Goal: Information Seeking & Learning: Find specific fact

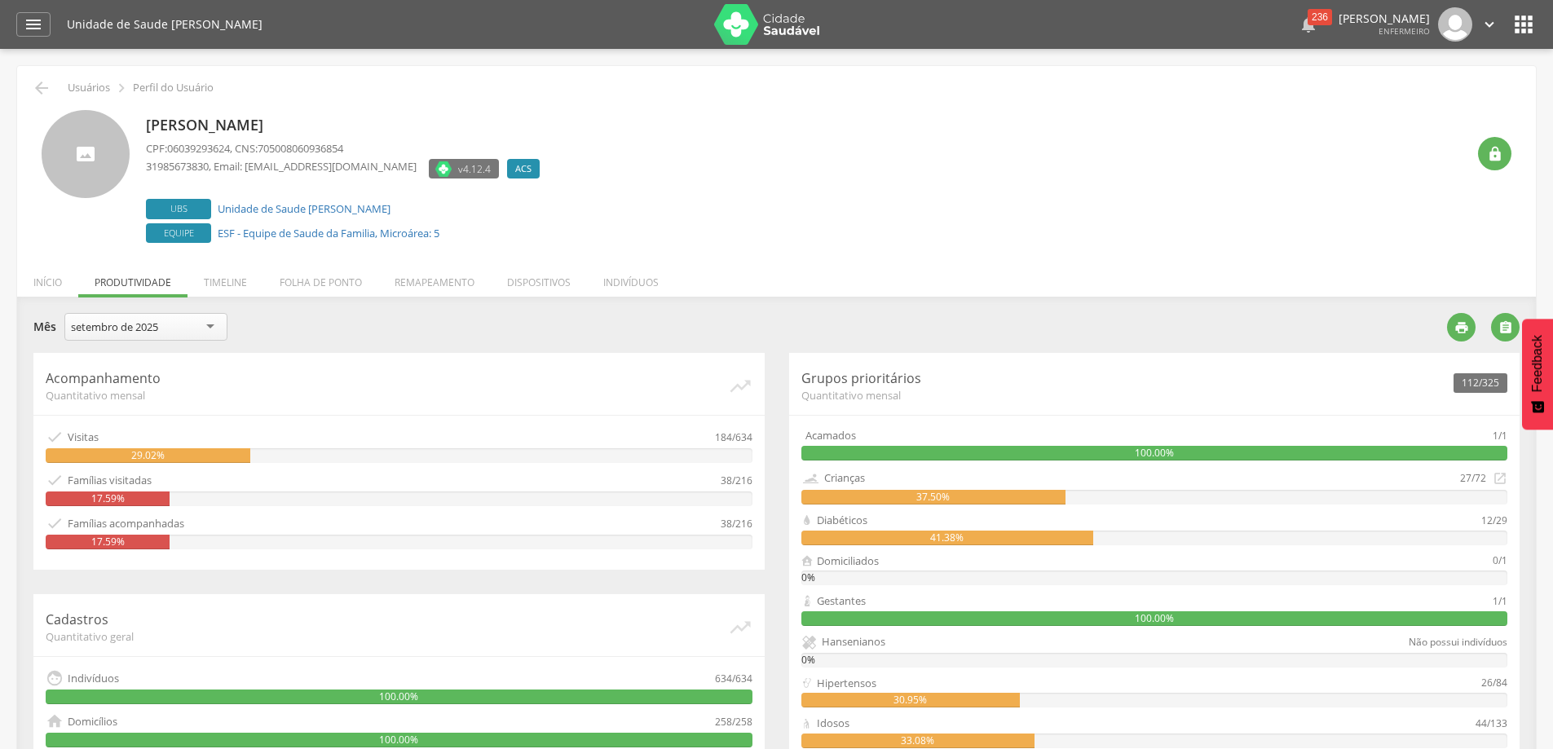
click at [1308, 12] on div "236" at bounding box center [1320, 17] width 24 height 16
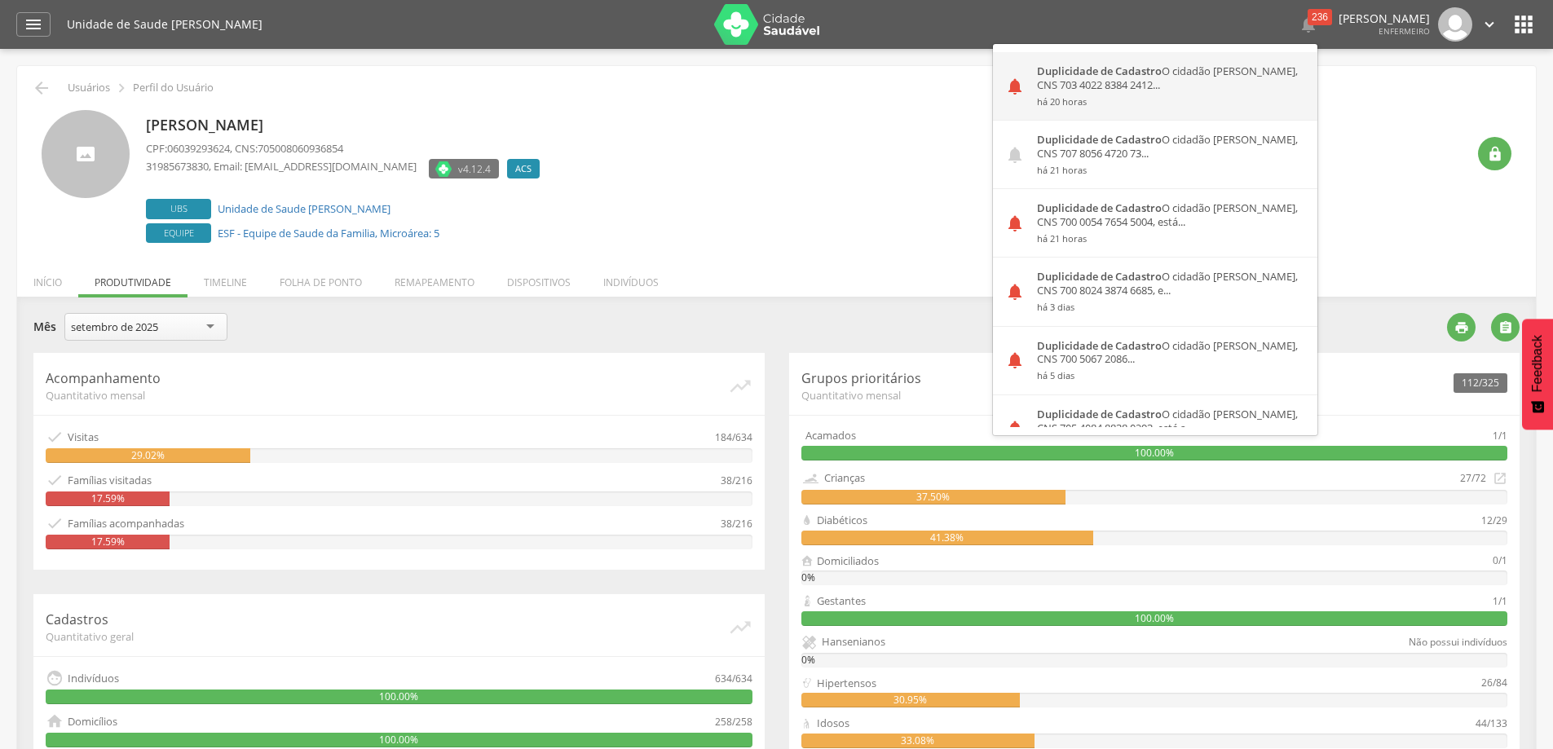
click at [1150, 87] on div "Duplicidade de Cadastro O cidadão [PERSON_NAME], CNS 703 4022 8384 2412... há 2…" at bounding box center [1171, 86] width 293 height 68
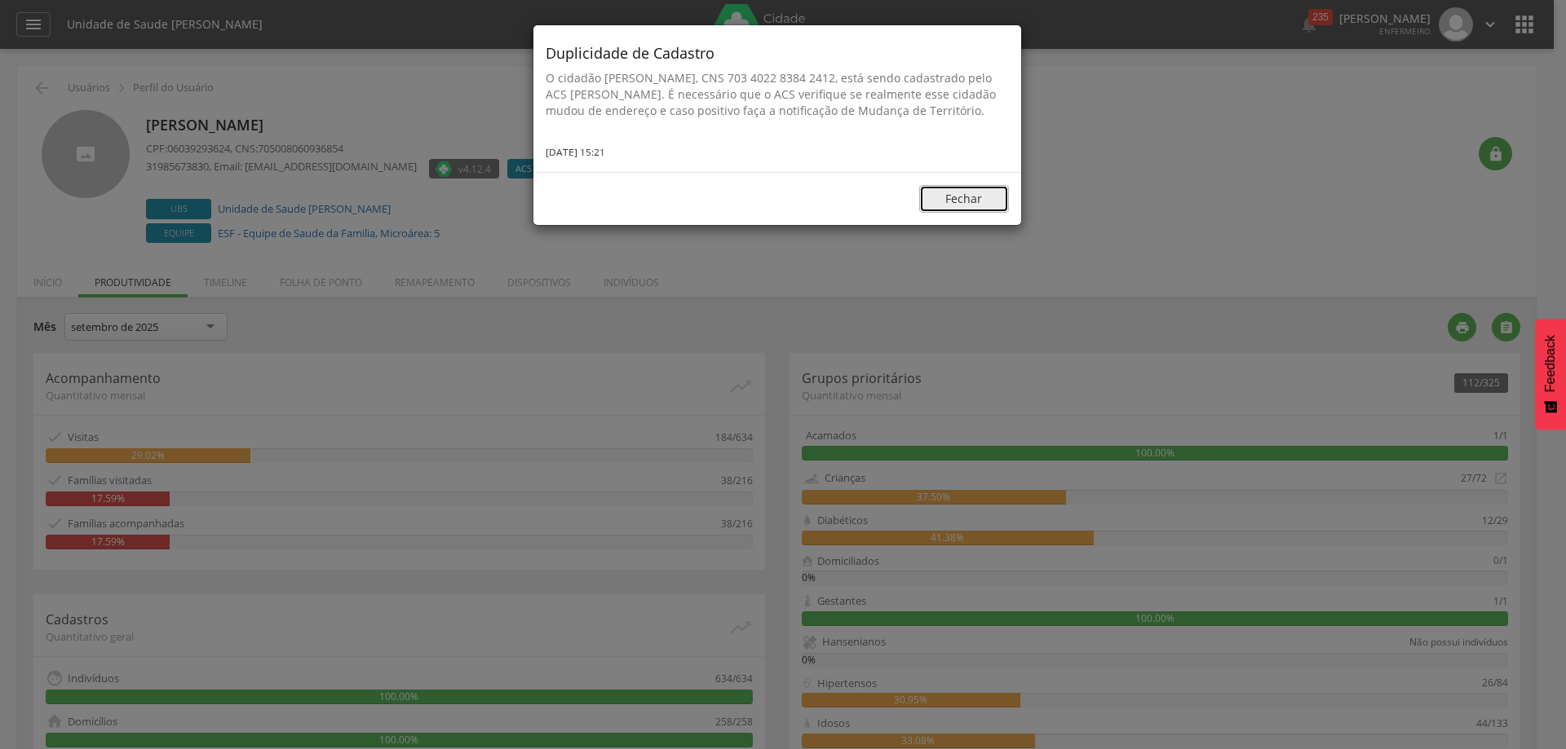
click at [983, 213] on button "Fechar" at bounding box center [964, 199] width 90 height 28
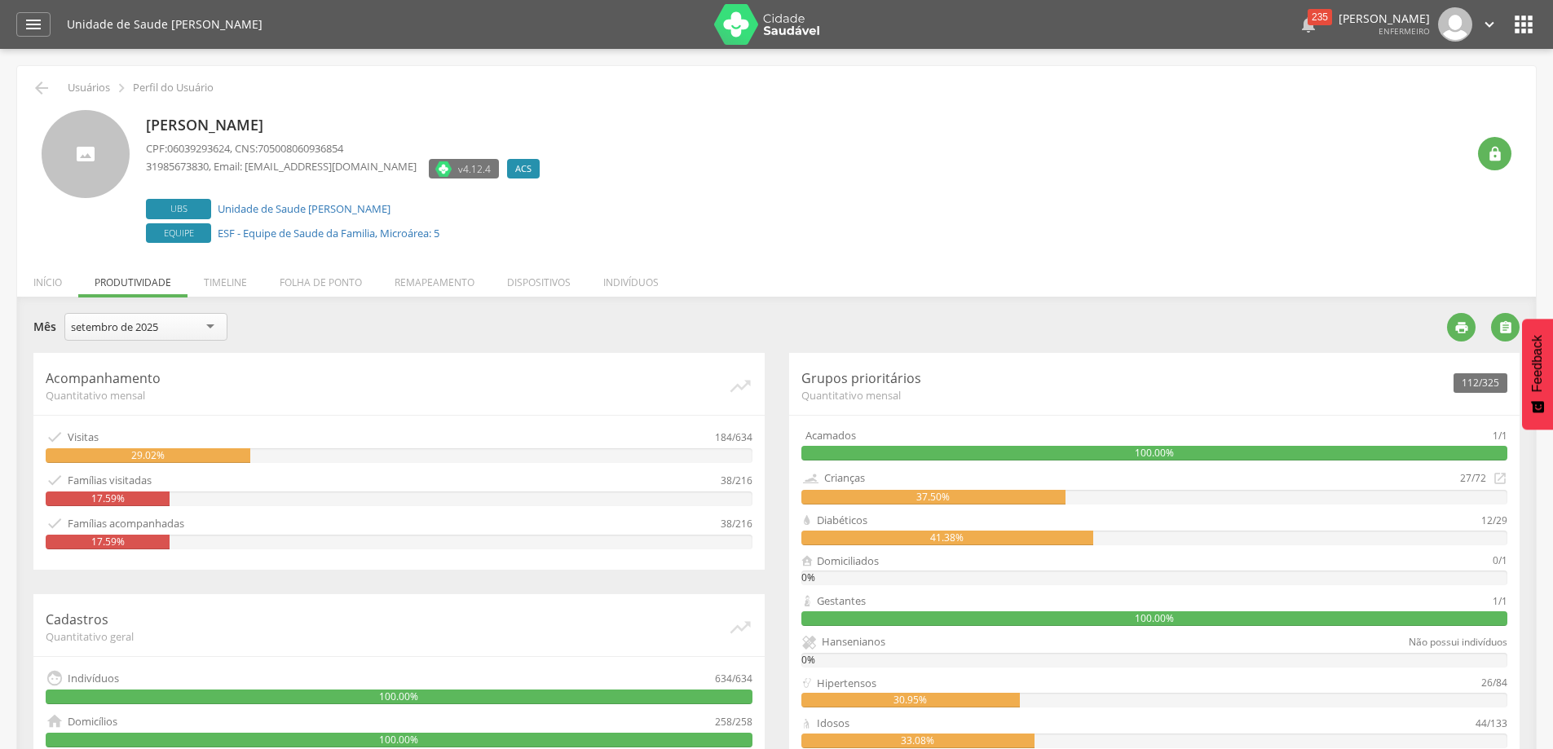
click at [1308, 20] on div "235" at bounding box center [1320, 17] width 24 height 16
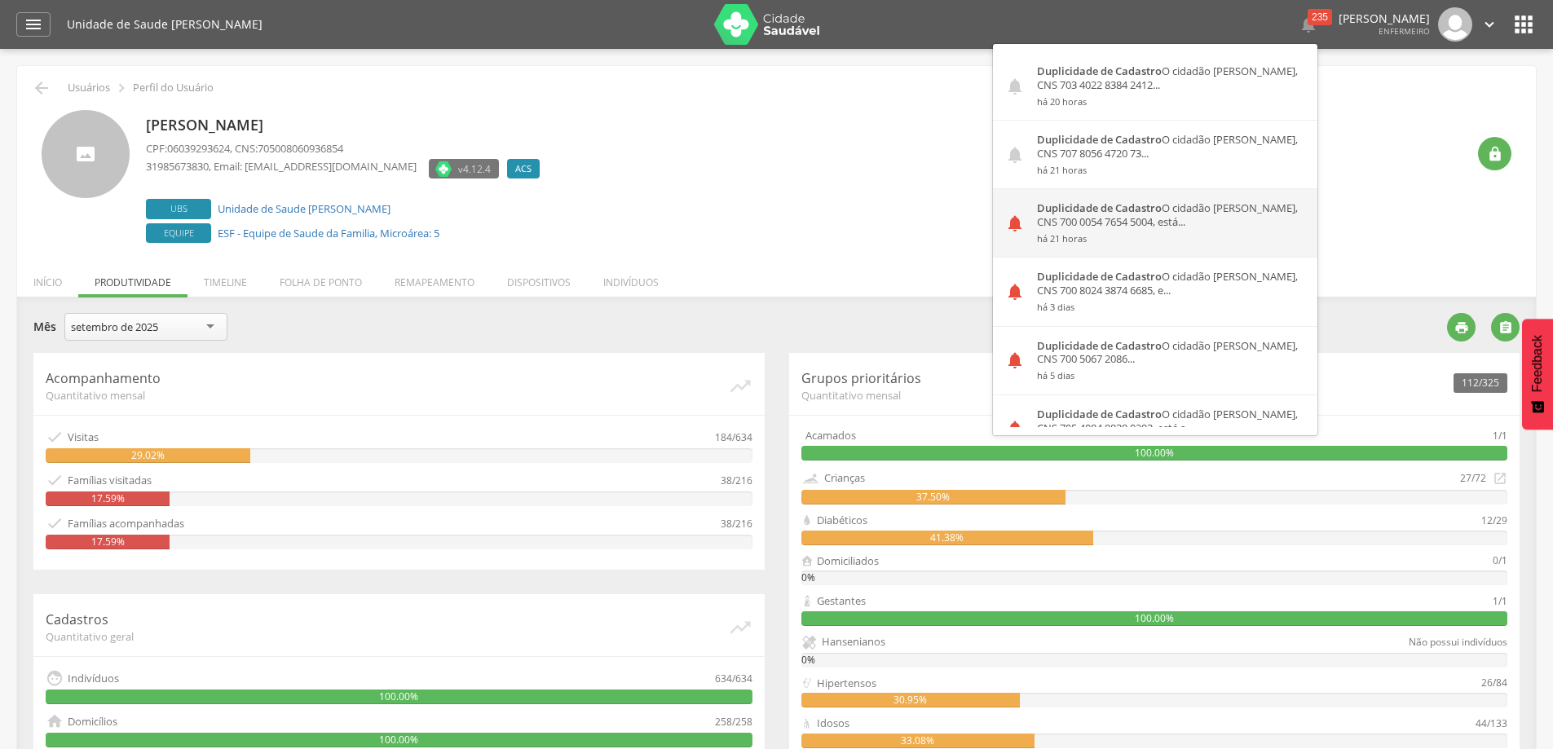
click at [1074, 228] on div "Duplicidade de Cadastro O cidadão [PERSON_NAME], CNS 700 0054 7654 5004, está..…" at bounding box center [1171, 223] width 293 height 68
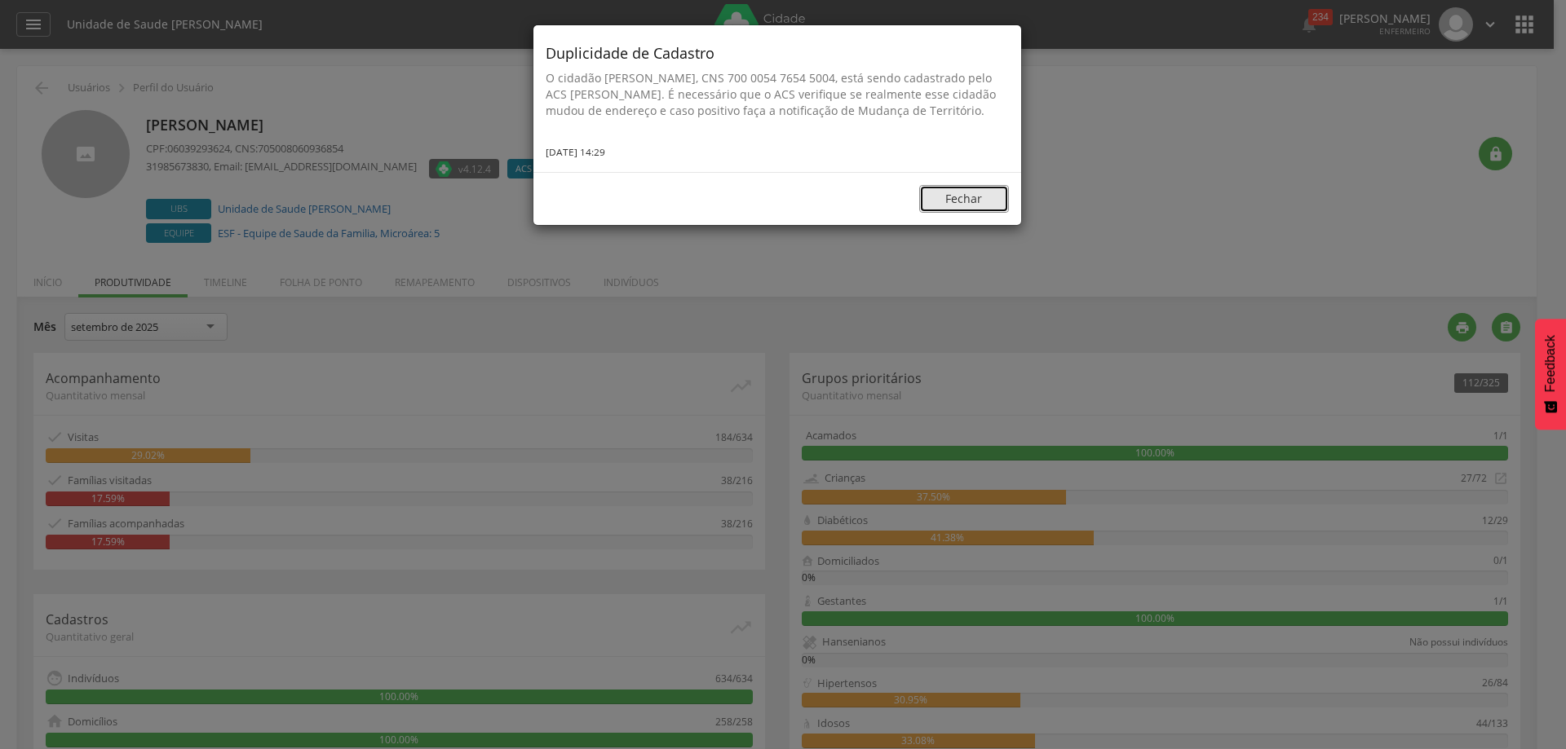
drag, startPoint x: 966, startPoint y: 205, endPoint x: 1031, endPoint y: 175, distance: 70.8
click at [968, 200] on div "Fechar" at bounding box center [777, 198] width 488 height 53
click at [965, 213] on button "Fechar" at bounding box center [964, 199] width 90 height 28
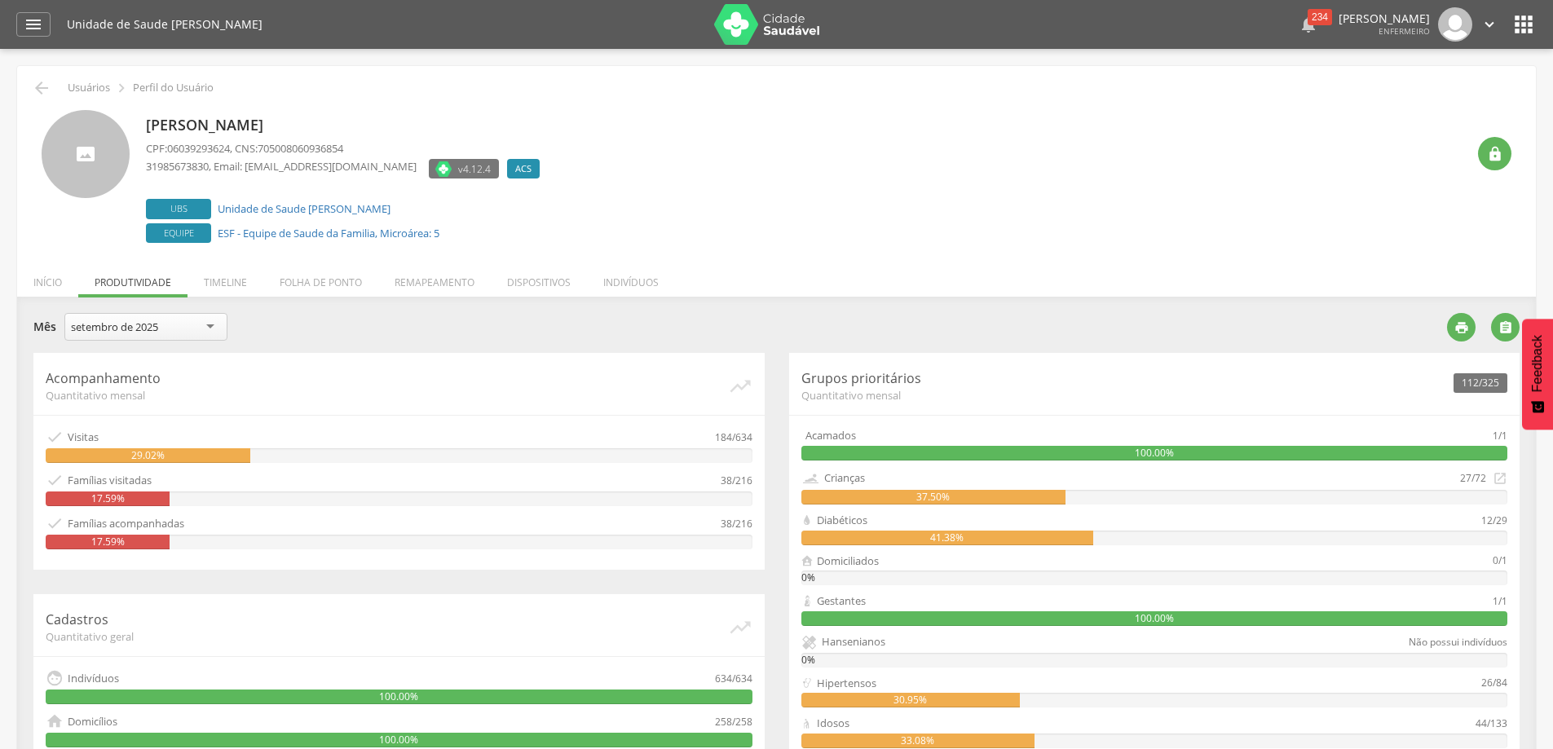
click at [1308, 19] on div "234" at bounding box center [1320, 17] width 24 height 16
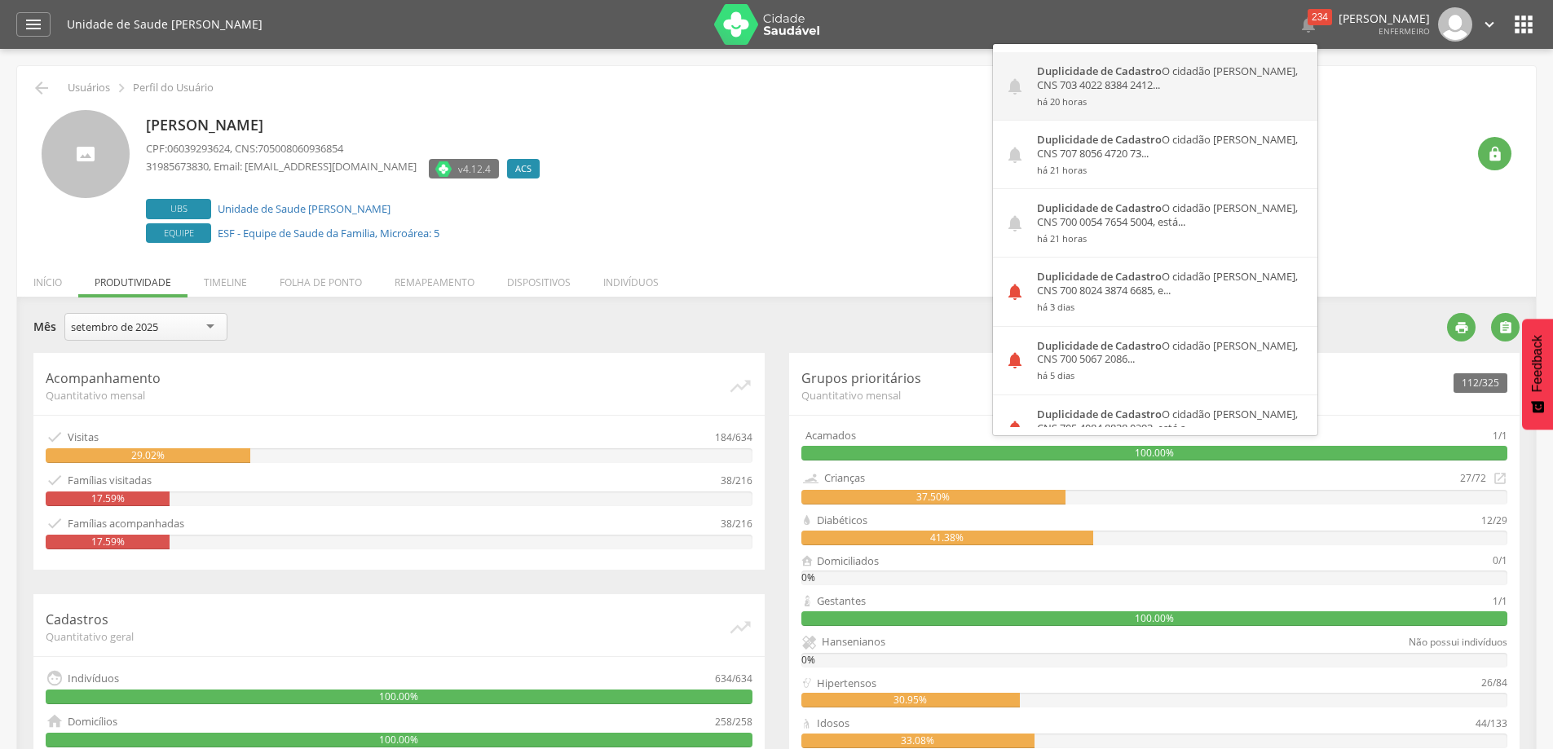
click at [1122, 81] on div "Duplicidade de Cadastro O cidadão [PERSON_NAME], CNS 703 4022 8384 2412... há 2…" at bounding box center [1171, 86] width 293 height 68
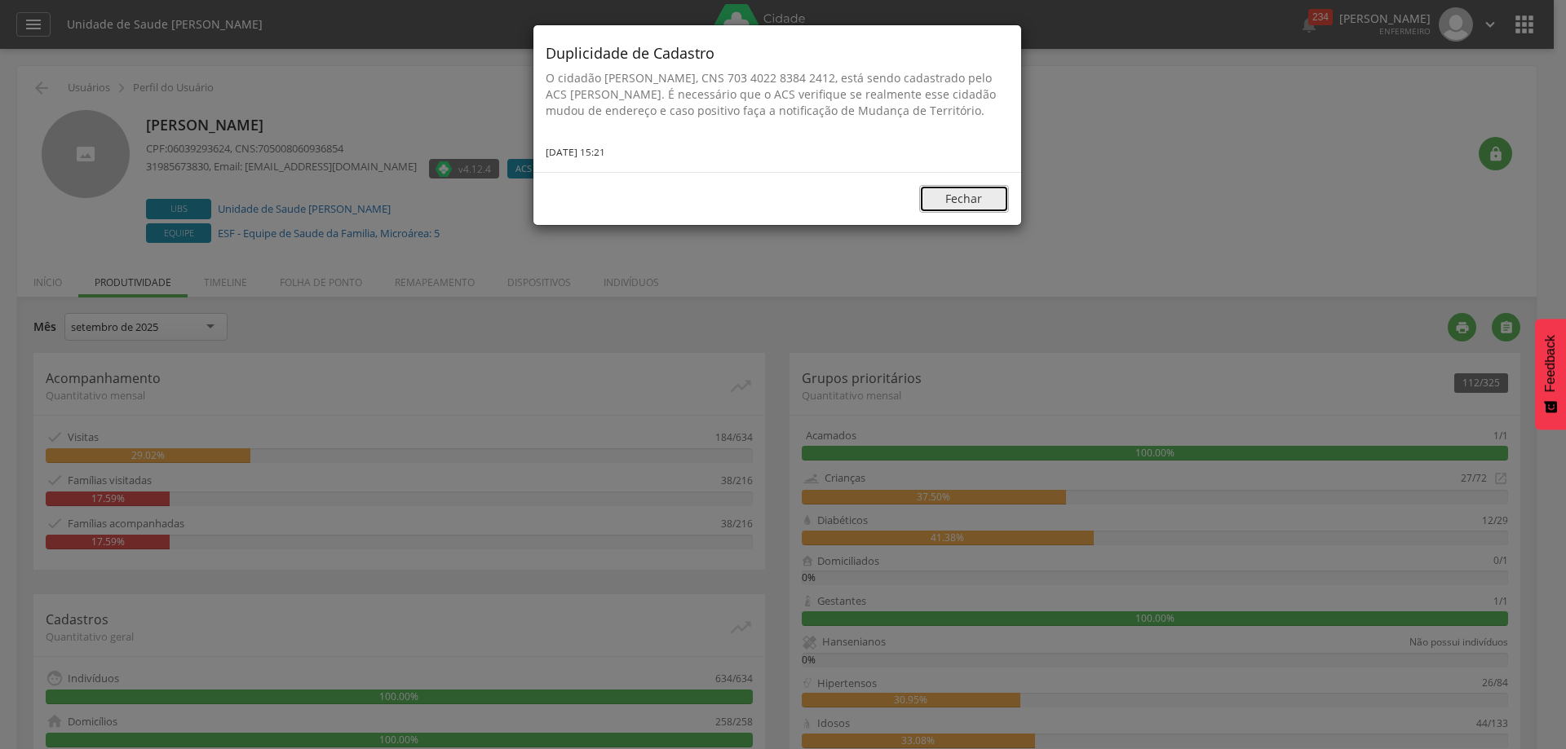
drag, startPoint x: 977, startPoint y: 220, endPoint x: 1146, endPoint y: 114, distance: 199.3
click at [977, 213] on button "Fechar" at bounding box center [964, 199] width 90 height 28
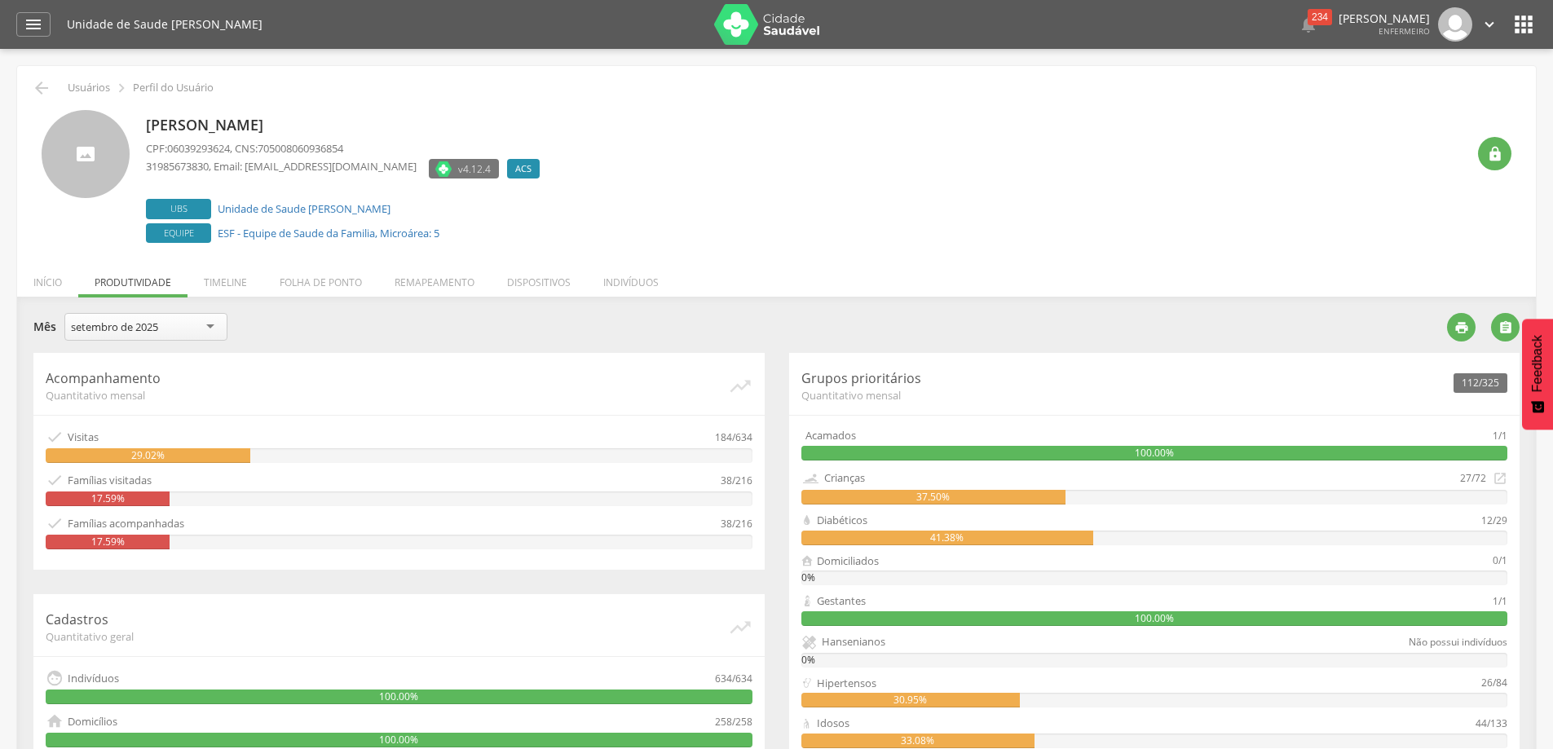
drag, startPoint x: 1290, startPoint y: 16, endPoint x: 1298, endPoint y: 29, distance: 15.4
click at [1308, 16] on div "234" at bounding box center [1320, 17] width 24 height 16
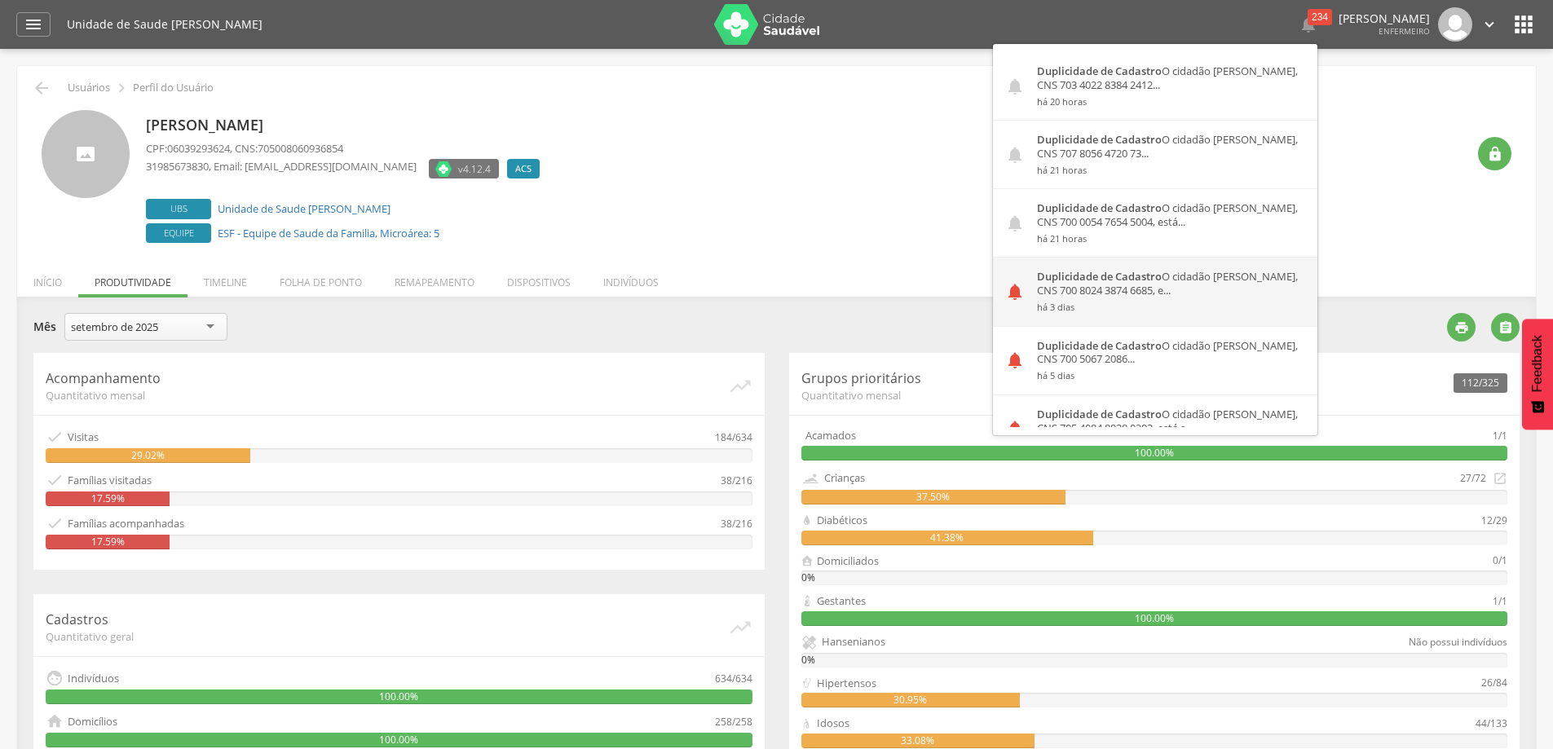
click at [1053, 291] on div "Duplicidade de Cadastro O cidadão [PERSON_NAME], CNS 700 8024 3874 6685, e... h…" at bounding box center [1171, 292] width 293 height 68
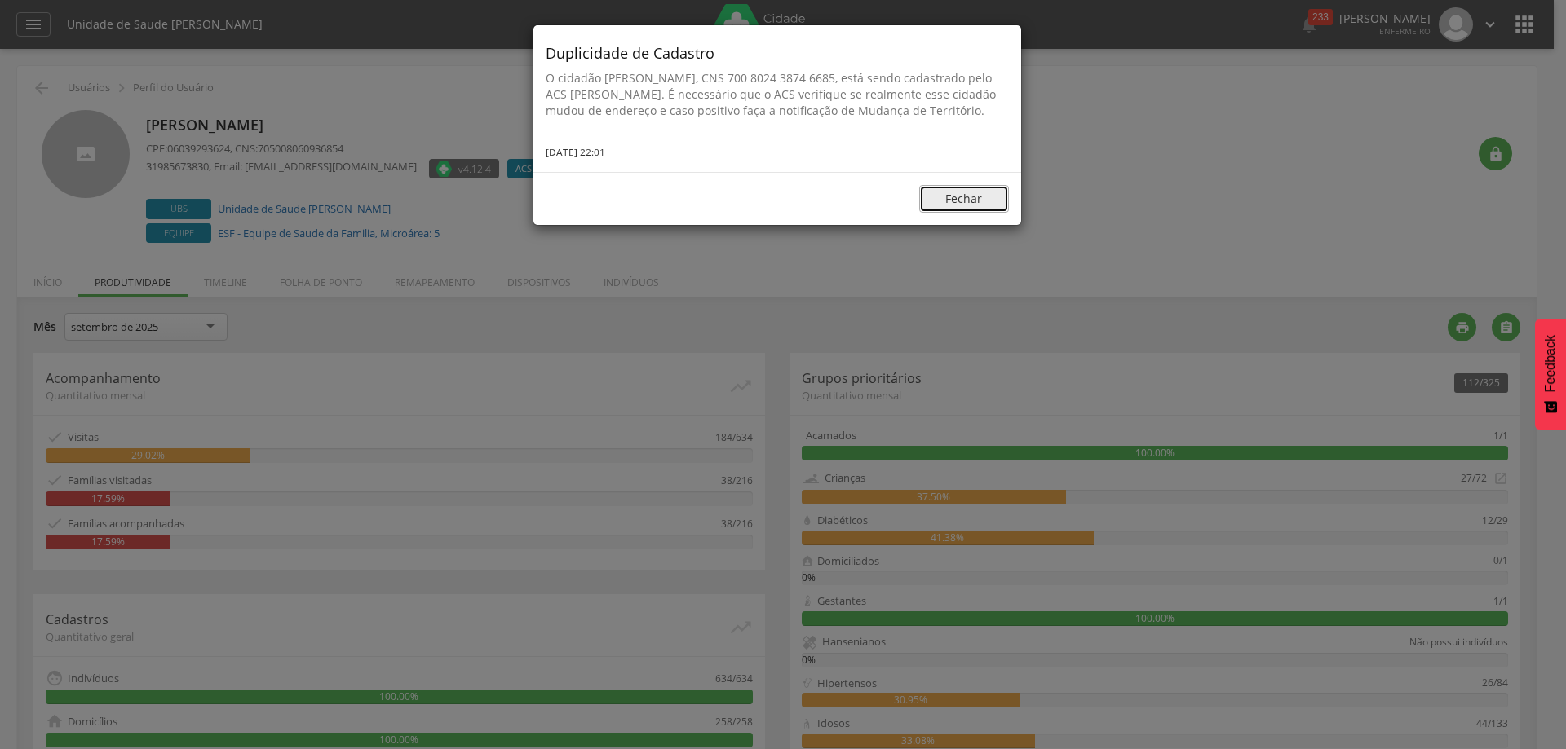
click at [997, 213] on button "Fechar" at bounding box center [964, 199] width 90 height 28
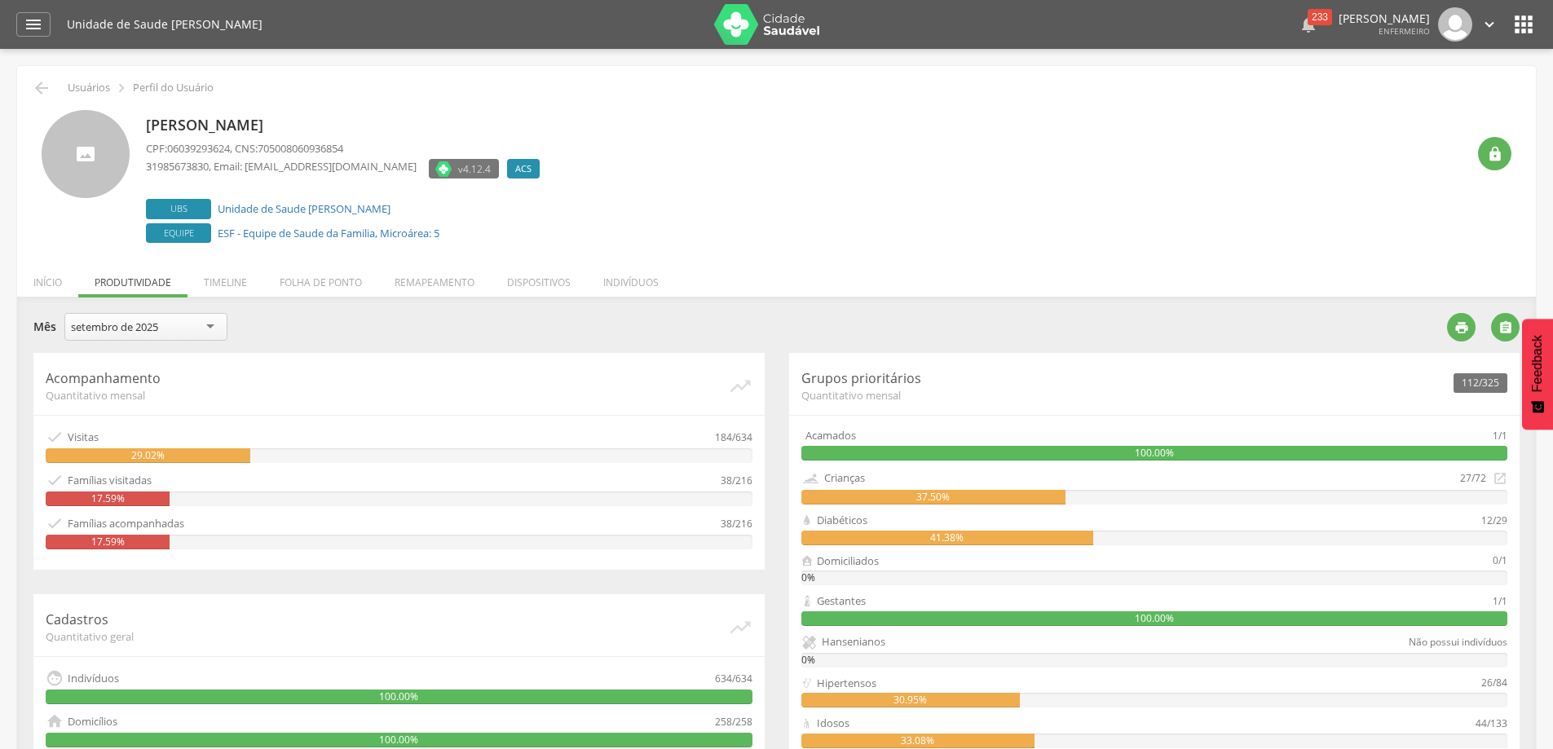
click at [1308, 16] on div "233" at bounding box center [1320, 17] width 24 height 16
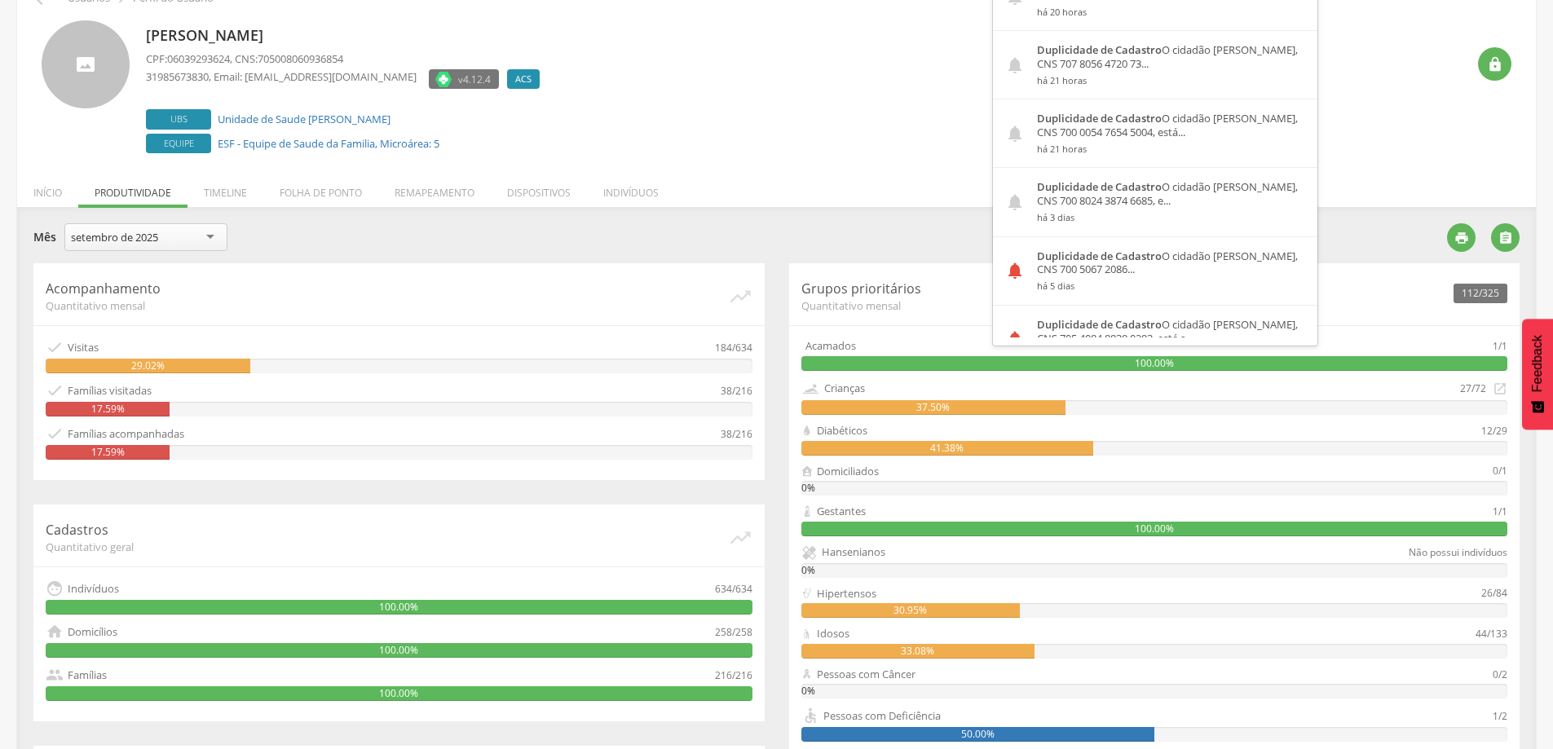
scroll to position [163, 0]
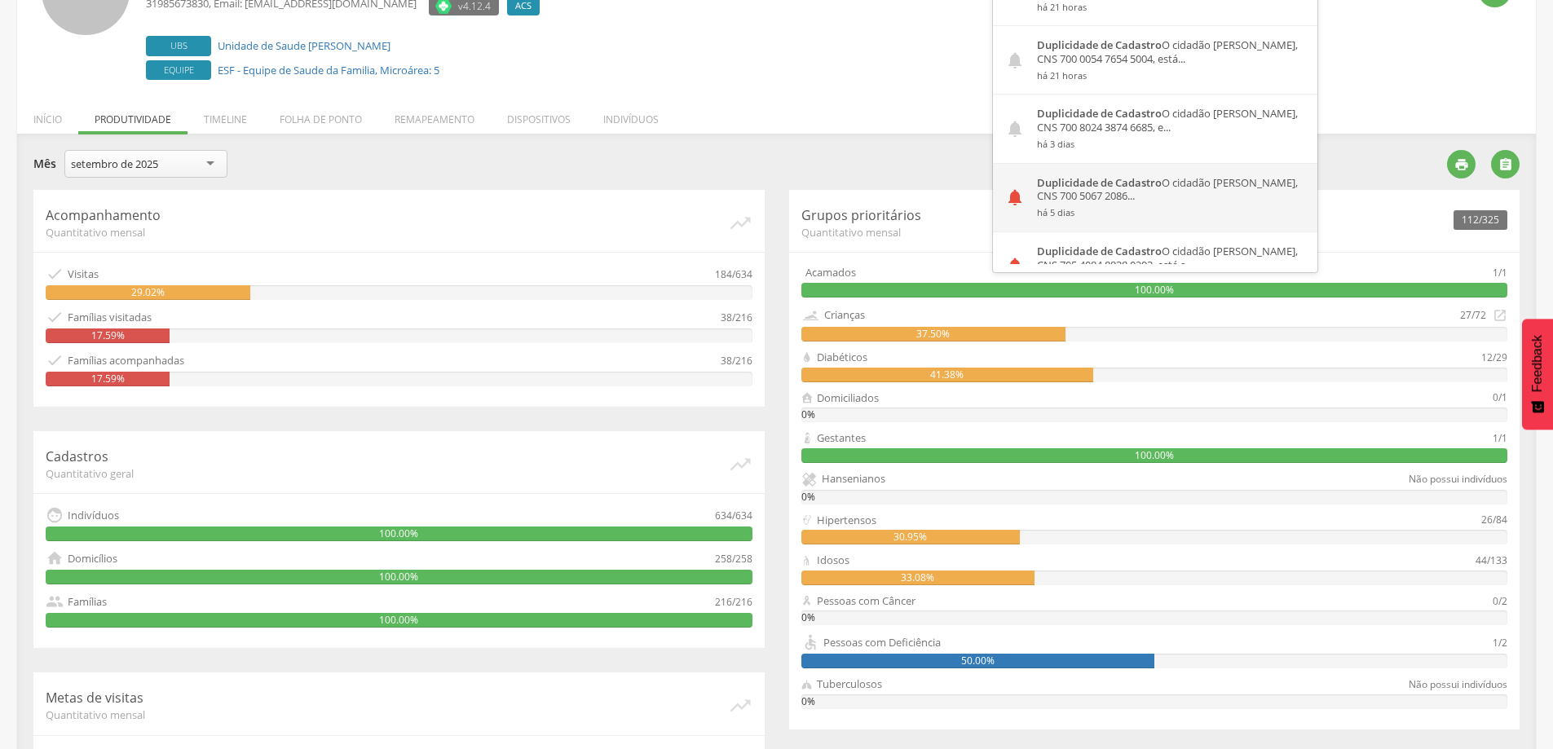
click at [1126, 199] on div "Duplicidade de Cadastro O cidadão [PERSON_NAME], CNS 700 5067 2086... há 5 dias" at bounding box center [1171, 198] width 293 height 68
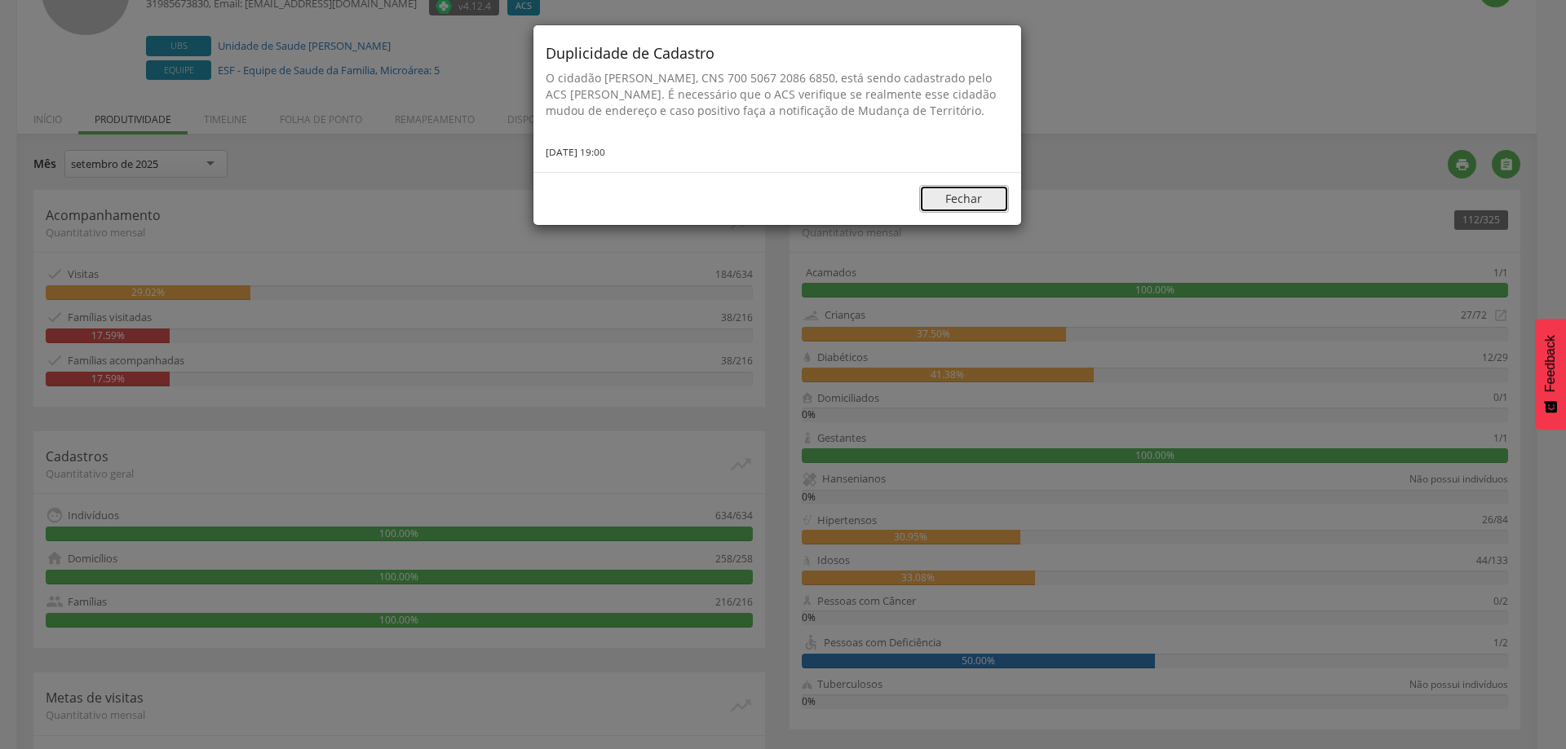
click at [965, 211] on button "Fechar" at bounding box center [964, 199] width 90 height 28
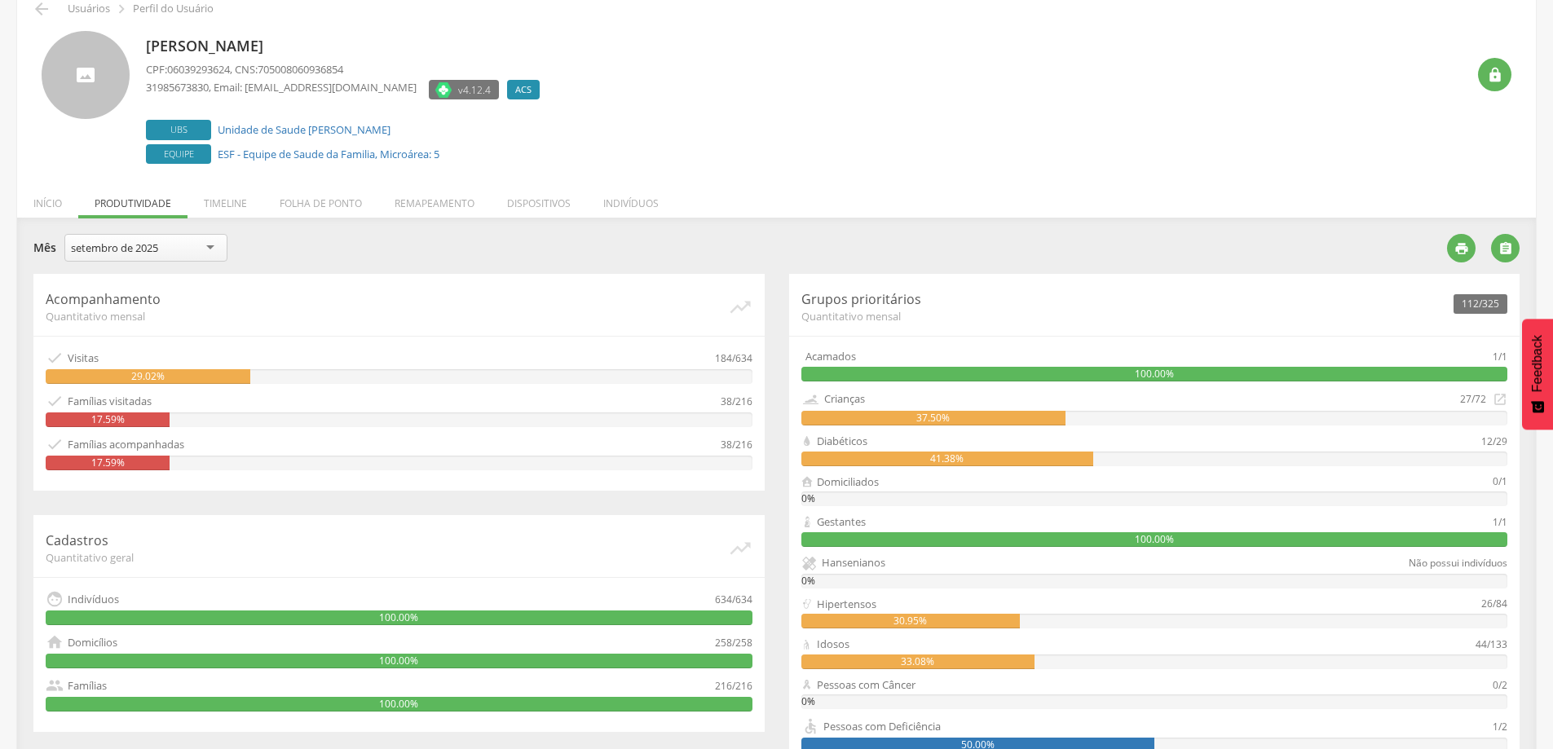
scroll to position [0, 0]
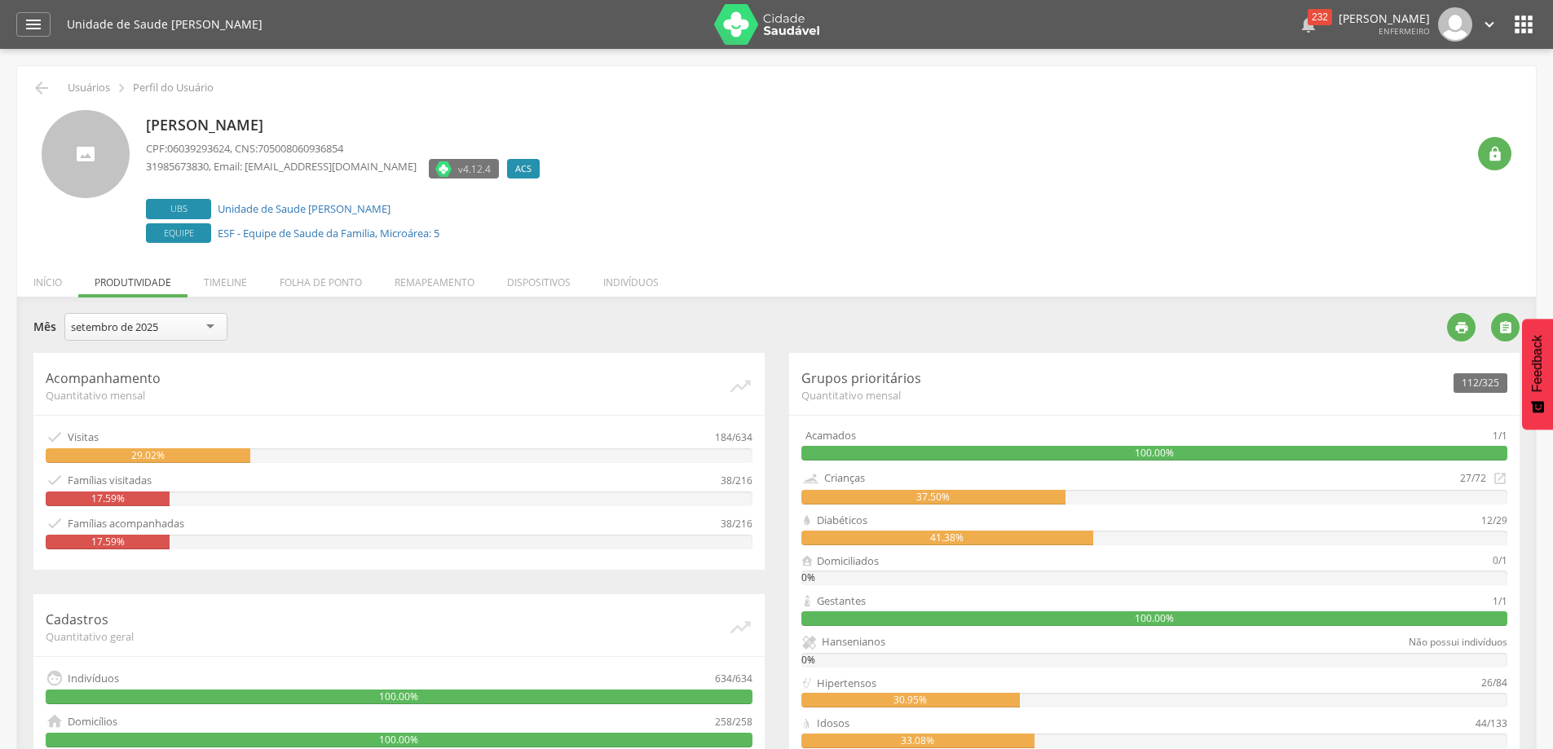
click at [1308, 19] on div "232" at bounding box center [1320, 17] width 24 height 16
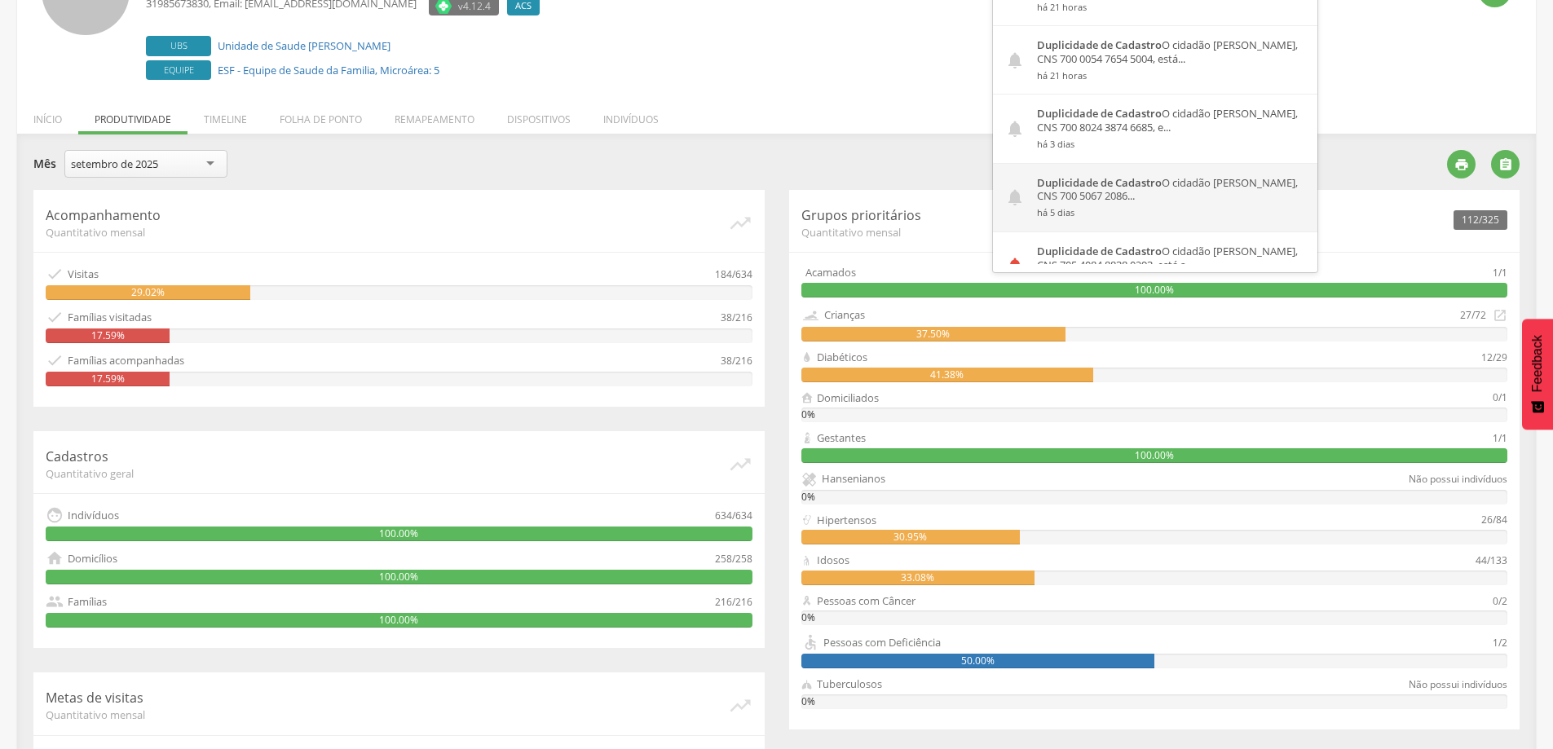
scroll to position [82, 0]
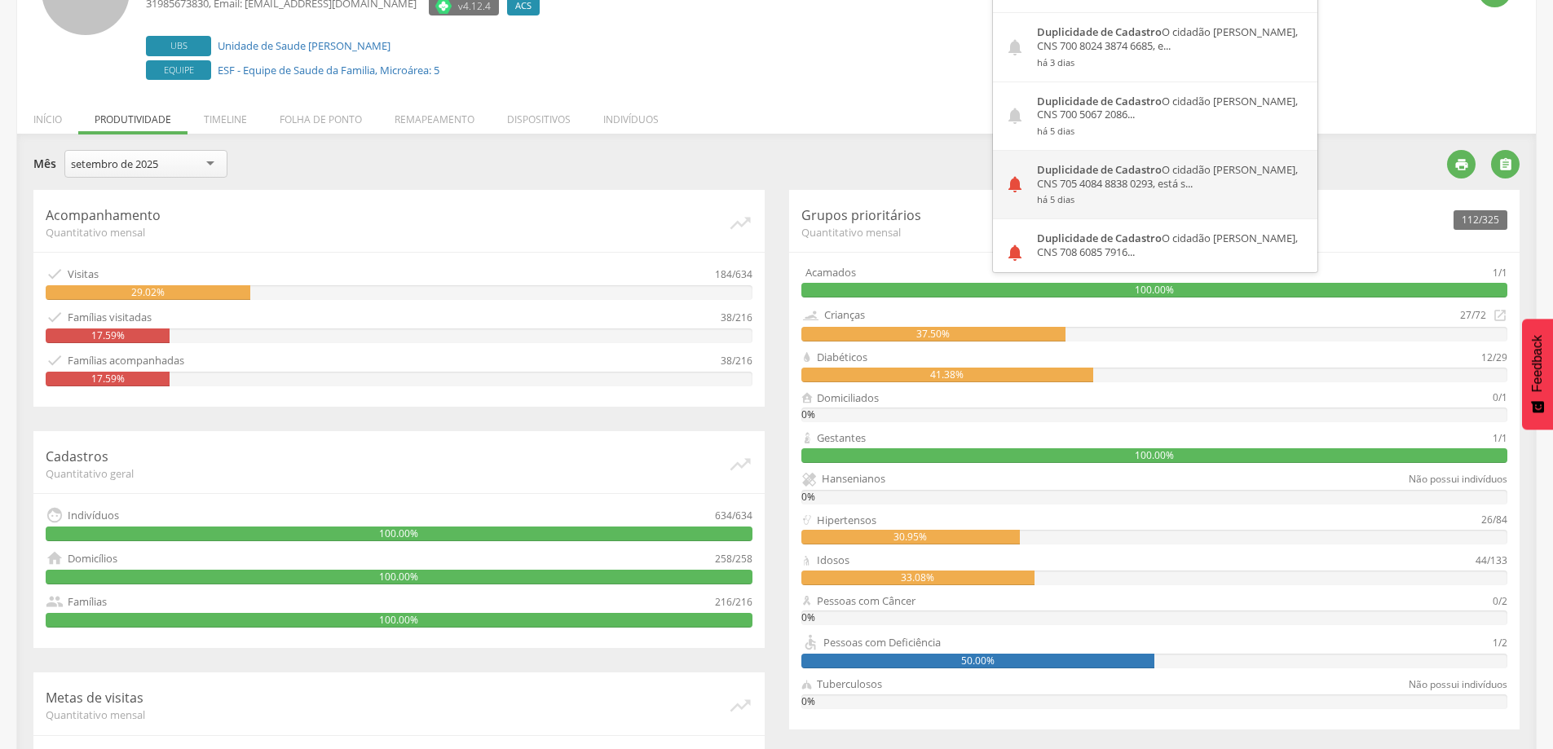
click at [1100, 179] on div "Duplicidade de Cadastro O cidadão [PERSON_NAME], CNS 705 4084 8838 0293, está s…" at bounding box center [1171, 185] width 293 height 68
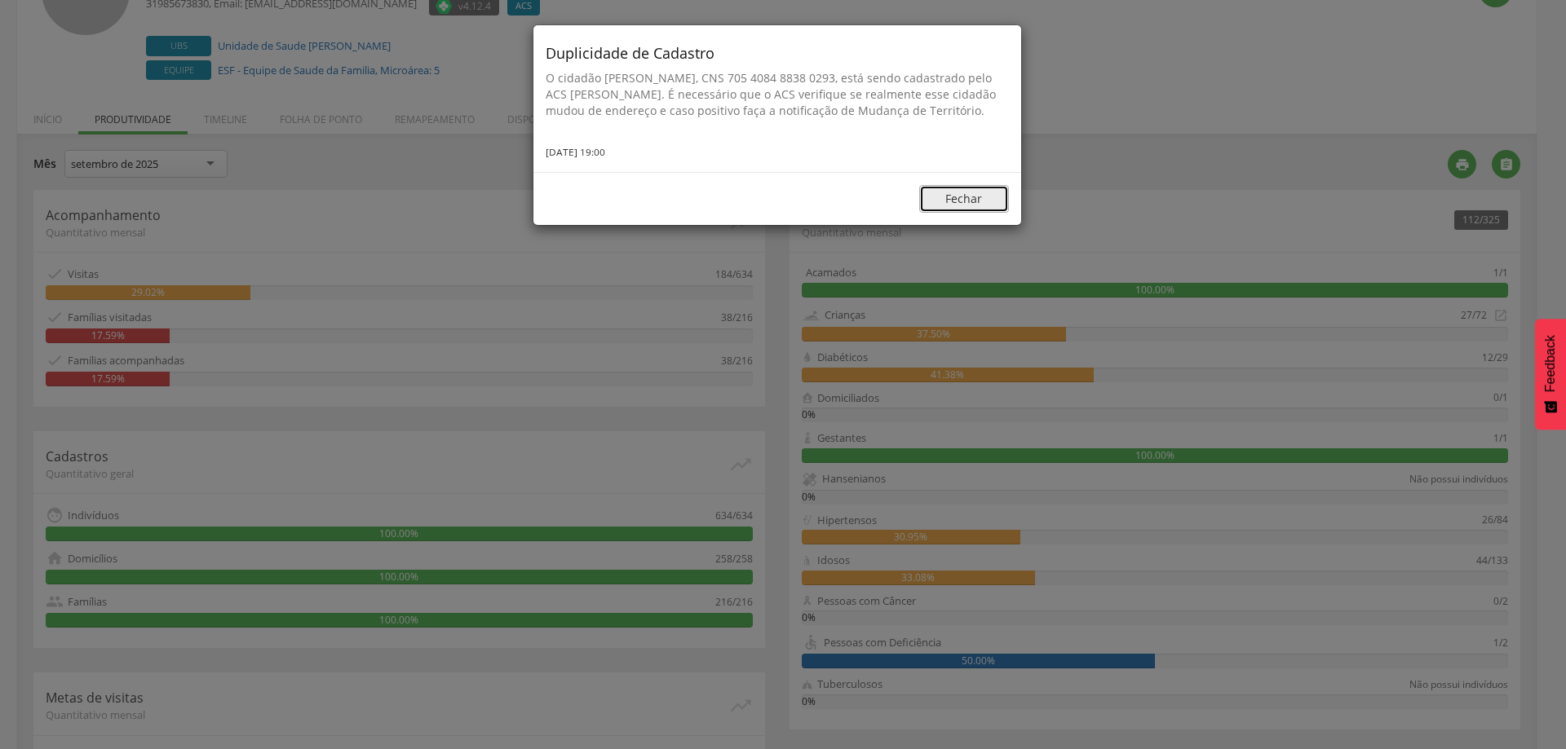
click at [991, 197] on button "Fechar" at bounding box center [964, 199] width 90 height 28
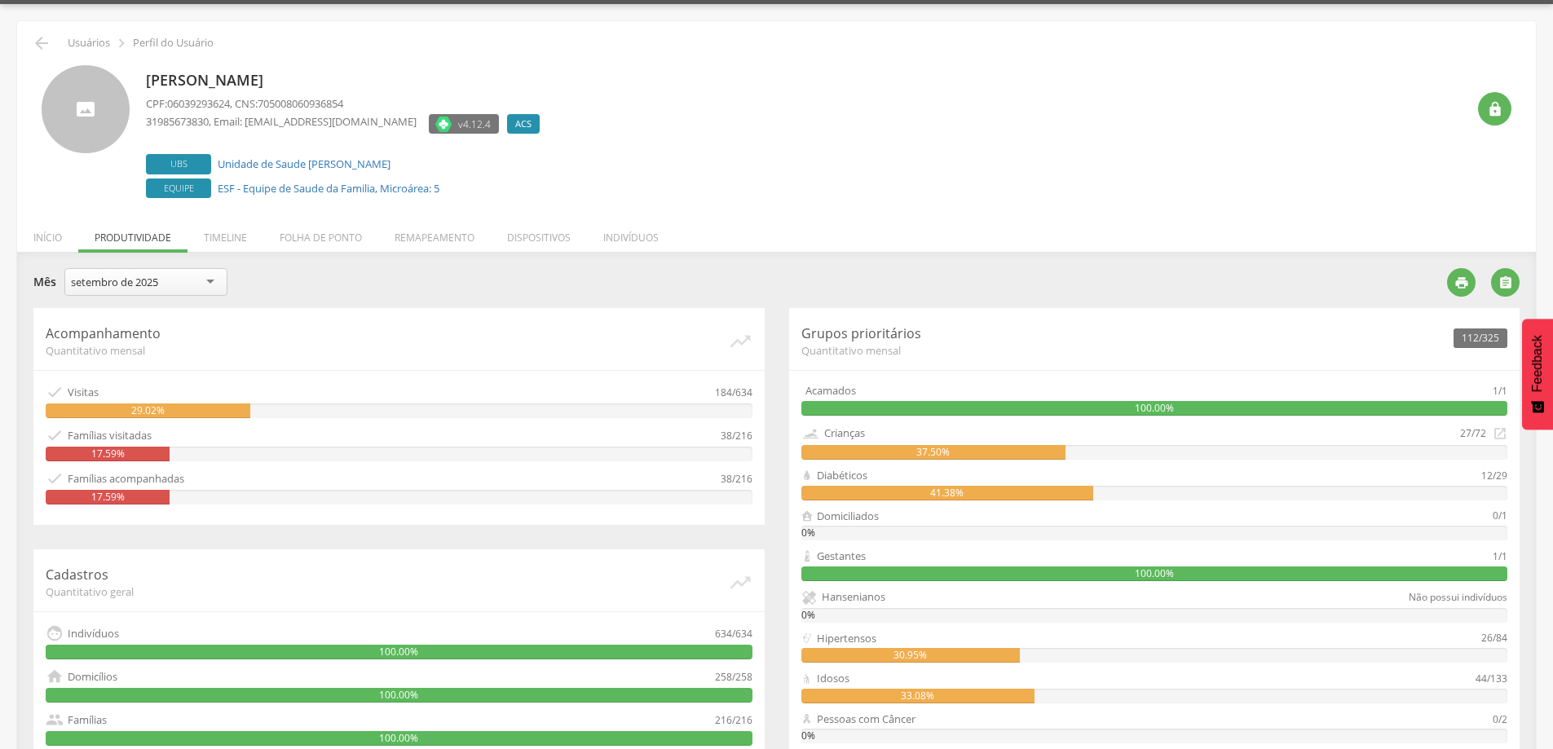
scroll to position [0, 0]
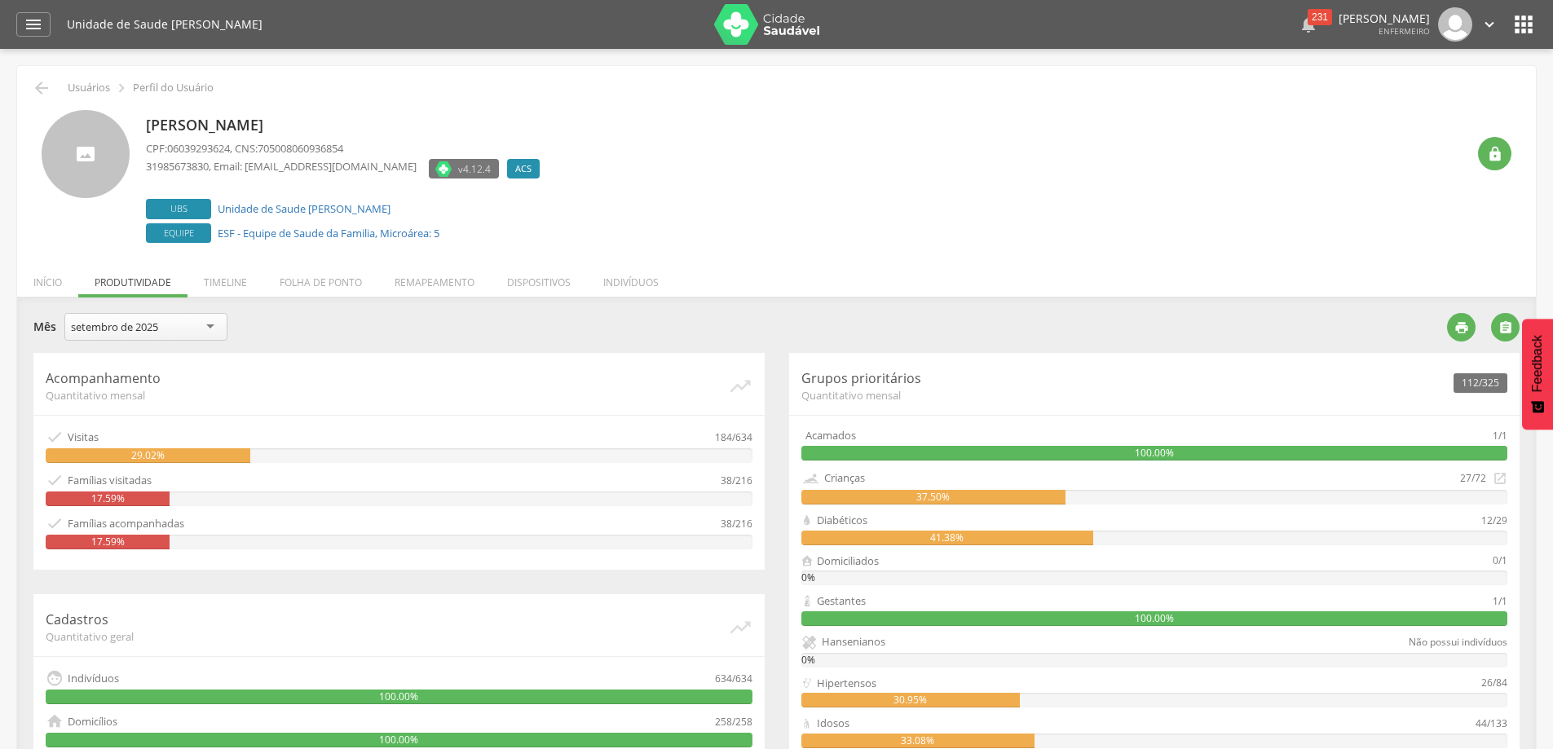
click at [1308, 15] on div "231" at bounding box center [1320, 17] width 24 height 16
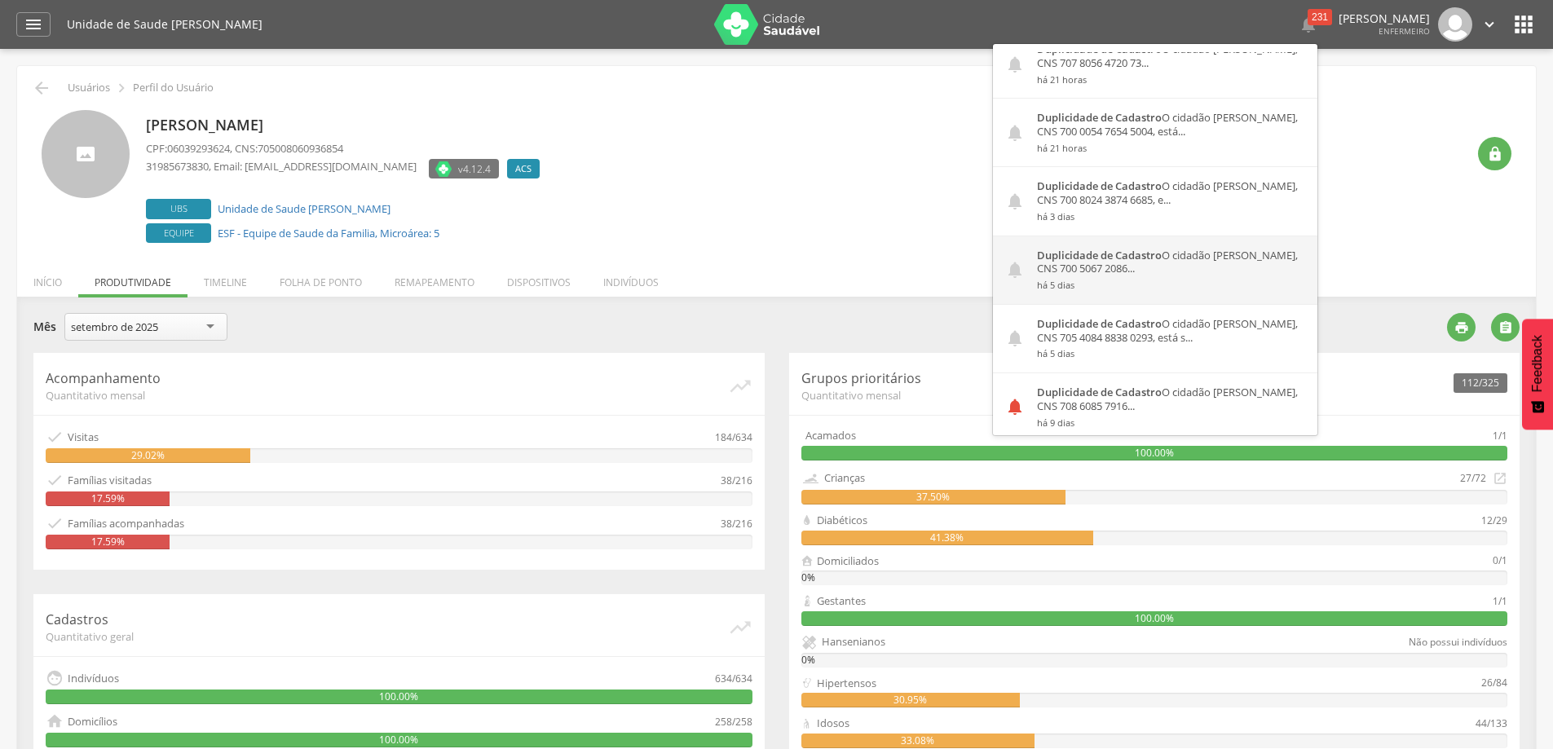
scroll to position [163, 0]
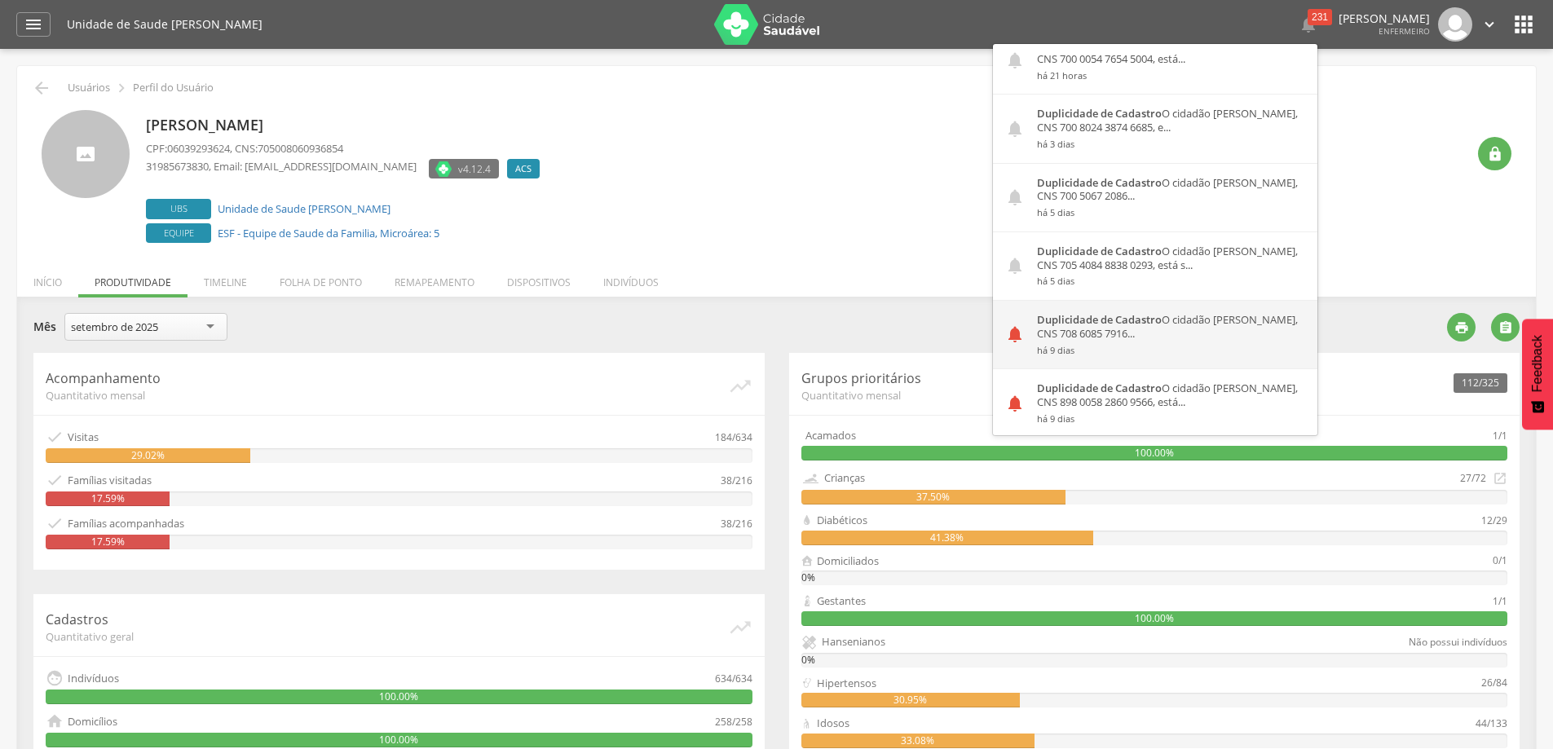
click at [1119, 328] on div "Duplicidade de Cadastro O cidadão [PERSON_NAME], CNS 708 6085 7916... há 9 dias" at bounding box center [1171, 335] width 293 height 68
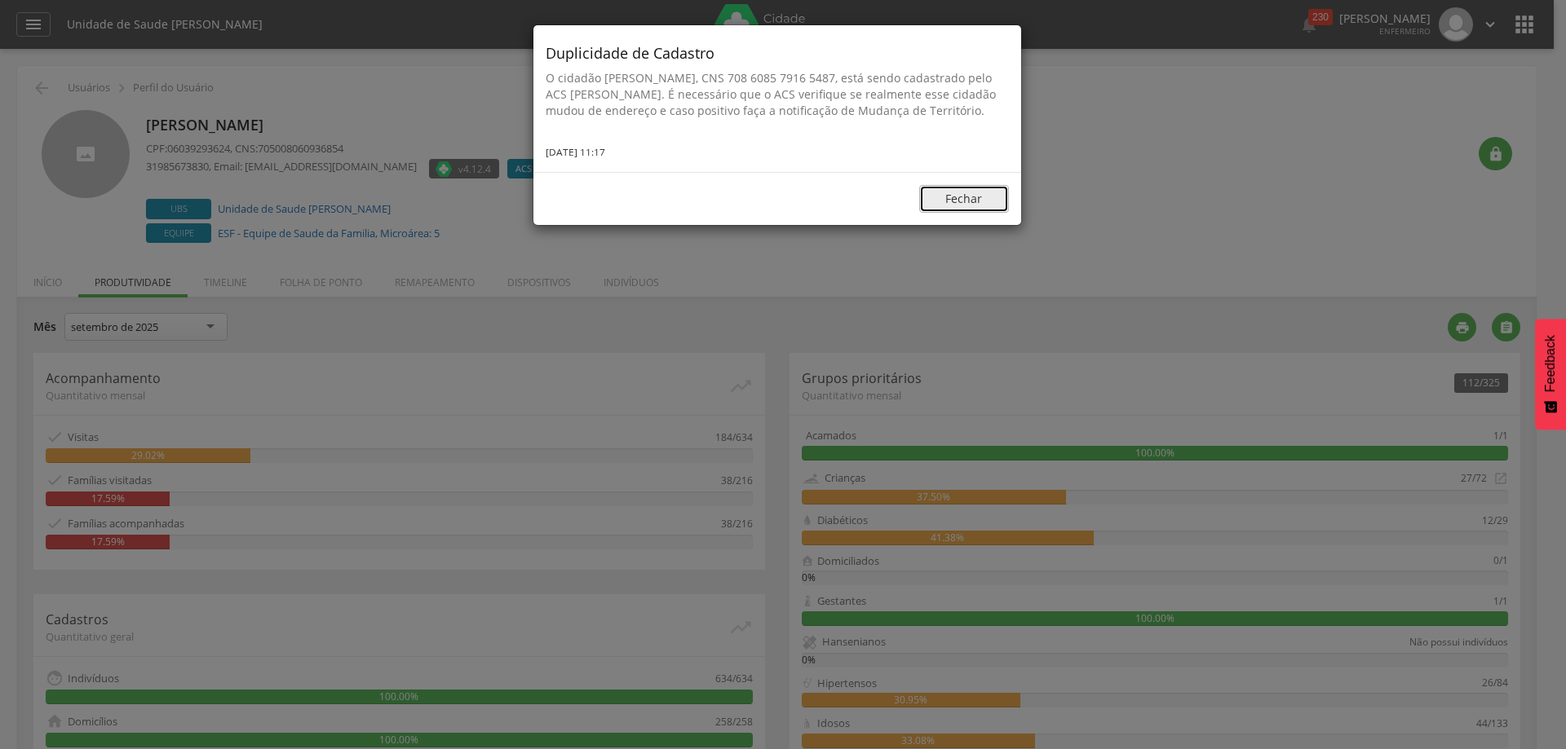
click at [946, 213] on button "Fechar" at bounding box center [964, 199] width 90 height 28
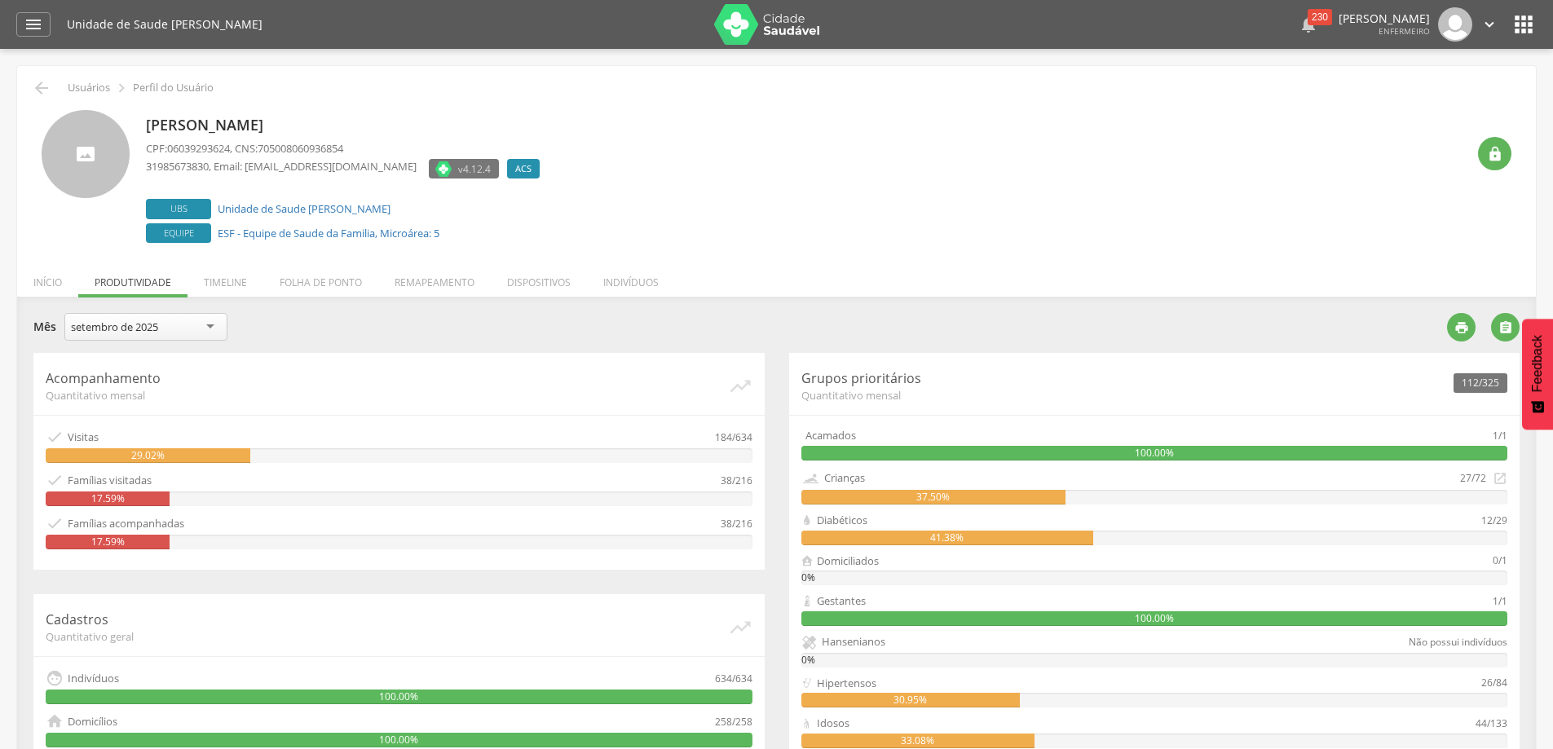
click at [1308, 19] on div "230" at bounding box center [1320, 17] width 24 height 16
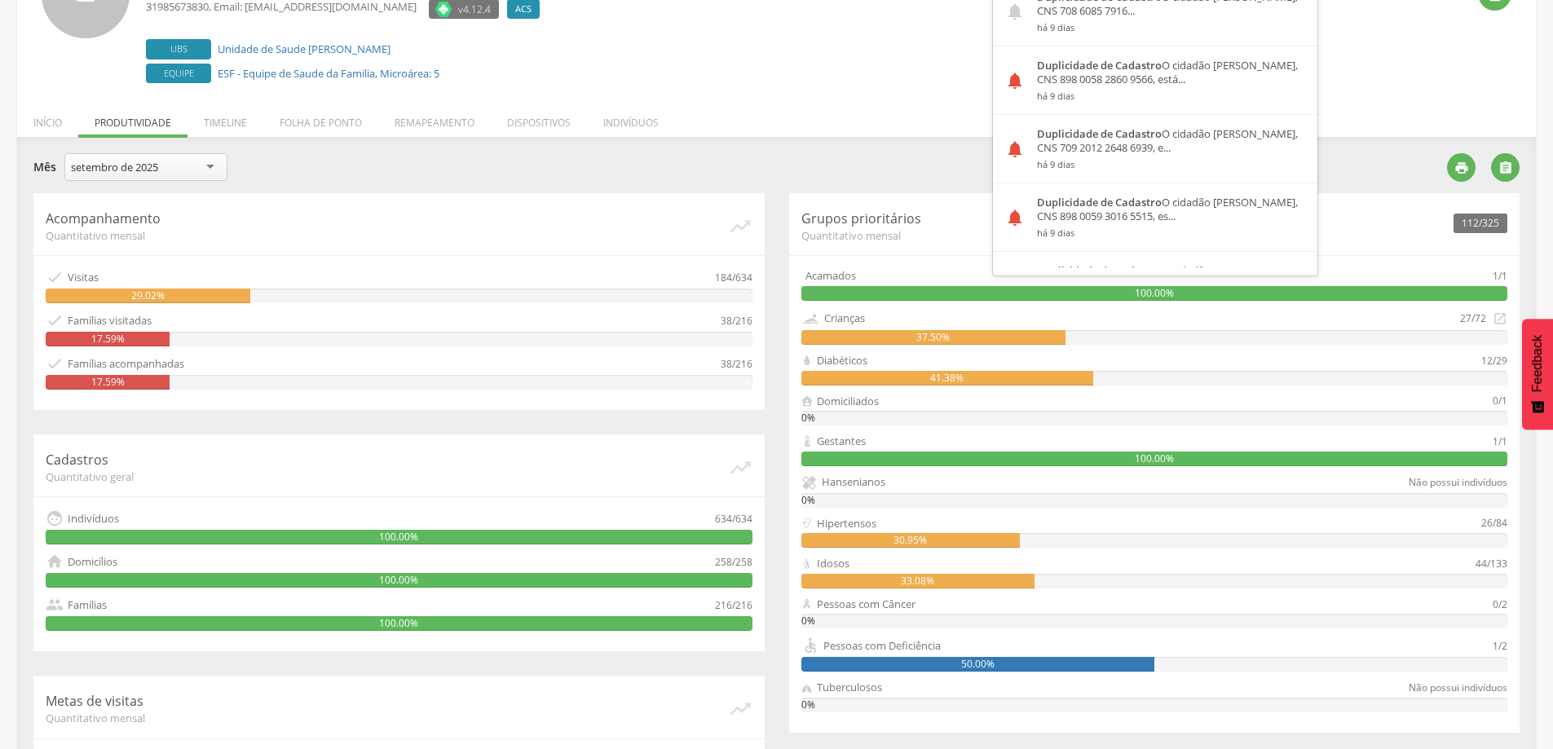
scroll to position [0, 0]
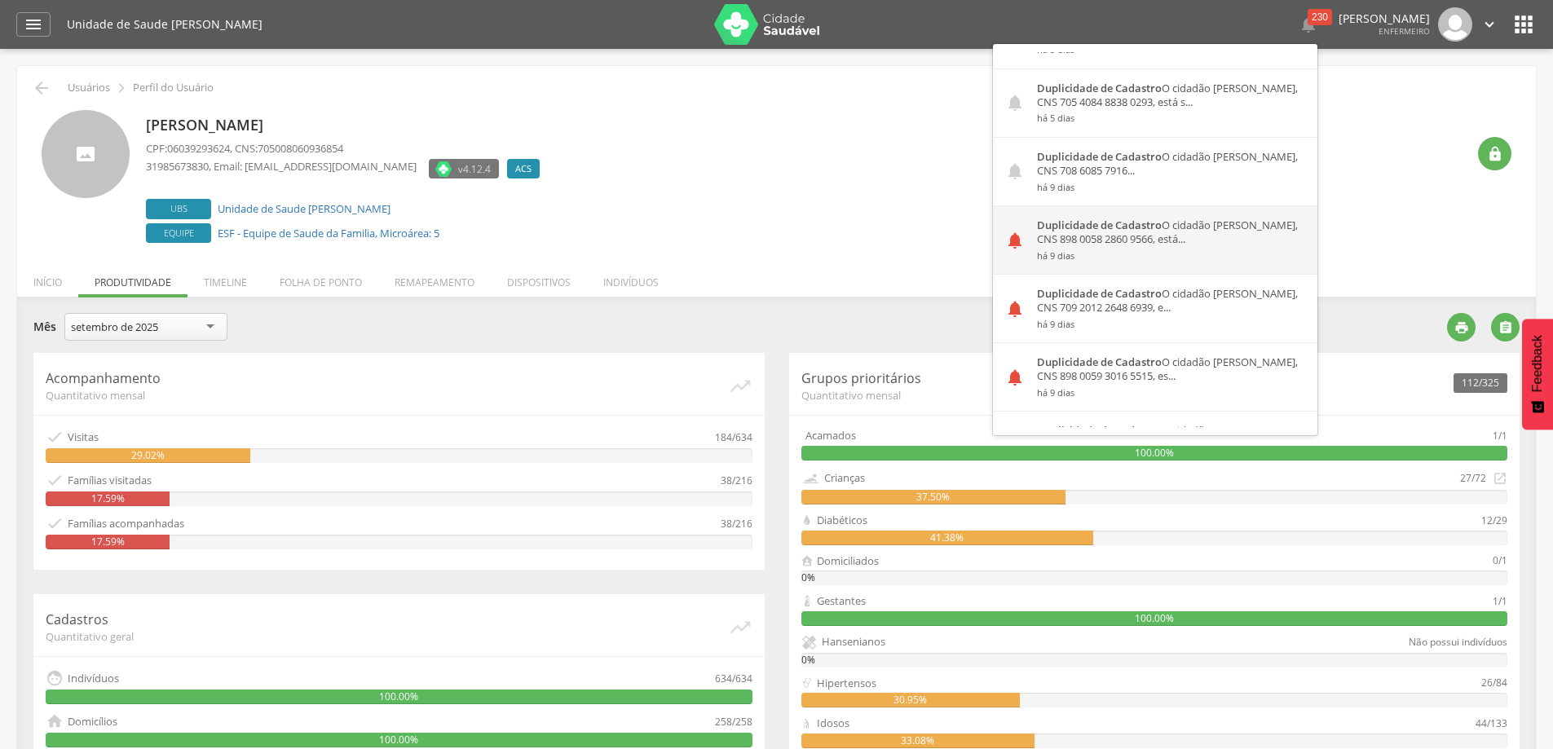
click at [1053, 237] on div "Duplicidade de Cadastro O cidadão [PERSON_NAME], CNS 898 0058 2860 9566, está..…" at bounding box center [1171, 240] width 293 height 68
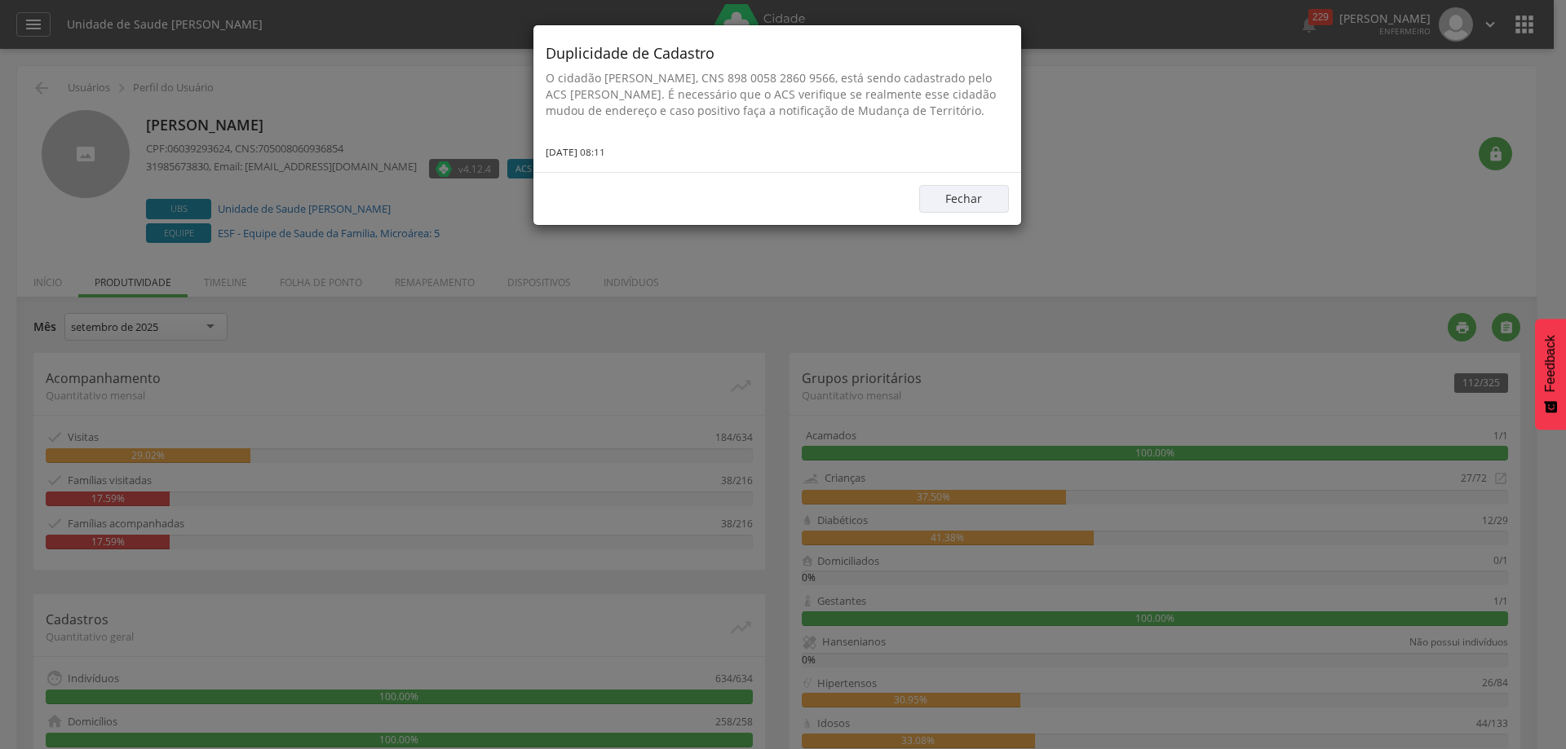
click at [1279, 14] on div "Duplicidade de Cadastro O cidadão [PERSON_NAME], CNS 898 0058 2860 9566, está s…" at bounding box center [783, 374] width 1566 height 749
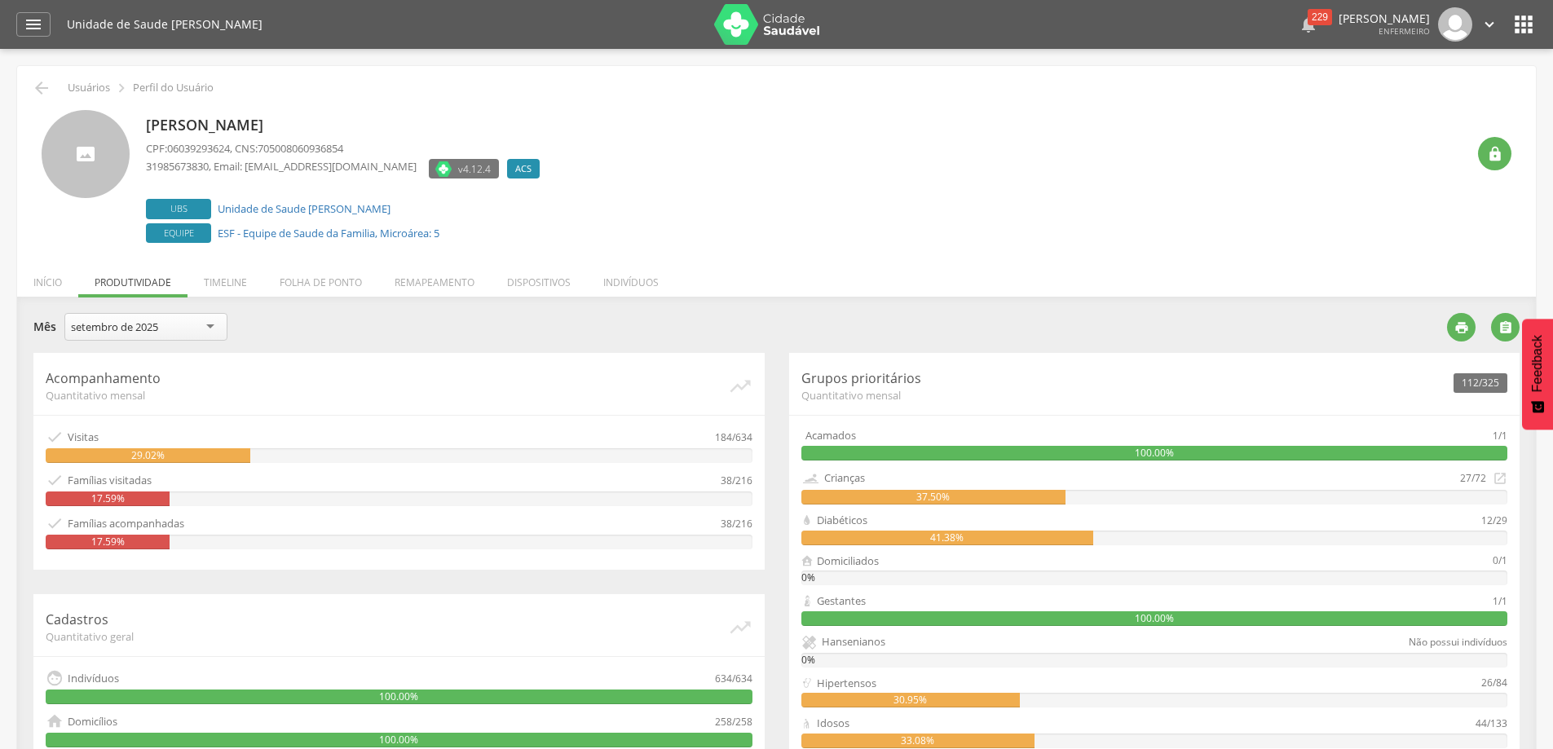
click at [1308, 17] on div "229" at bounding box center [1320, 17] width 24 height 16
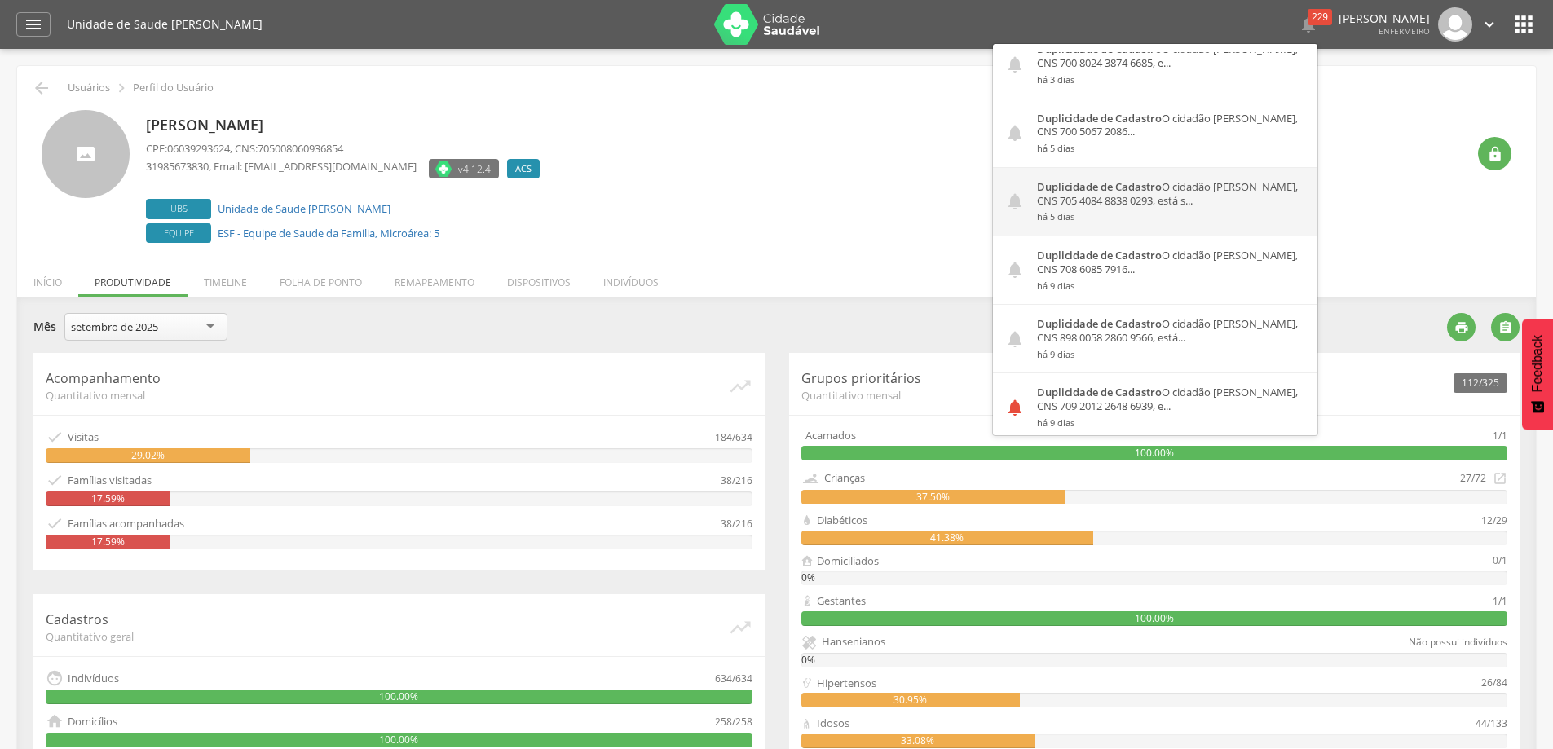
scroll to position [326, 0]
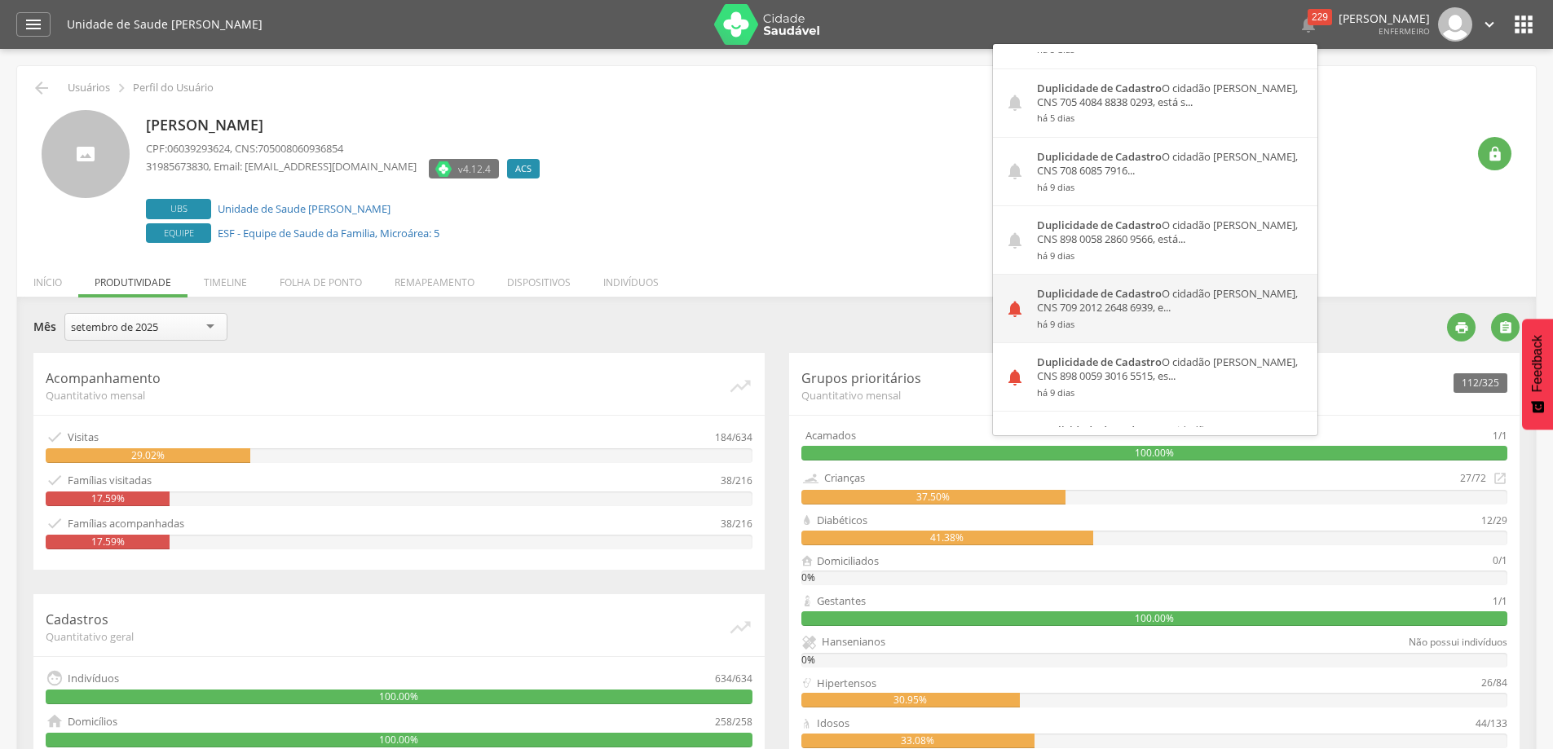
click at [1105, 303] on div "Duplicidade de Cadastro O cidadão [PERSON_NAME], CNS 709 2012 2648 6939, e... h…" at bounding box center [1171, 309] width 293 height 68
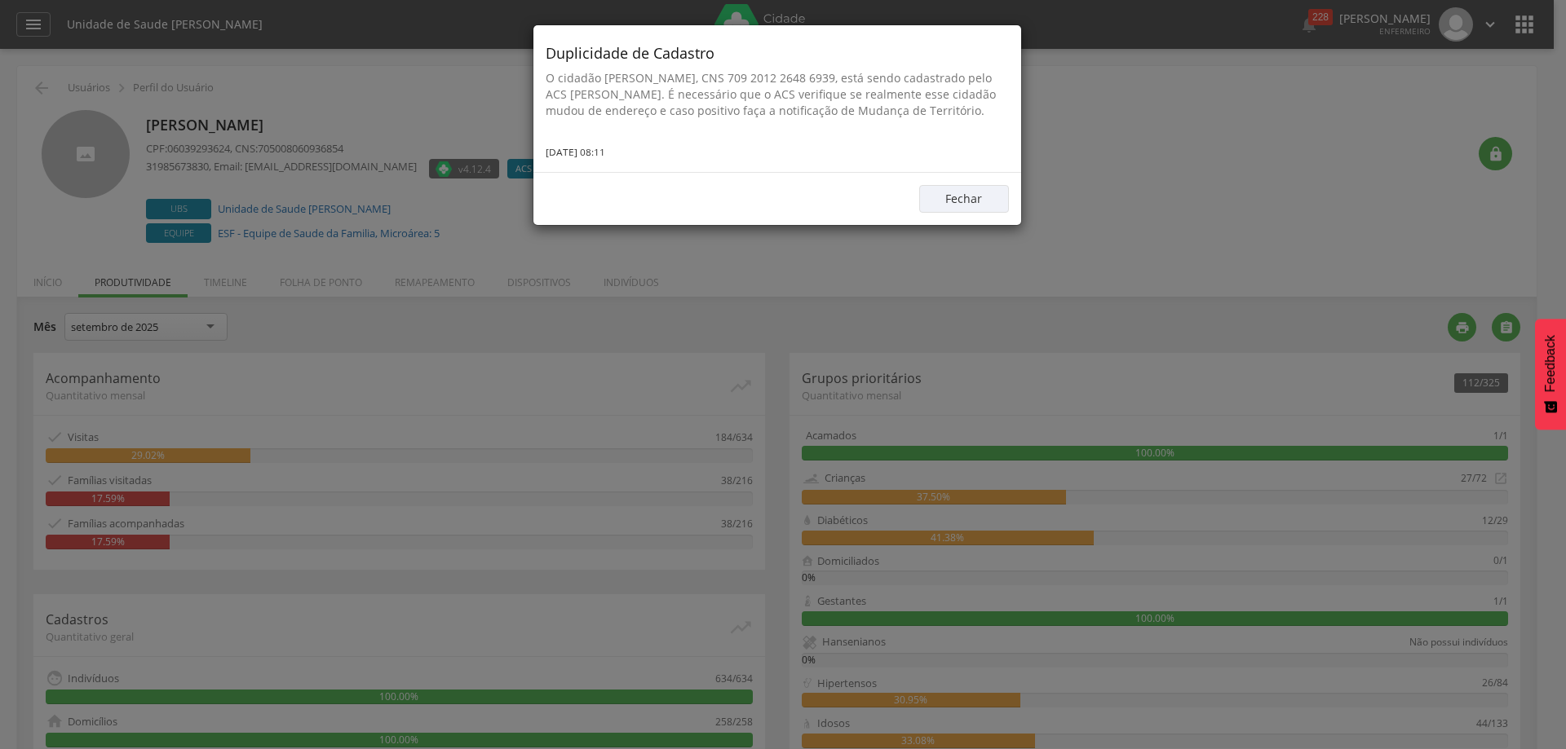
click at [1293, 17] on div "Duplicidade de Cadastro O cidadão [PERSON_NAME], CNS 709 2012 2648 6939, está s…" at bounding box center [783, 374] width 1566 height 749
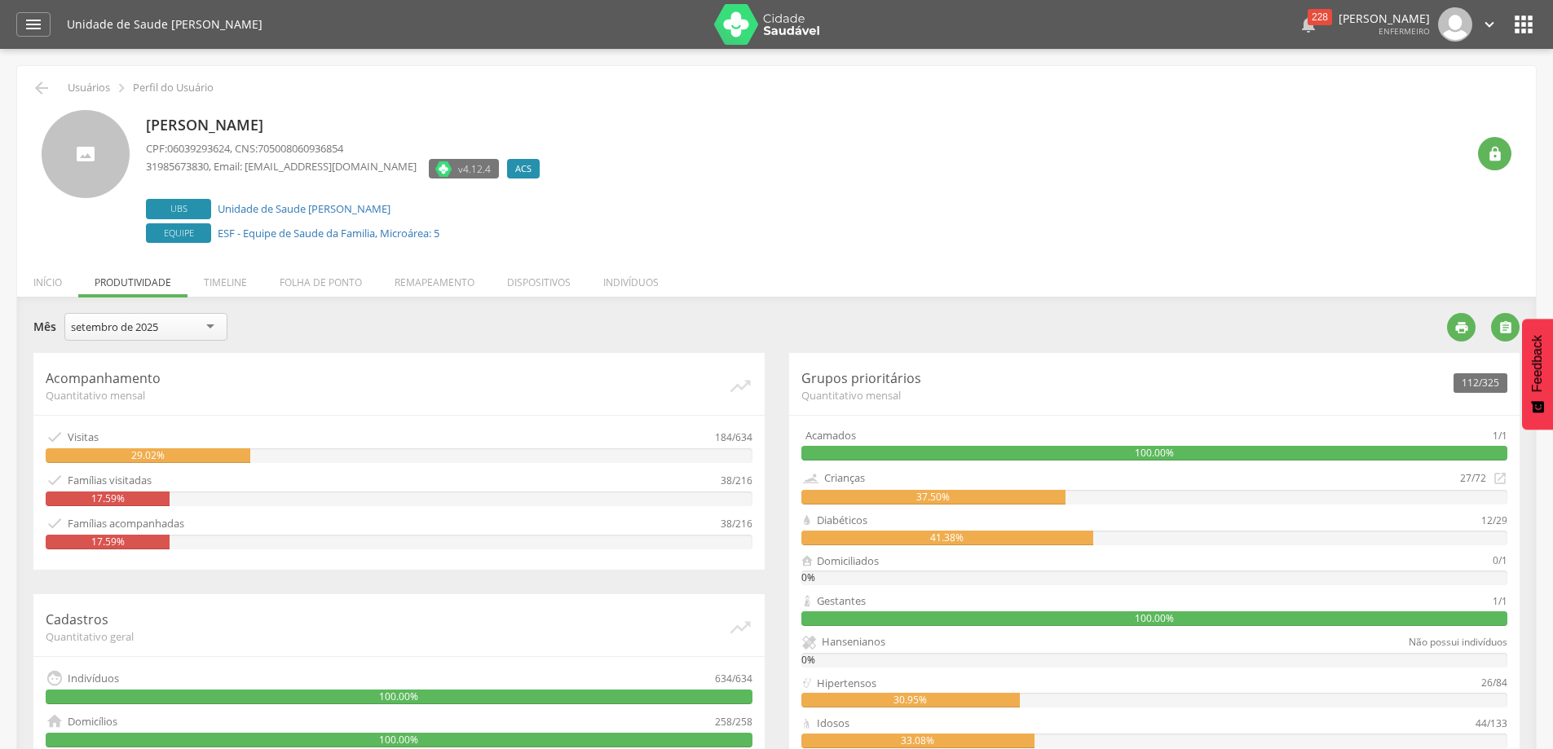
click at [1308, 15] on div "228" at bounding box center [1320, 17] width 24 height 16
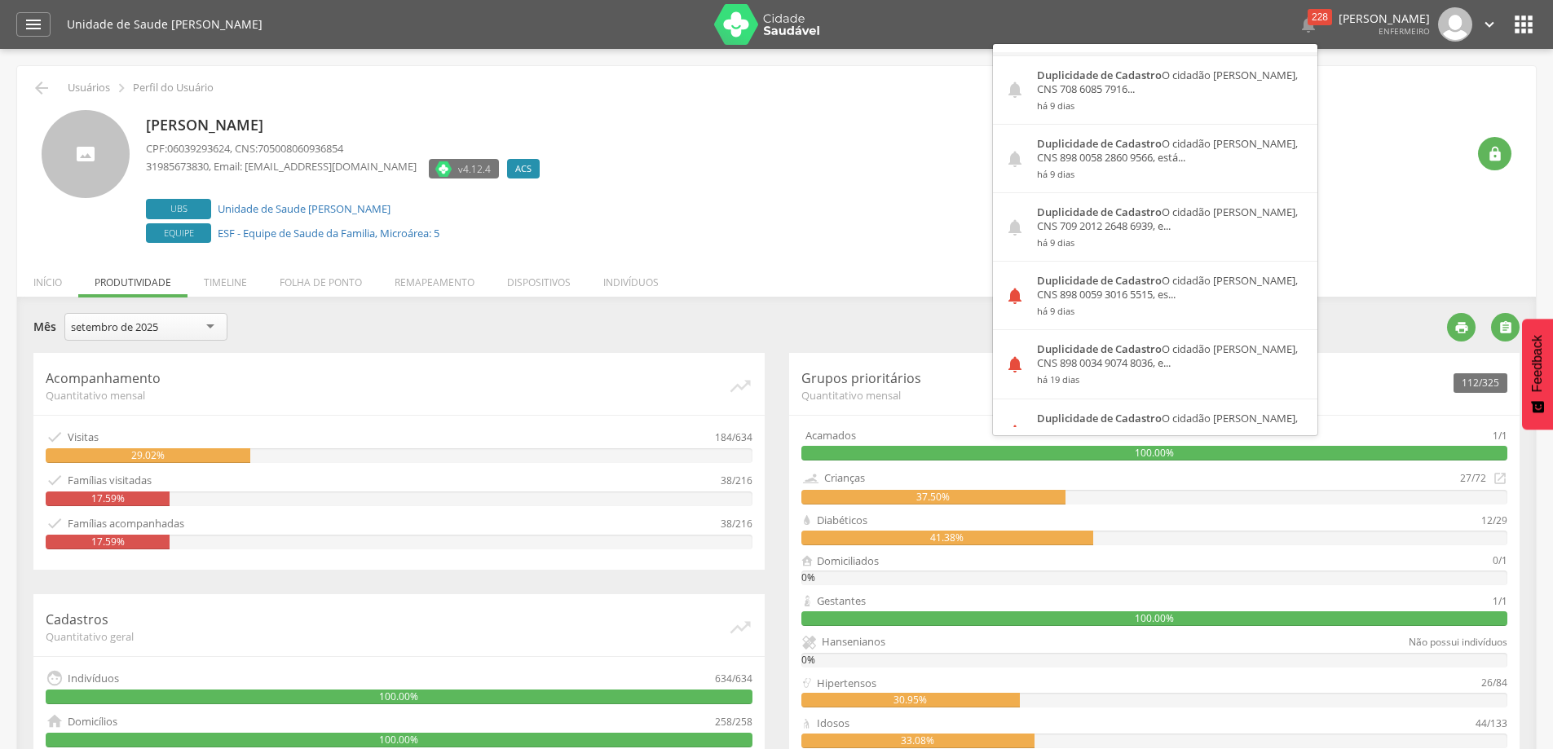
scroll to position [489, 0]
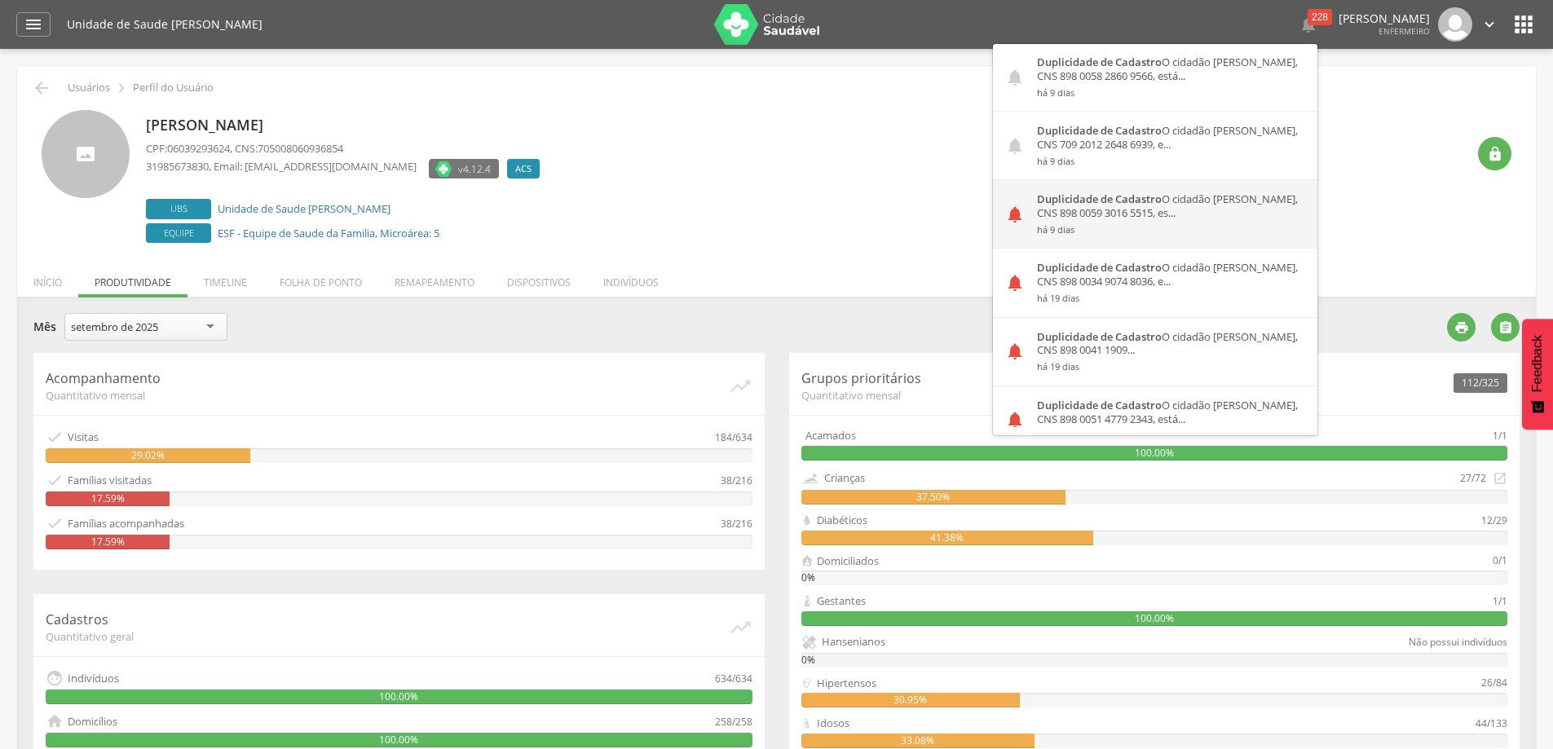
click at [1169, 212] on div "Duplicidade de Cadastro O cidadão [PERSON_NAME], CNS 898 0059 3016 5515, es... …" at bounding box center [1171, 214] width 293 height 68
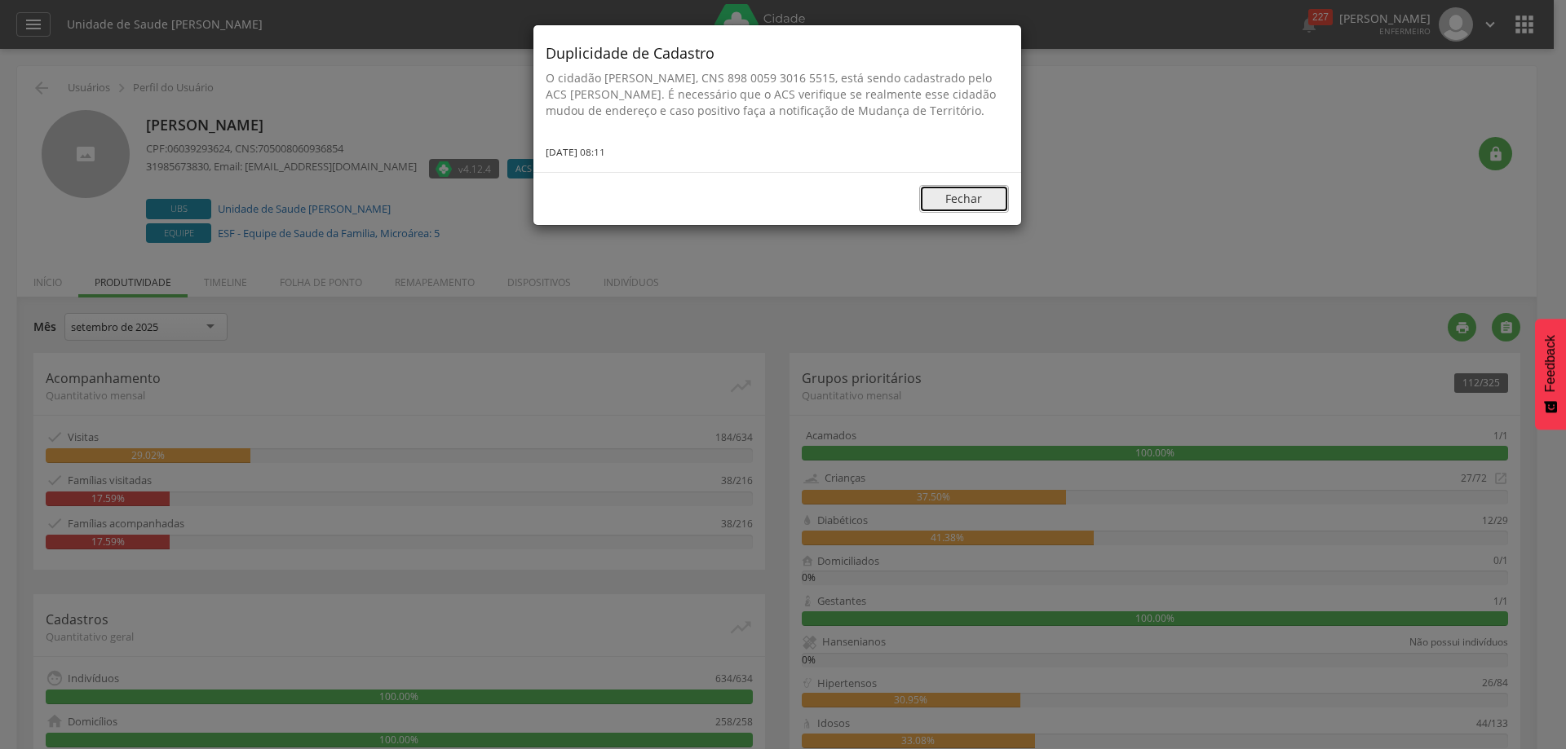
click at [954, 210] on button "Fechar" at bounding box center [964, 199] width 90 height 28
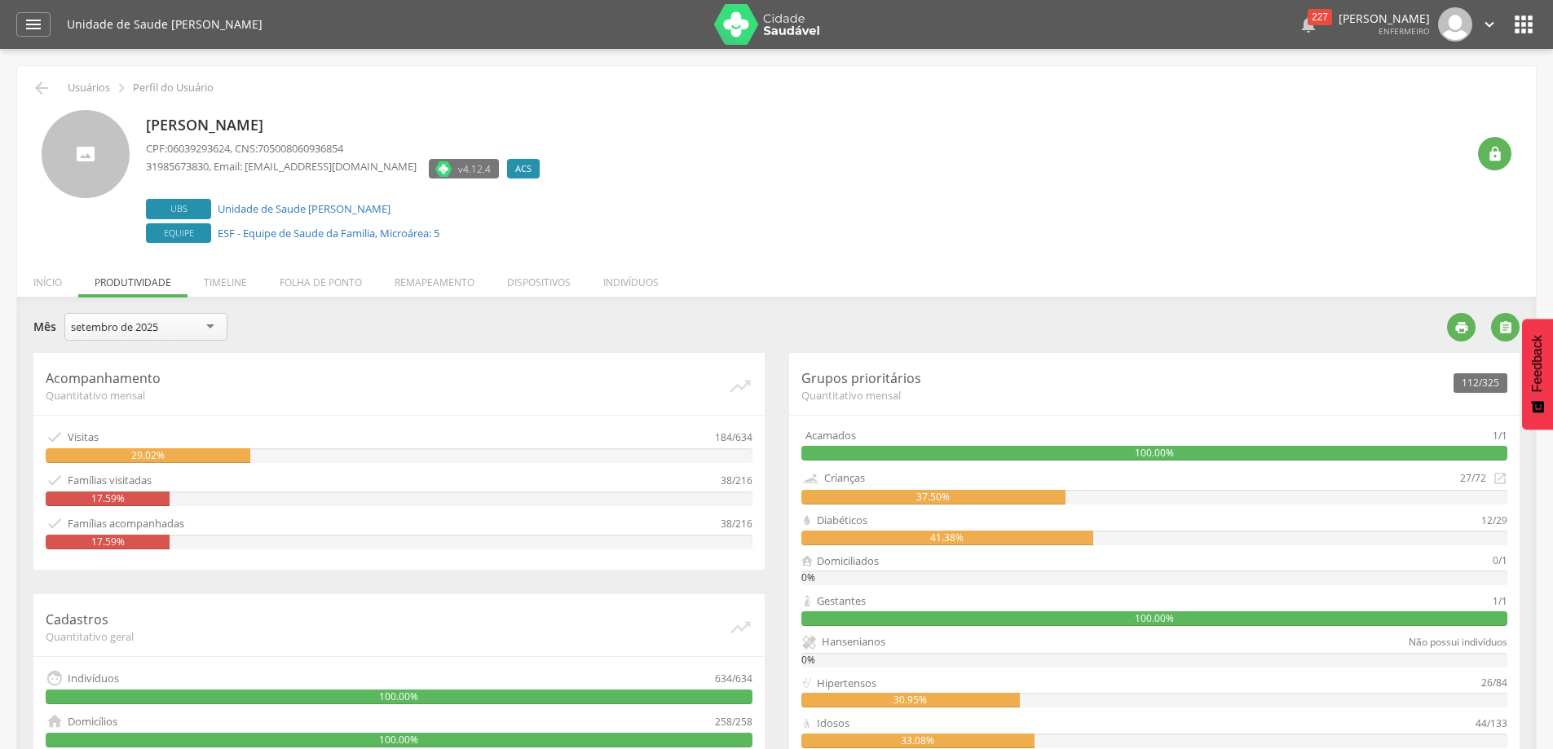
click at [1308, 19] on div "227" at bounding box center [1320, 17] width 24 height 16
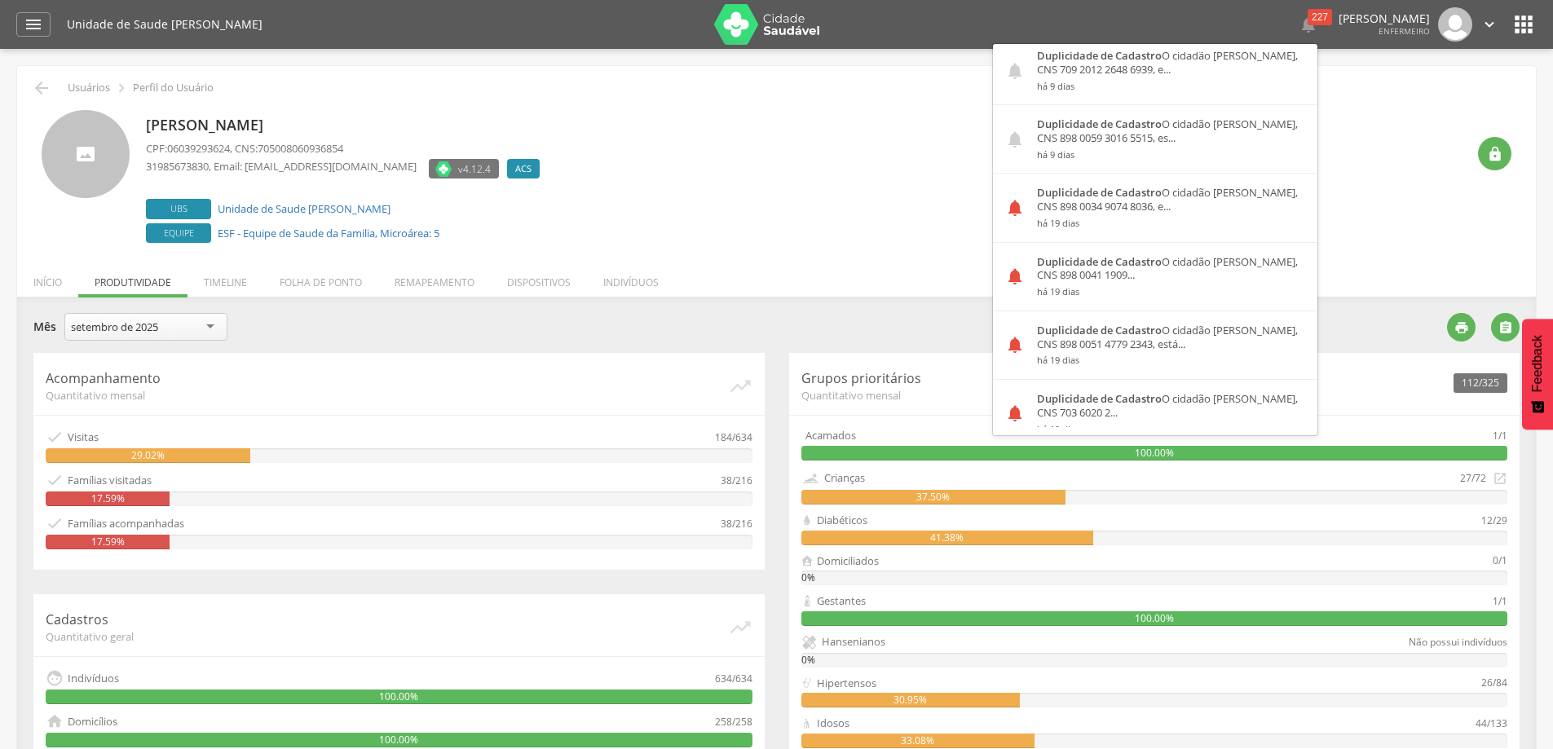
scroll to position [571, 0]
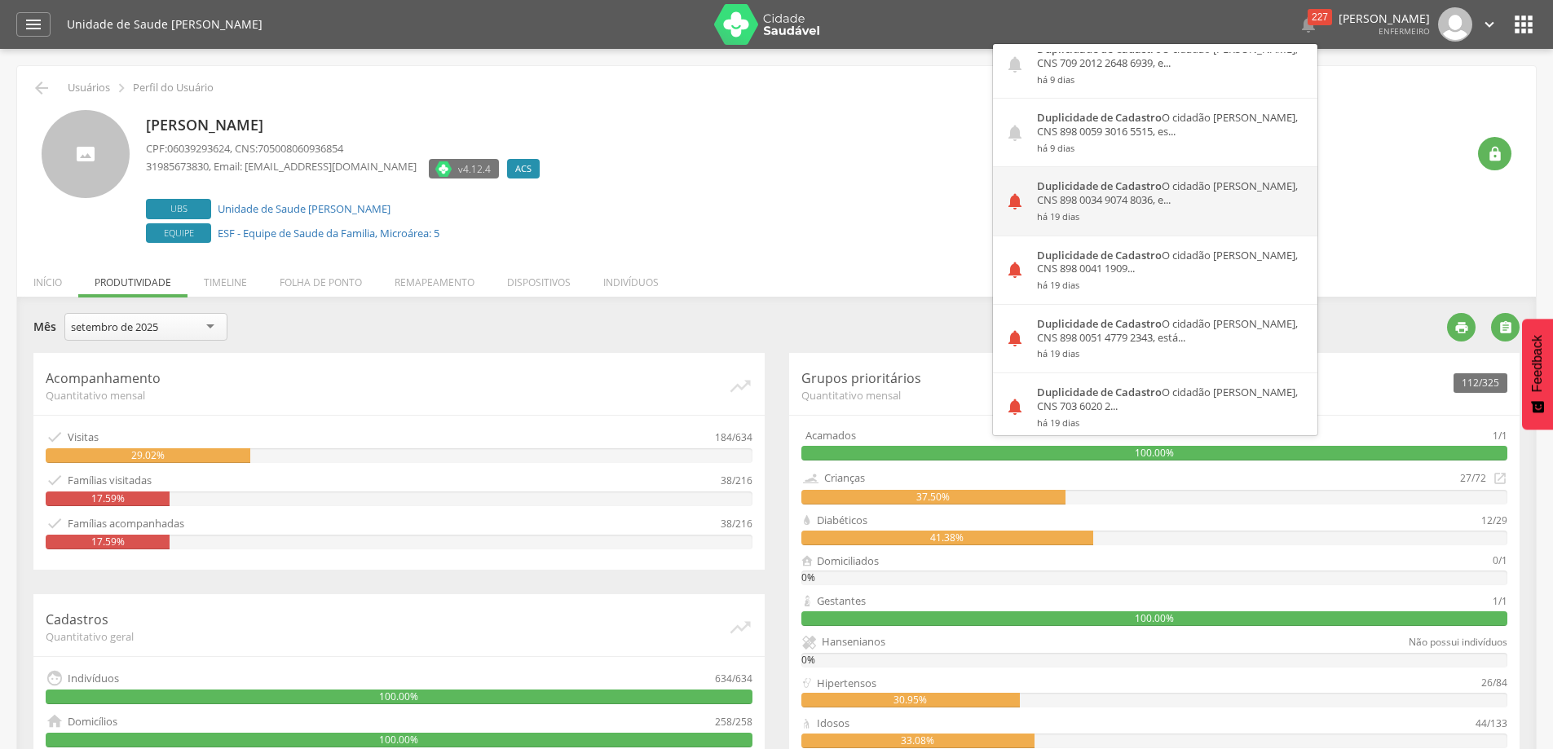
click at [1064, 193] on div "Duplicidade de Cadastro O cidadão [PERSON_NAME], CNS 898 0034 9074 8036, e... h…" at bounding box center [1171, 201] width 293 height 68
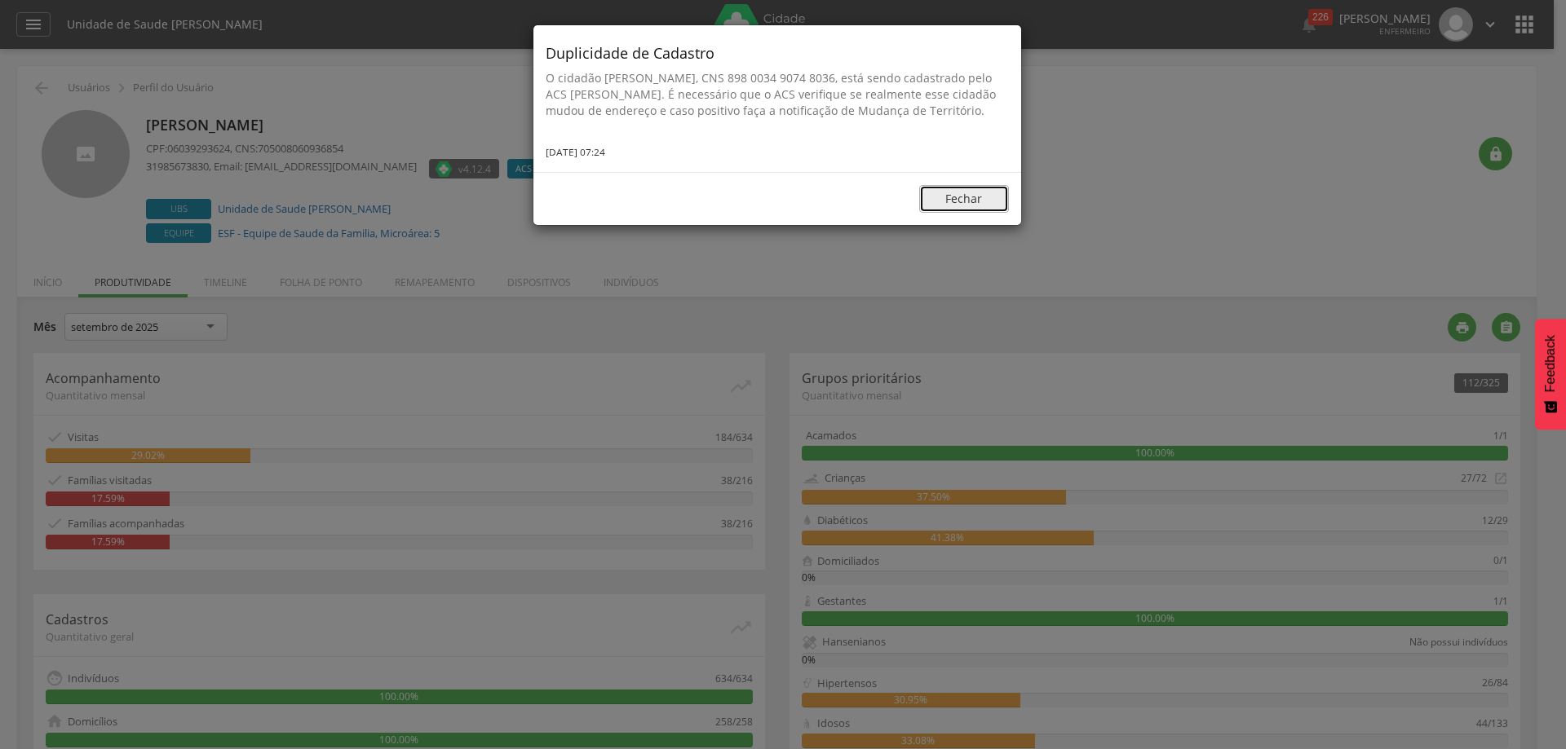
click at [945, 213] on button "Fechar" at bounding box center [964, 199] width 90 height 28
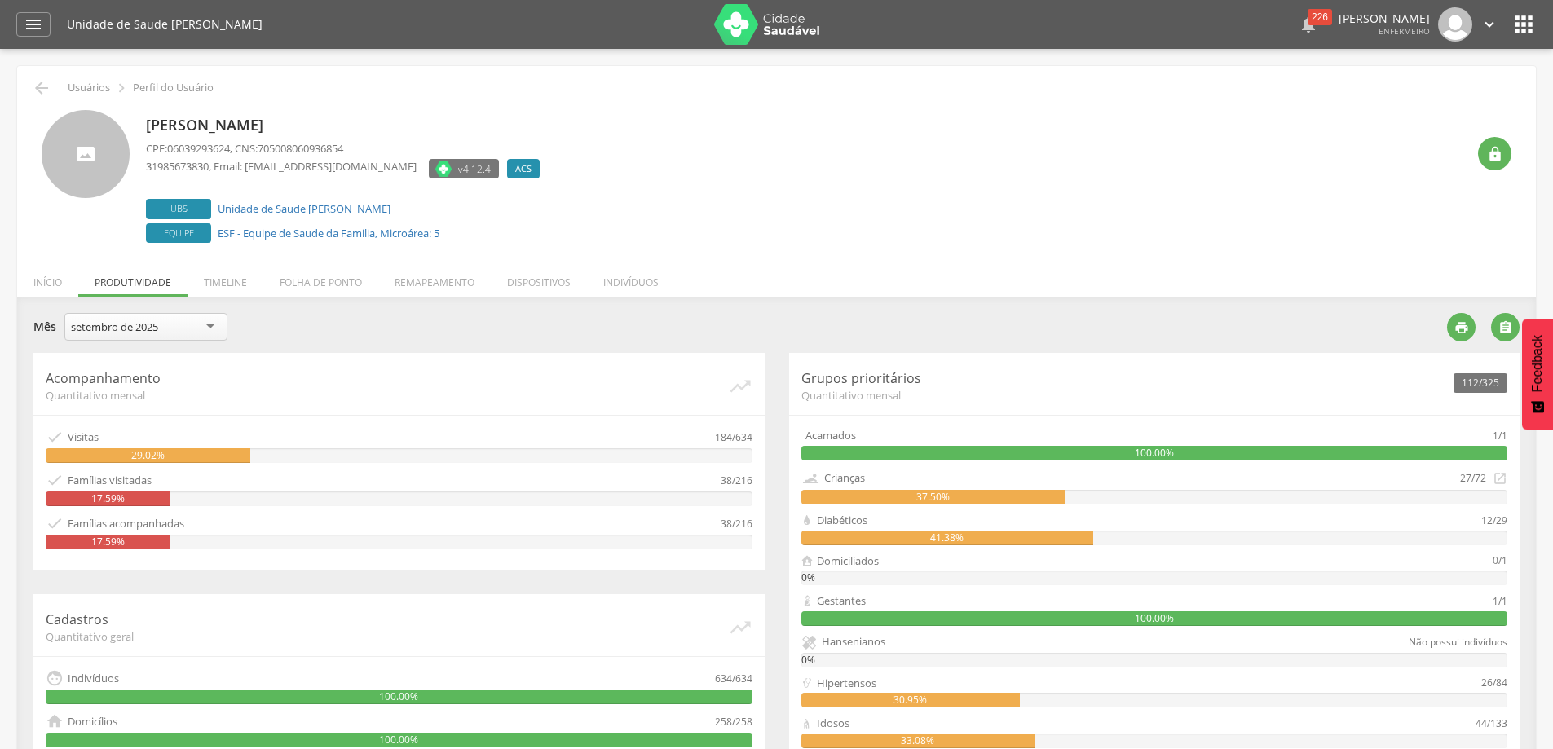
click at [1308, 15] on div "226" at bounding box center [1320, 17] width 24 height 16
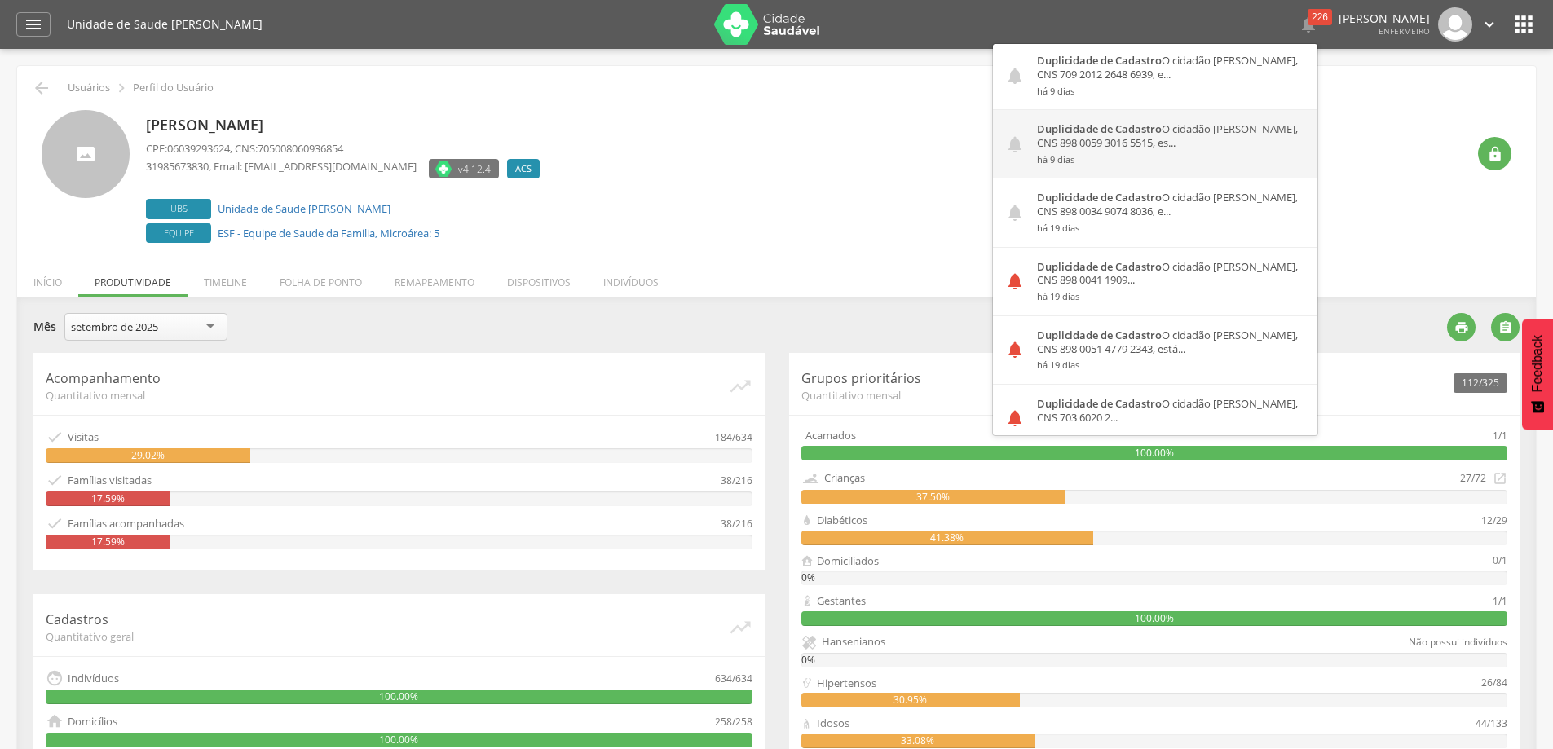
scroll to position [652, 0]
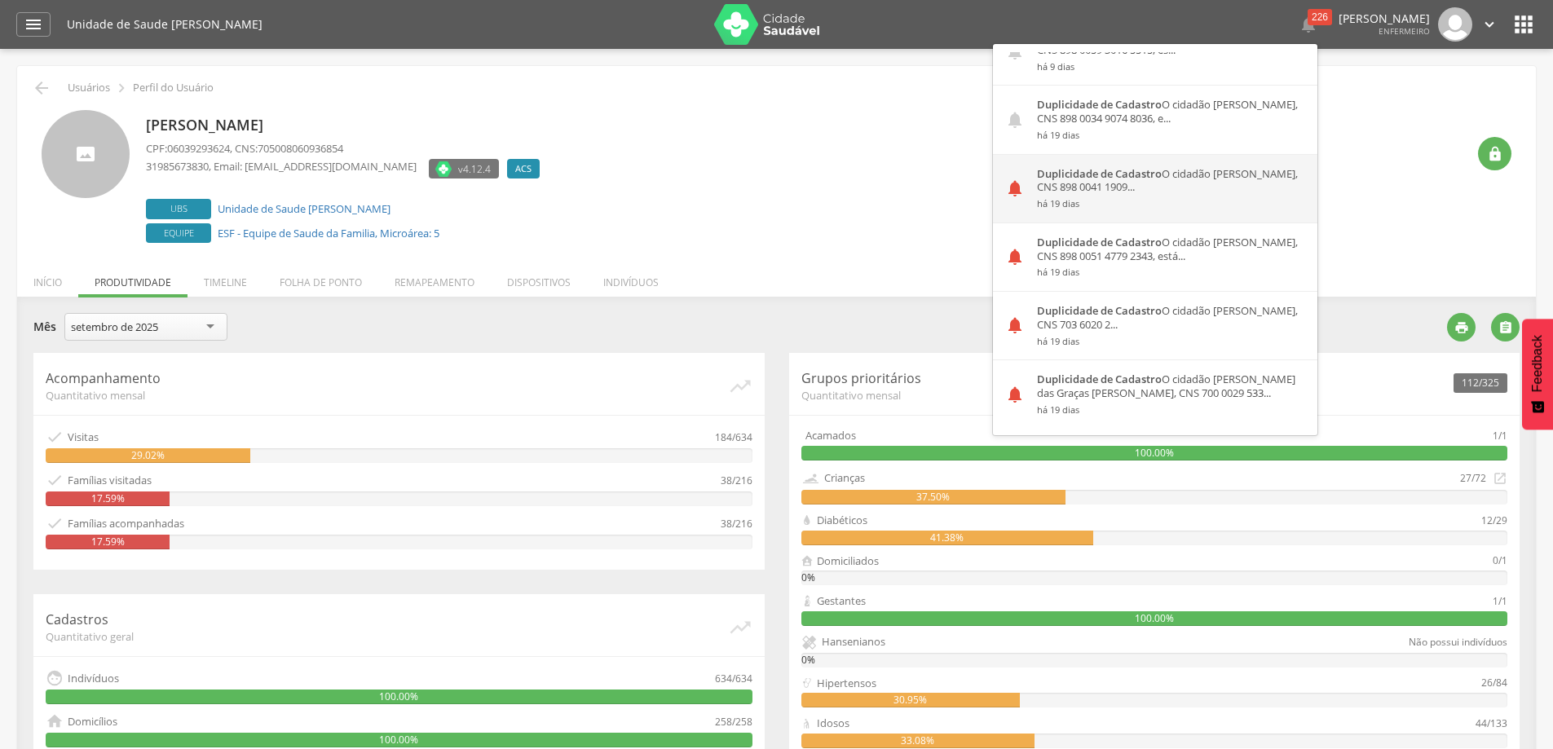
click at [1025, 182] on div "Duplicidade de Cadastro O cidadão [PERSON_NAME], CNS 898 0041 1909... há 19 dias" at bounding box center [1171, 189] width 293 height 68
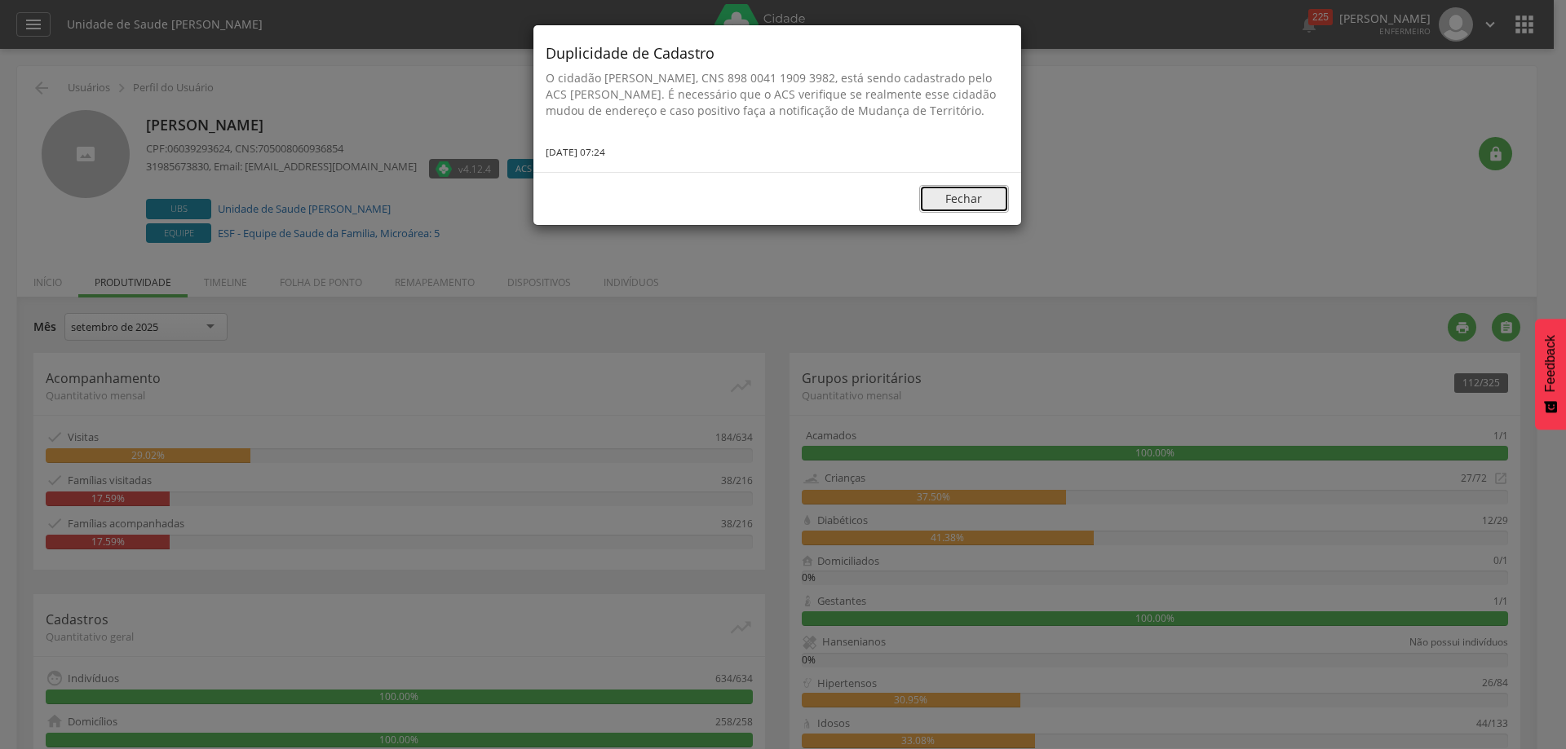
click at [973, 213] on button "Fechar" at bounding box center [964, 199] width 90 height 28
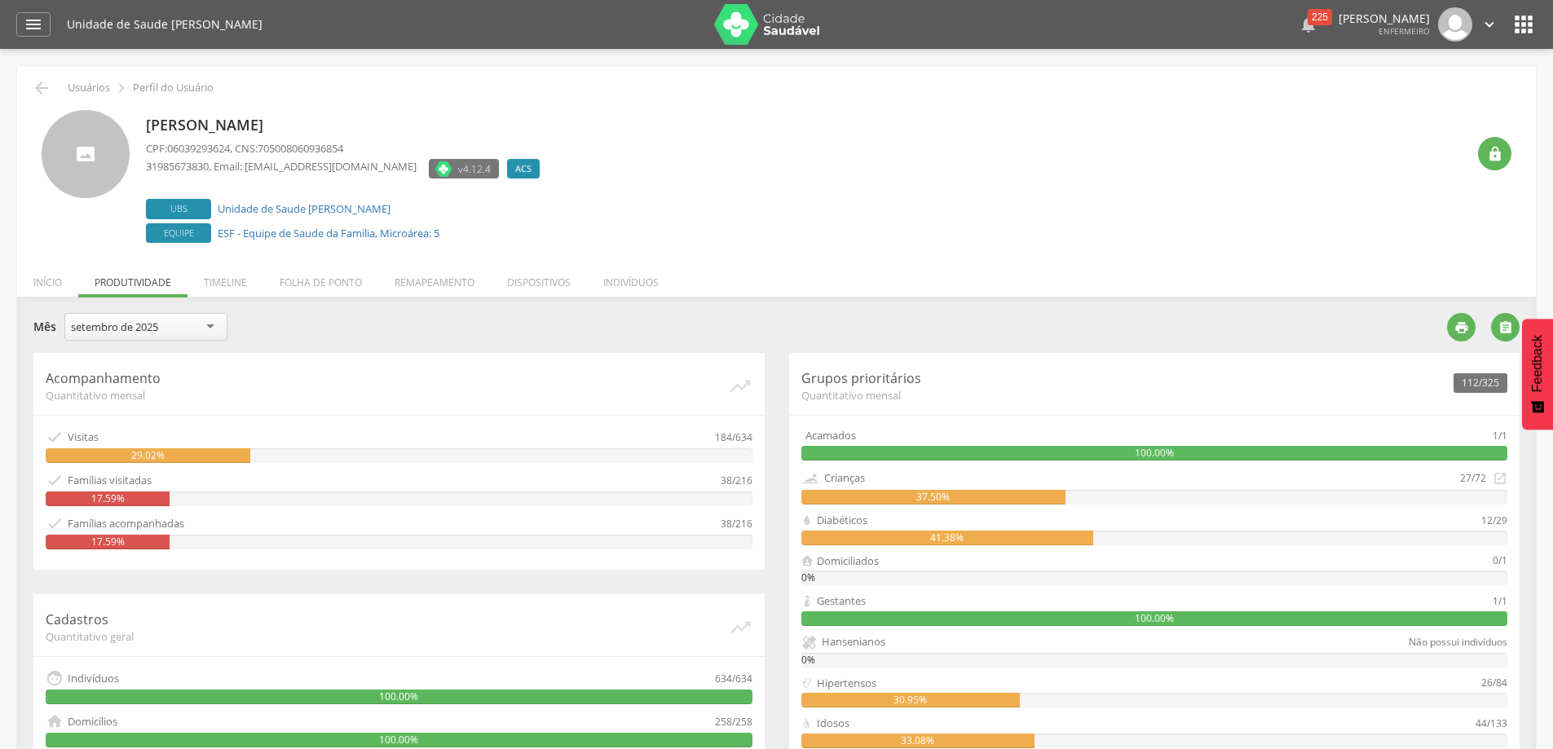
click at [1308, 14] on div "225" at bounding box center [1320, 17] width 24 height 16
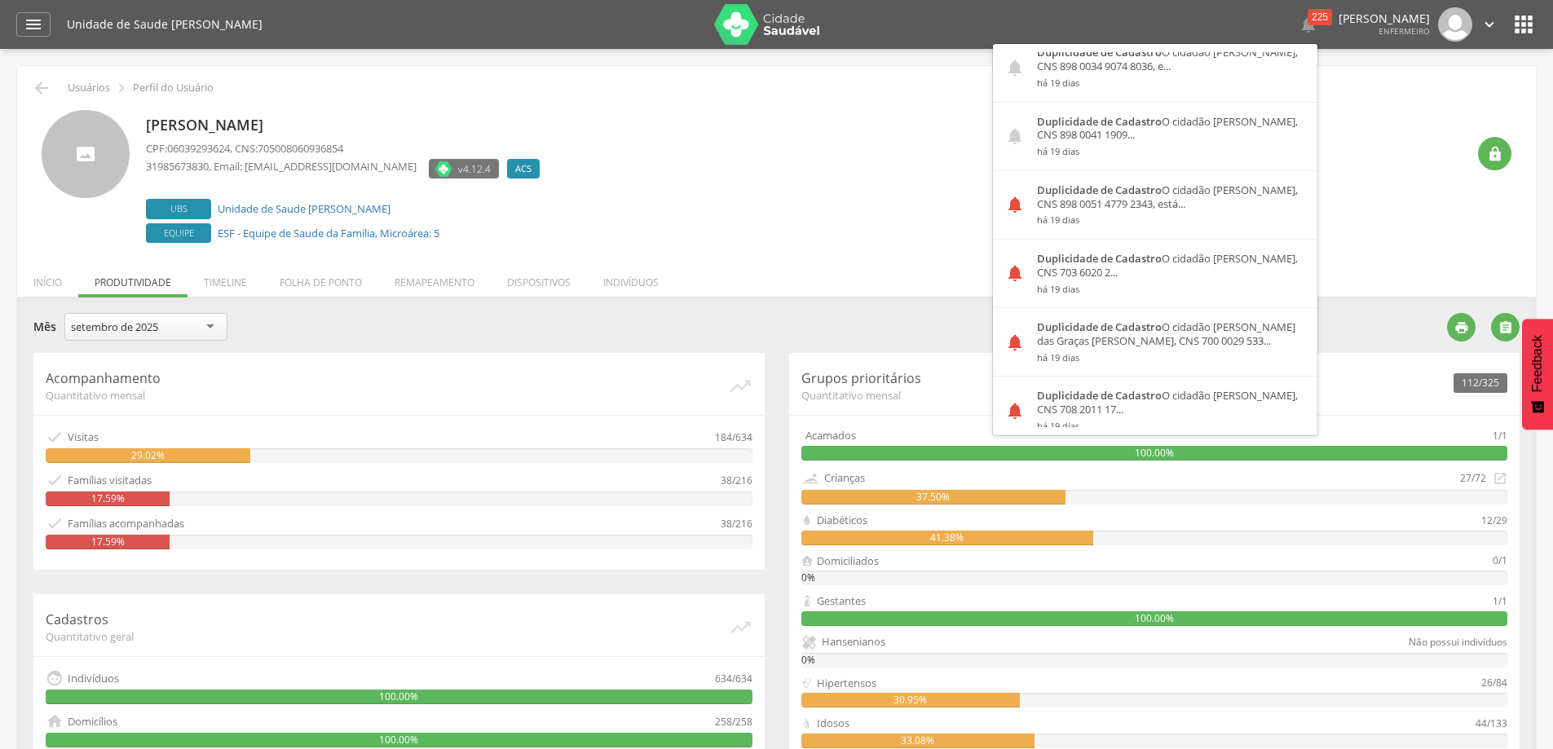
scroll to position [734, 0]
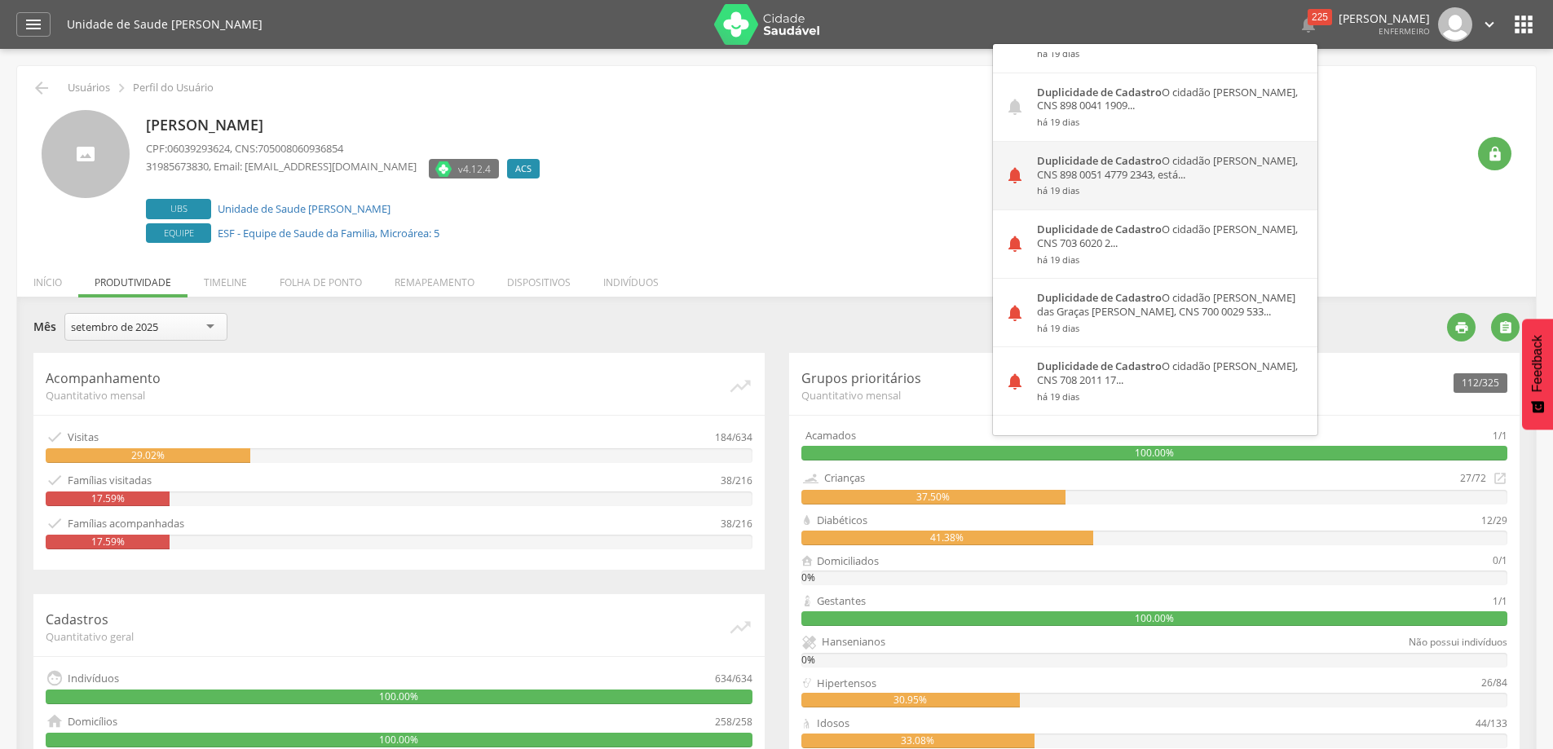
click at [1122, 196] on small "há 19 dias" at bounding box center [1171, 190] width 268 height 11
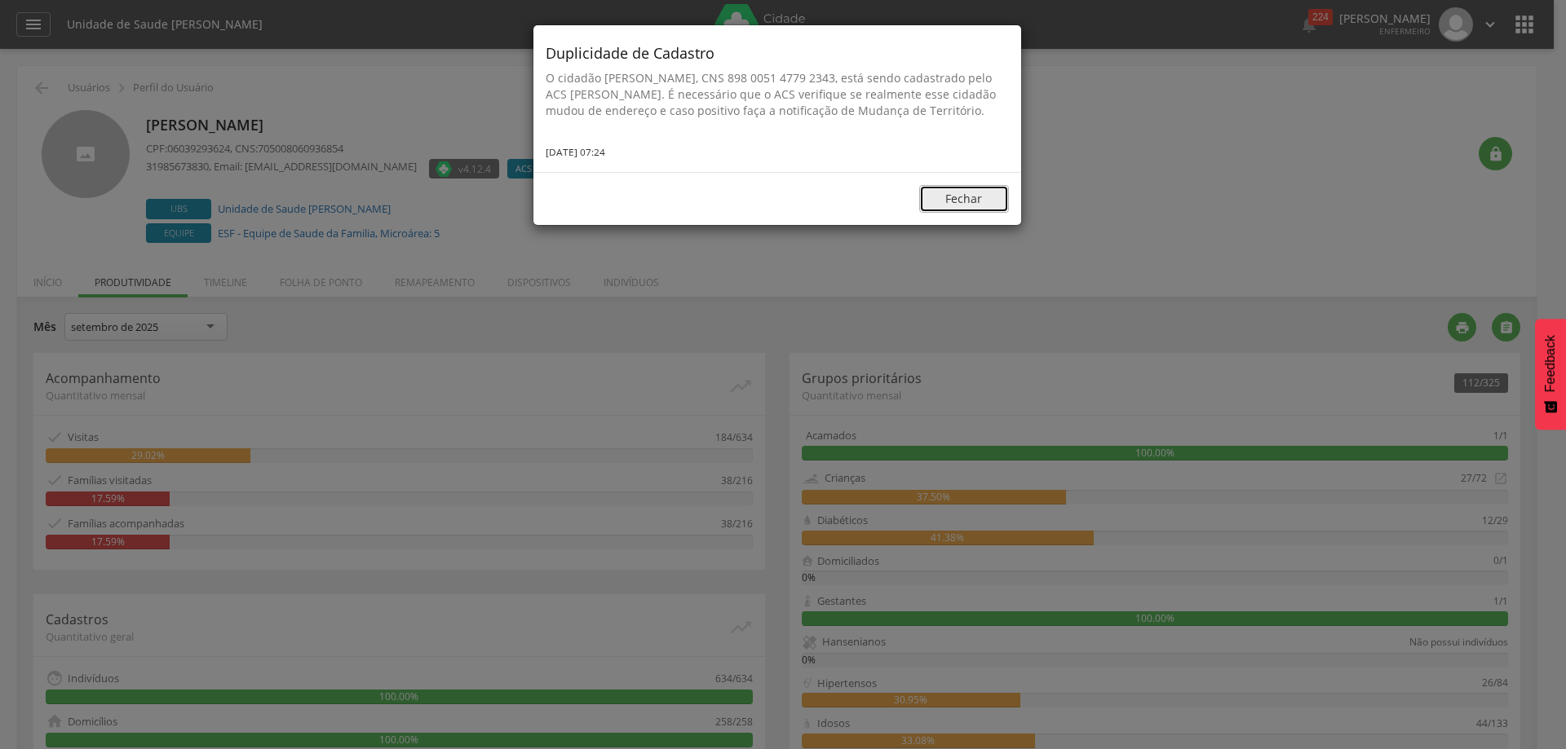
drag, startPoint x: 985, startPoint y: 216, endPoint x: 1081, endPoint y: 127, distance: 131.0
click at [985, 213] on button "Fechar" at bounding box center [964, 199] width 90 height 28
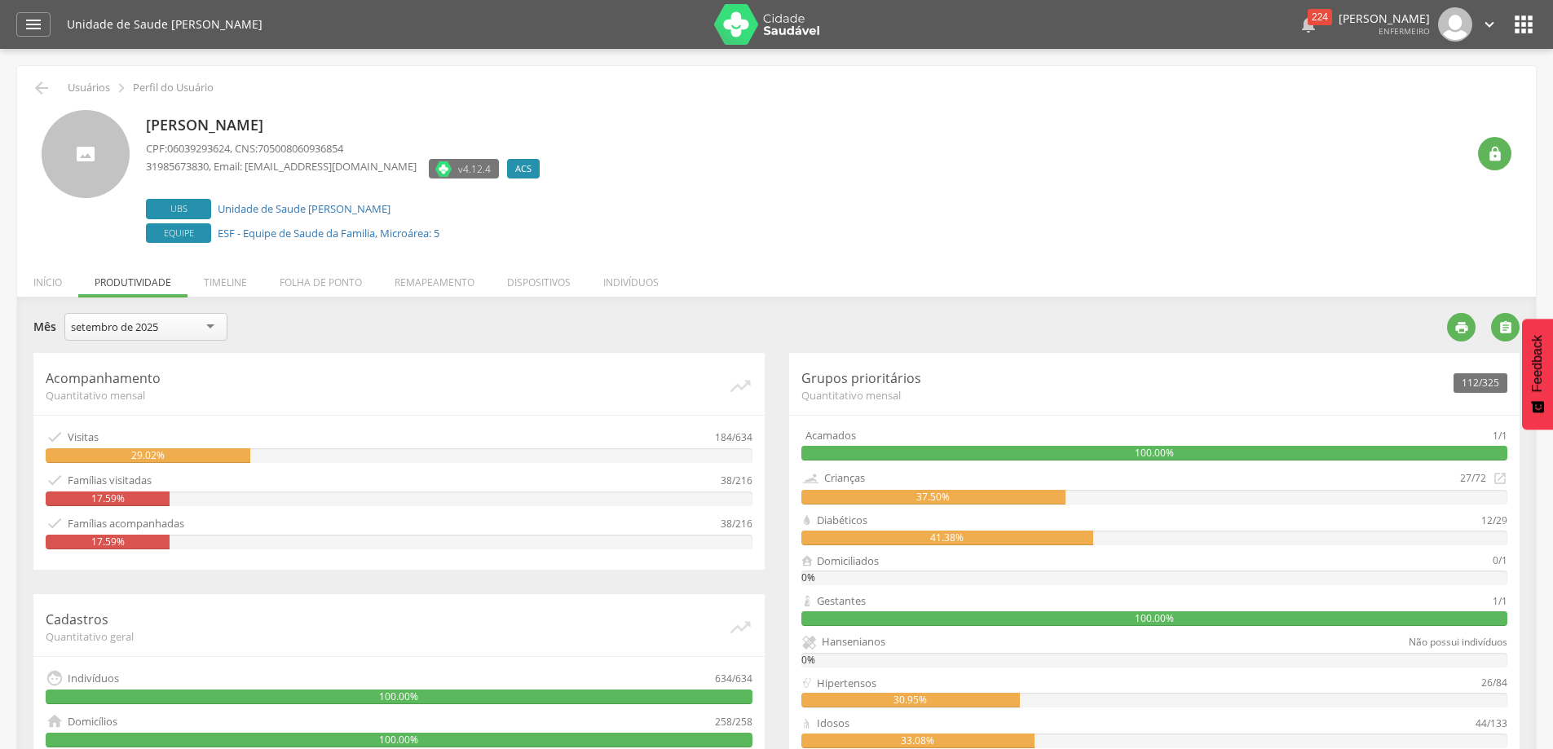
click at [1308, 15] on div "224" at bounding box center [1320, 17] width 24 height 16
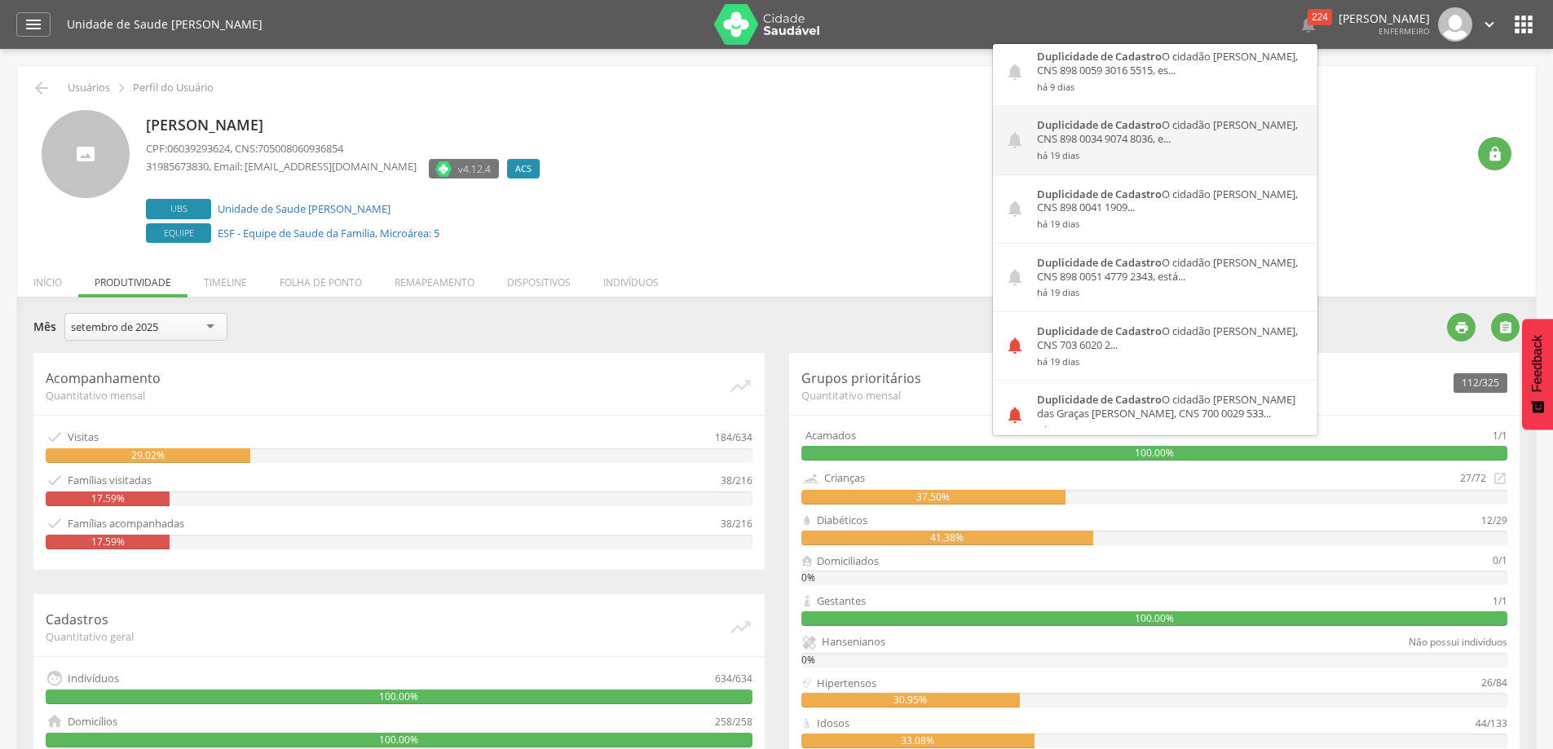
scroll to position [815, 0]
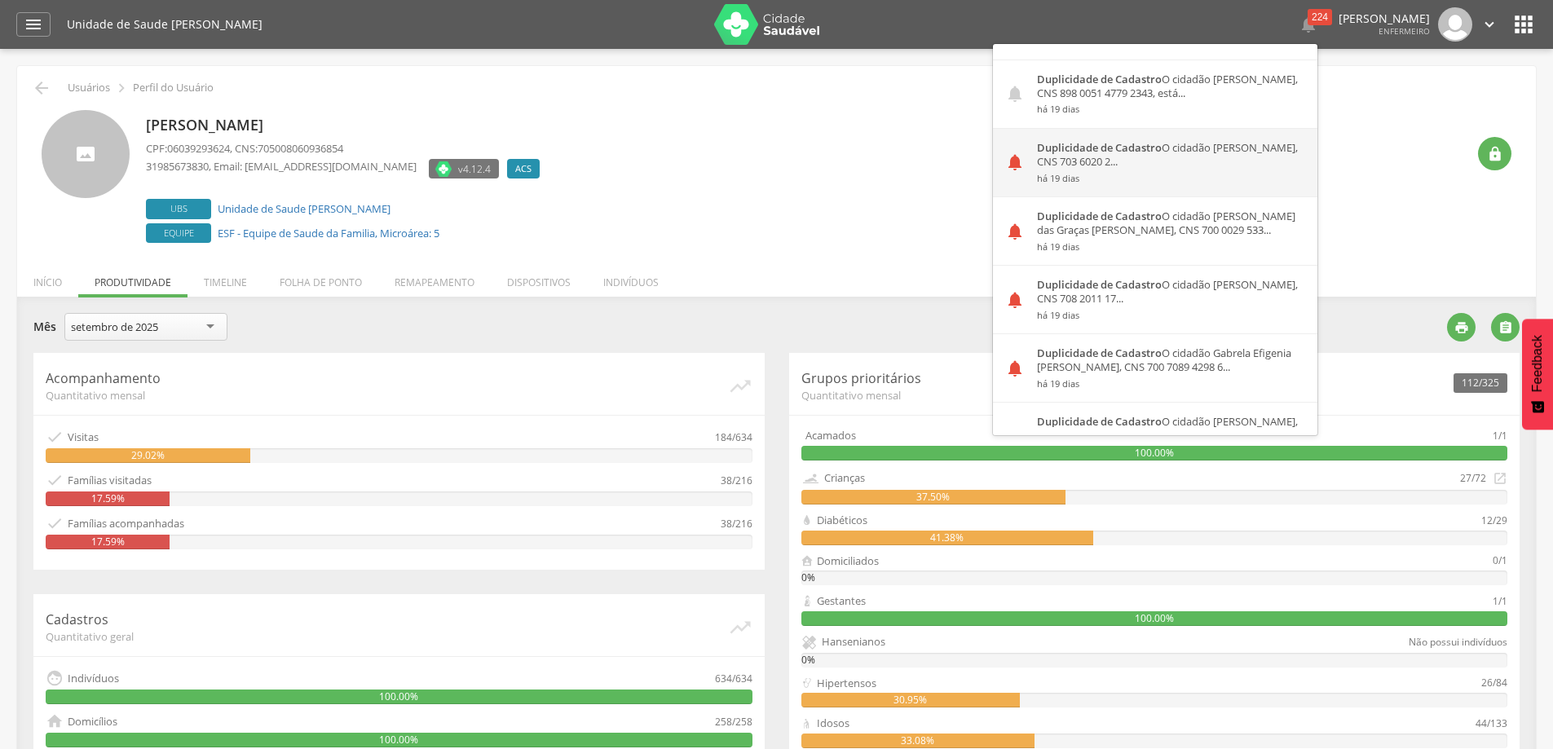
click at [1124, 164] on div "Duplicidade de Cadastro O cidadão Helesandra Aparecida [PERSON_NAME], CNS 703 6…" at bounding box center [1171, 163] width 293 height 68
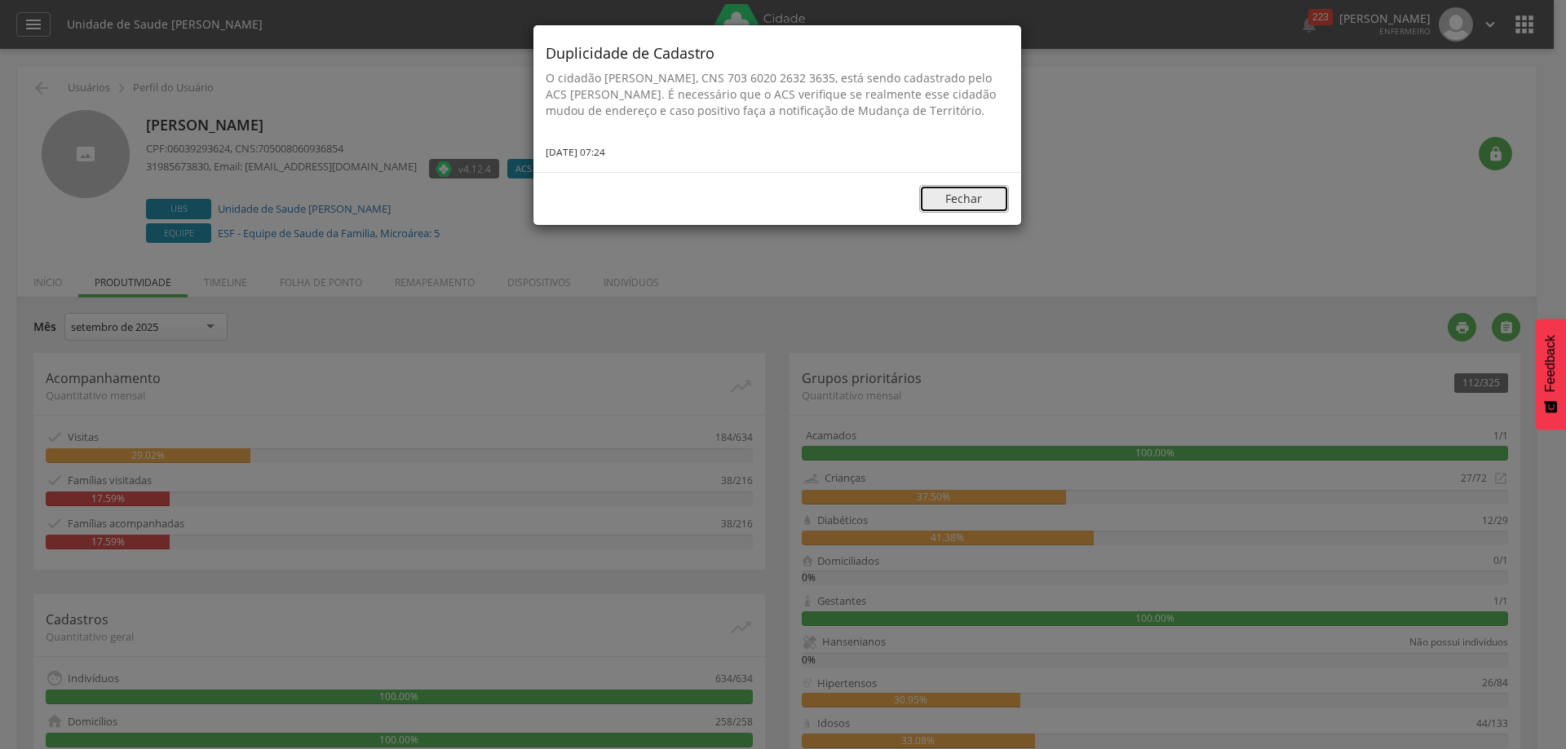
click at [984, 213] on button "Fechar" at bounding box center [964, 199] width 90 height 28
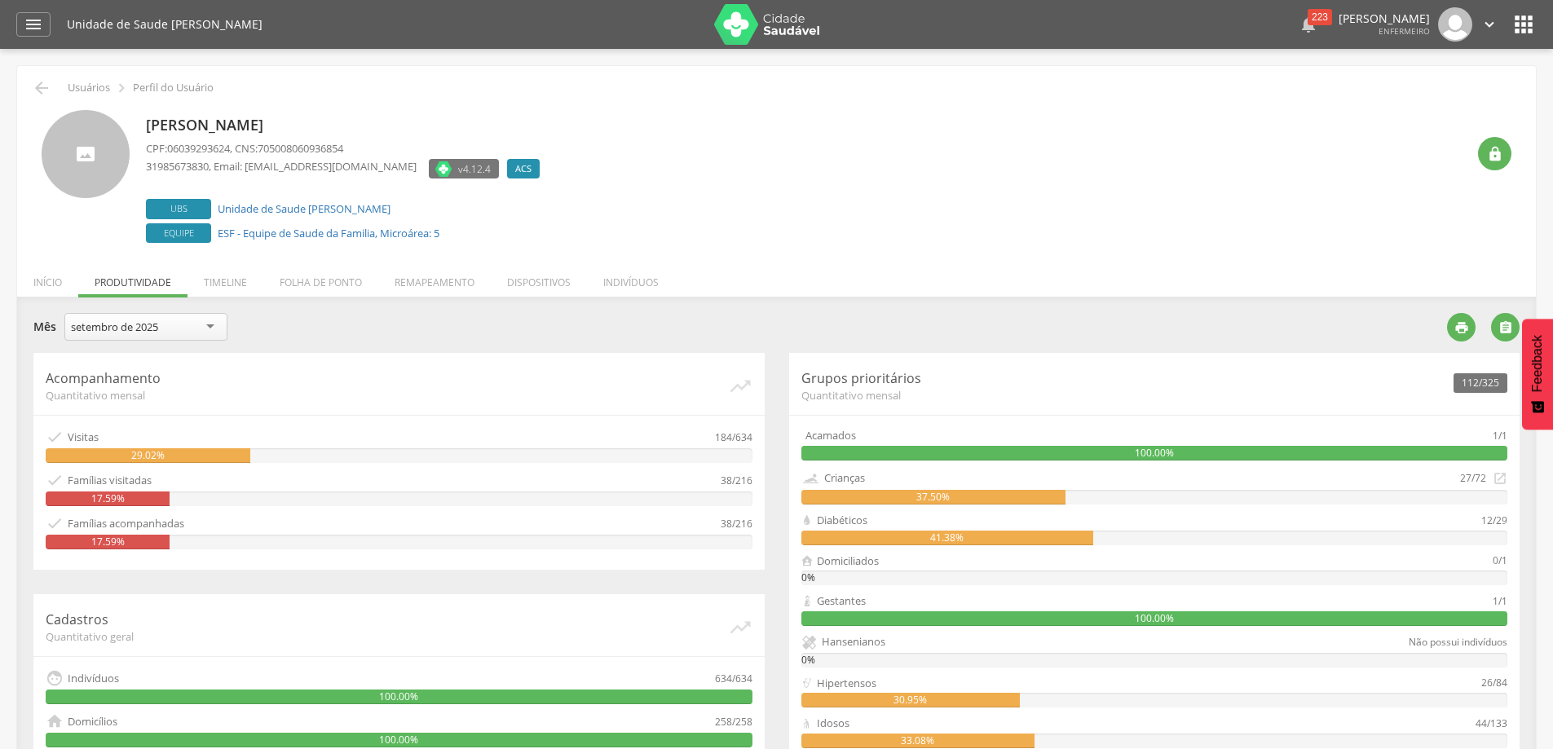
click at [1308, 18] on div "223" at bounding box center [1320, 17] width 24 height 16
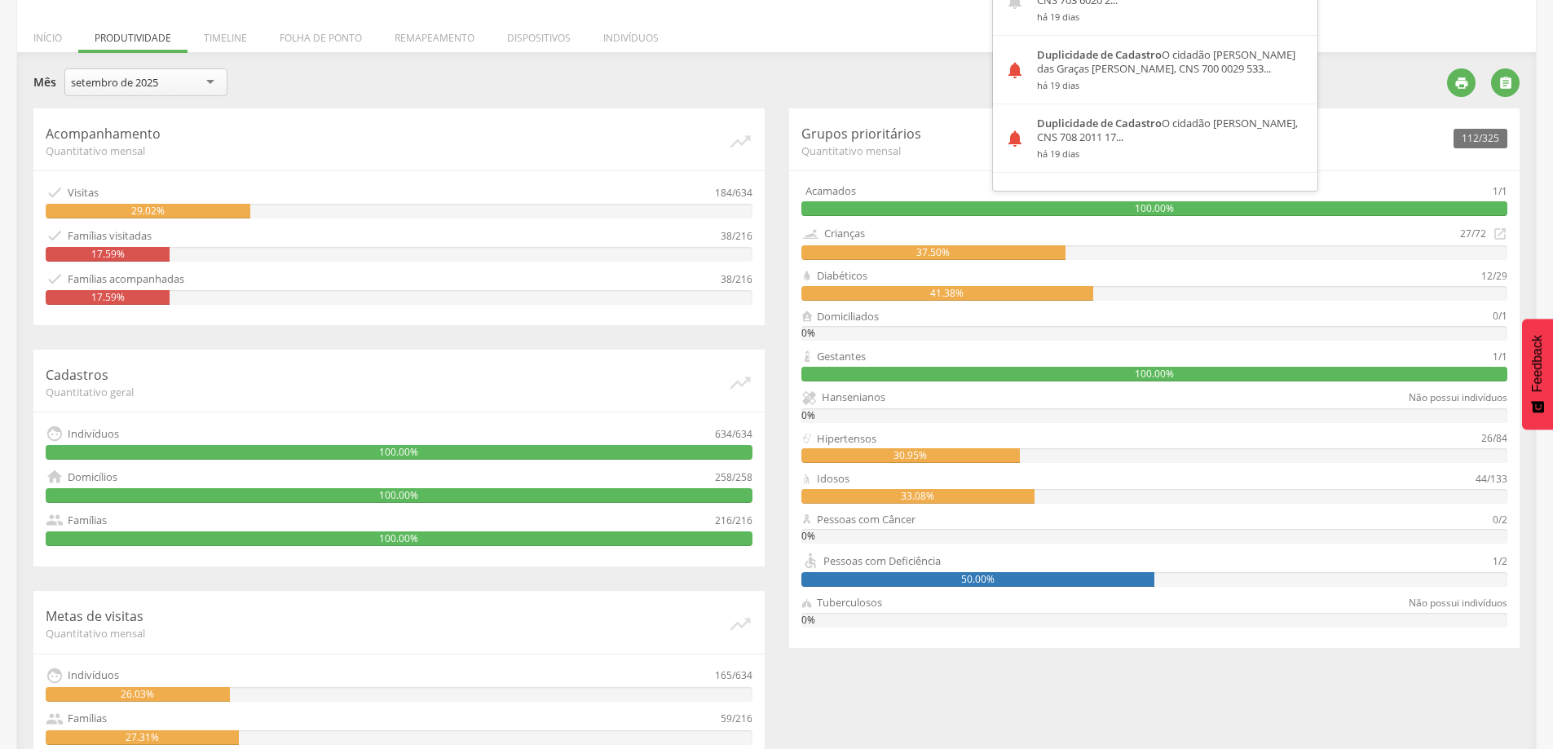
scroll to position [734, 0]
click at [1090, 53] on strong "Duplicidade de Cadastro" at bounding box center [1099, 53] width 125 height 15
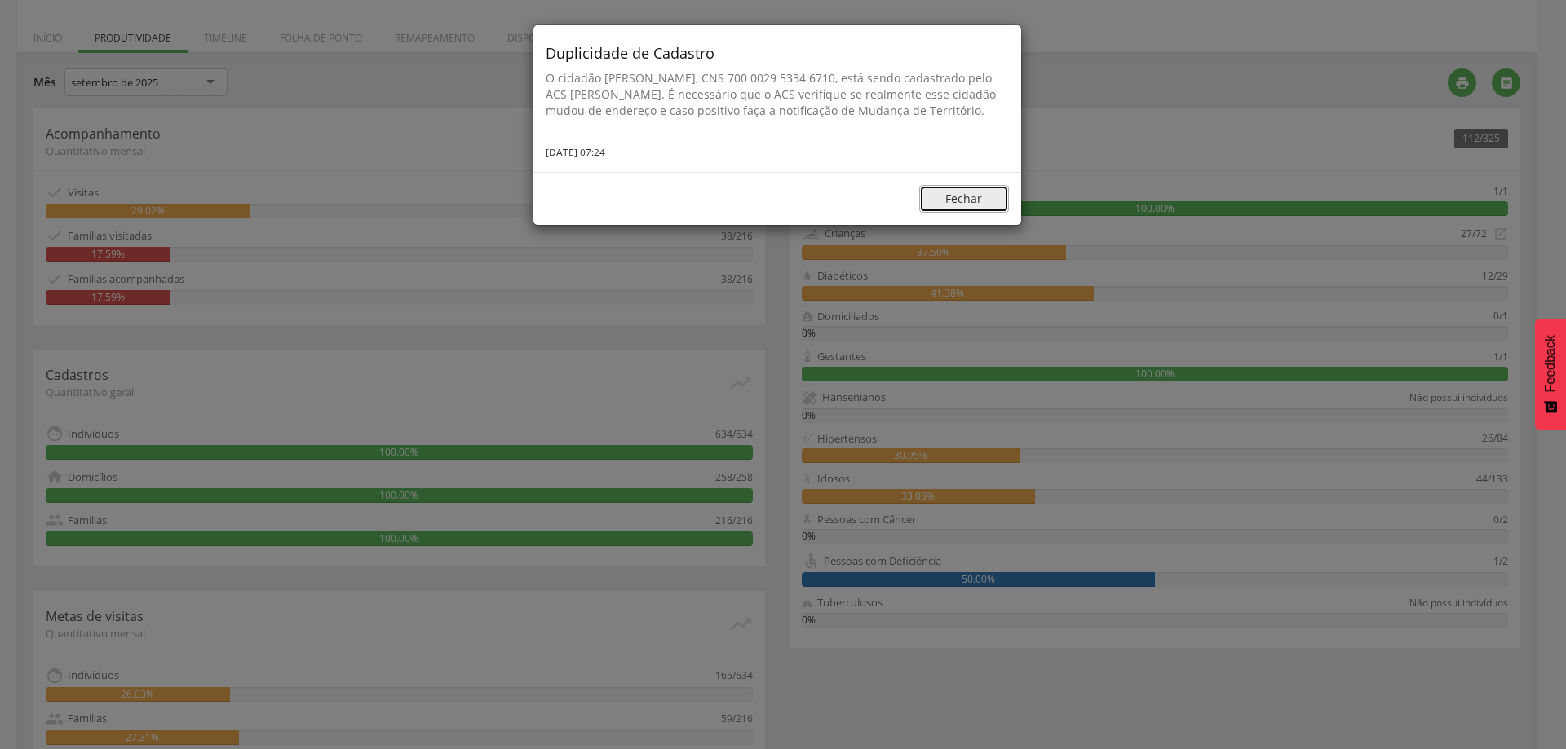
click at [952, 213] on button "Fechar" at bounding box center [964, 199] width 90 height 28
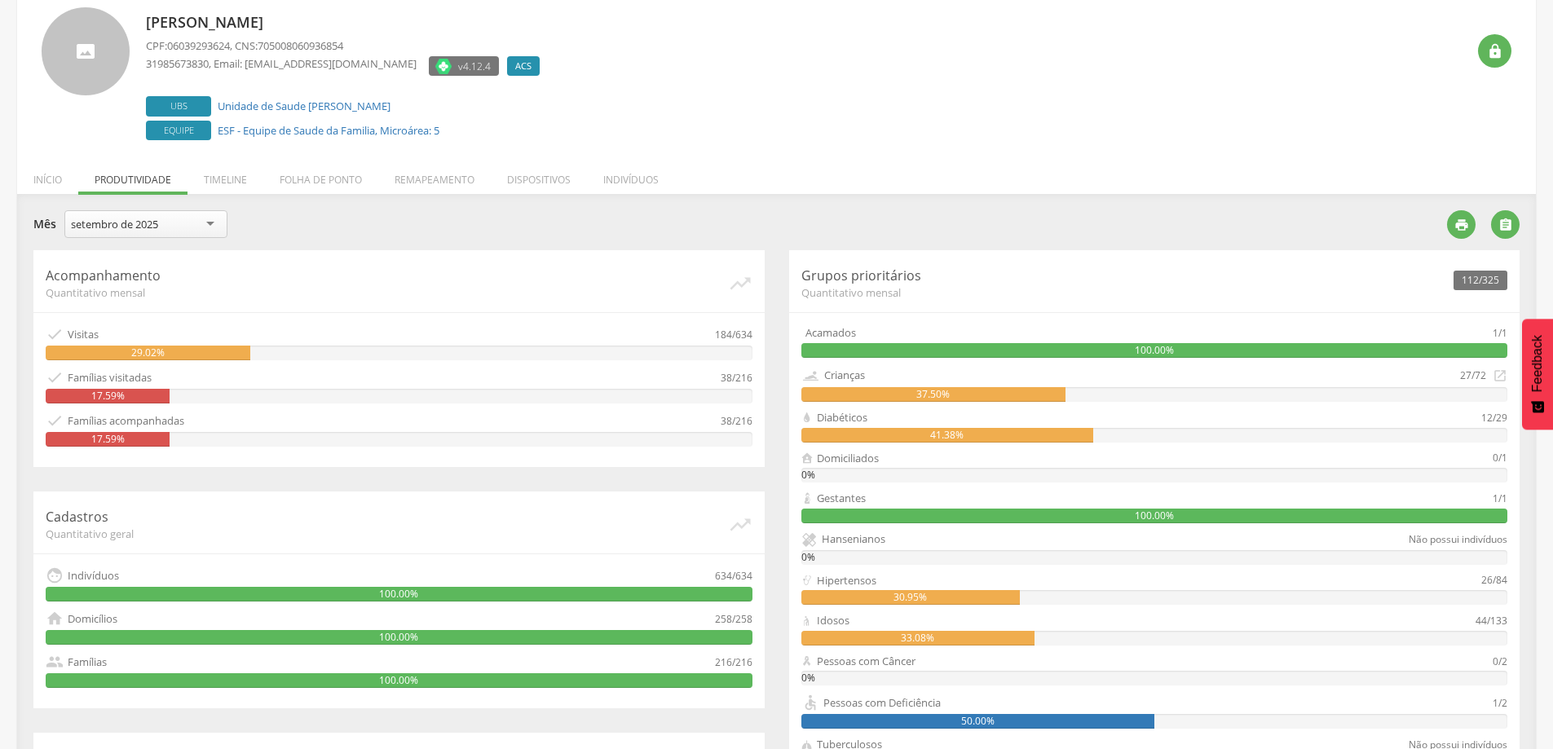
scroll to position [0, 0]
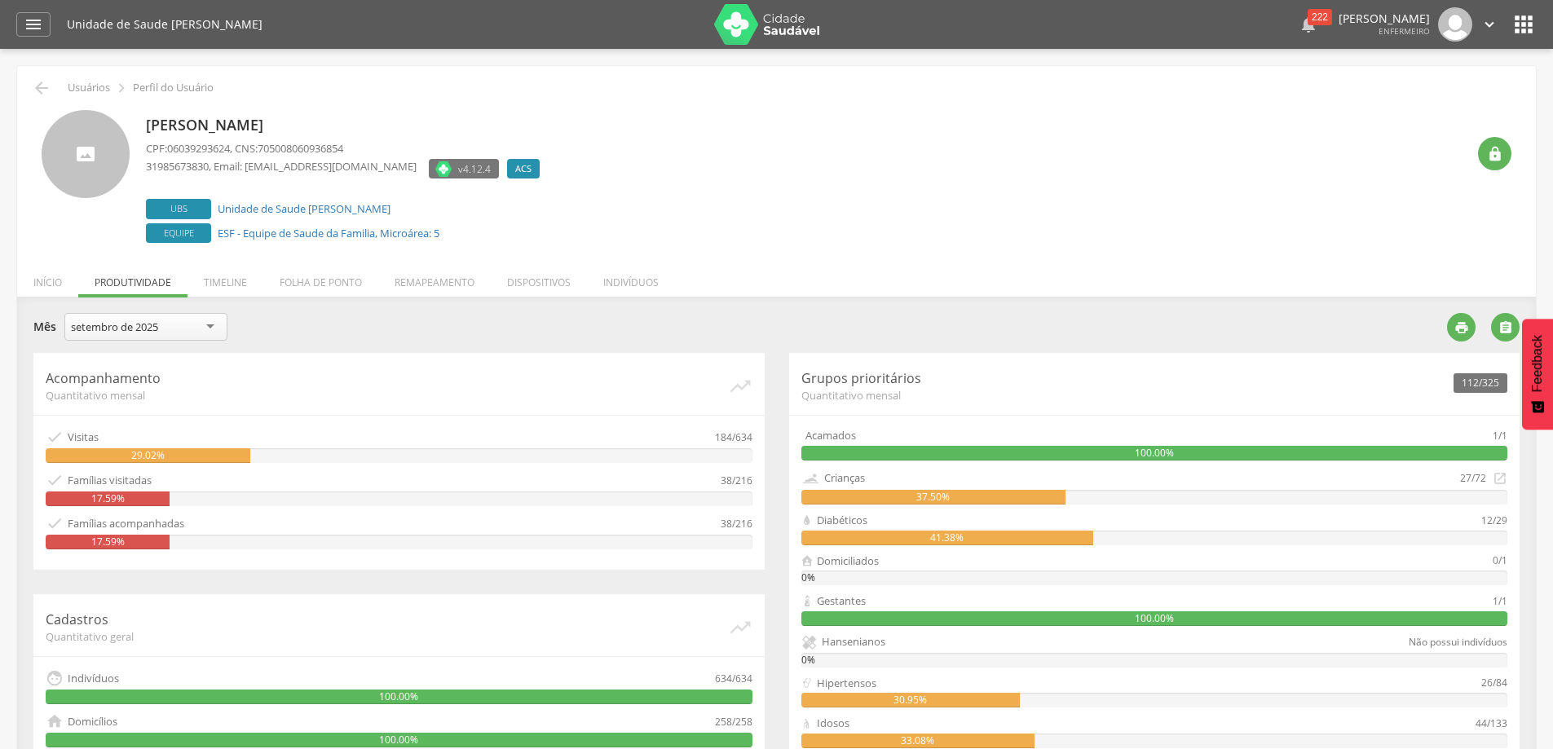
click at [1308, 16] on div "222" at bounding box center [1320, 17] width 24 height 16
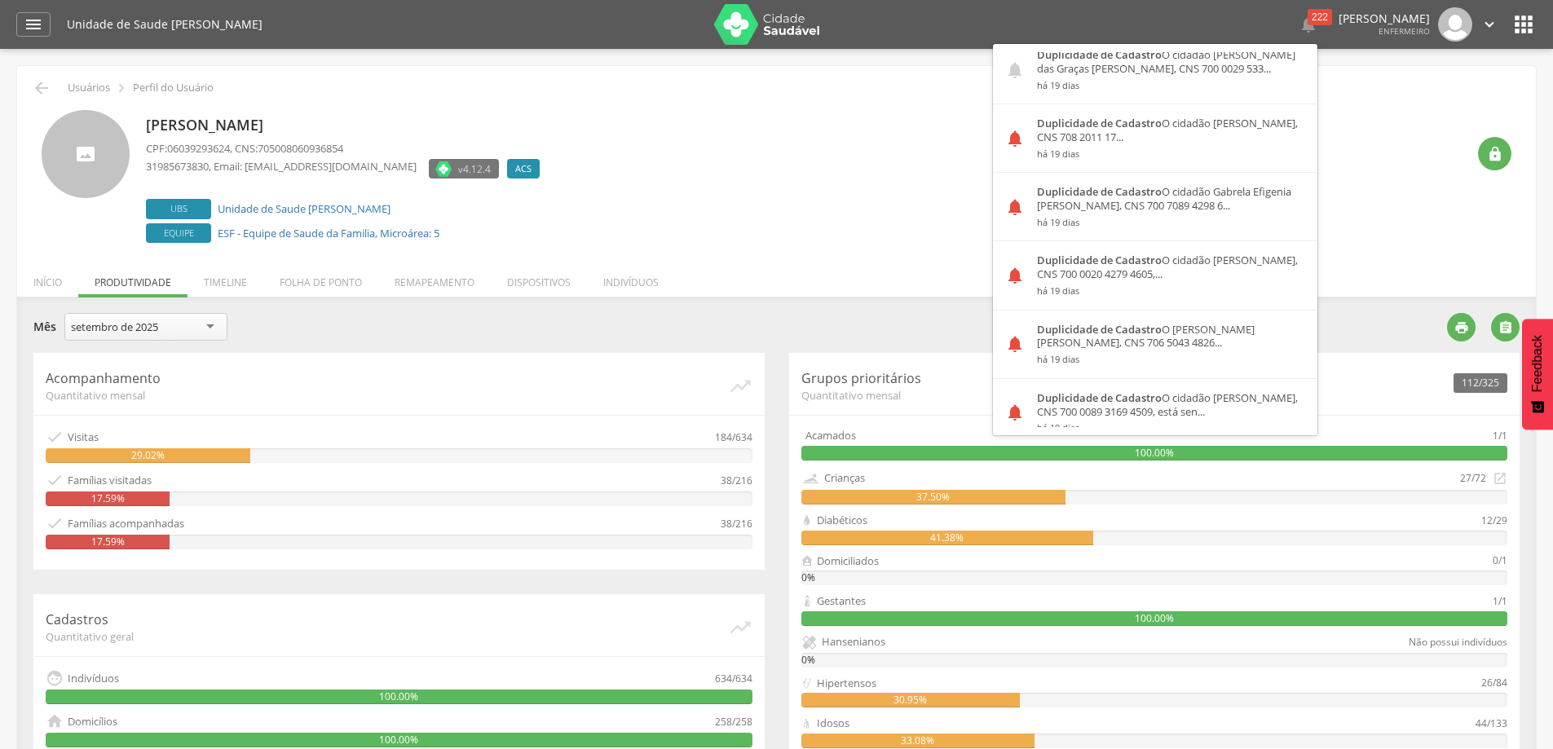
scroll to position [978, 0]
click at [1129, 134] on div "Duplicidade de Cadastro O cidadão [PERSON_NAME], CNS 708 2011 17... há 19 dias" at bounding box center [1171, 137] width 293 height 68
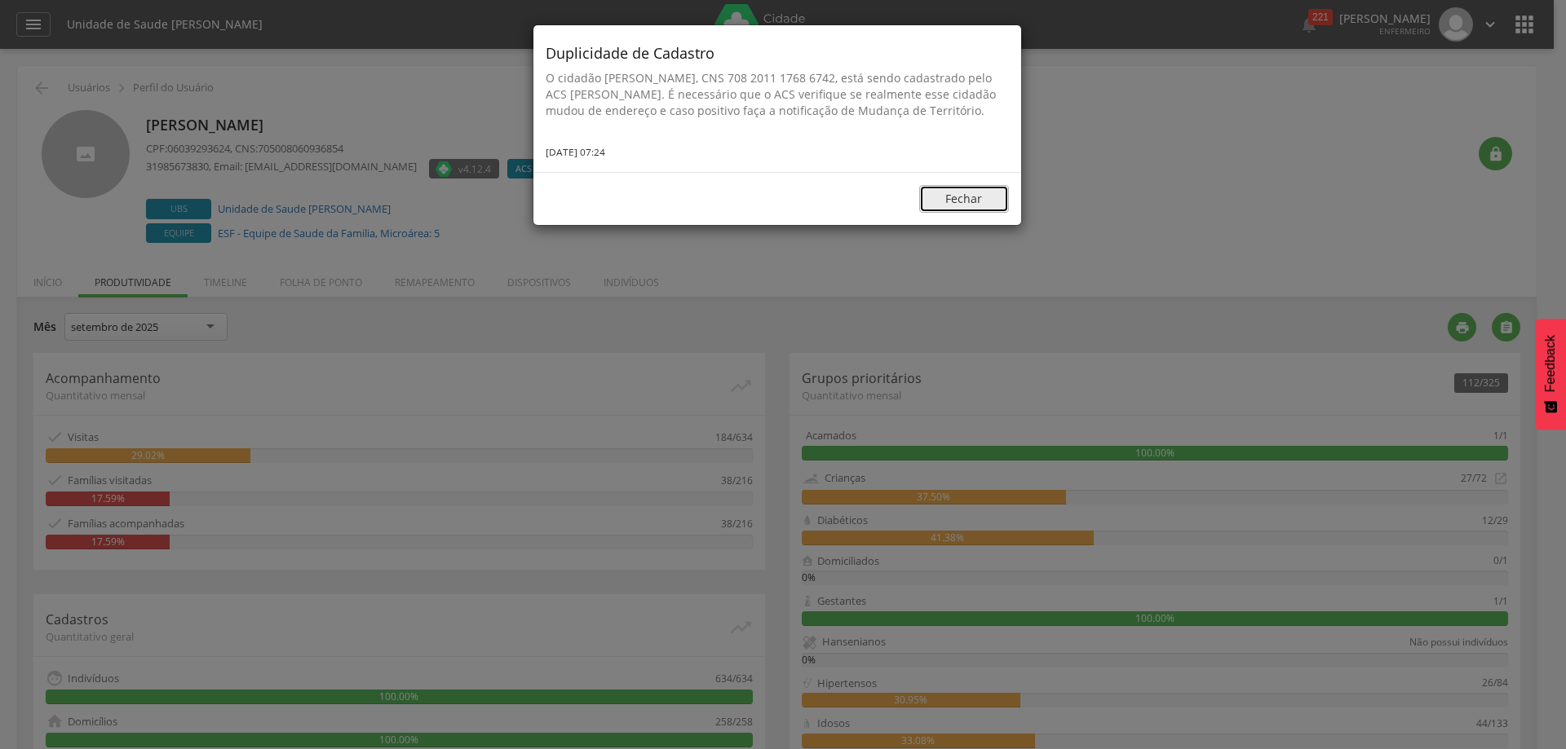
click at [986, 213] on button "Fechar" at bounding box center [964, 199] width 90 height 28
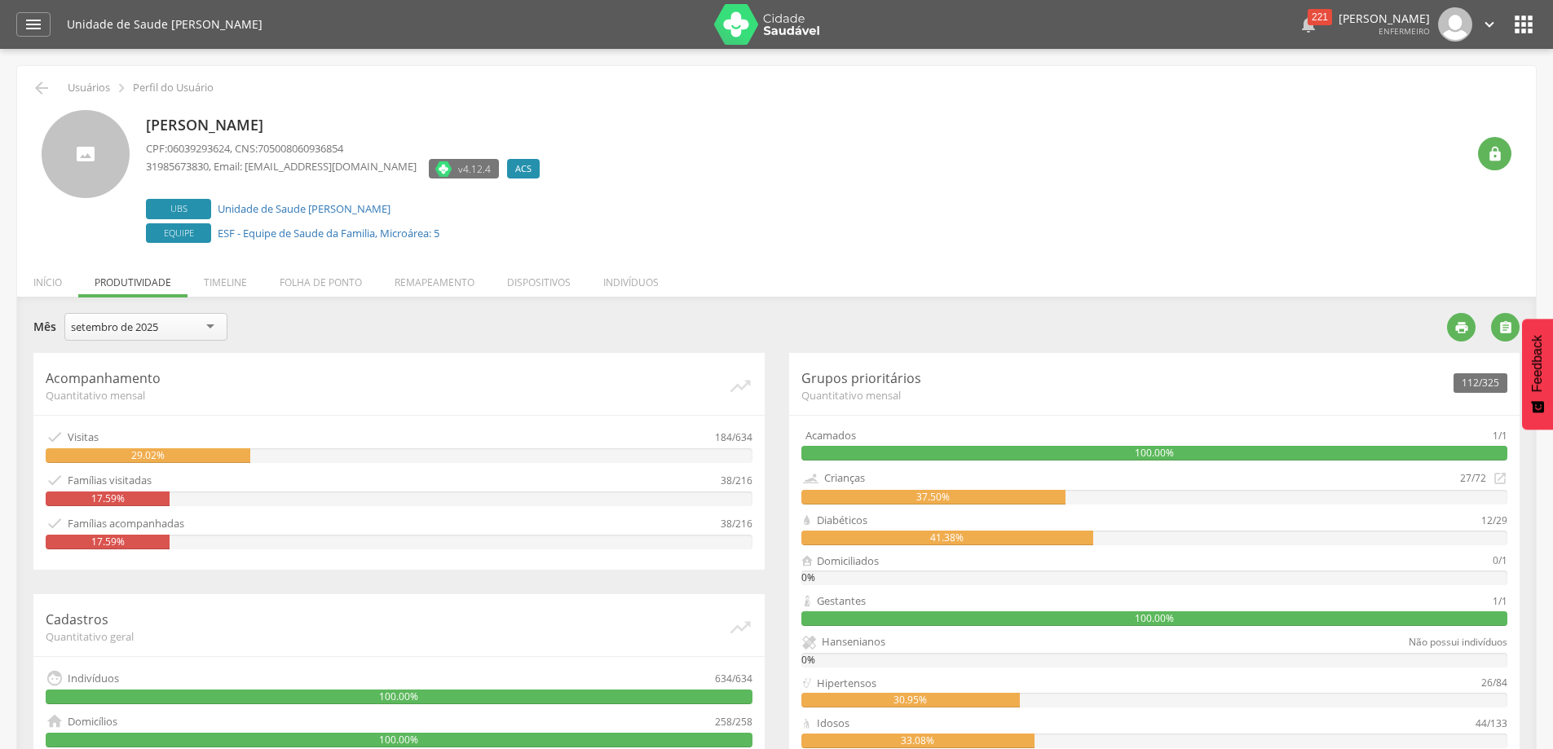
click at [1308, 14] on div "221" at bounding box center [1320, 17] width 24 height 16
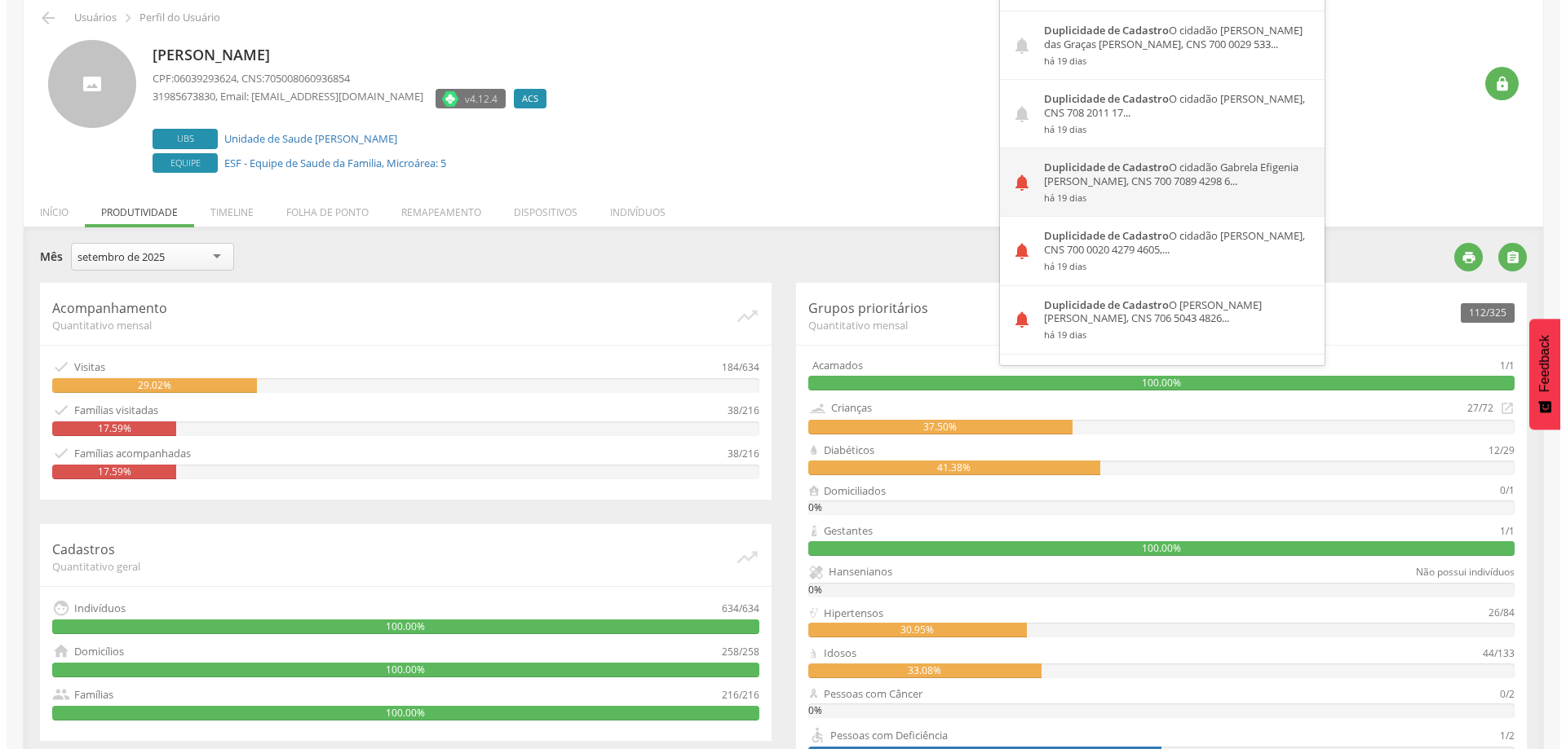
scroll to position [924, 0]
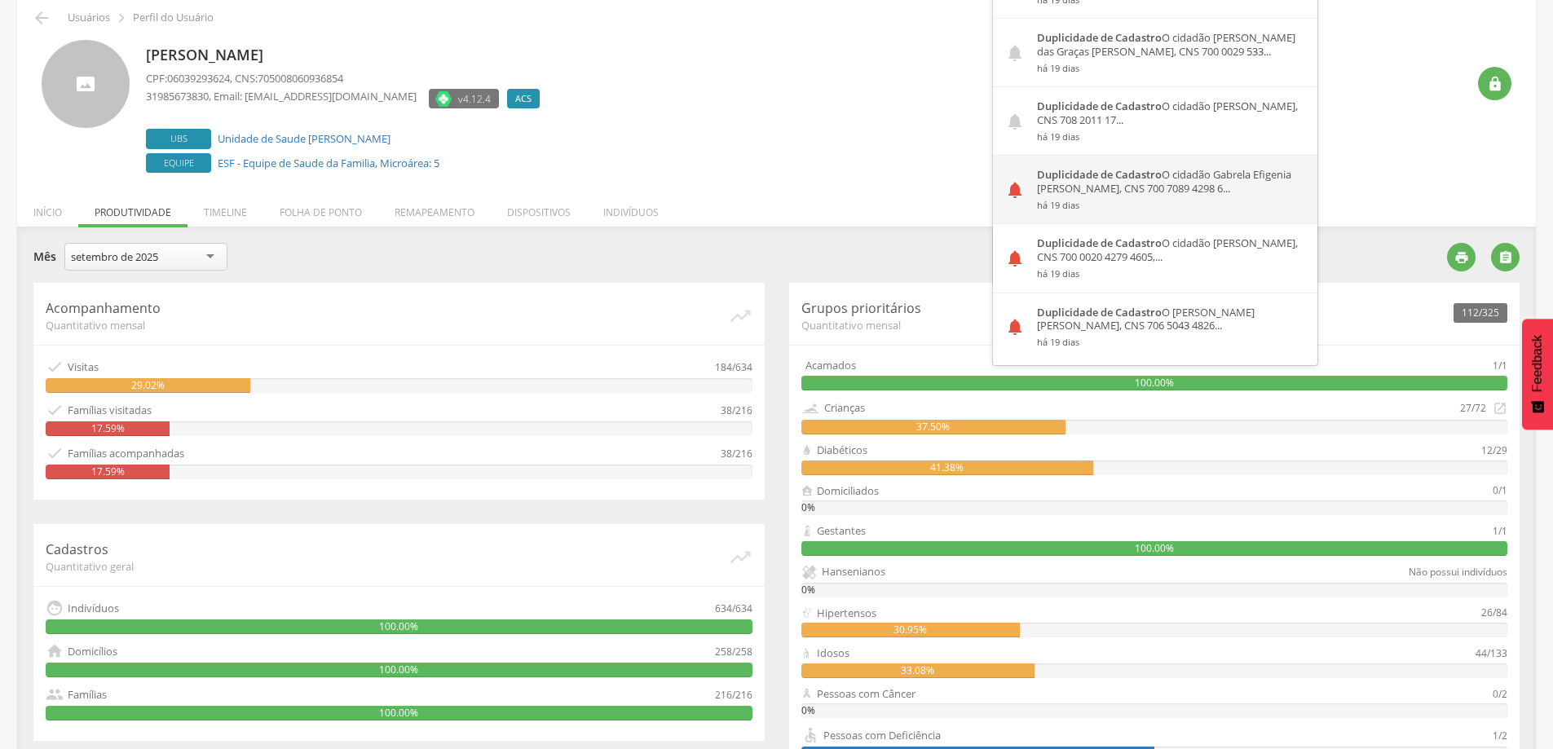
click at [1117, 191] on div "Duplicidade de Cadastro O cidadão Gabrela Efigenia [PERSON_NAME], CNS 700 7089 …" at bounding box center [1171, 190] width 293 height 68
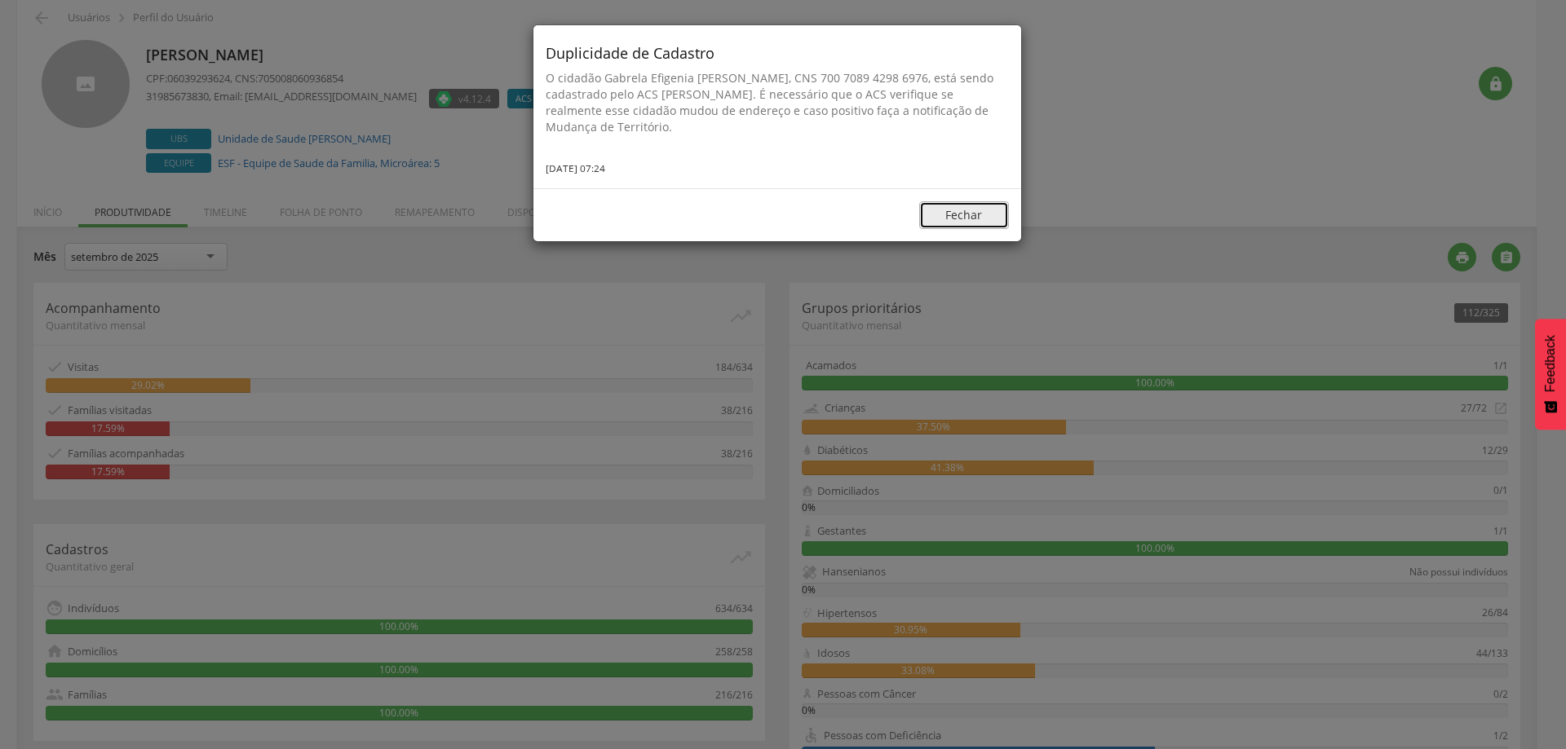
click at [971, 206] on button "Fechar" at bounding box center [964, 215] width 90 height 28
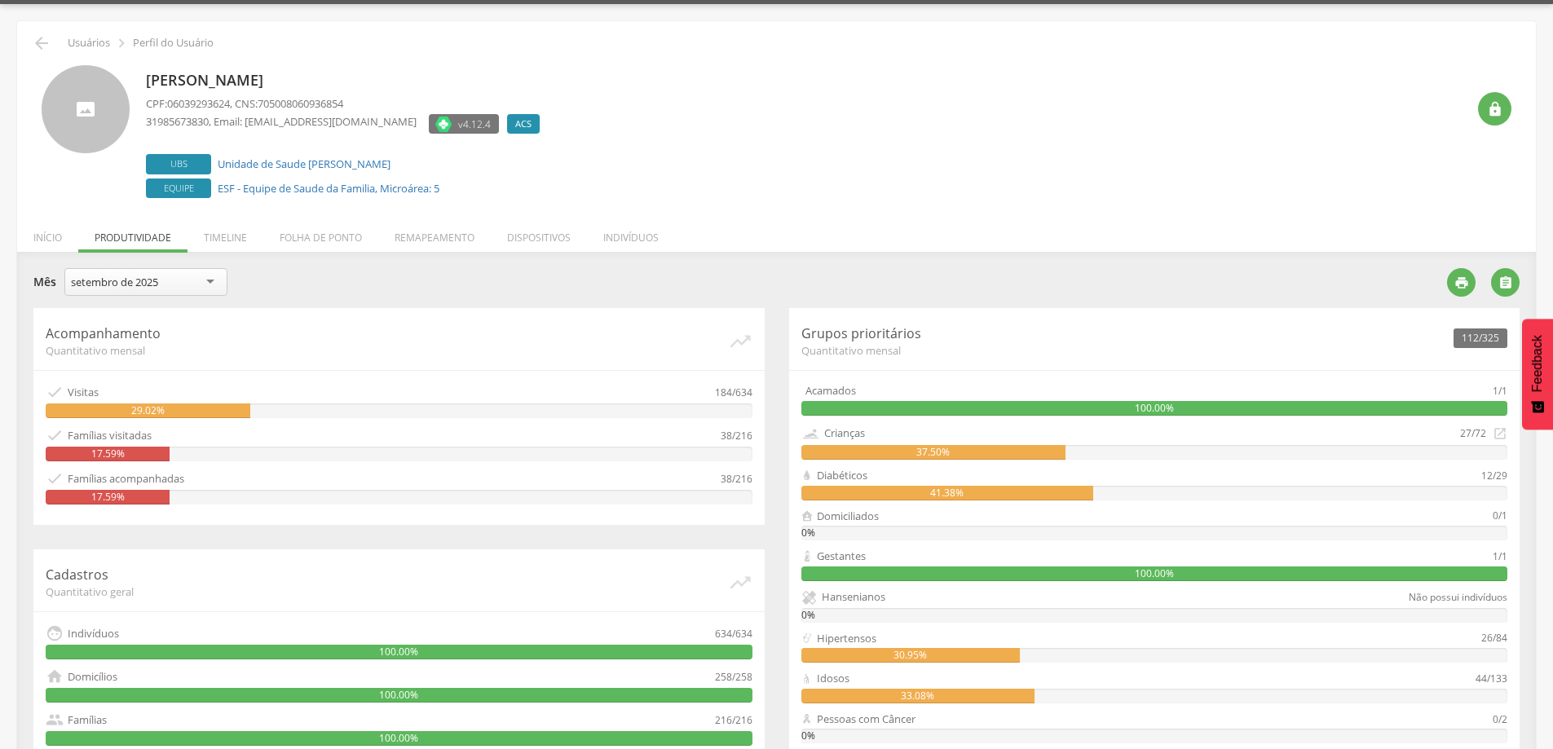
scroll to position [0, 0]
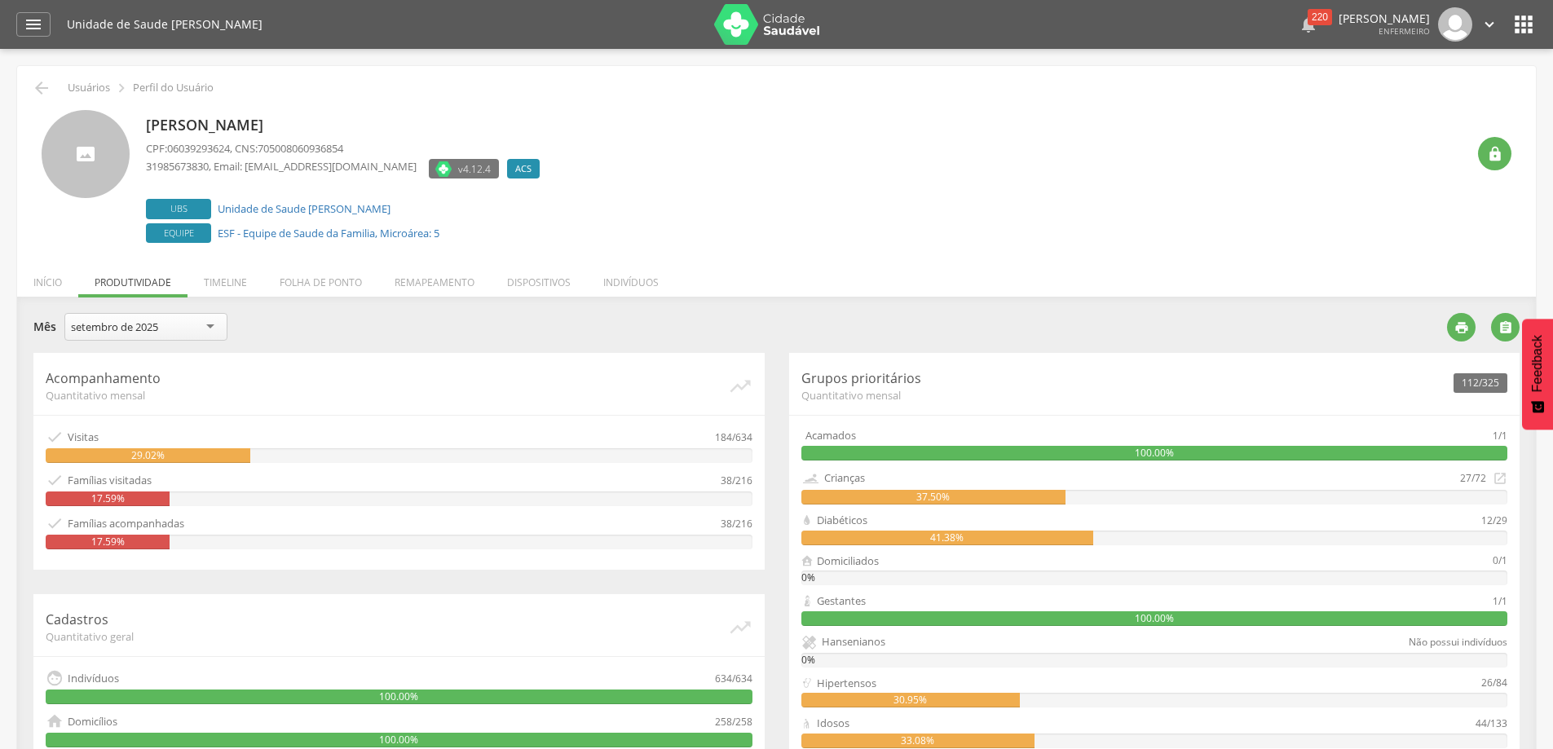
click at [1308, 10] on div "220" at bounding box center [1320, 17] width 24 height 16
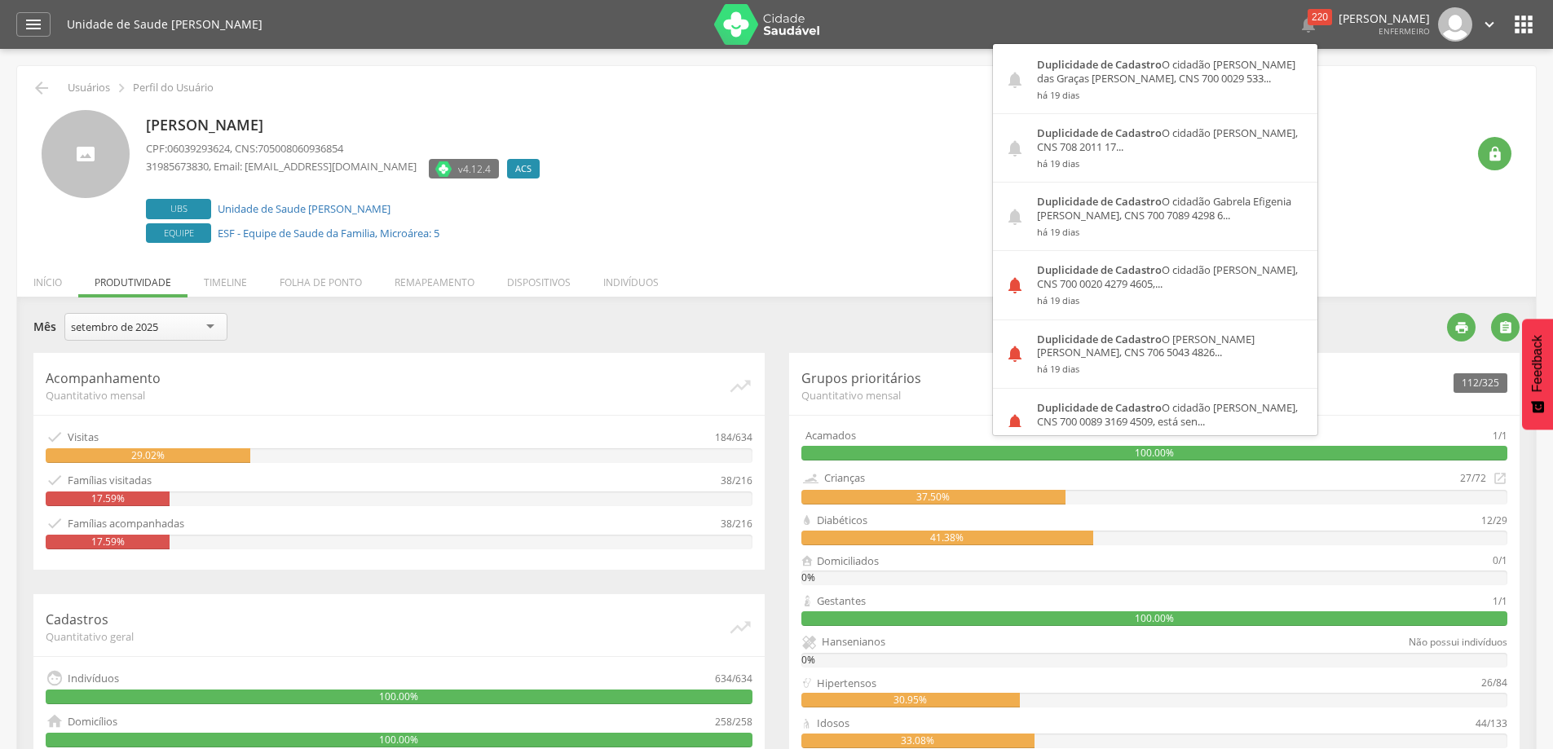
scroll to position [978, 0]
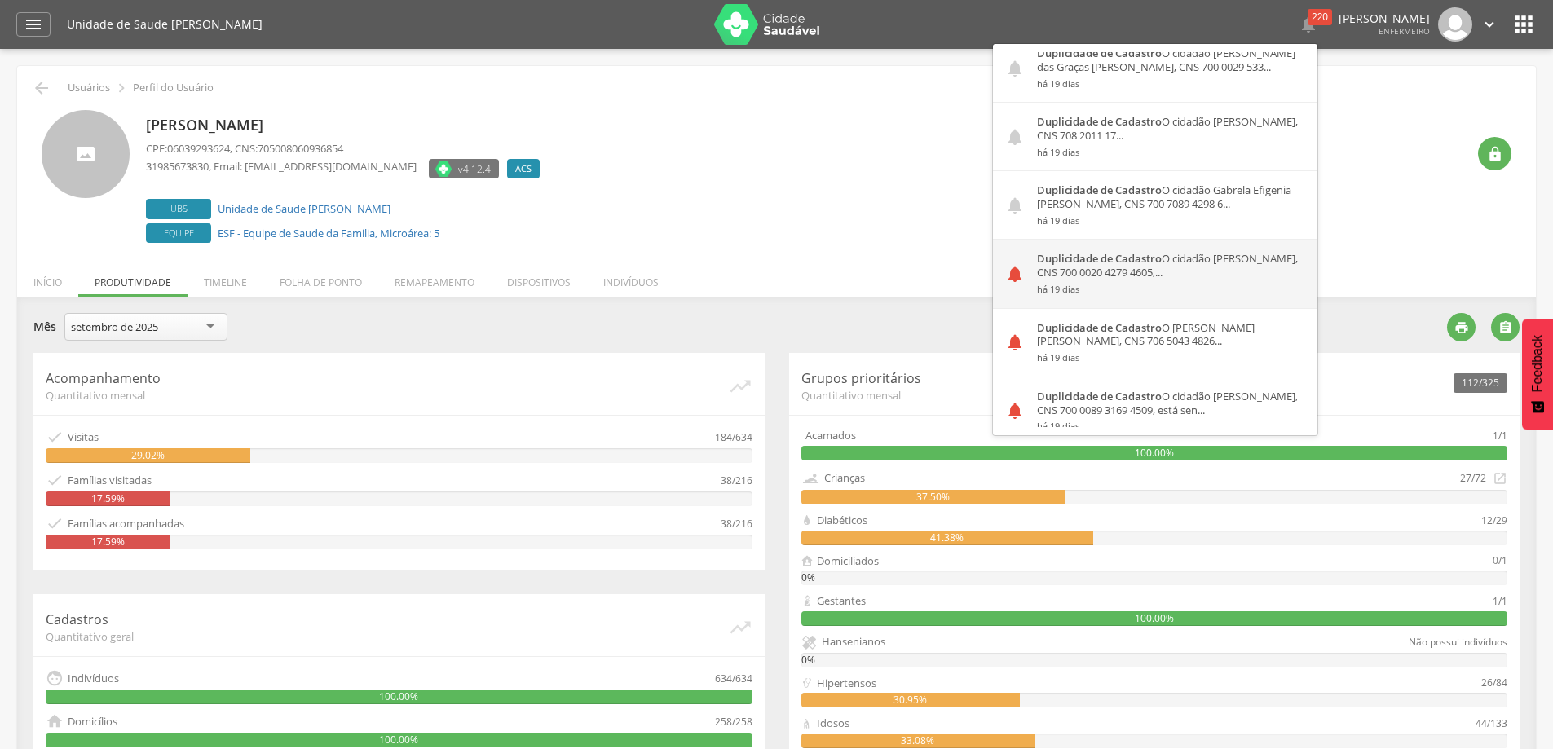
click at [1090, 277] on div "Duplicidade de Cadastro O cidadão [PERSON_NAME], CNS 700 0020 4279 4605,... há …" at bounding box center [1171, 274] width 293 height 68
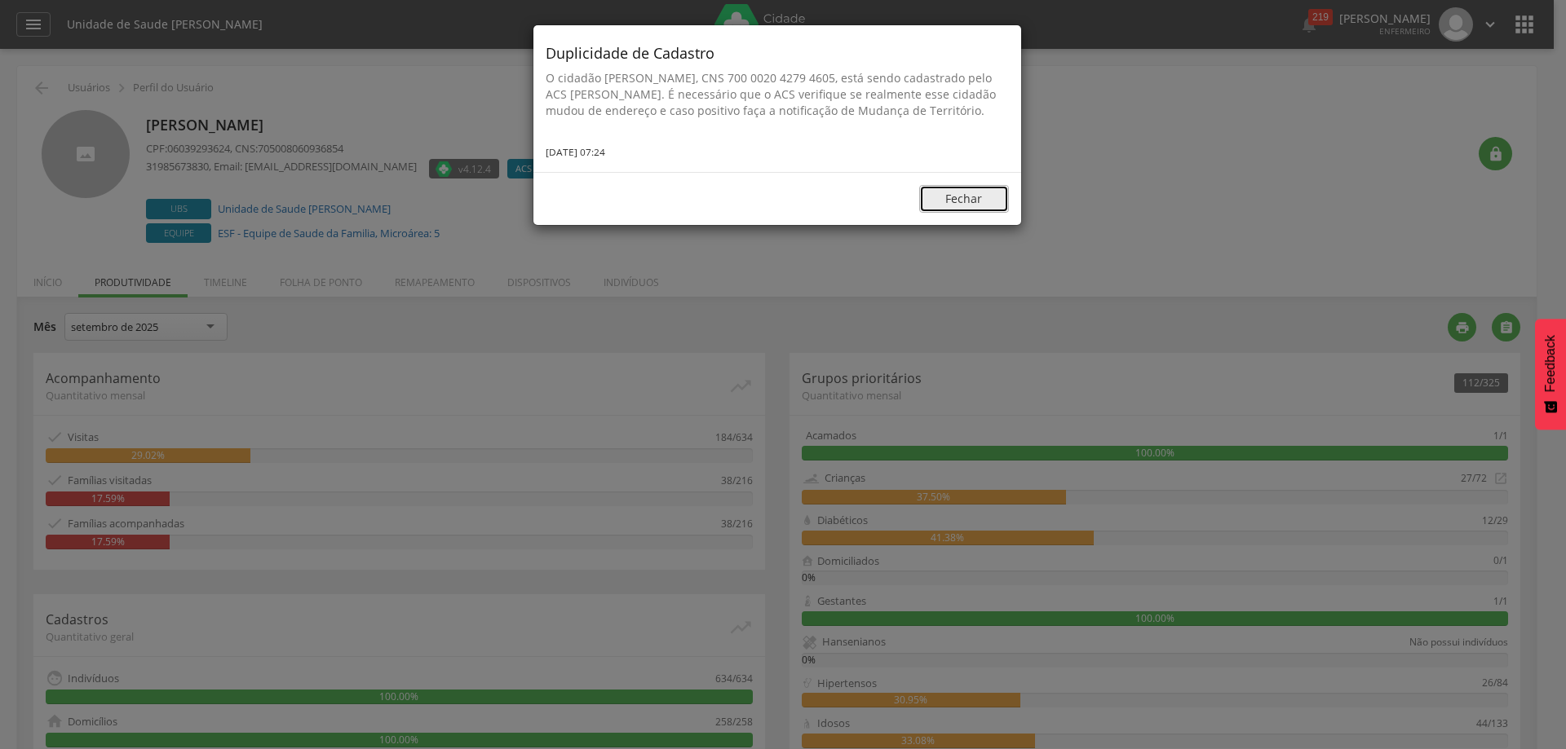
click at [974, 213] on button "Fechar" at bounding box center [964, 199] width 90 height 28
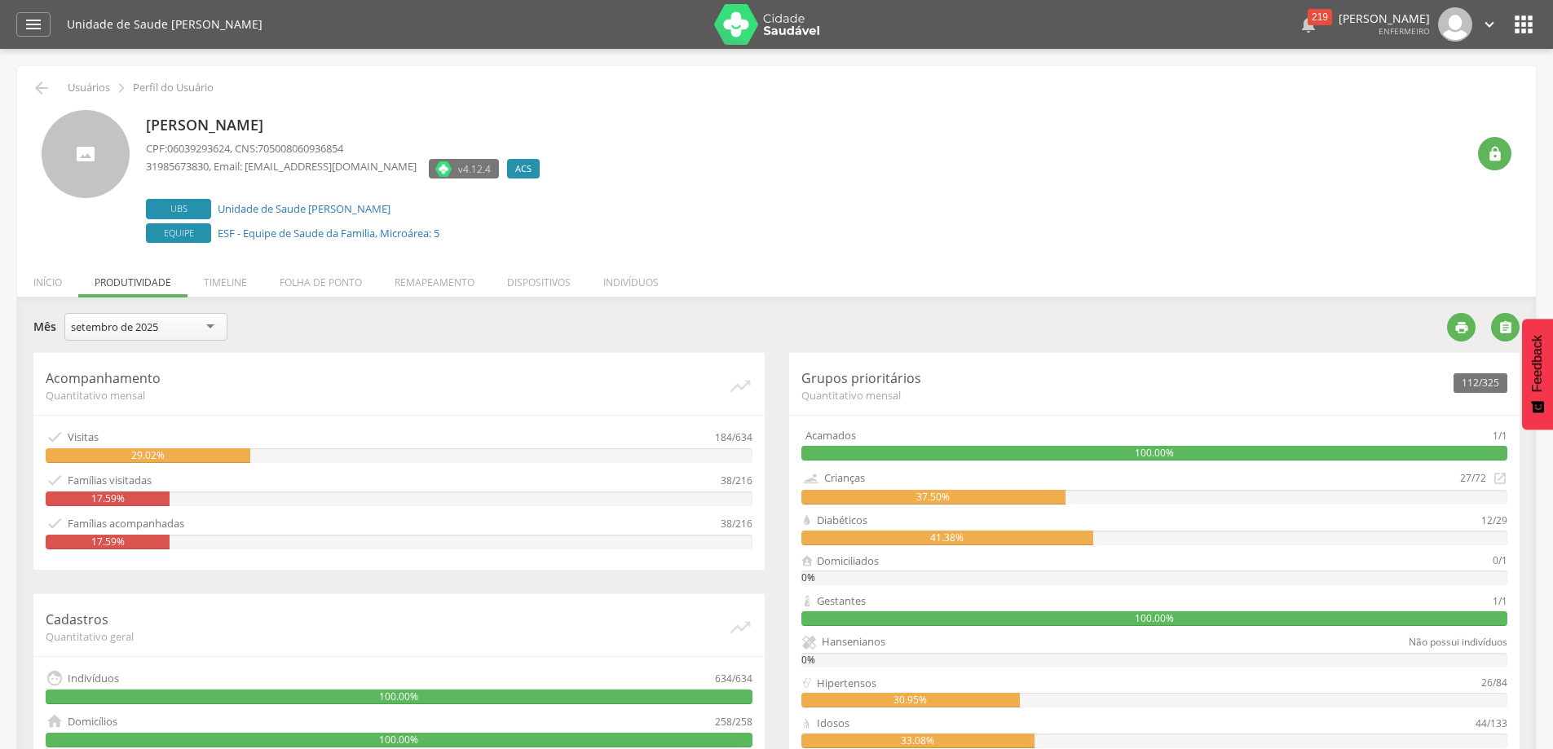
click at [1308, 18] on div "219" at bounding box center [1320, 17] width 24 height 16
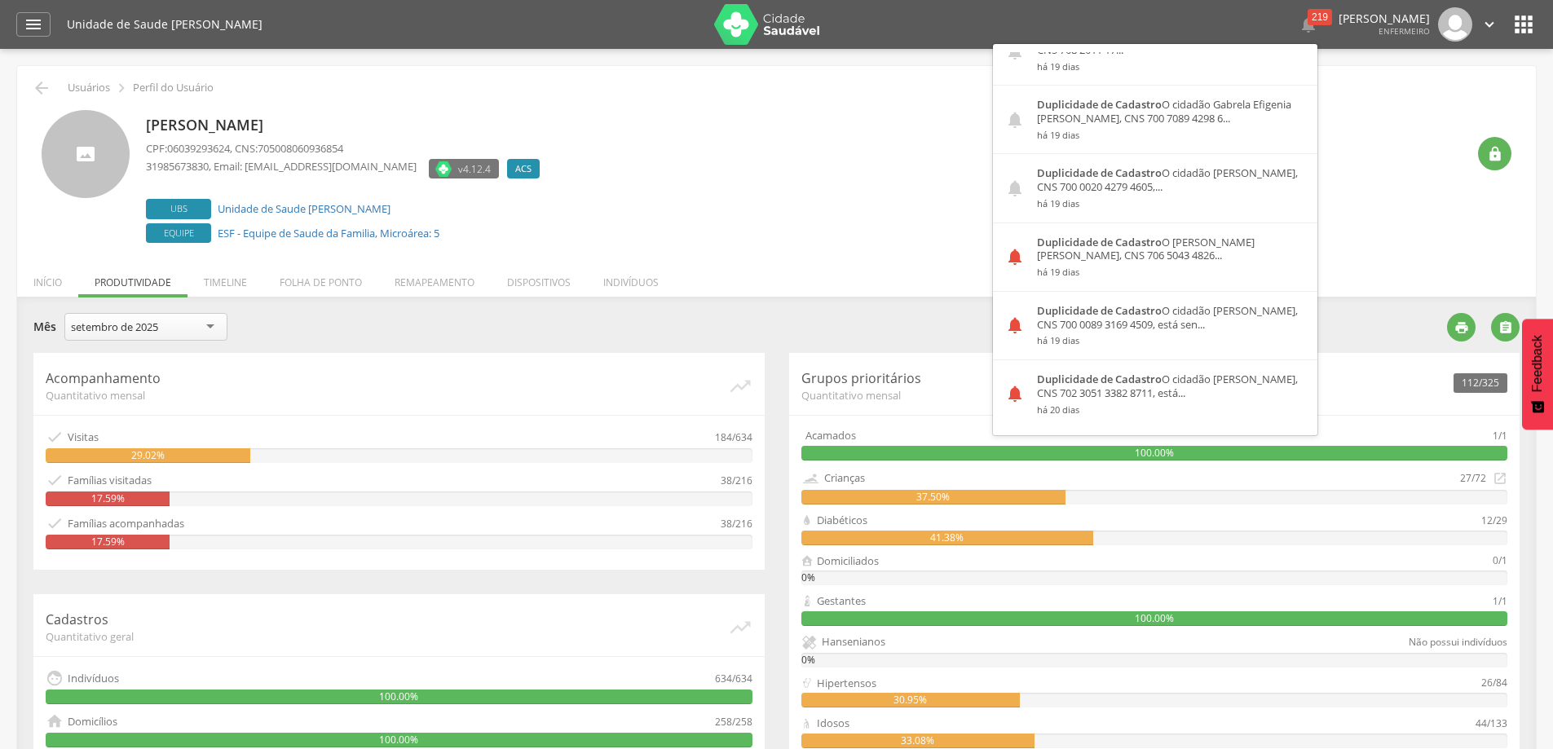
scroll to position [1060, 0]
click at [1106, 255] on div "Duplicidade de Cadastro O cidadão Anderson [PERSON_NAME], CNS 706 5043 4826... …" at bounding box center [1171, 261] width 293 height 68
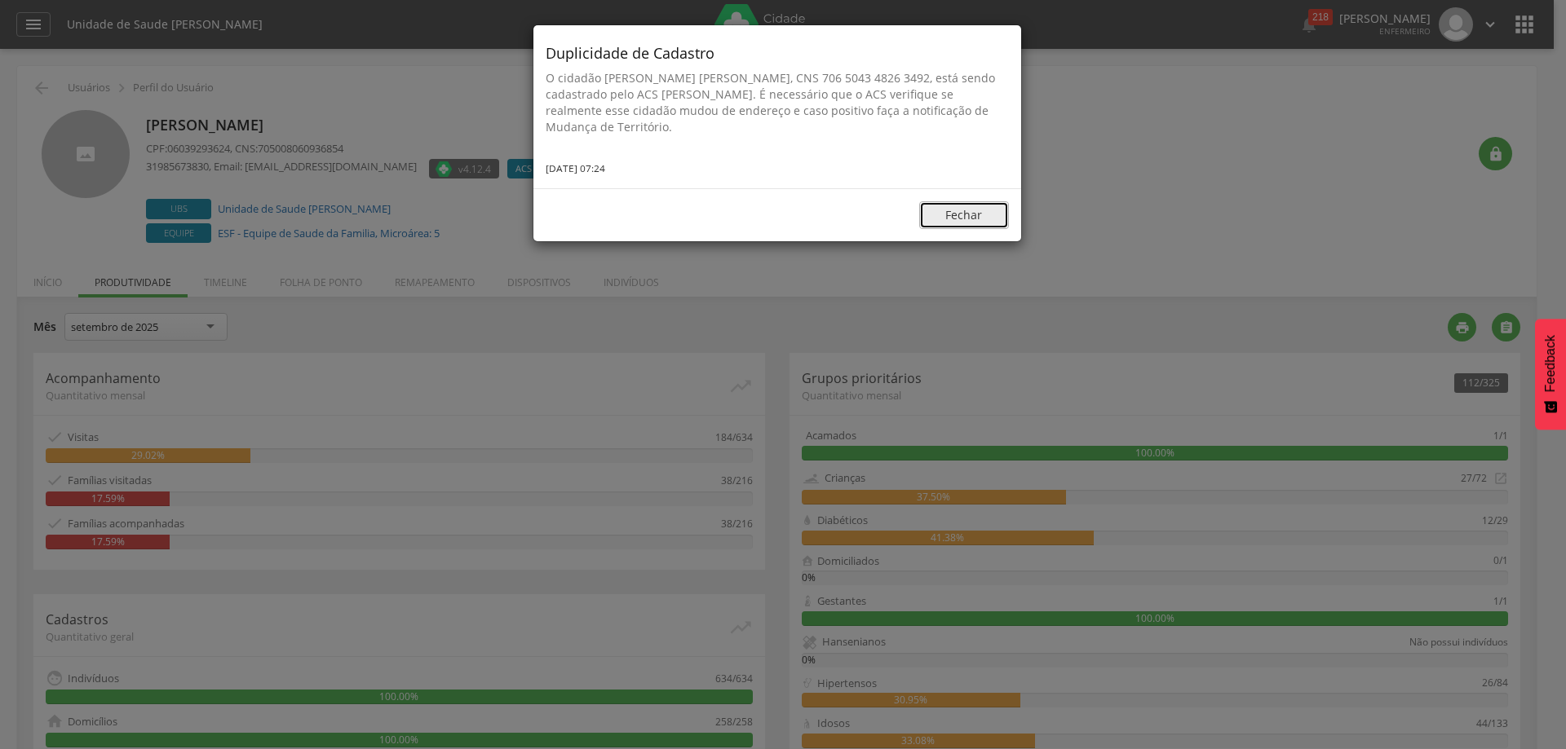
click at [965, 218] on button "Fechar" at bounding box center [964, 215] width 90 height 28
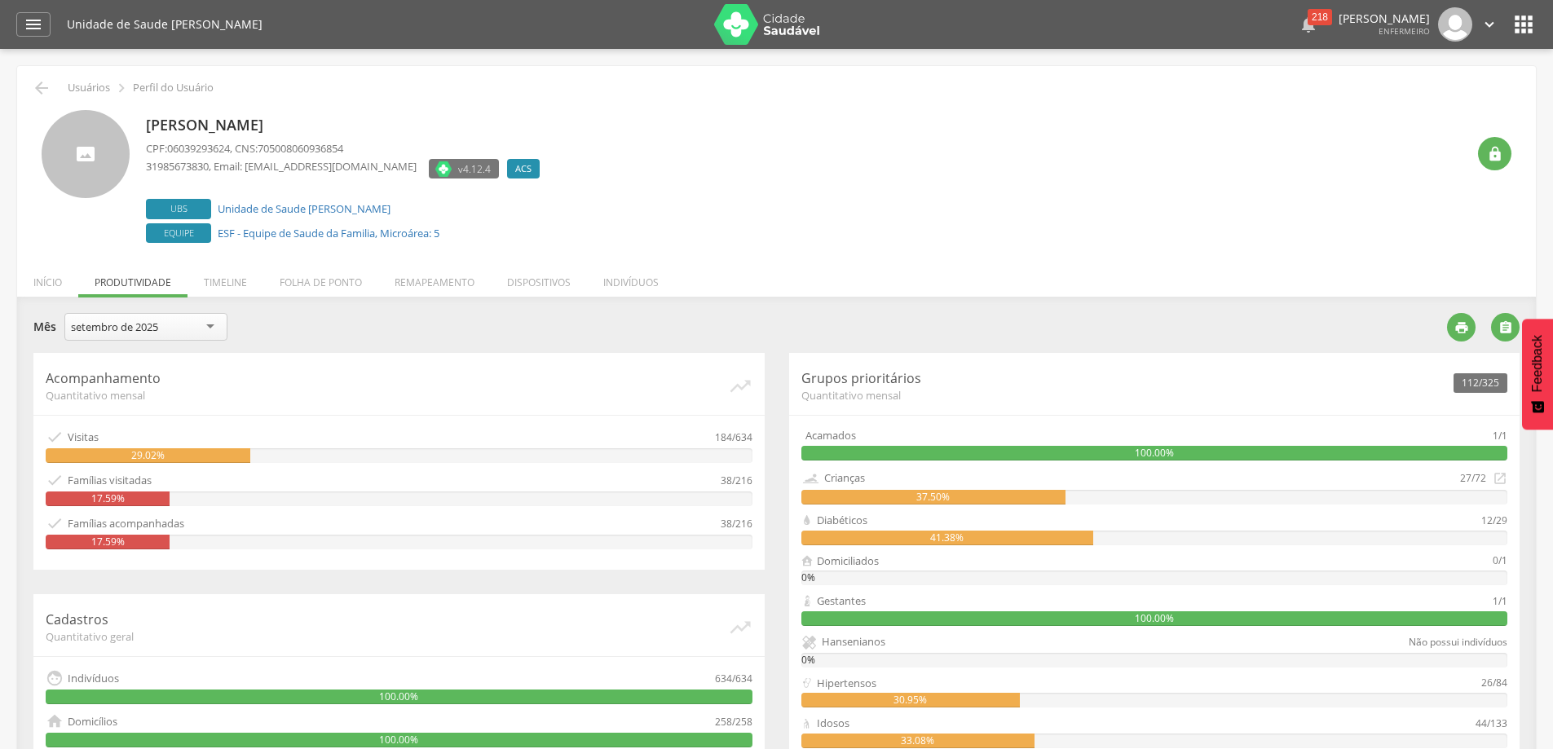
click at [1308, 19] on div "218" at bounding box center [1320, 17] width 24 height 16
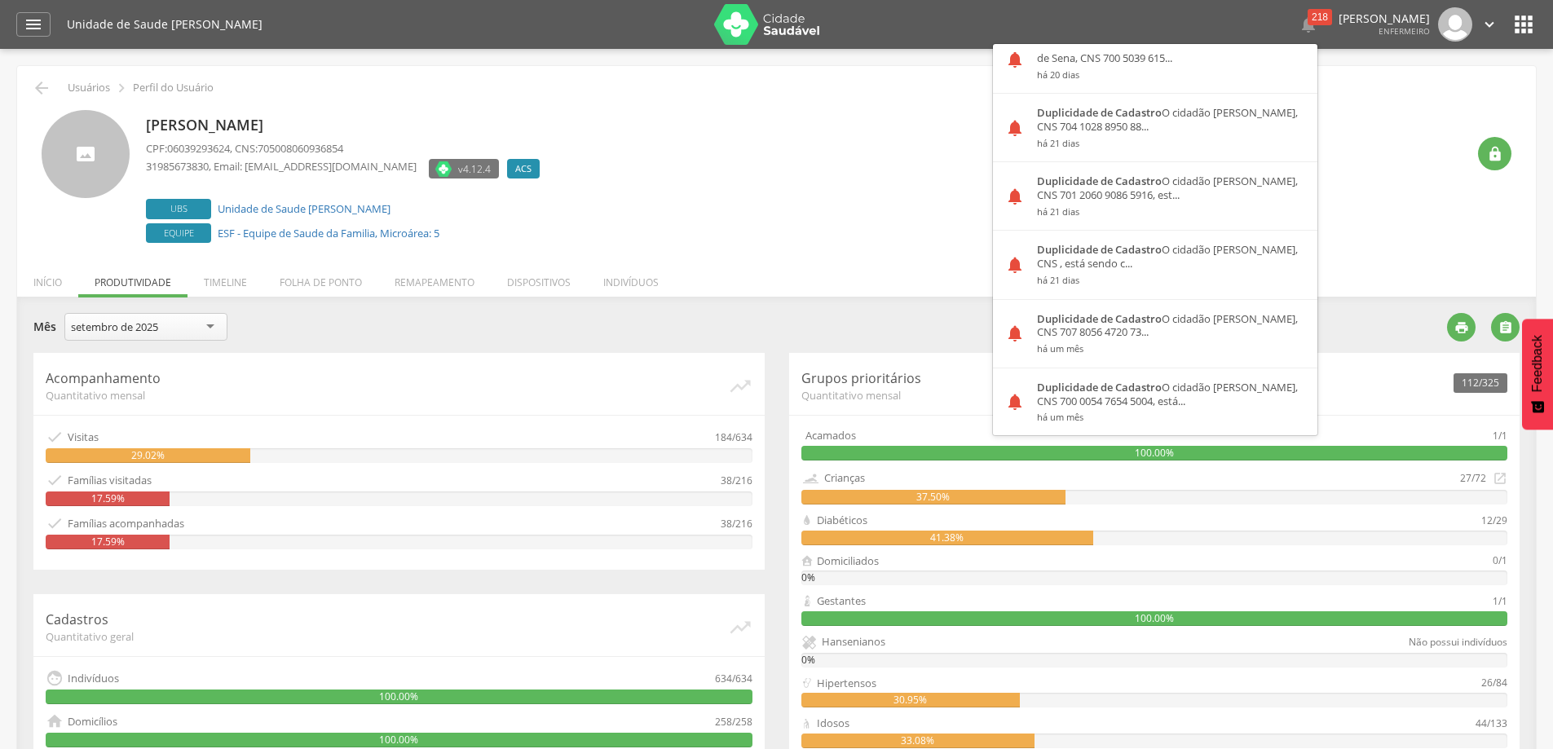
scroll to position [1223, 0]
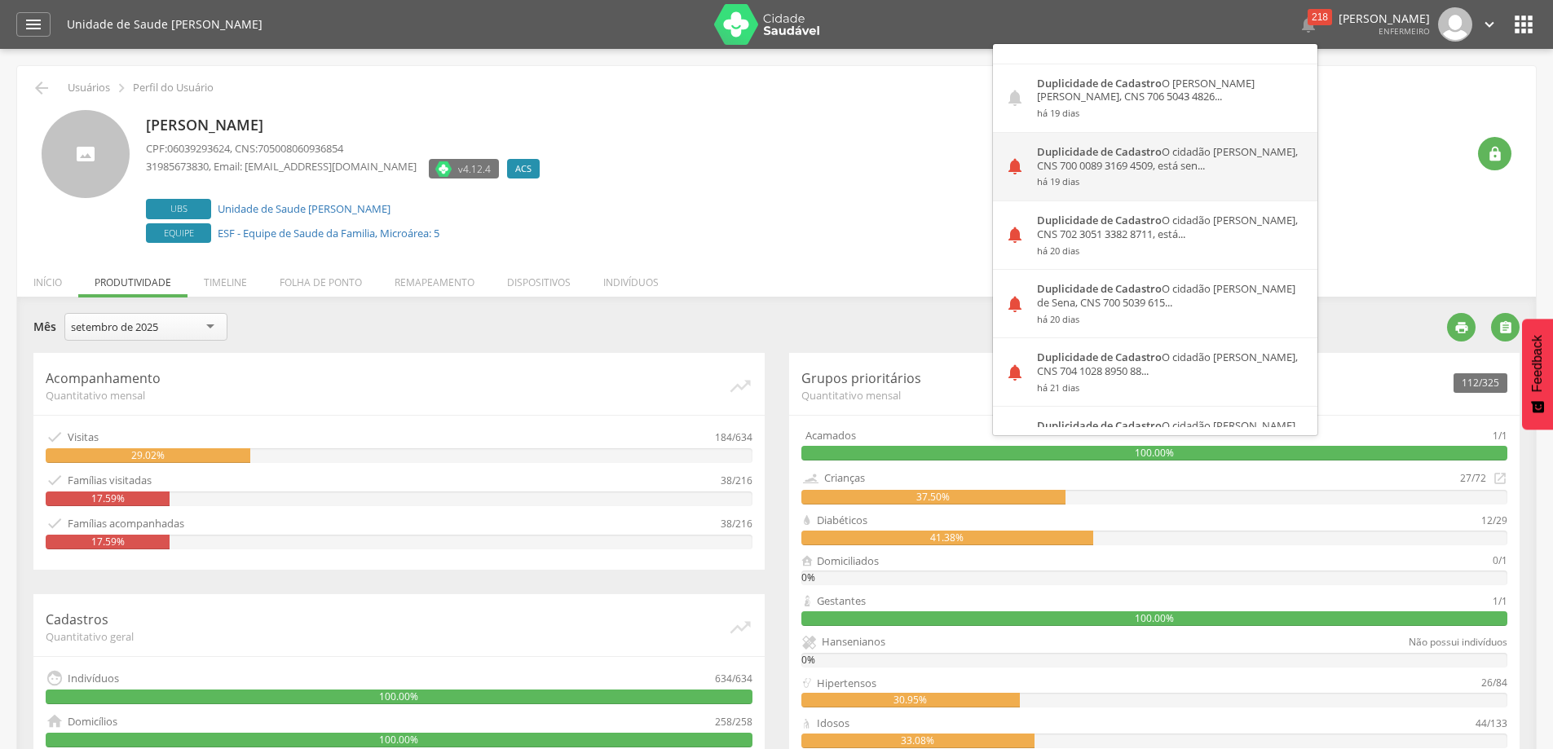
click at [1089, 169] on div "Duplicidade de Cadastro O cidadão [PERSON_NAME], CNS 700 0089 3169 4509, está s…" at bounding box center [1171, 167] width 293 height 68
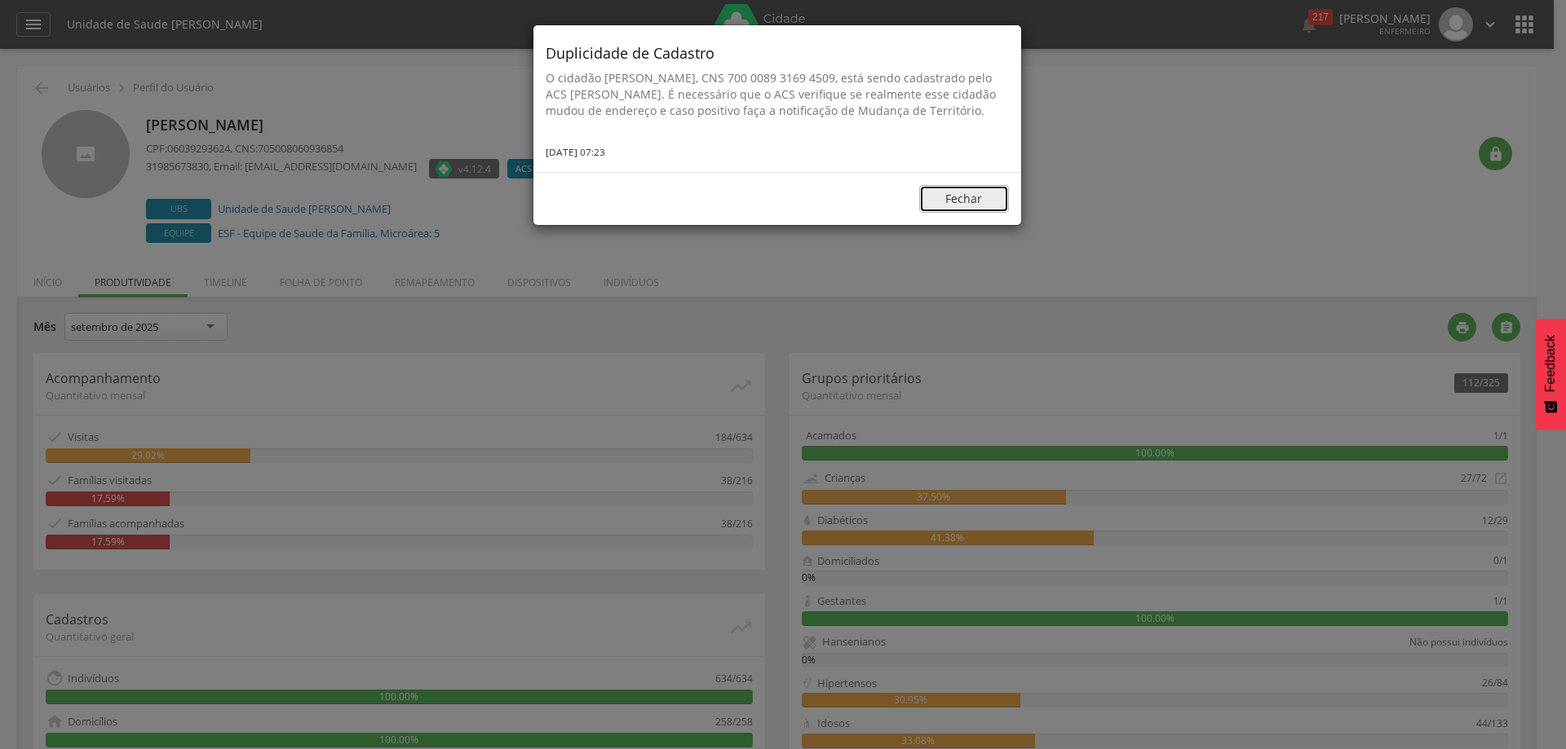
click at [965, 210] on button "Fechar" at bounding box center [964, 199] width 90 height 28
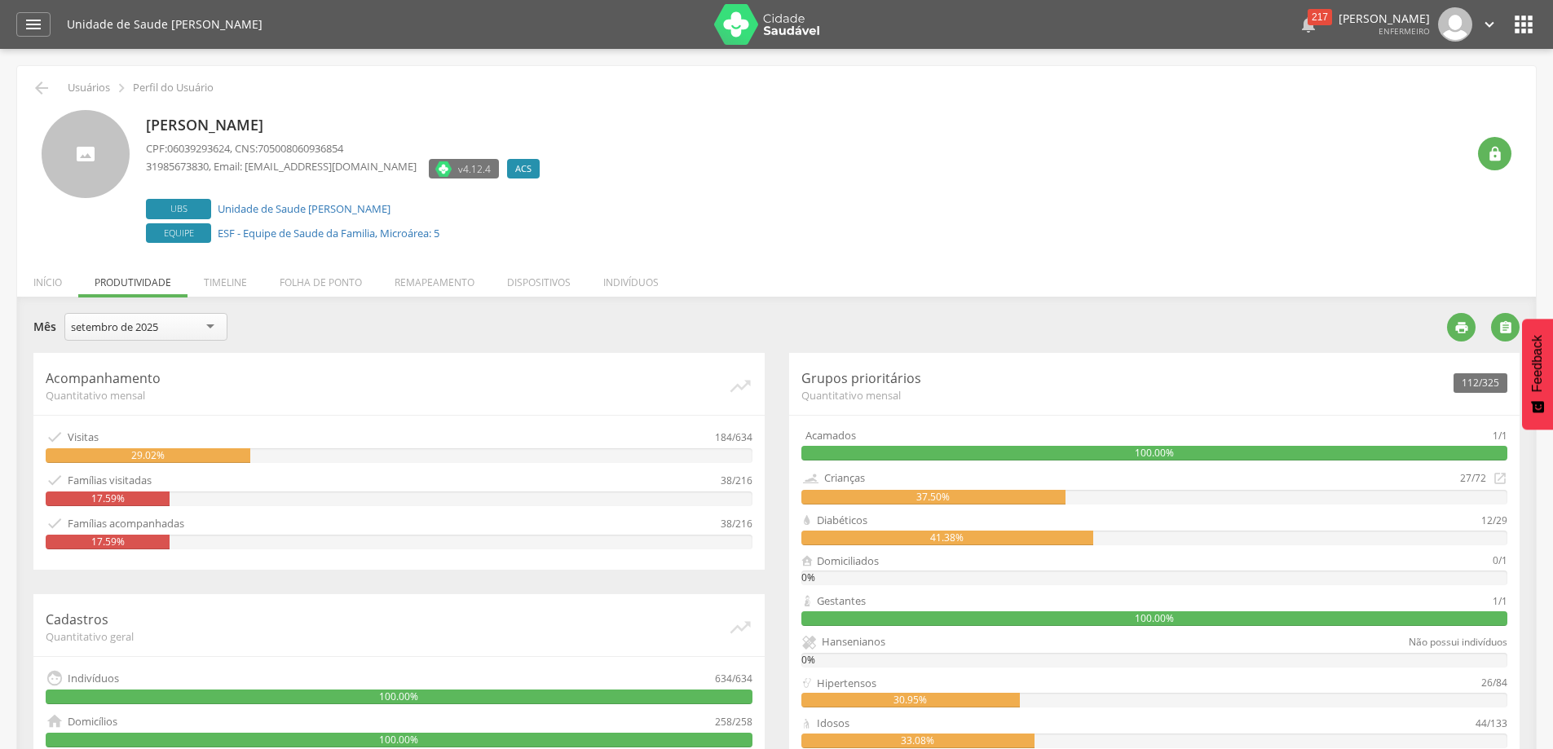
click at [1308, 20] on div "217" at bounding box center [1320, 17] width 24 height 16
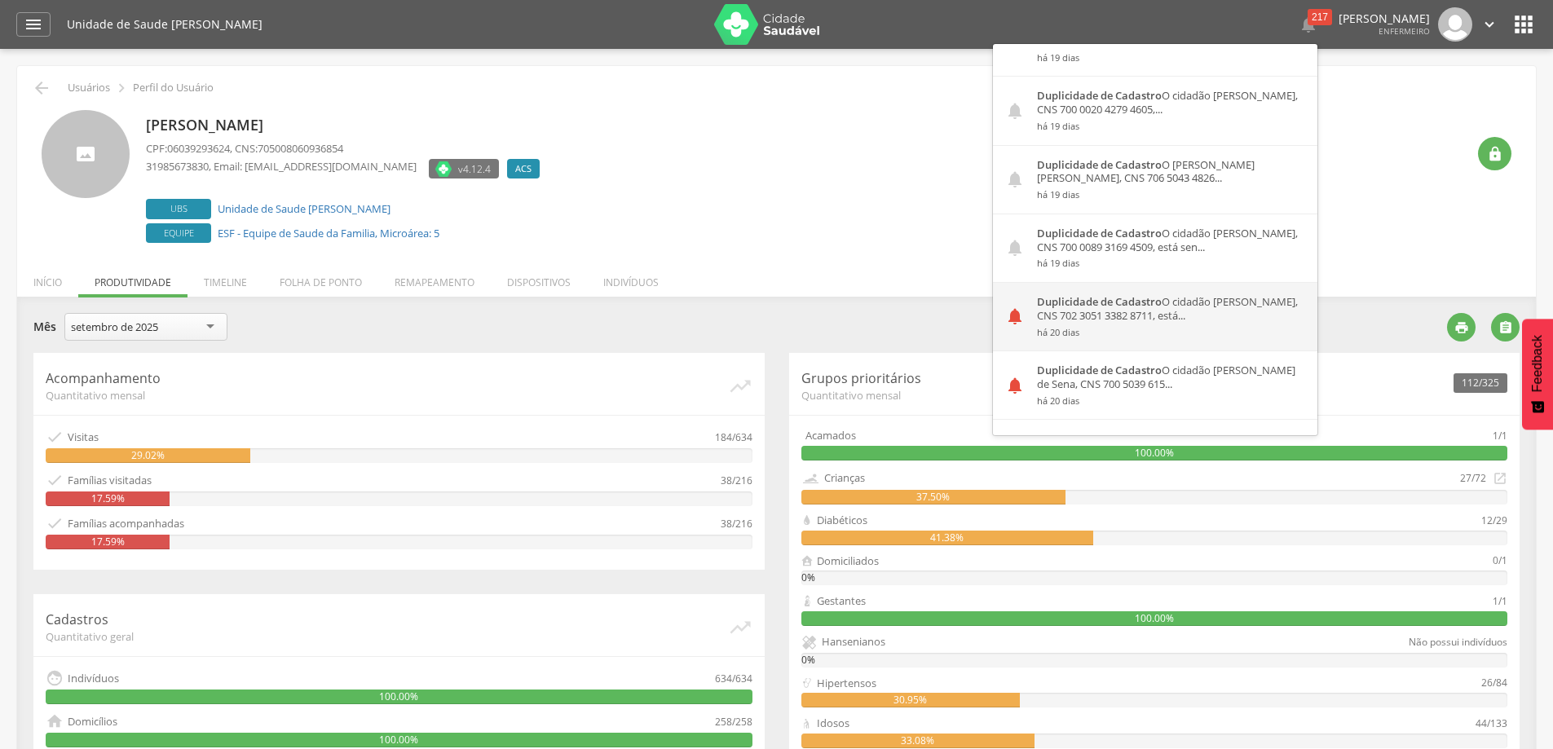
scroll to position [1305, 0]
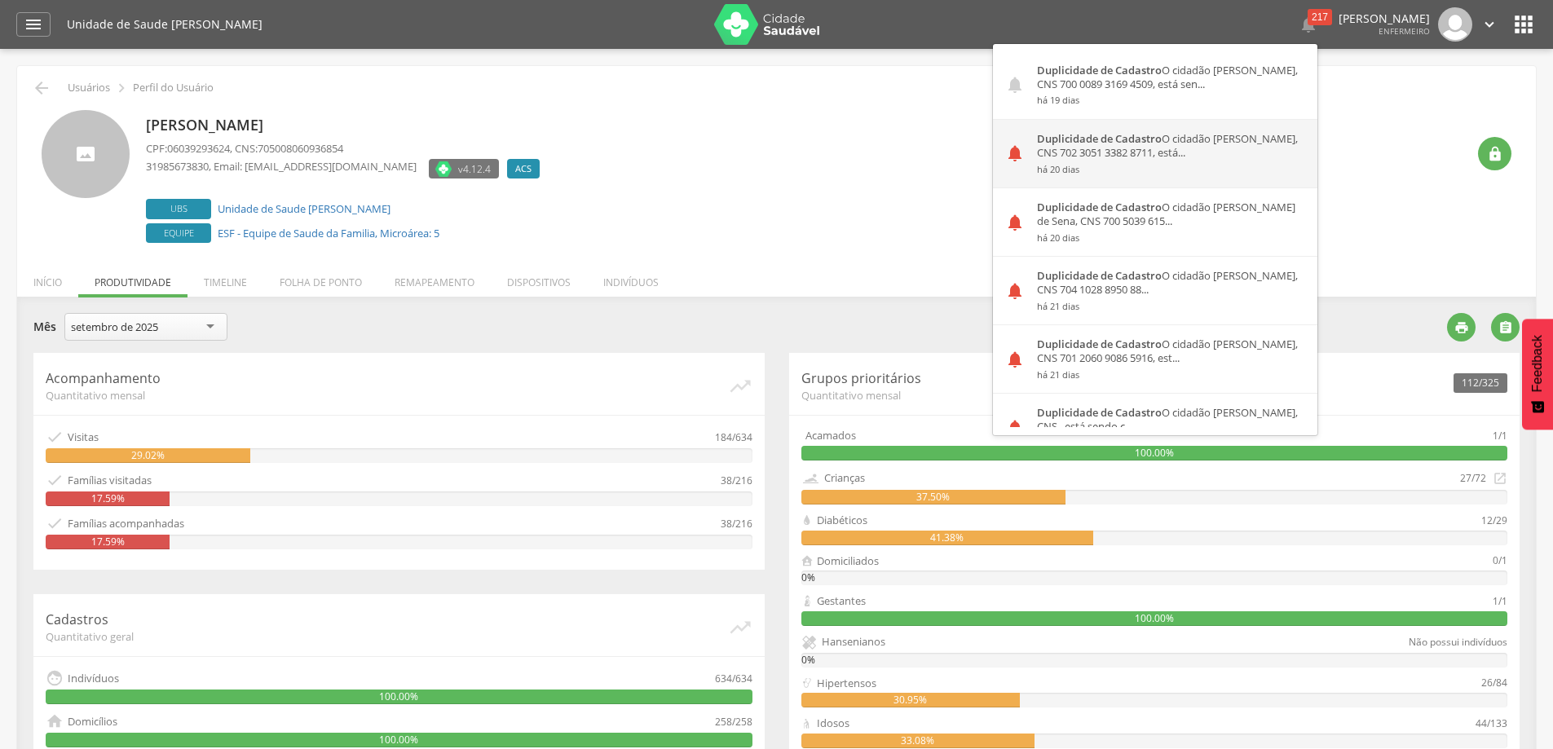
click at [1146, 153] on div "Duplicidade de Cadastro O cidadão [PERSON_NAME], CNS 702 3051 3382 8711, está..…" at bounding box center [1171, 154] width 293 height 68
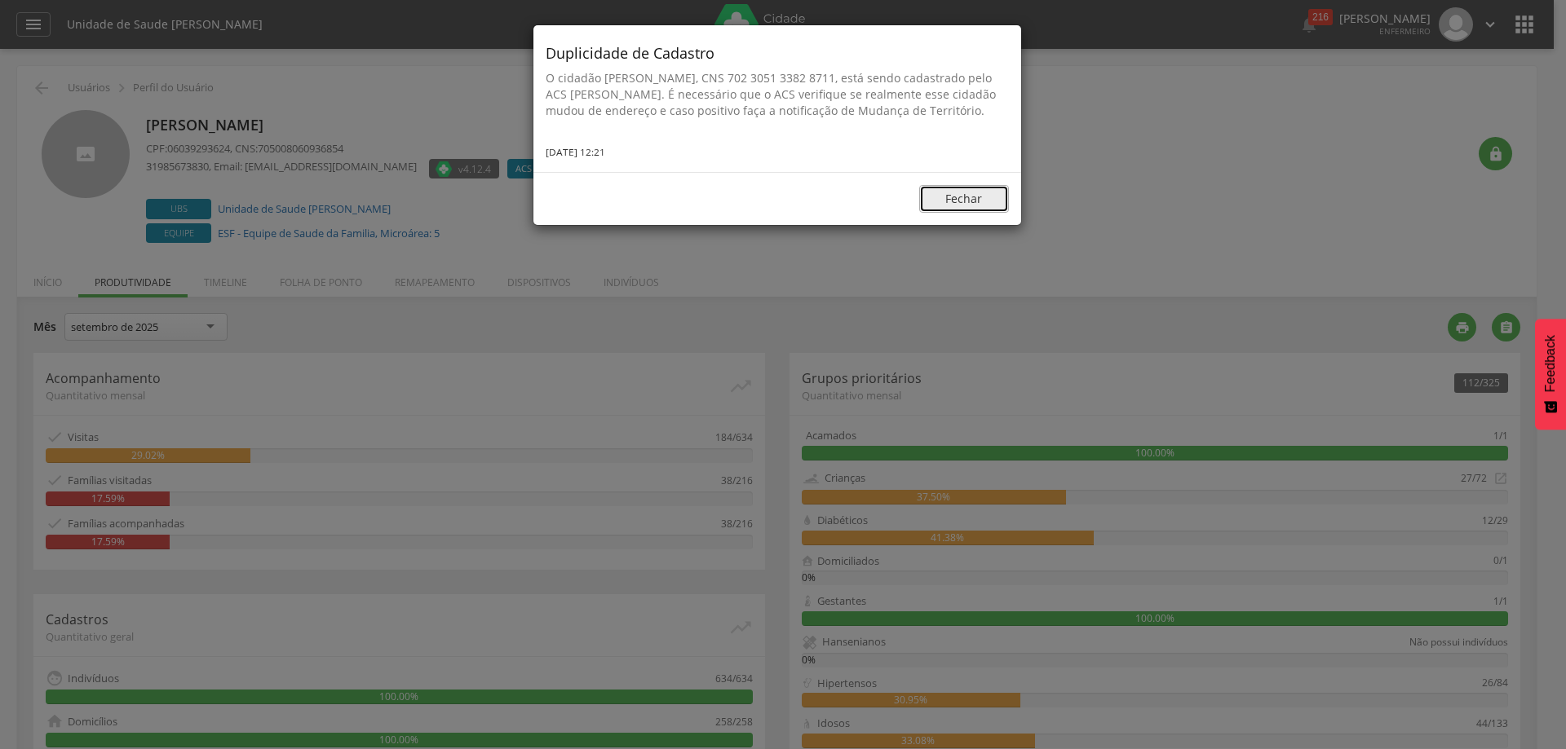
drag, startPoint x: 970, startPoint y: 215, endPoint x: 1186, endPoint y: 32, distance: 283.5
click at [972, 213] on button "Fechar" at bounding box center [964, 199] width 90 height 28
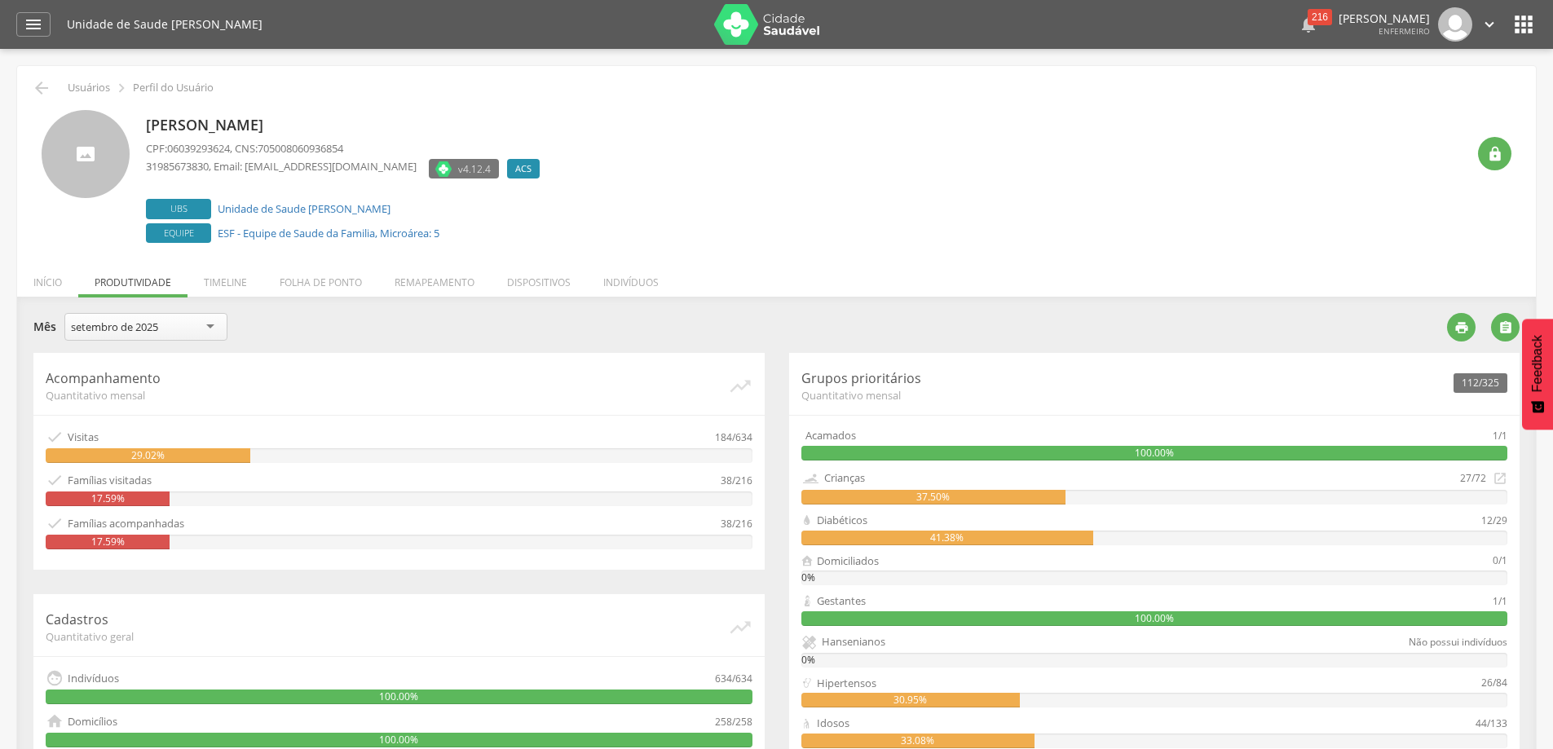
click at [1308, 15] on div "216" at bounding box center [1320, 17] width 24 height 16
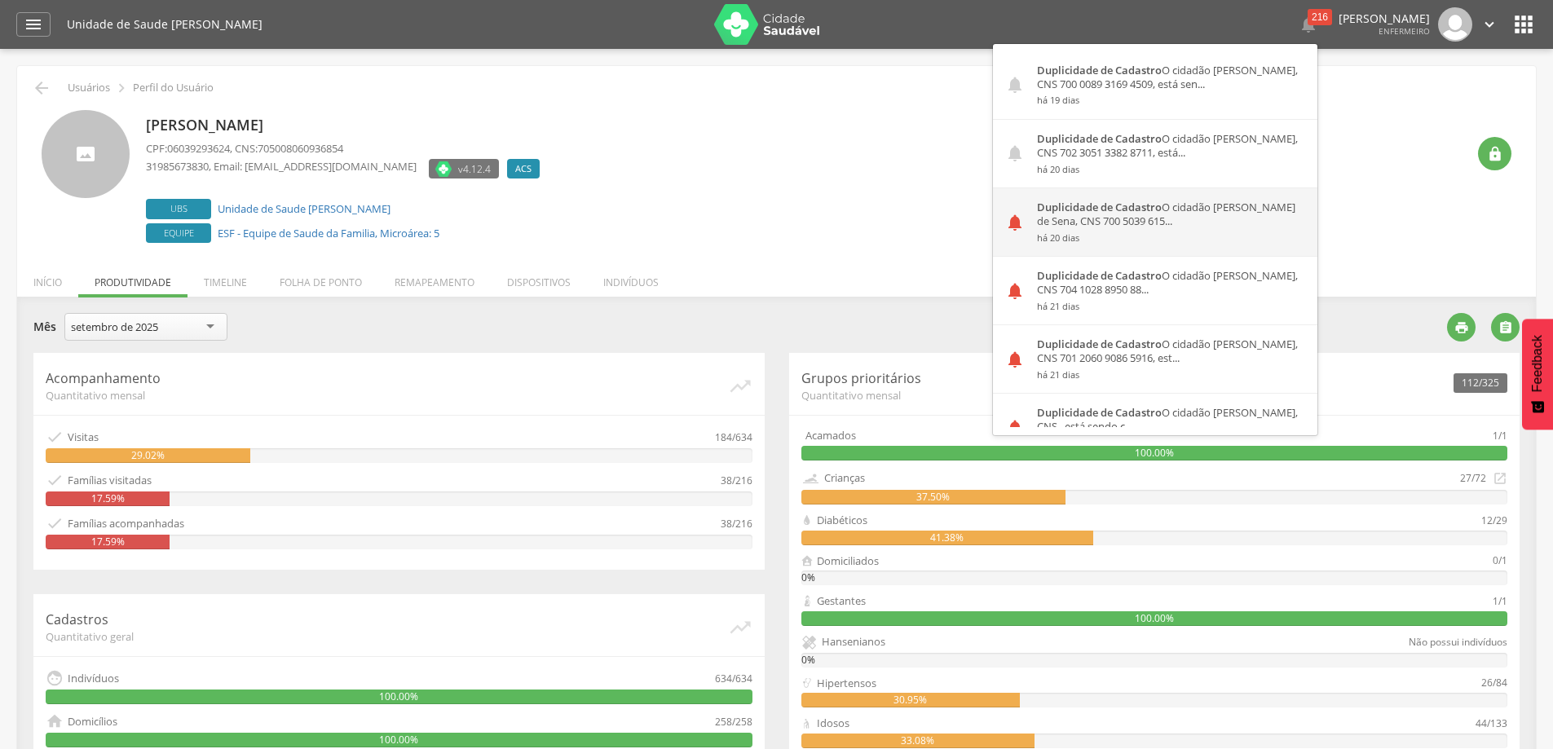
click at [1084, 224] on div "Duplicidade de Cadastro O cidadão Deisiana [PERSON_NAME] de Sena, CNS 700 5039 …" at bounding box center [1171, 222] width 293 height 68
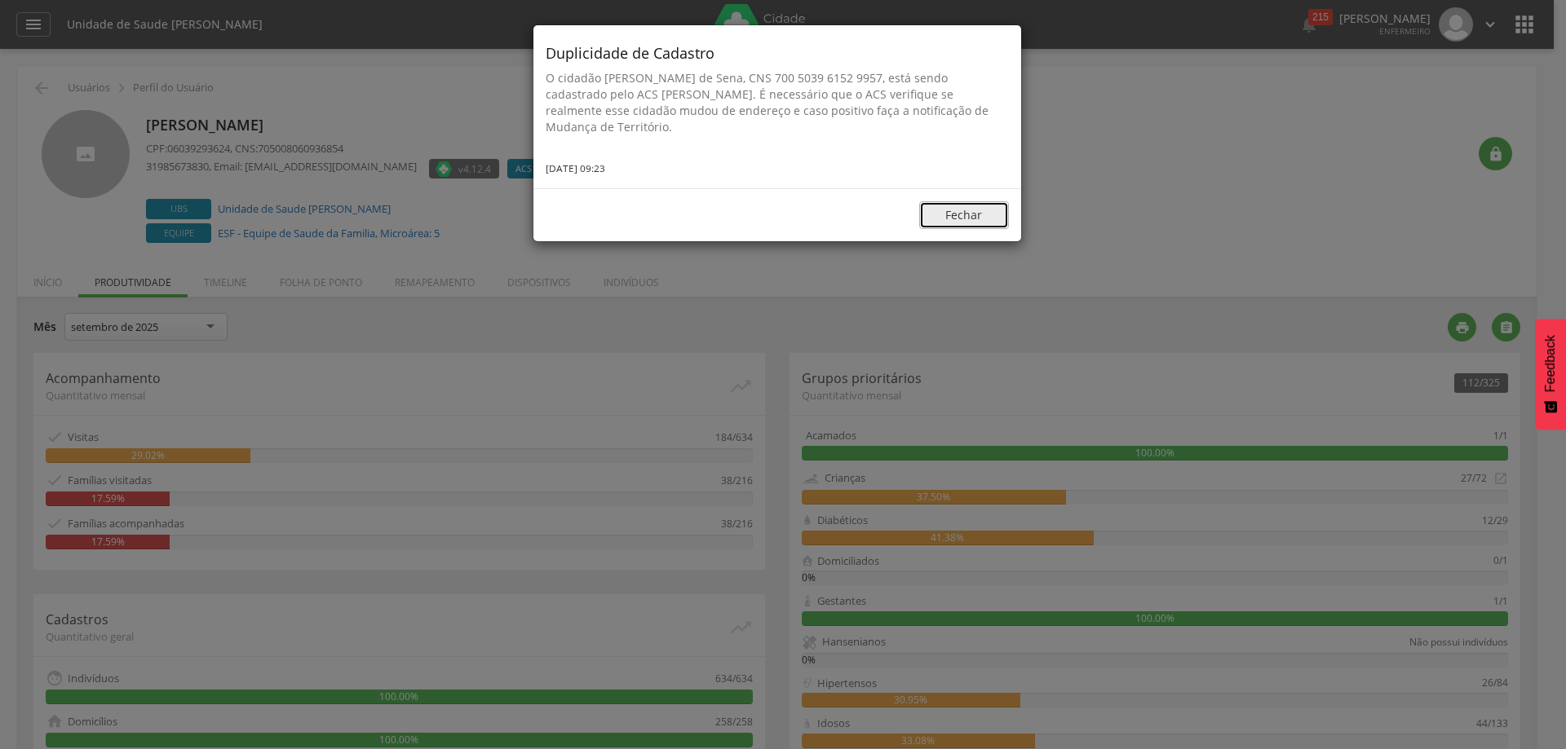
click at [958, 215] on button "Fechar" at bounding box center [964, 215] width 90 height 28
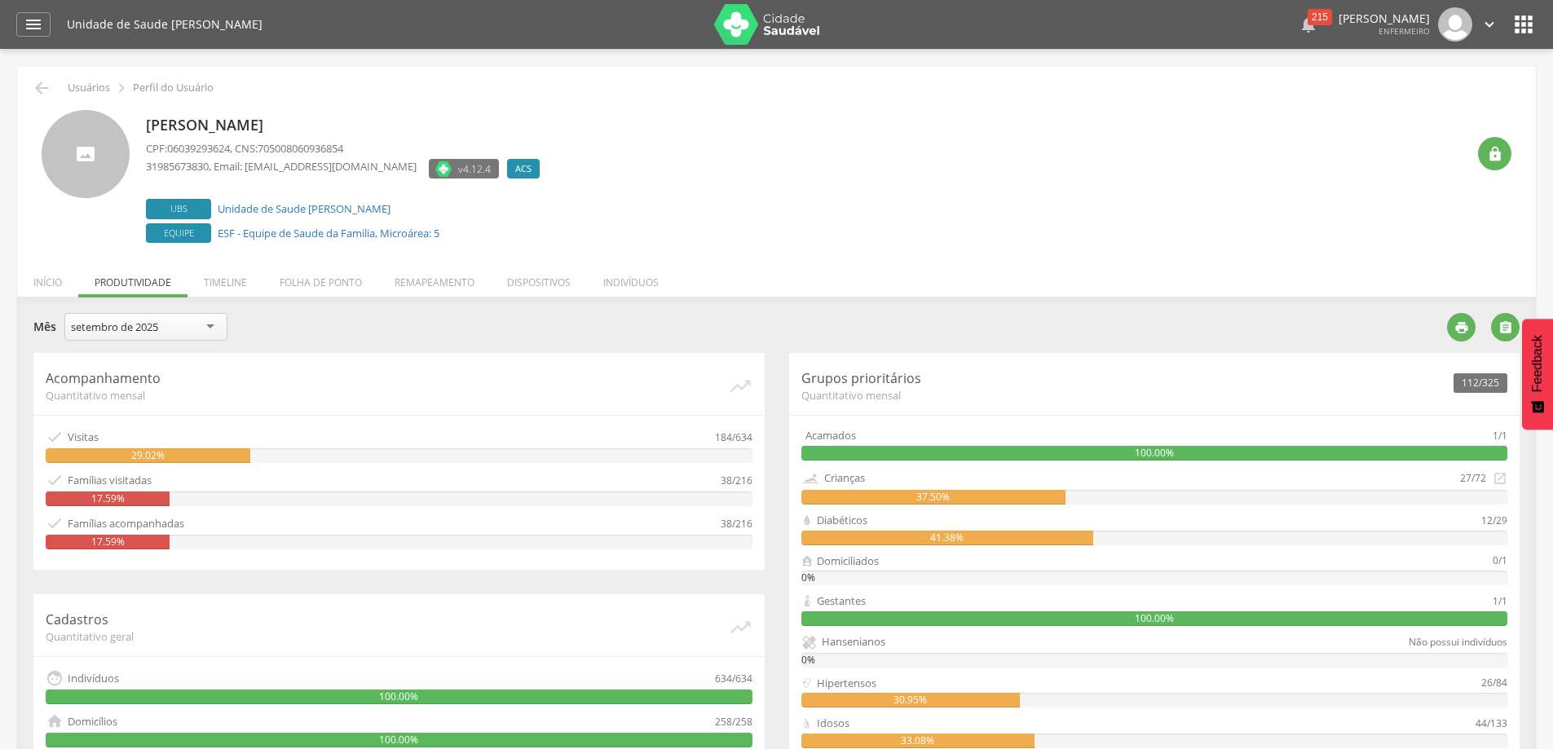
click at [1308, 16] on div "215" at bounding box center [1320, 17] width 24 height 16
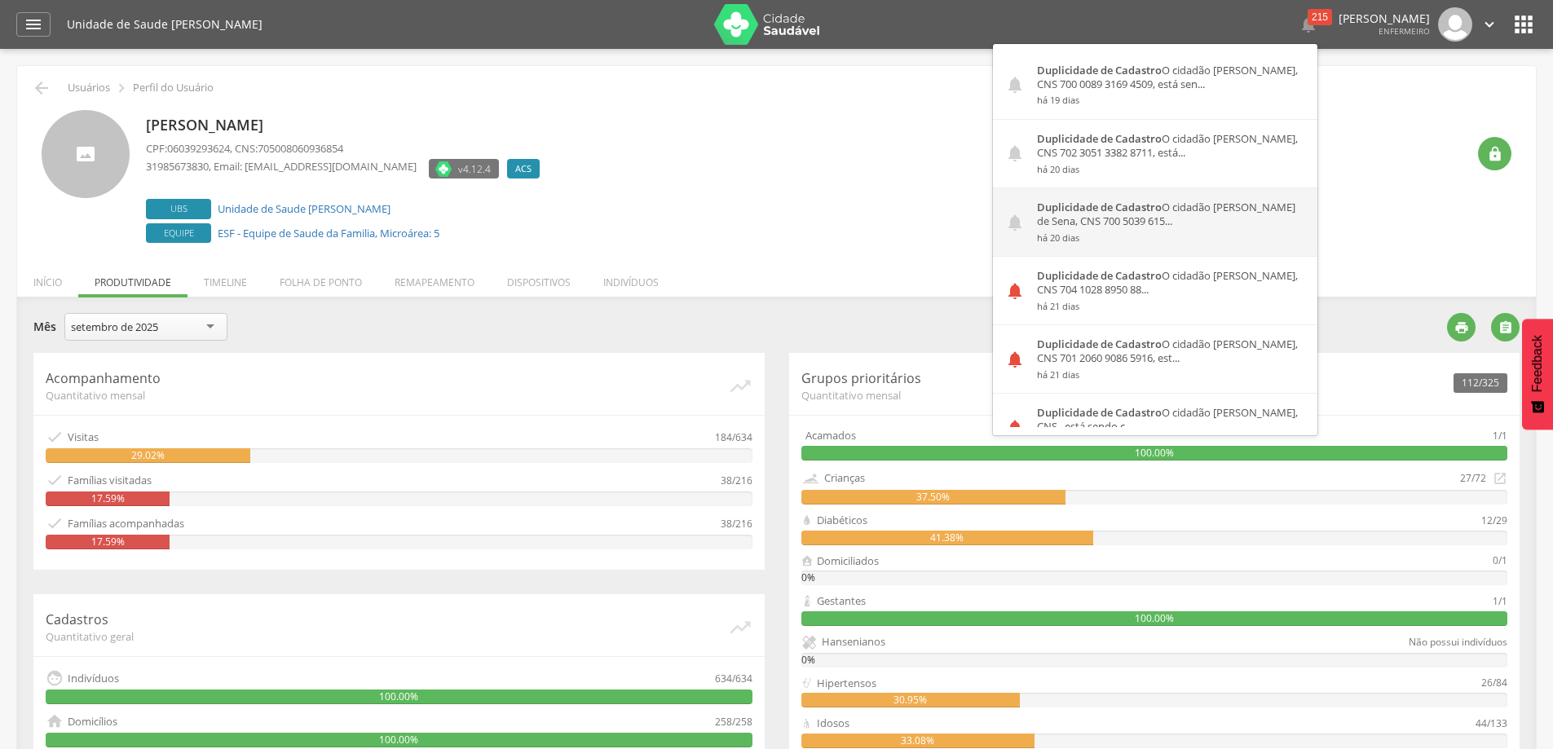
scroll to position [1631, 0]
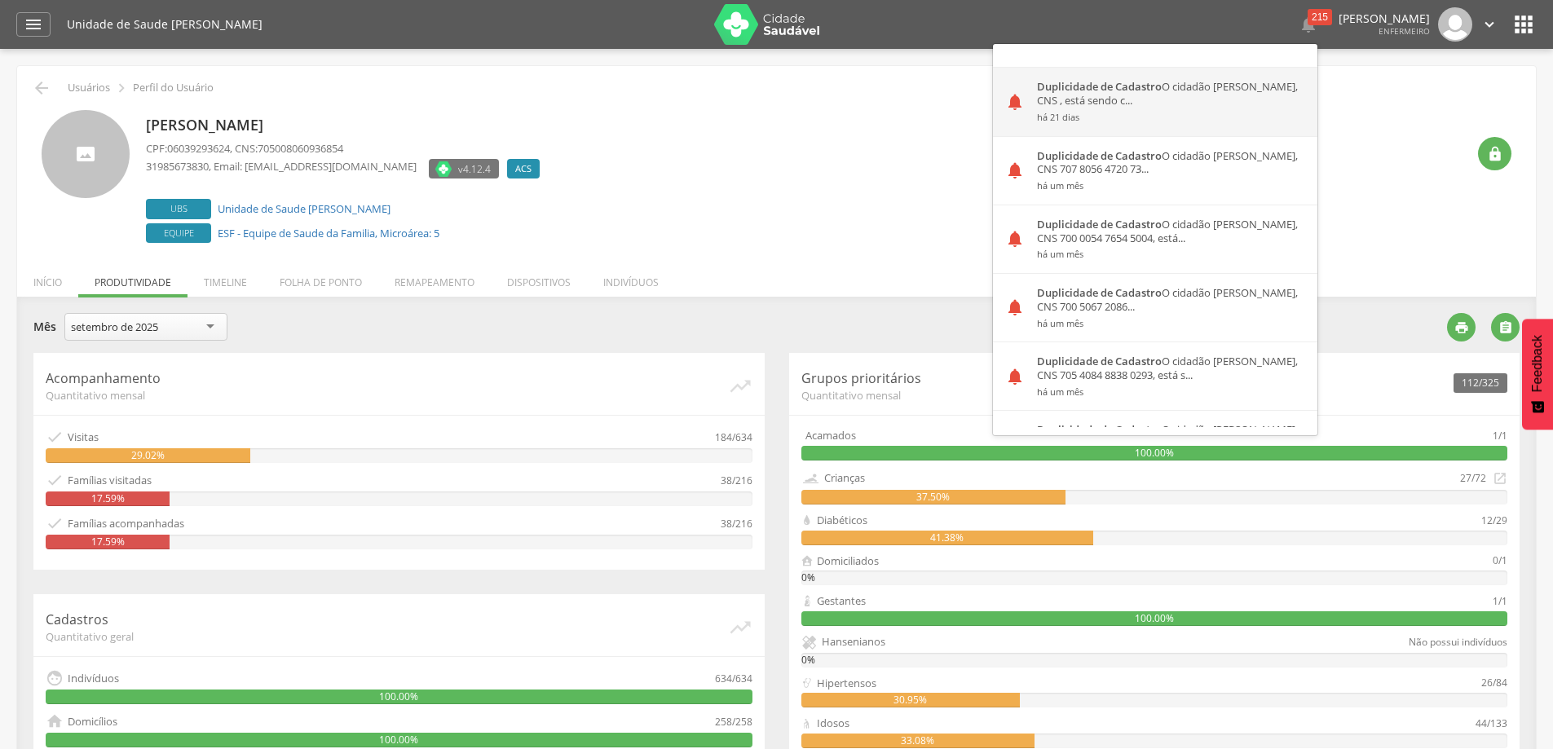
click at [1124, 106] on div "Duplicidade de Cadastro O cidadão [PERSON_NAME], CNS , está sendo c... há 21 di…" at bounding box center [1171, 102] width 293 height 68
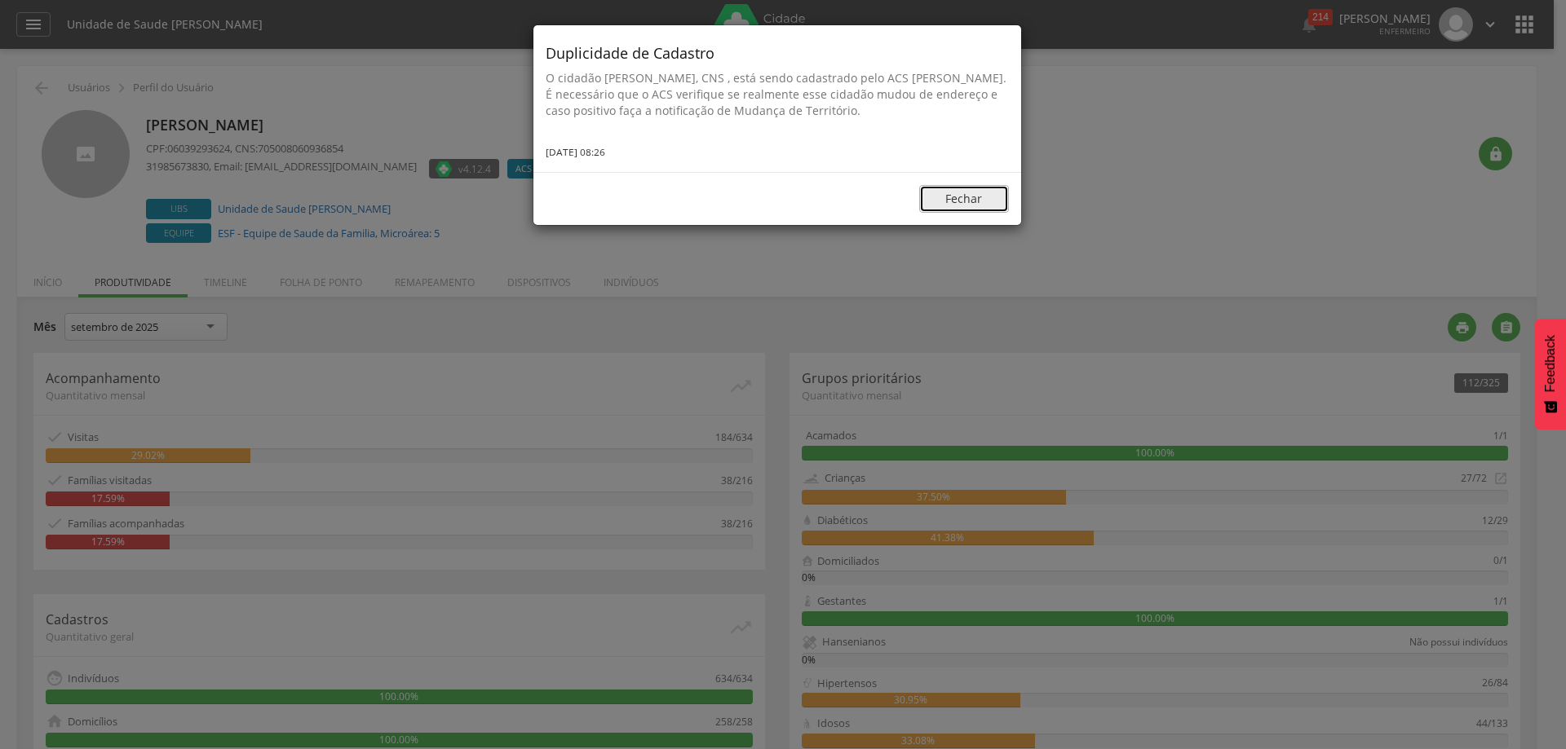
click at [983, 199] on button "Fechar" at bounding box center [964, 199] width 90 height 28
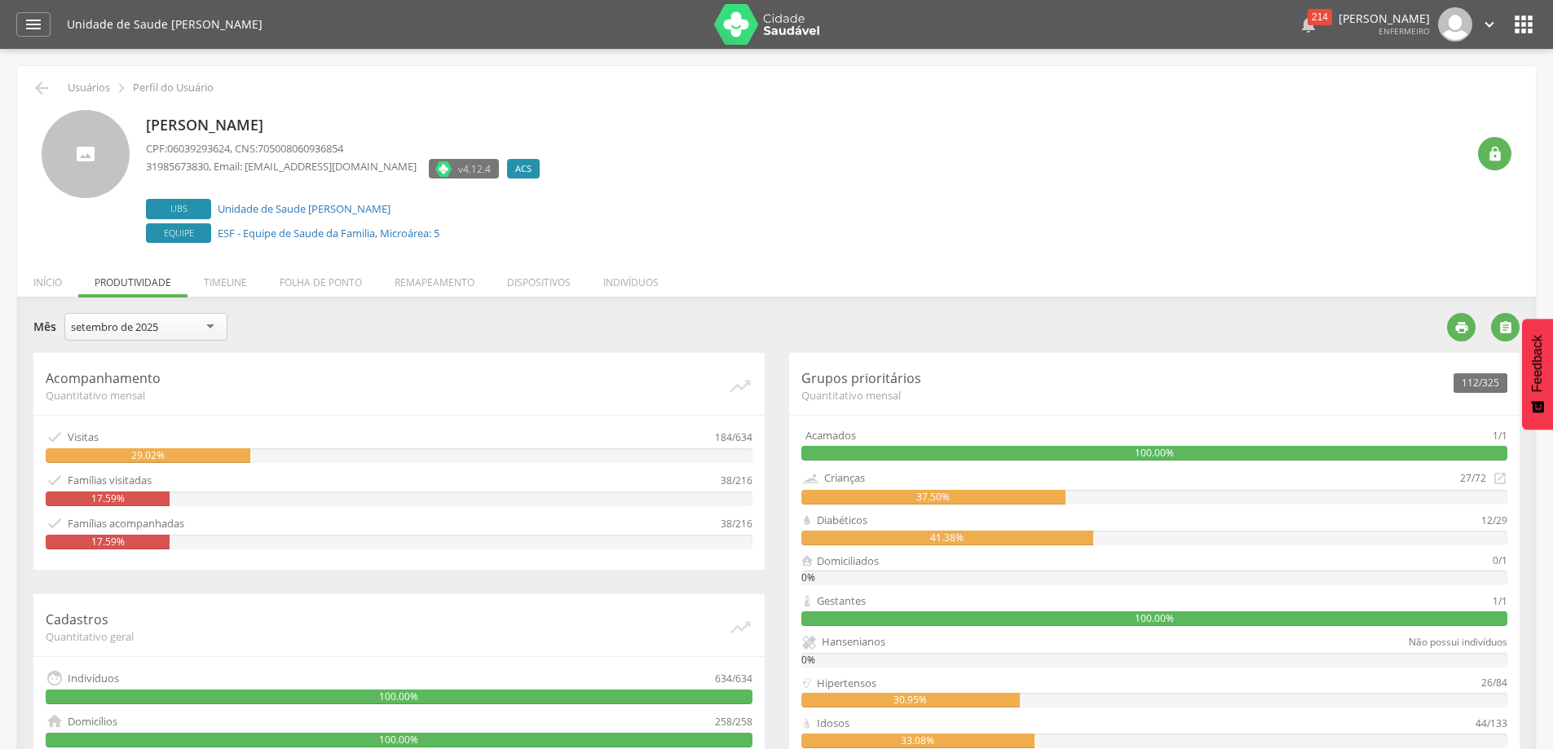
click at [1308, 15] on div "214" at bounding box center [1320, 17] width 24 height 16
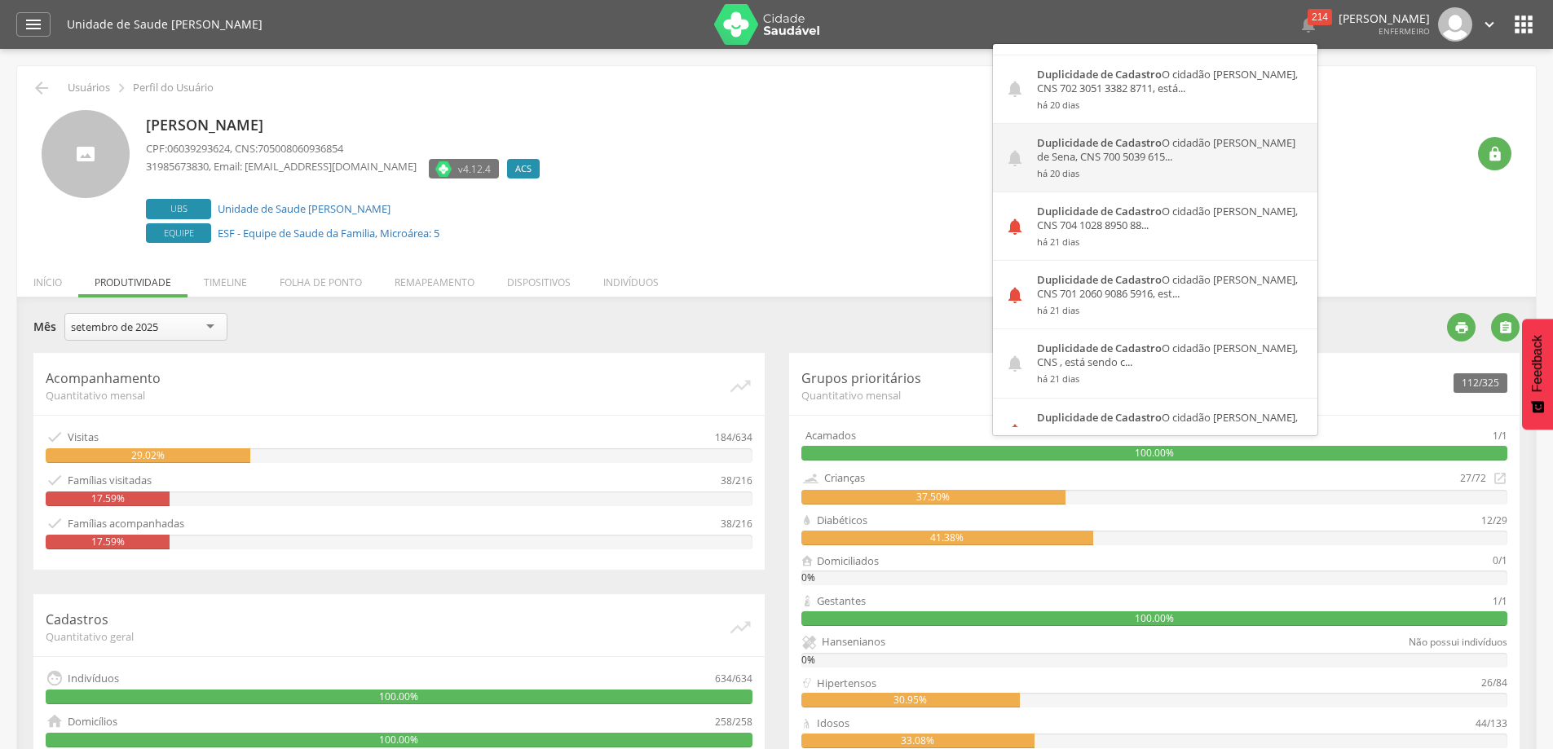
scroll to position [1386, 0]
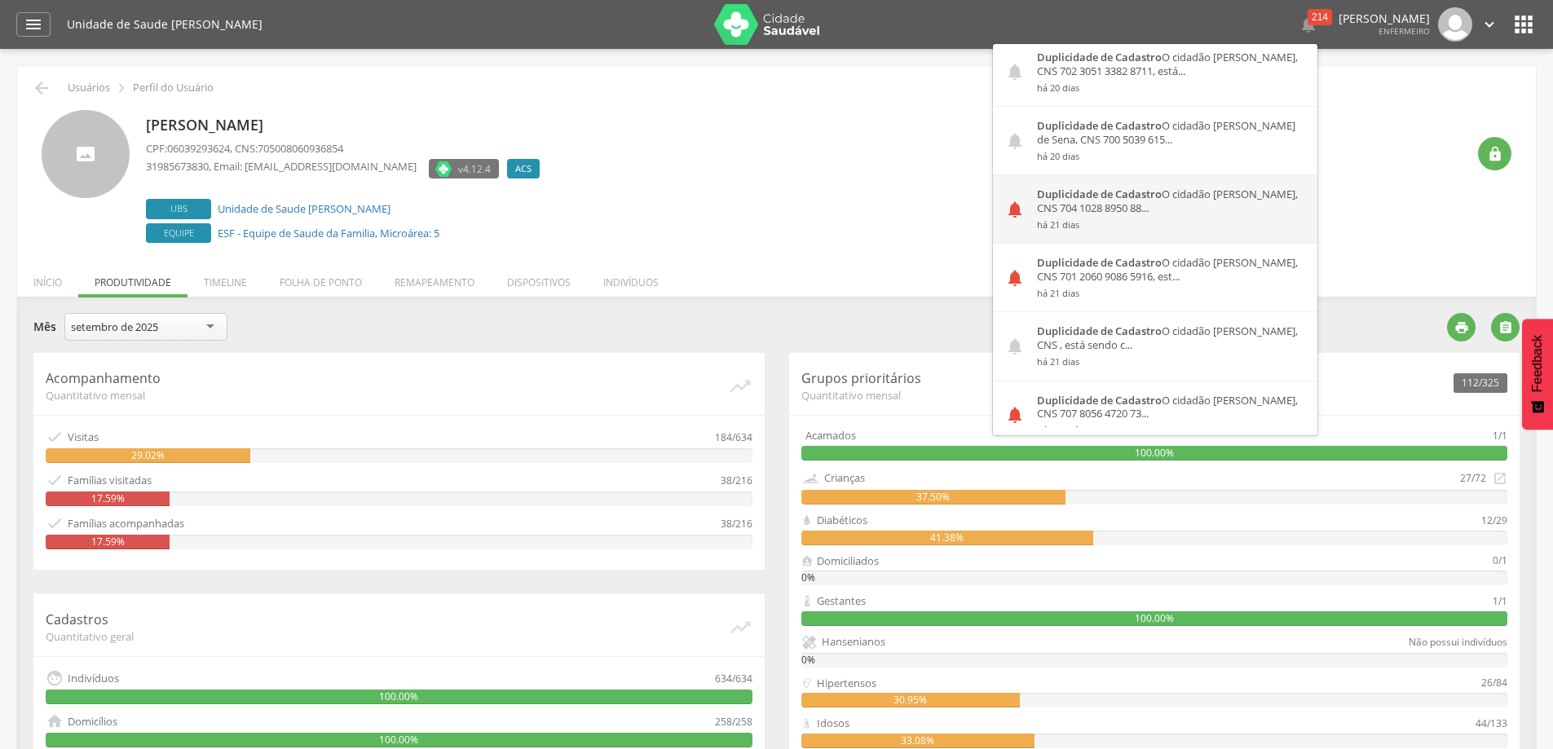
click at [1111, 196] on strong "Duplicidade de Cadastro" at bounding box center [1099, 194] width 125 height 15
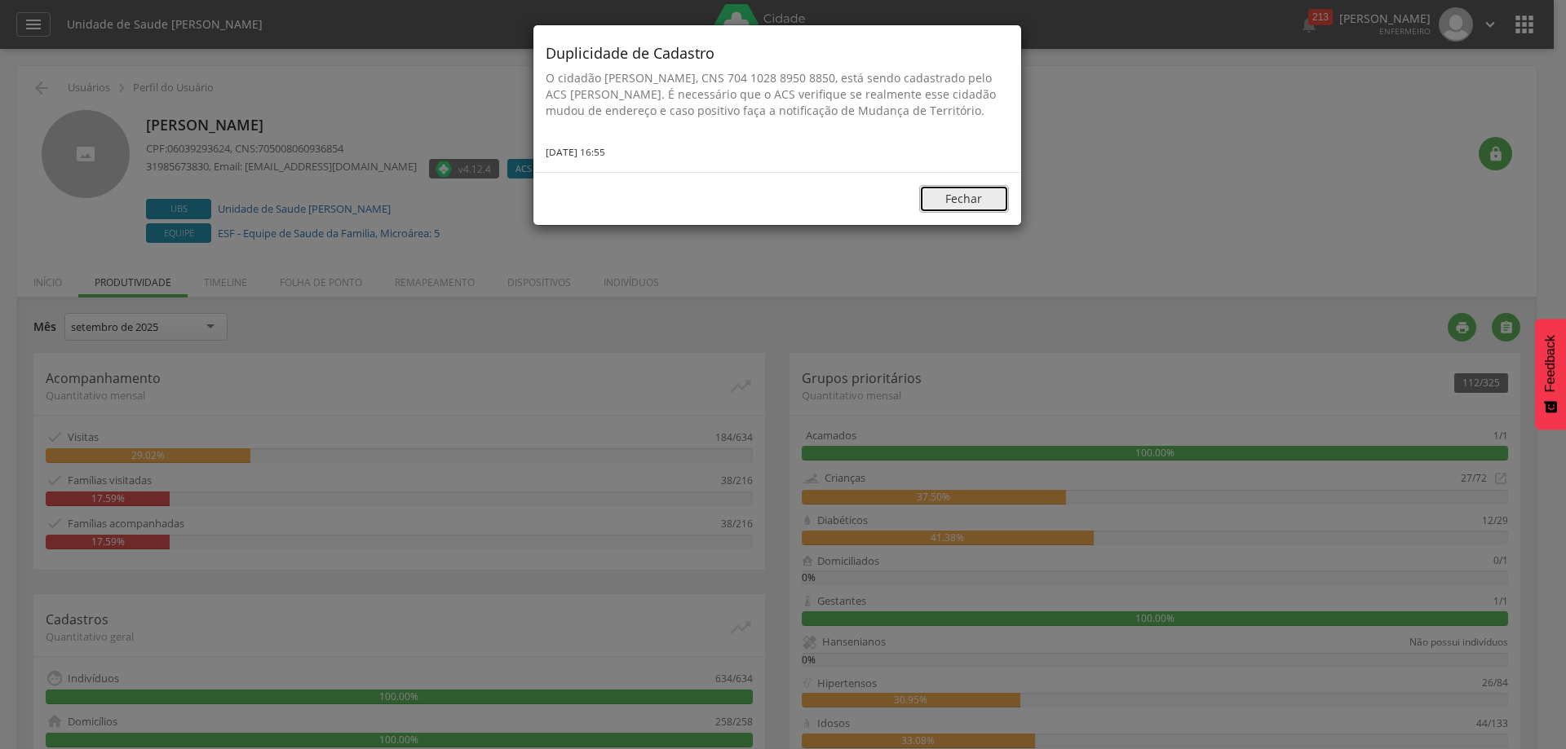
click at [981, 213] on button "Fechar" at bounding box center [964, 199] width 90 height 28
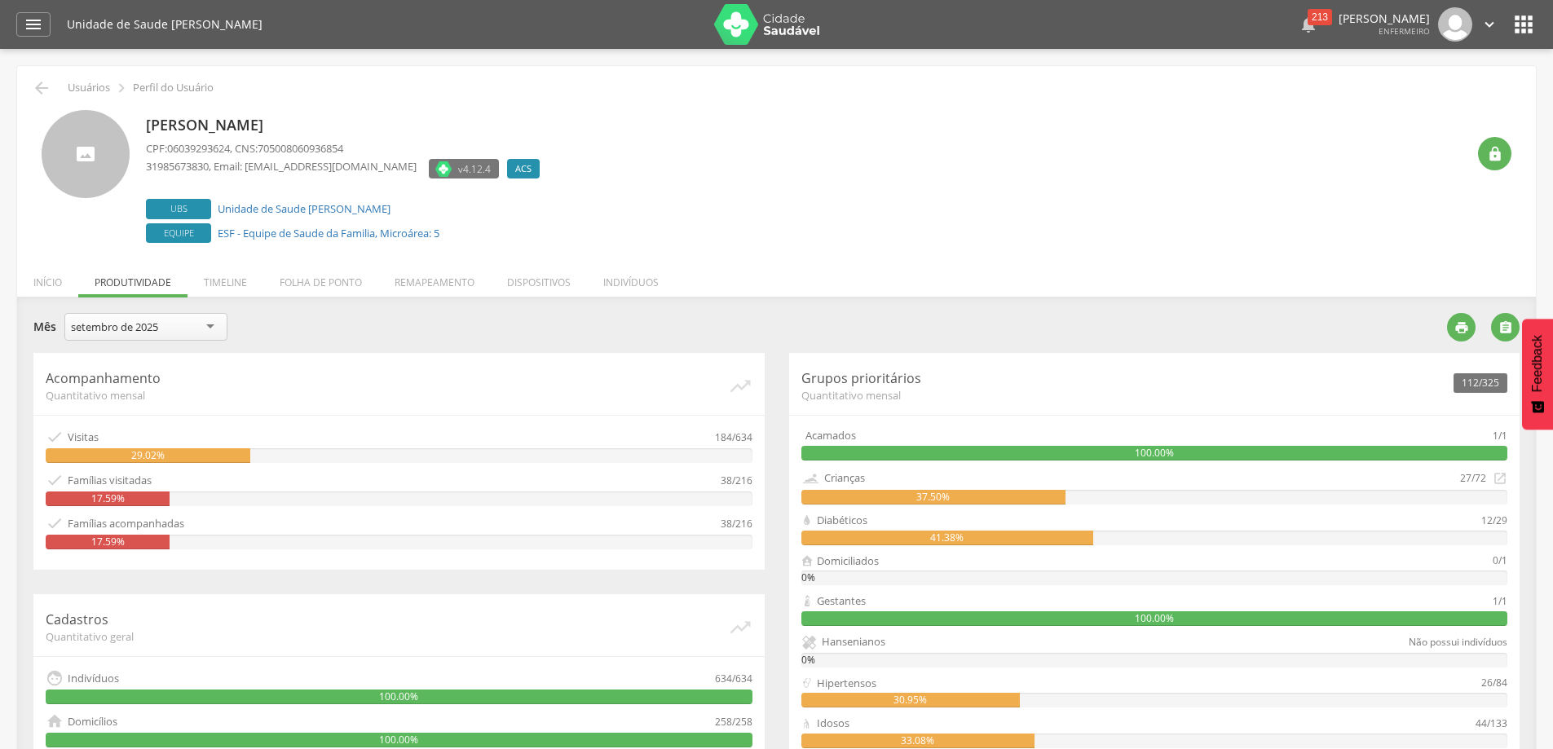
click at [1308, 11] on div "213" at bounding box center [1320, 17] width 24 height 16
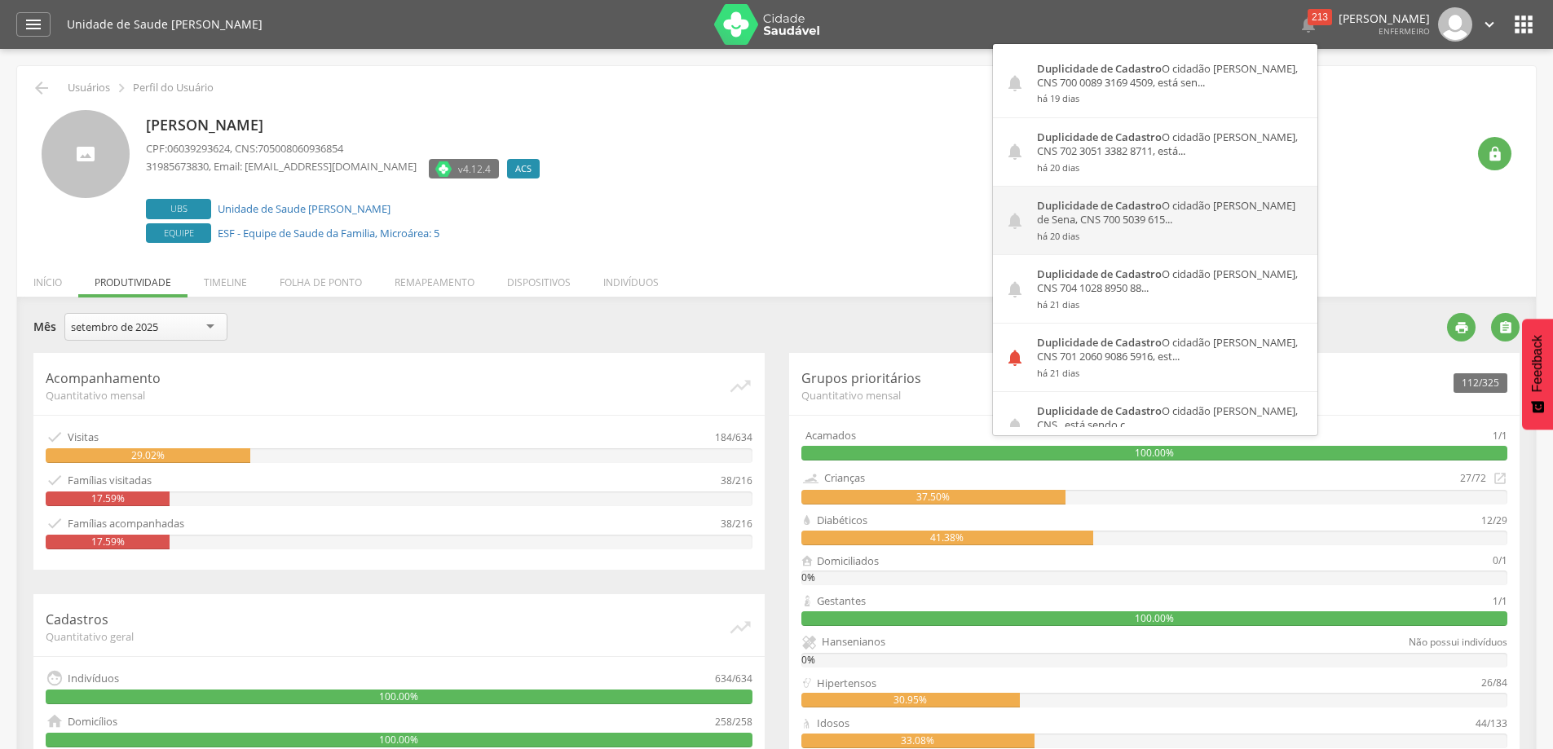
scroll to position [1468, 0]
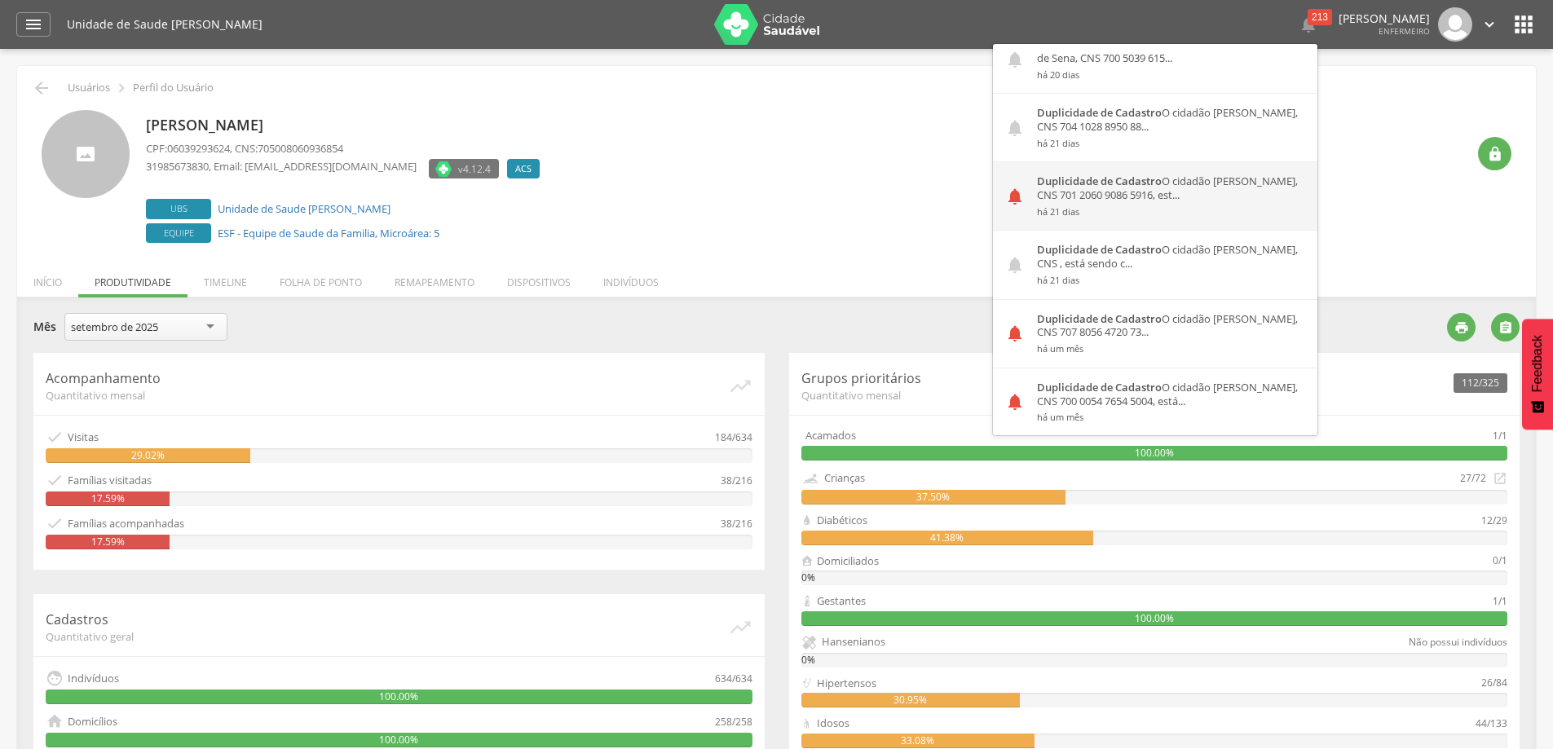
click at [1098, 194] on div "Duplicidade de Cadastro O cidadão [PERSON_NAME], CNS 701 2060 9086 5916, est...…" at bounding box center [1171, 196] width 293 height 68
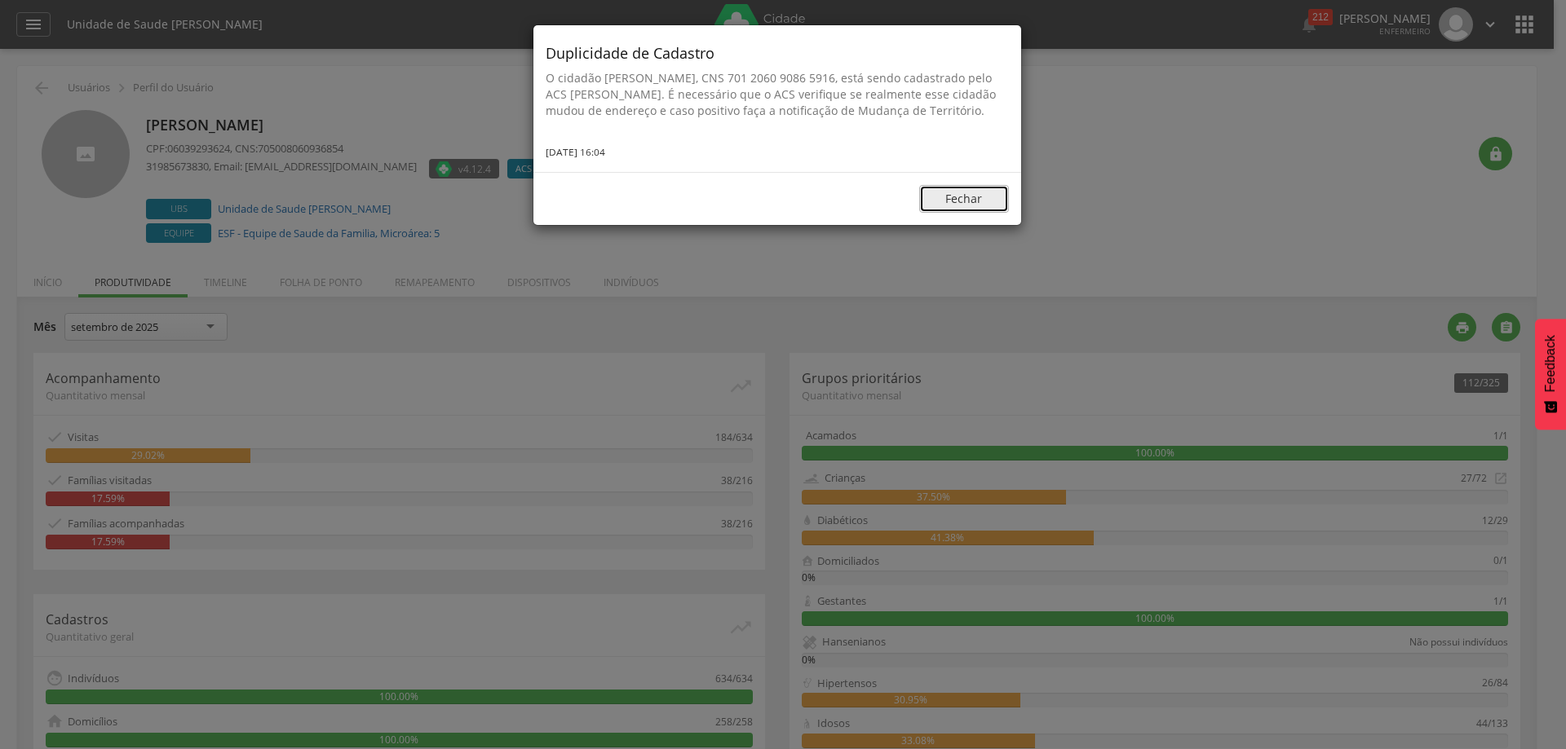
click at [966, 213] on button "Fechar" at bounding box center [964, 199] width 90 height 28
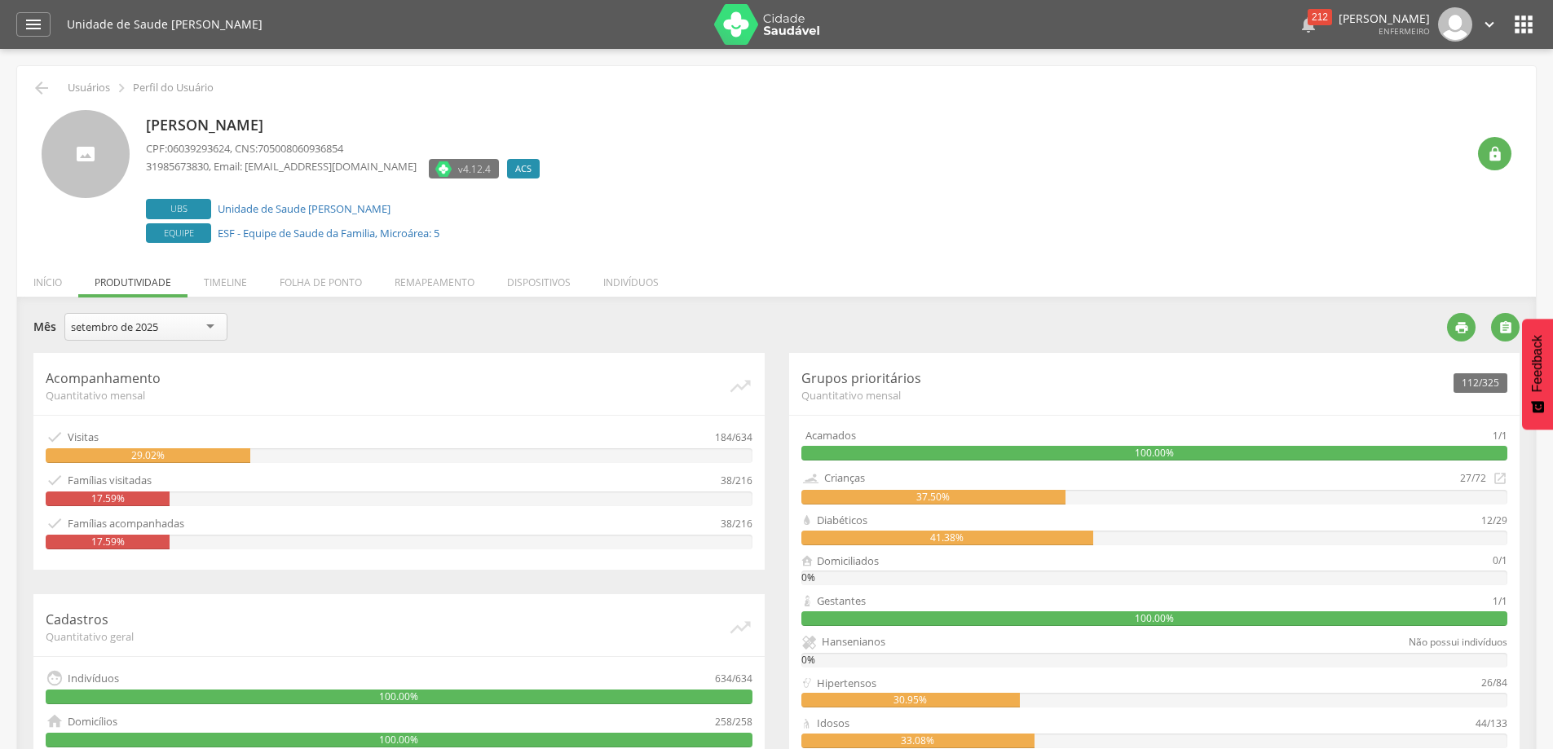
click at [1308, 18] on div "212" at bounding box center [1320, 17] width 24 height 16
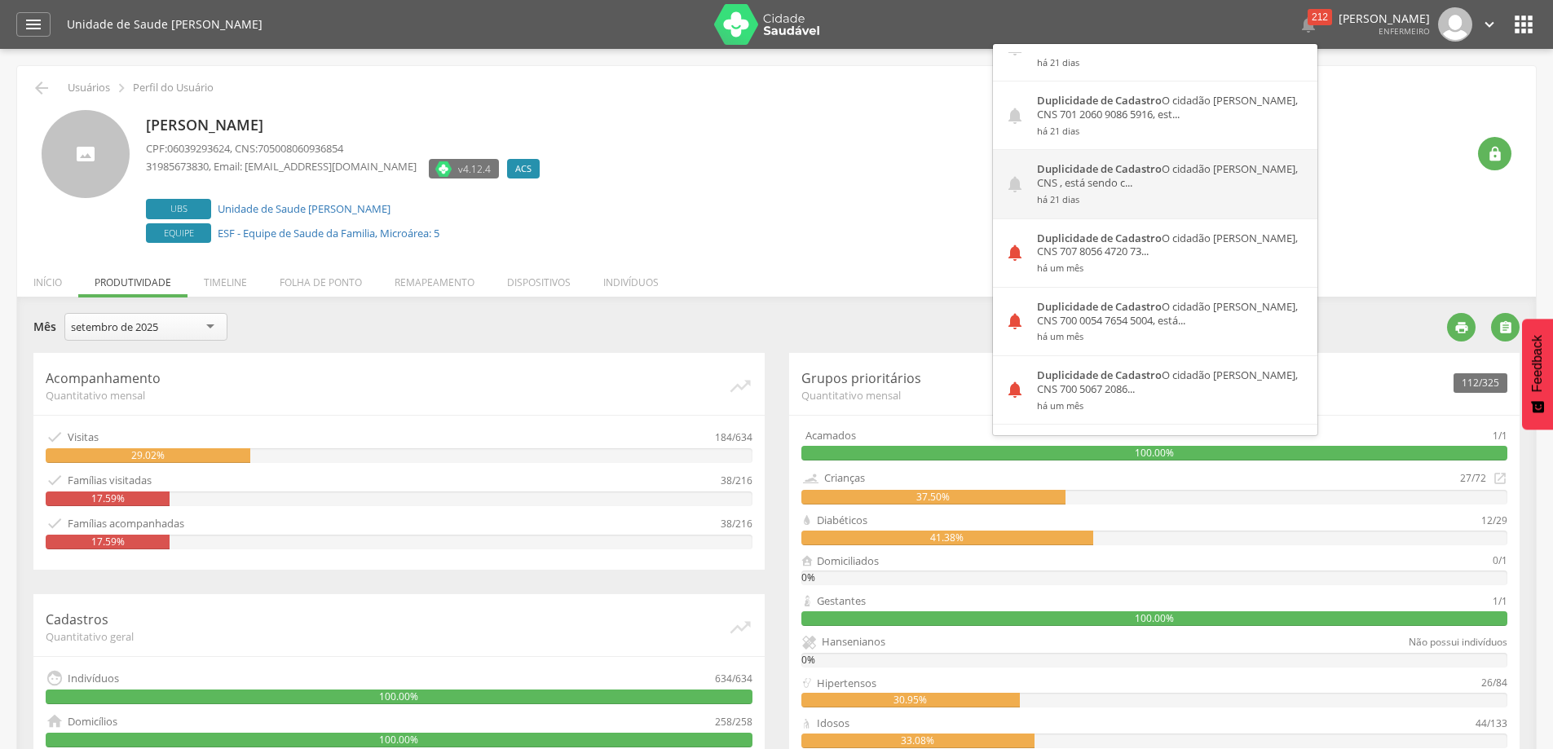
scroll to position [1549, 0]
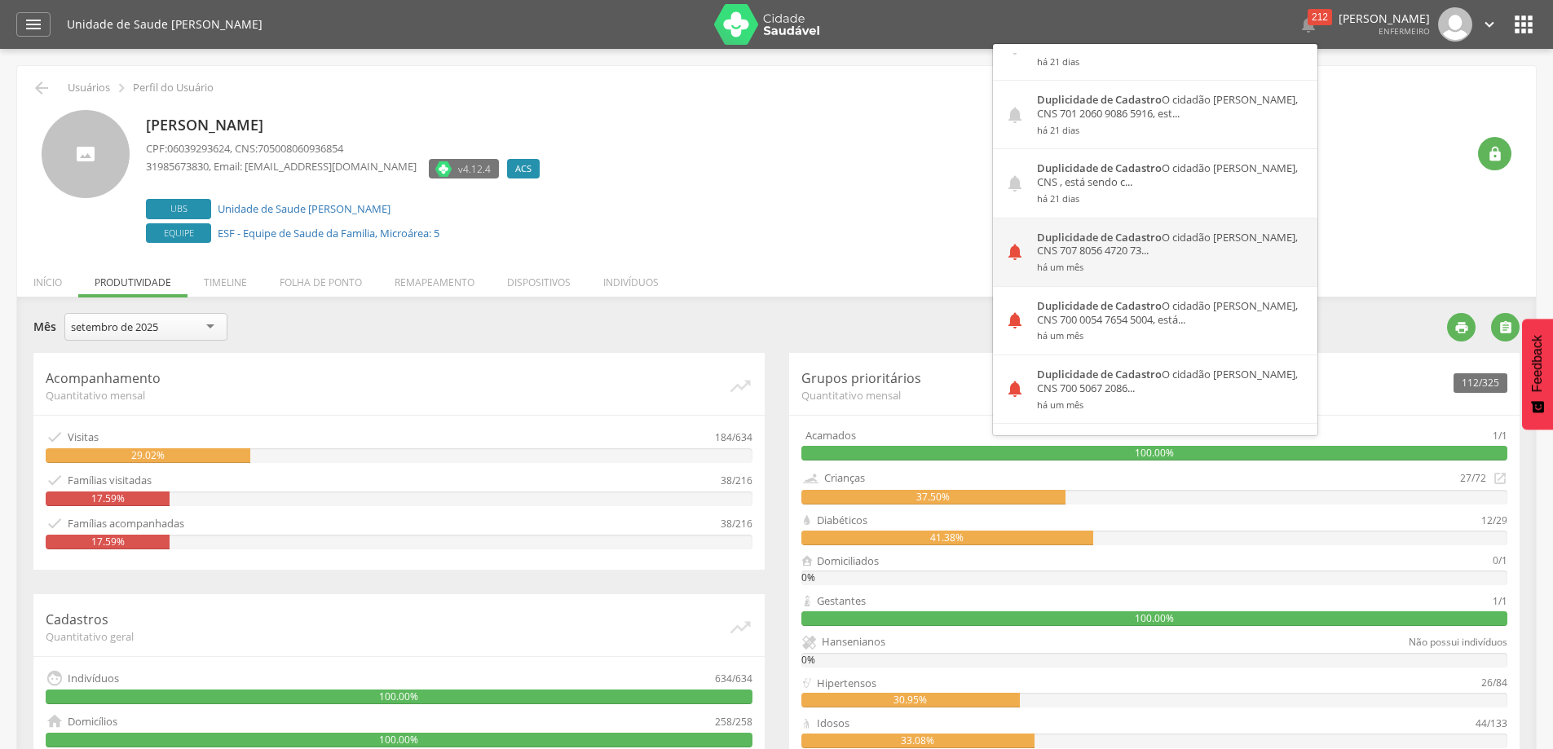
click at [1104, 243] on div "Duplicidade de Cadastro O cidadão Yasmim [PERSON_NAME], CNS 707 8056 4720 73...…" at bounding box center [1171, 253] width 293 height 68
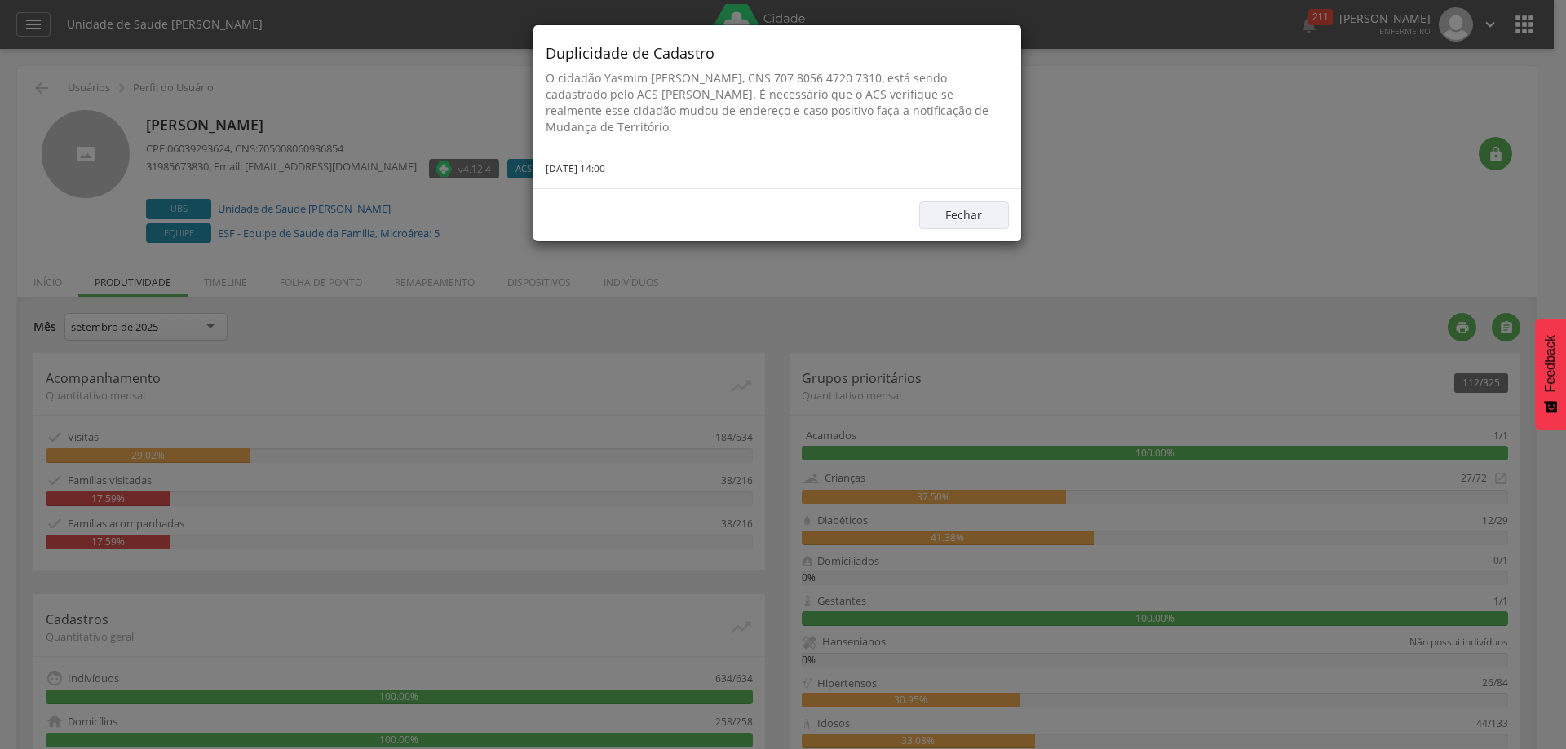
drag, startPoint x: 1193, startPoint y: 256, endPoint x: 1199, endPoint y: 205, distance: 51.0
click at [1193, 253] on div "Duplicidade de Cadastro O cidadão Yasmim [PERSON_NAME], CNS 707 8056 4720 7310,…" at bounding box center [783, 374] width 1566 height 749
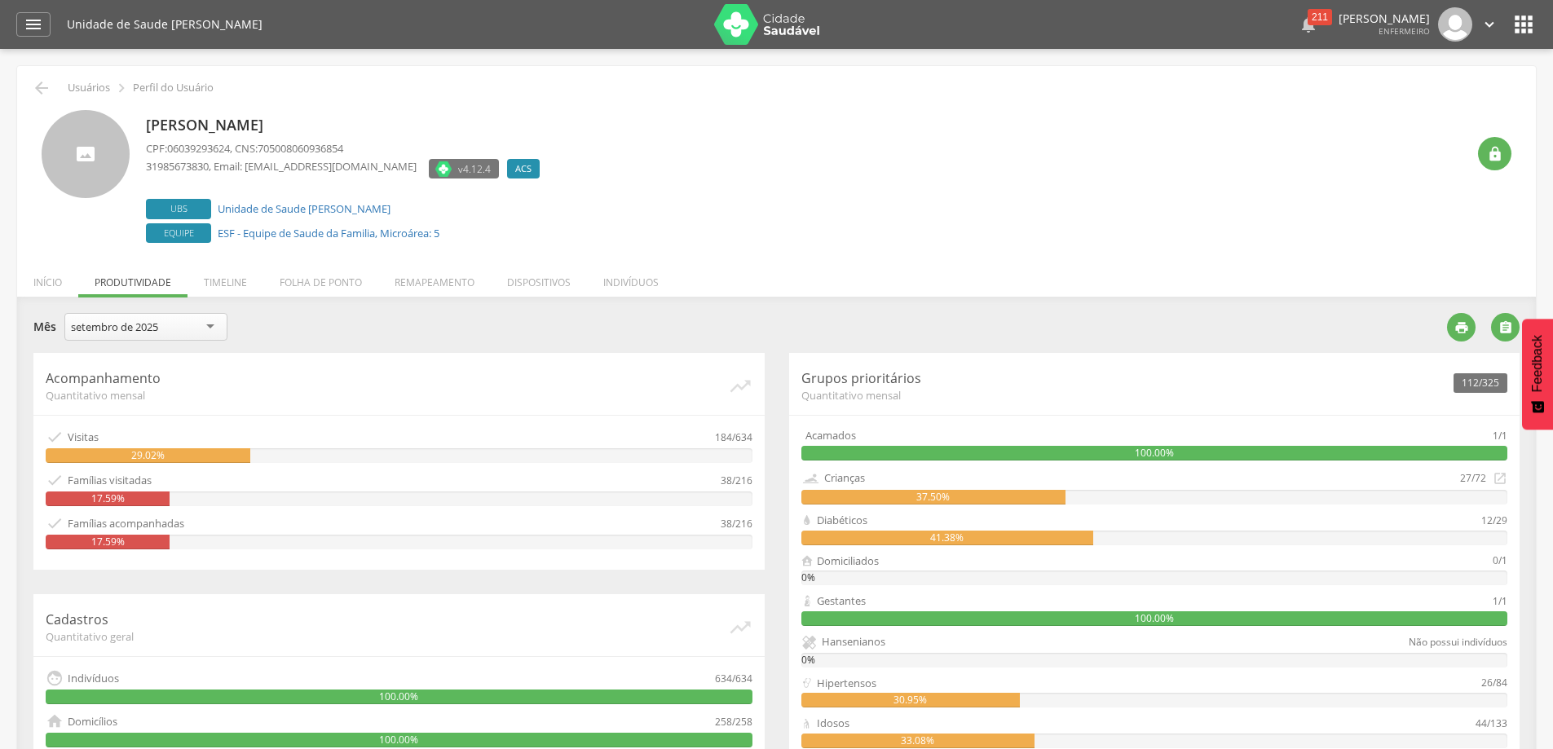
click at [1308, 15] on div "211" at bounding box center [1320, 17] width 24 height 16
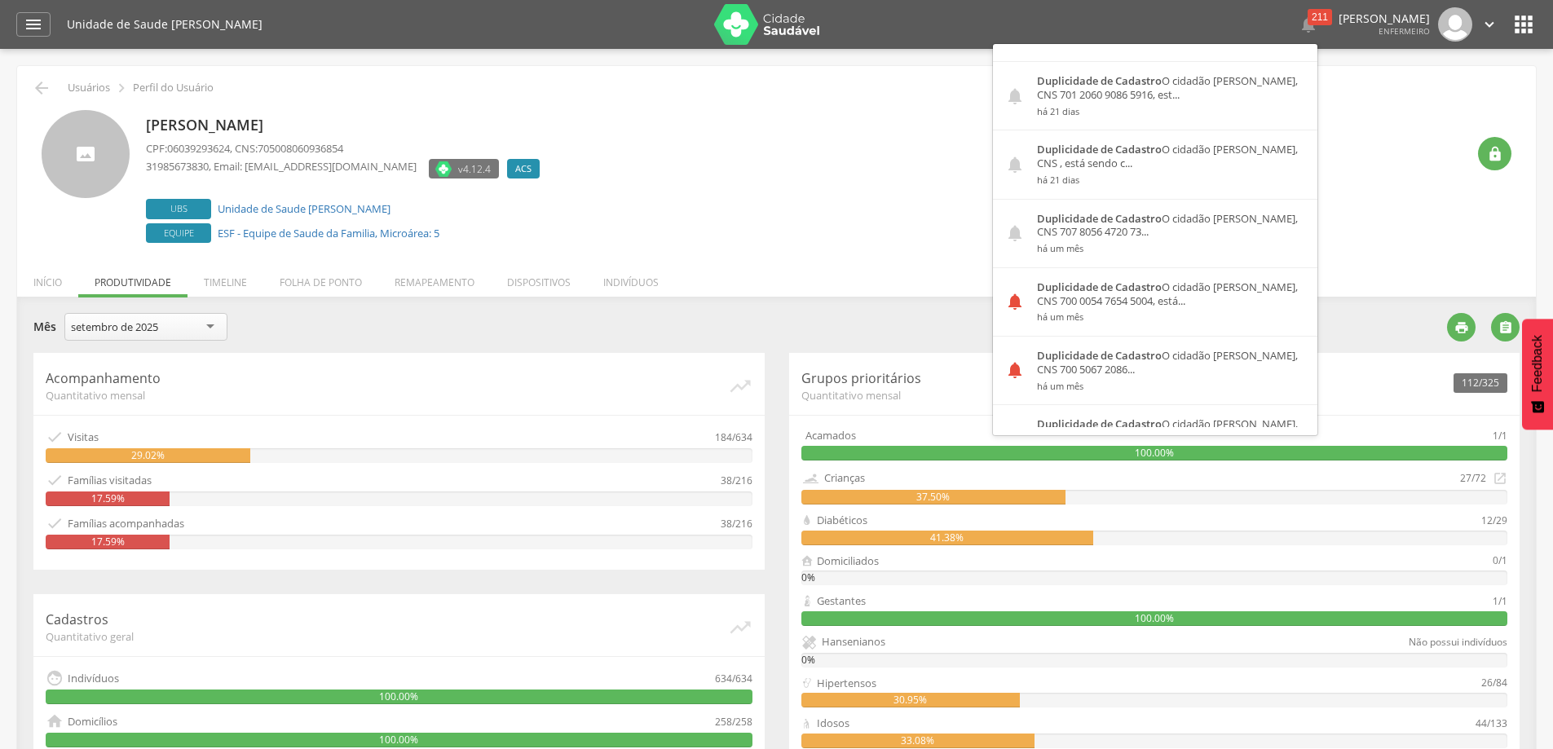
scroll to position [1712, 0]
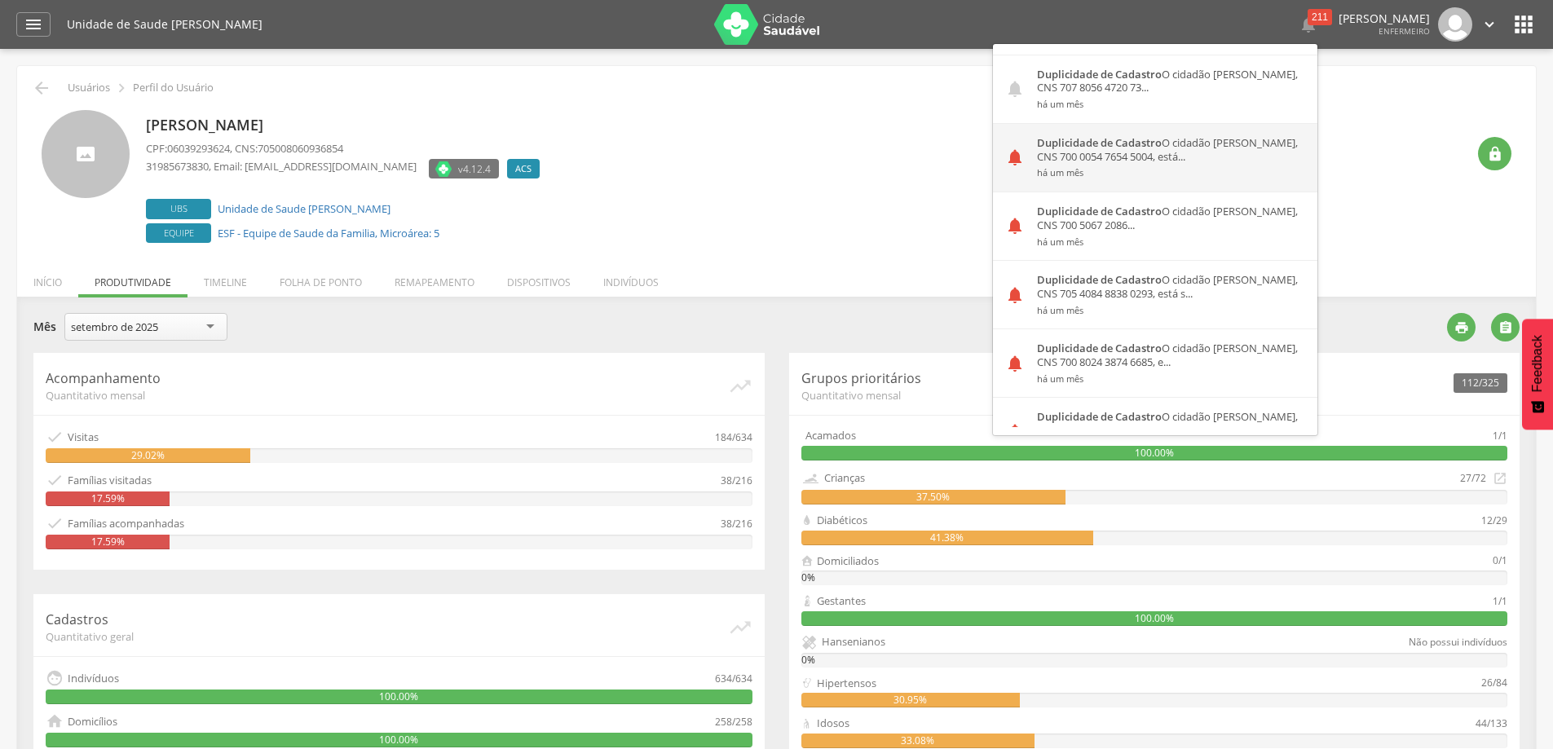
click at [1105, 147] on strong "Duplicidade de Cadastro" at bounding box center [1099, 142] width 125 height 15
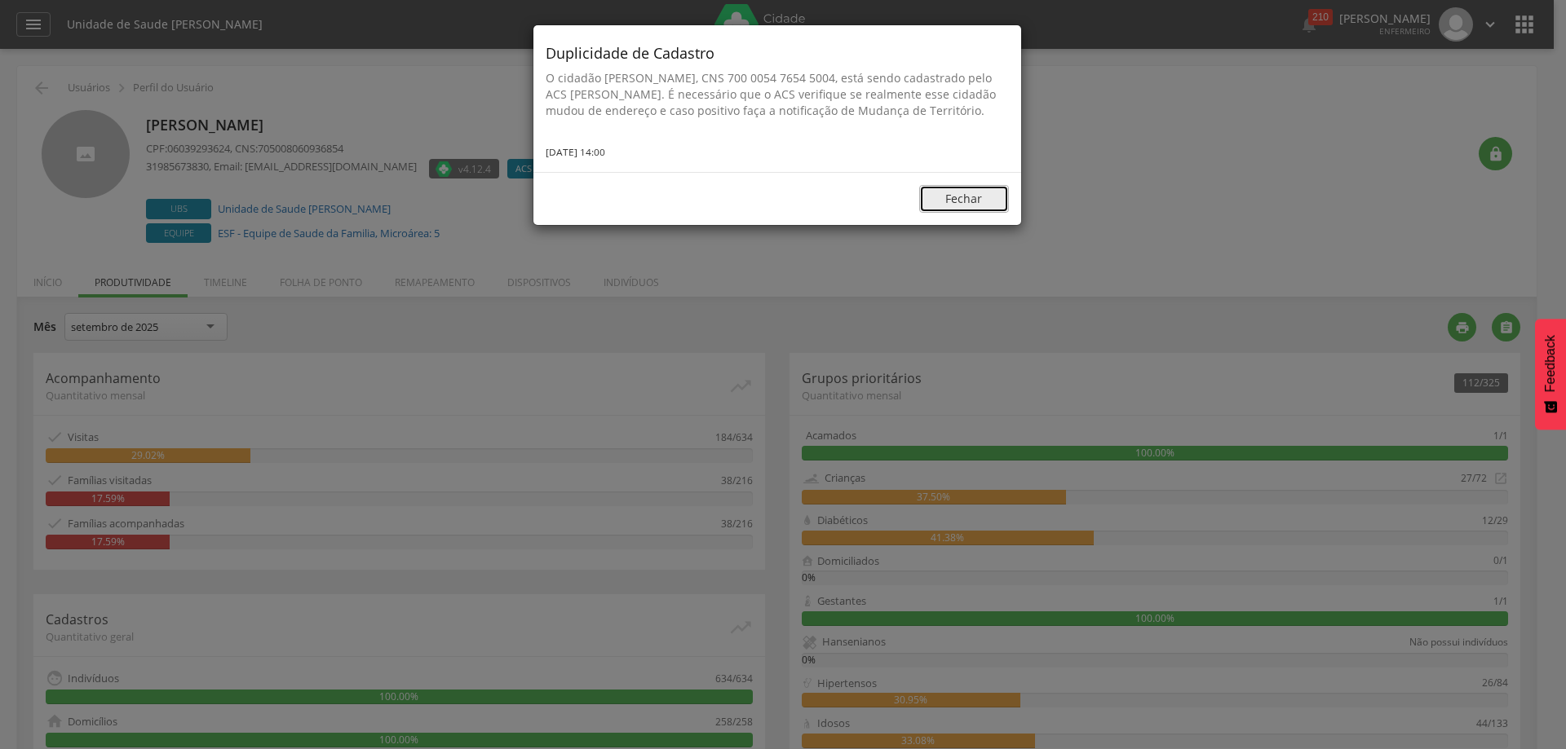
drag, startPoint x: 964, startPoint y: 213, endPoint x: 975, endPoint y: 204, distance: 14.5
click at [963, 213] on button "Fechar" at bounding box center [964, 199] width 90 height 28
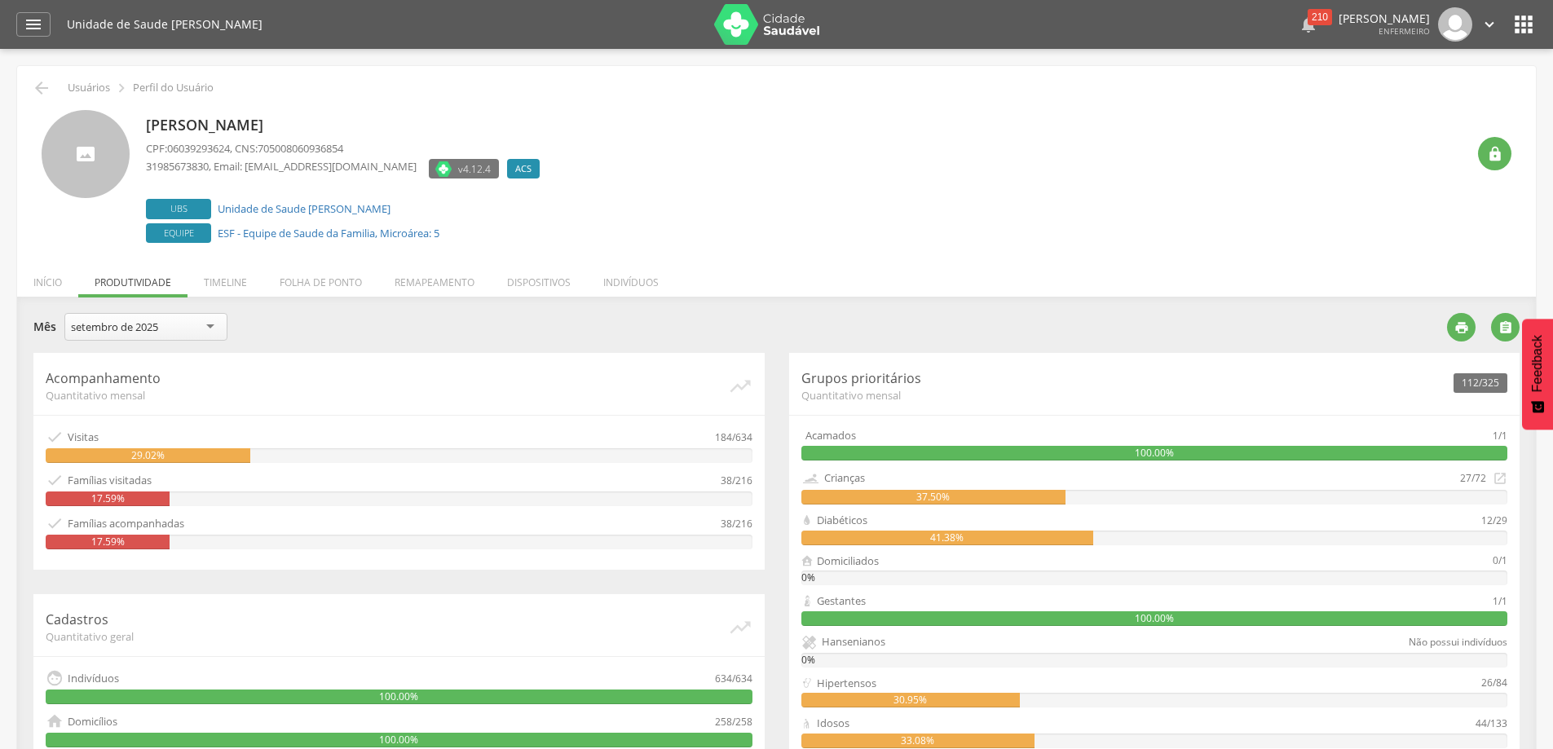
click at [1308, 17] on div "210" at bounding box center [1320, 17] width 24 height 16
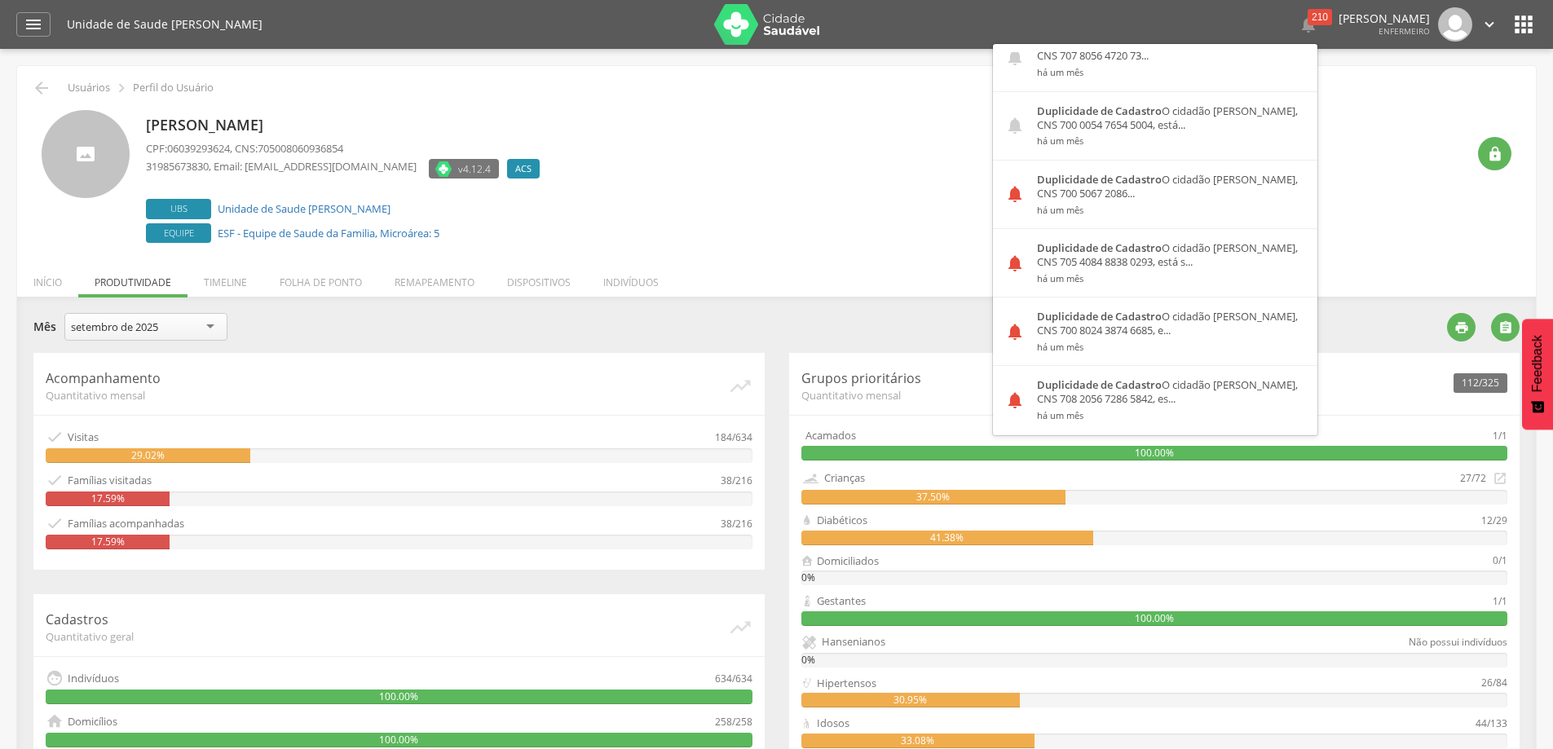
scroll to position [1794, 0]
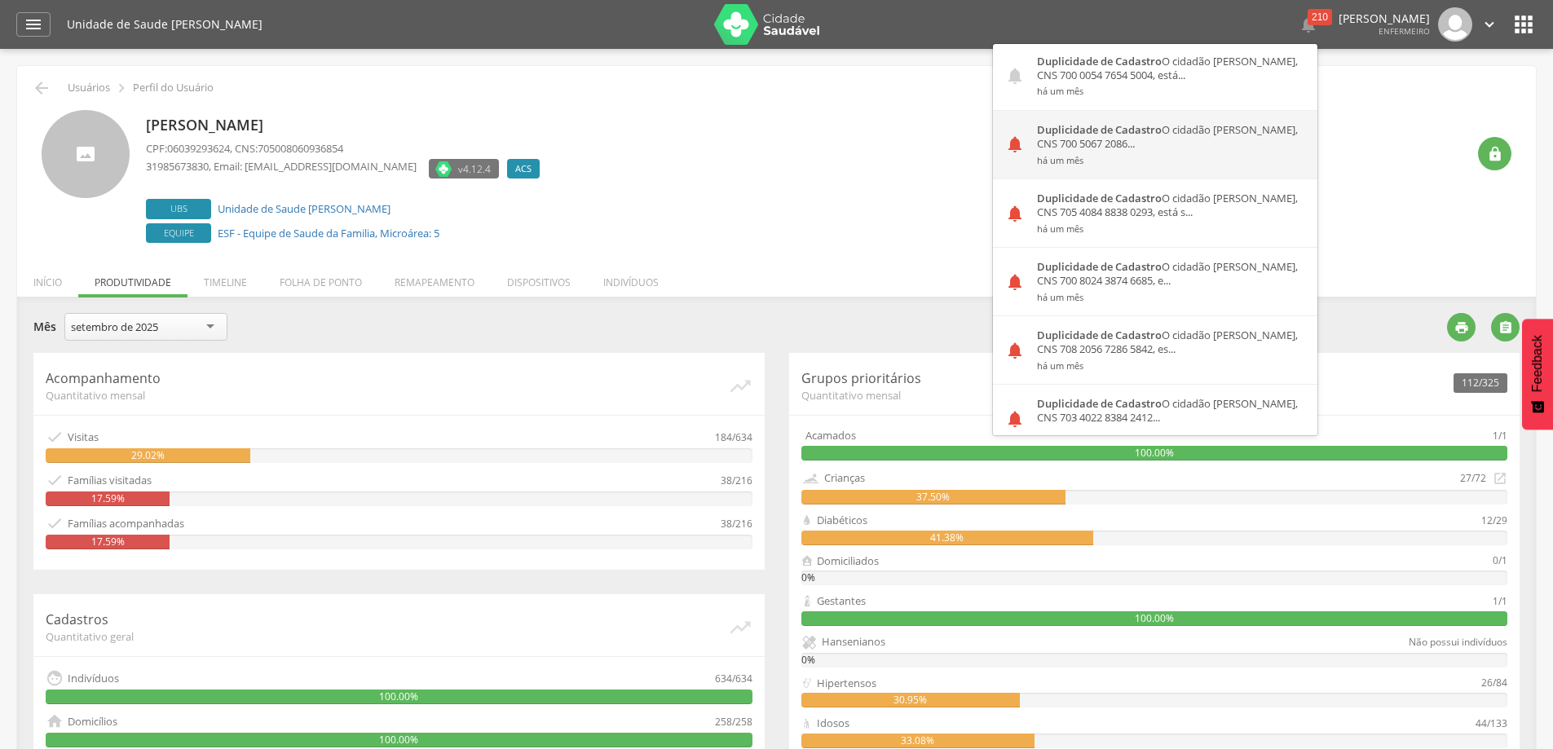
click at [1104, 142] on div "Duplicidade de Cadastro O cidadão [PERSON_NAME], CNS 700 5067 2086... há um mês" at bounding box center [1171, 145] width 293 height 68
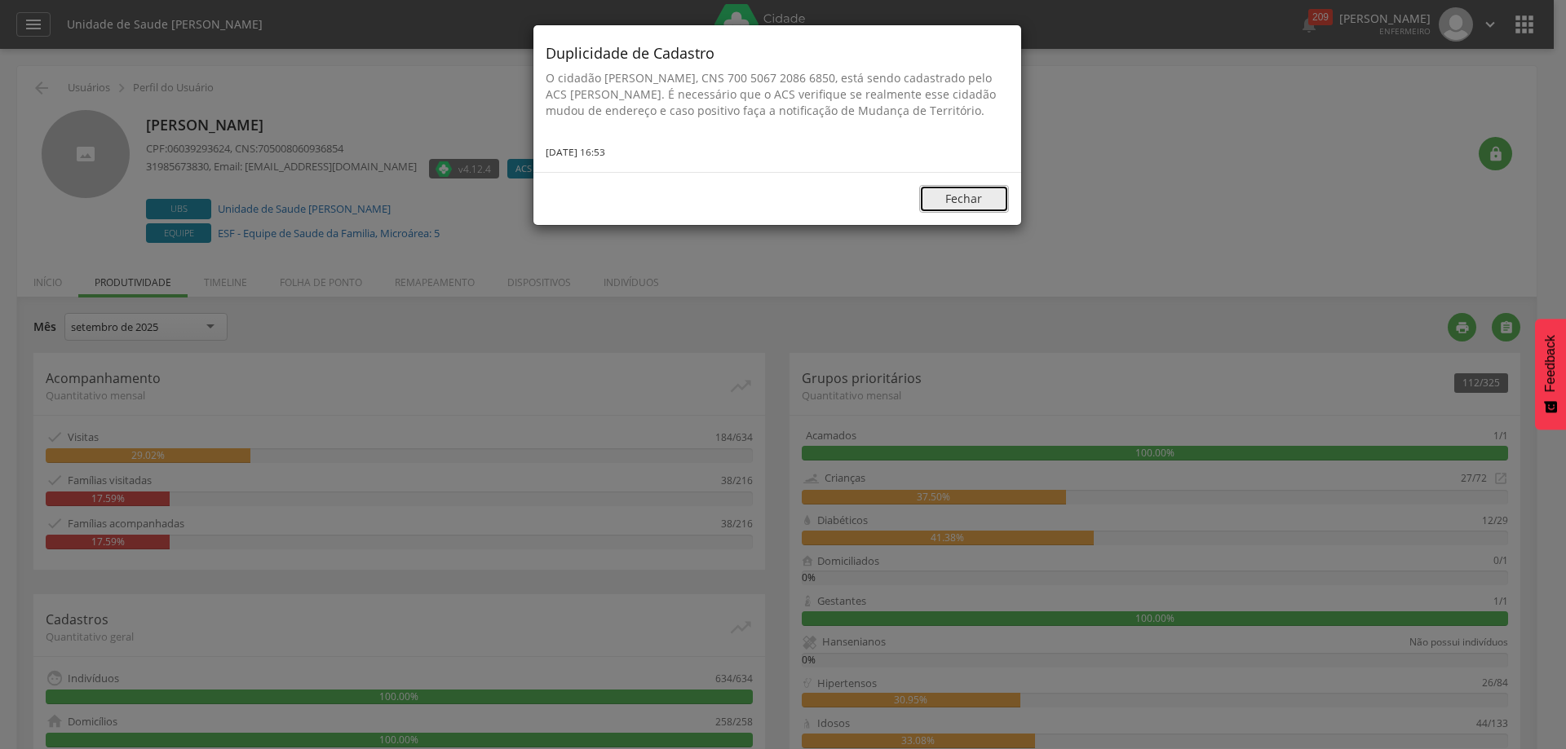
click at [953, 211] on button "Fechar" at bounding box center [964, 199] width 90 height 28
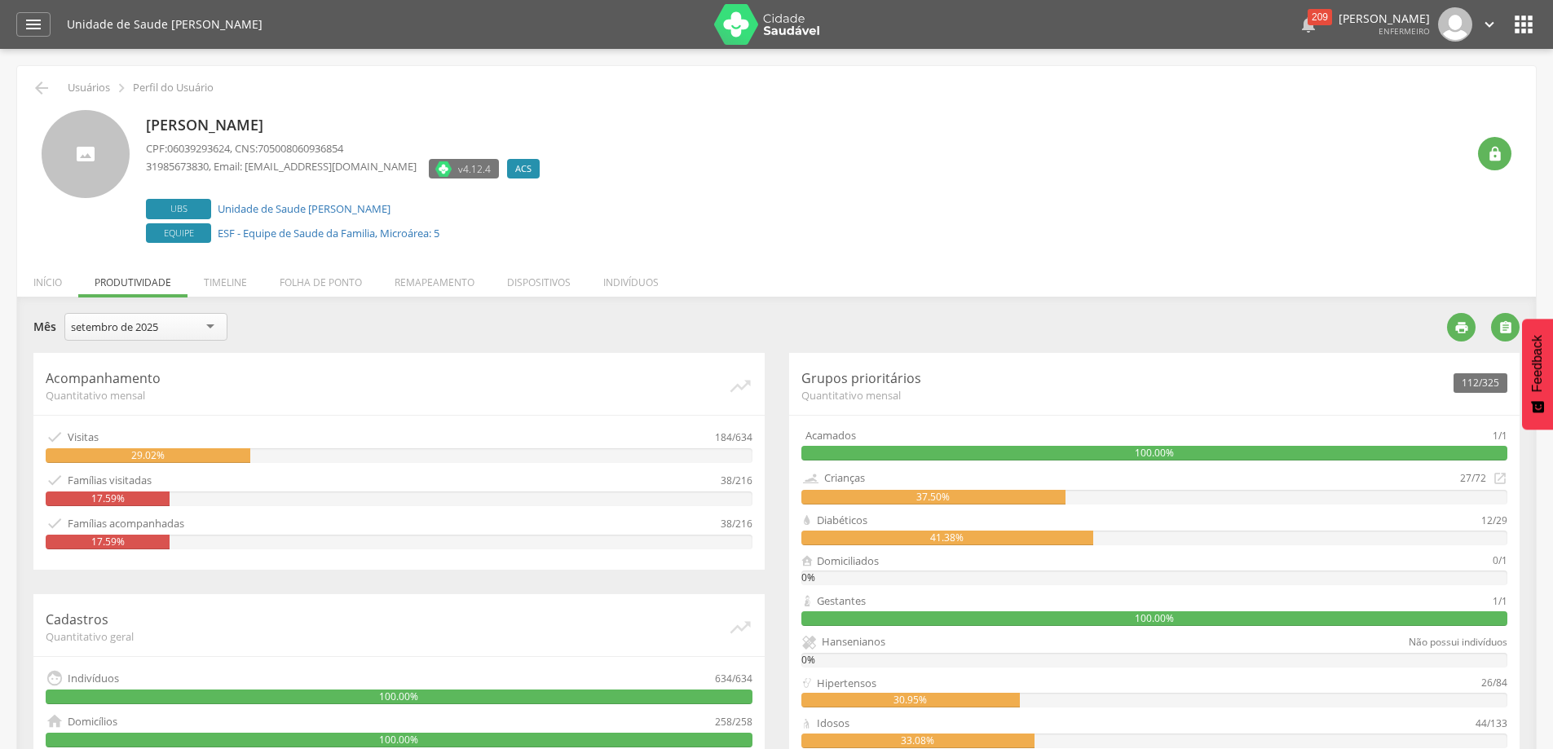
click at [1308, 11] on div "209" at bounding box center [1320, 17] width 24 height 16
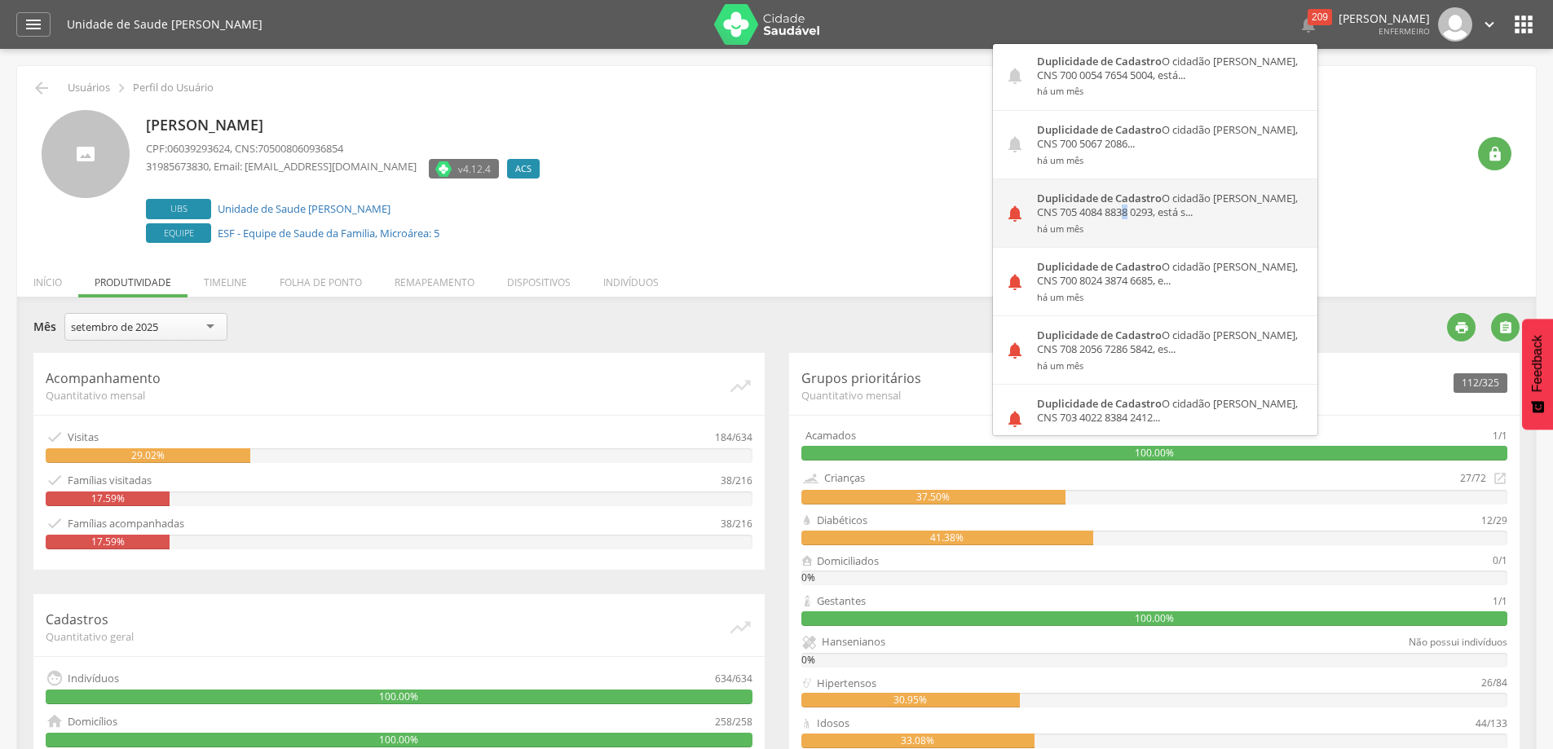
click at [1092, 216] on div "Duplicidade de Cadastro O cidadão [PERSON_NAME], CNS 705 4084 8838 0293, está s…" at bounding box center [1171, 213] width 293 height 68
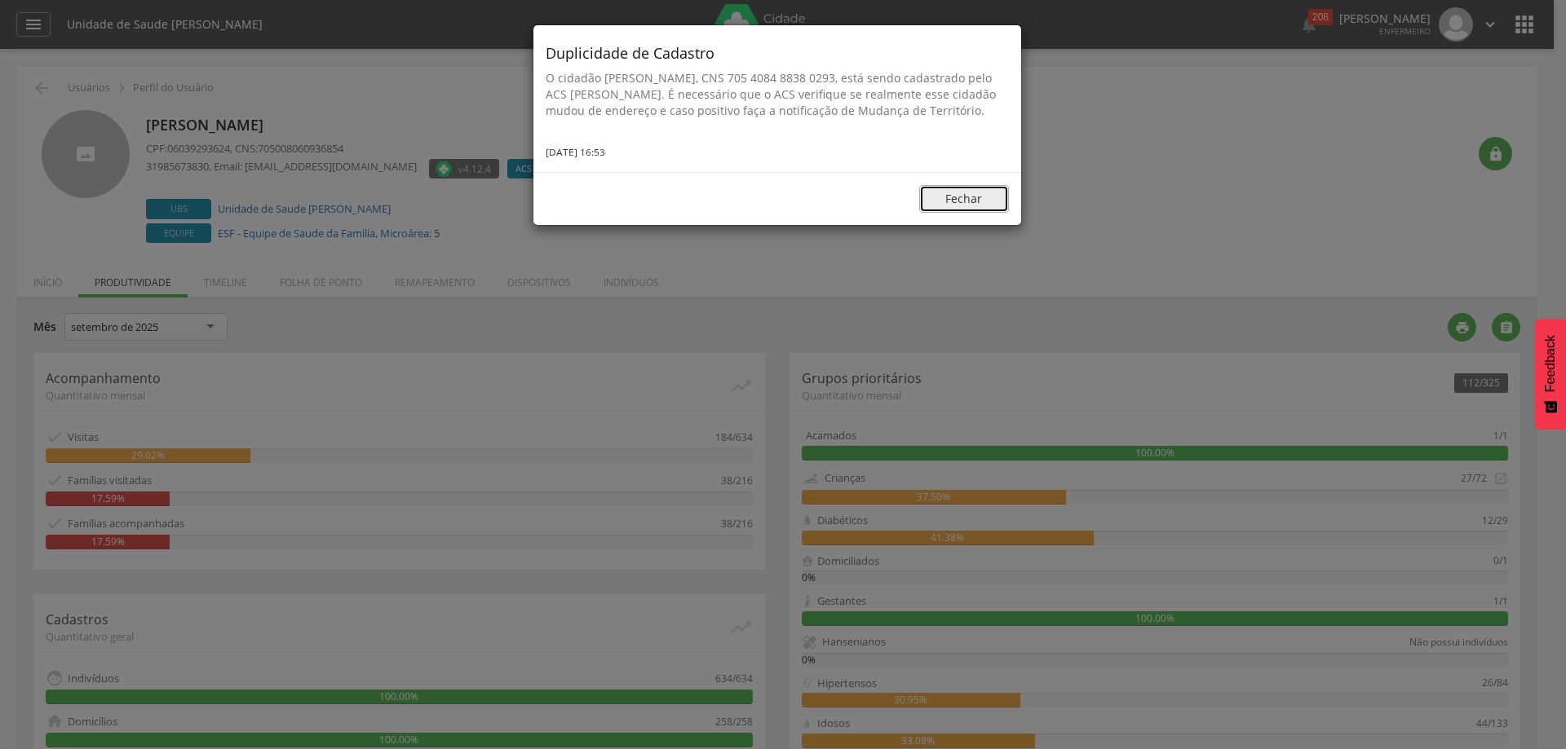
click at [962, 191] on button "Fechar" at bounding box center [964, 199] width 90 height 28
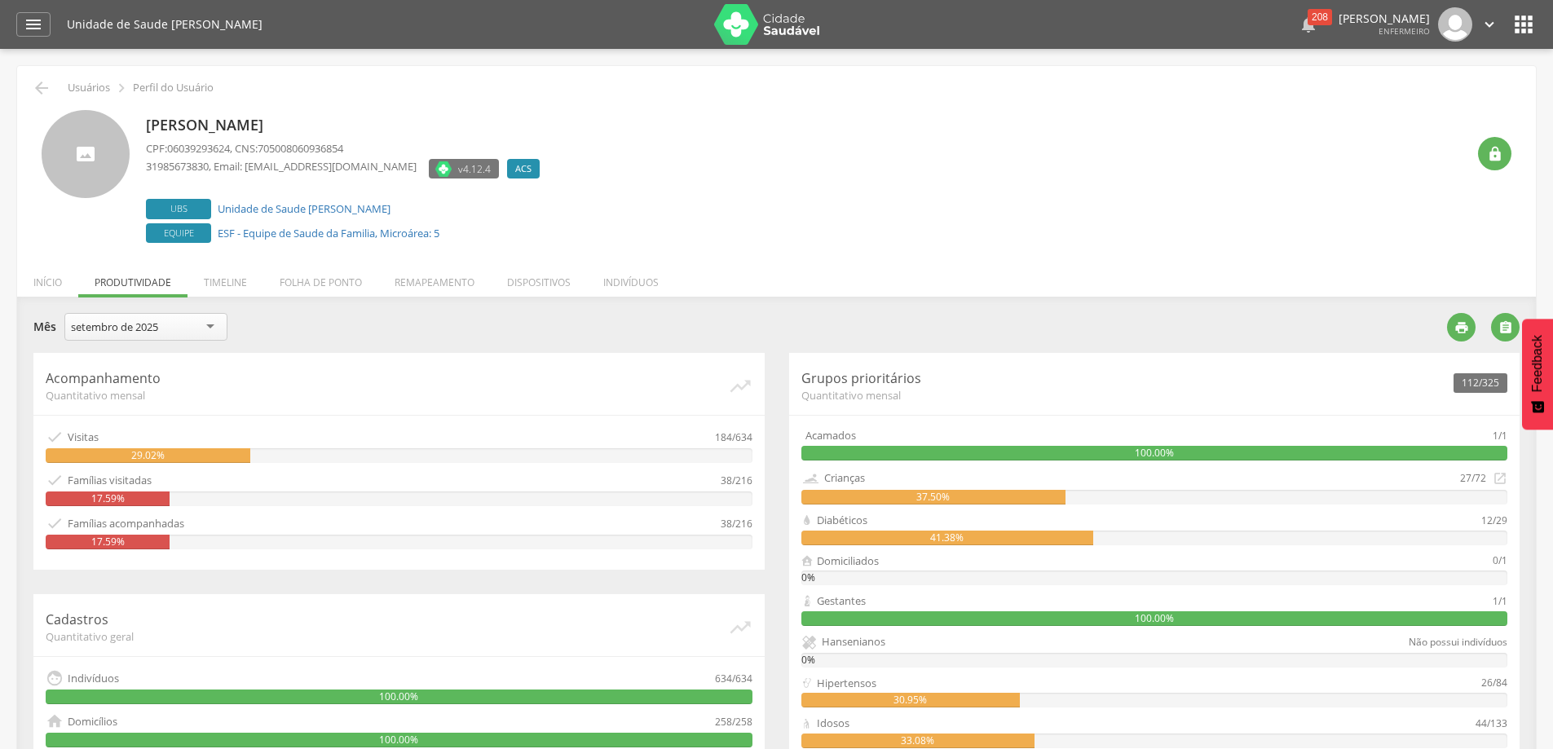
click at [1308, 14] on div "208" at bounding box center [1320, 17] width 24 height 16
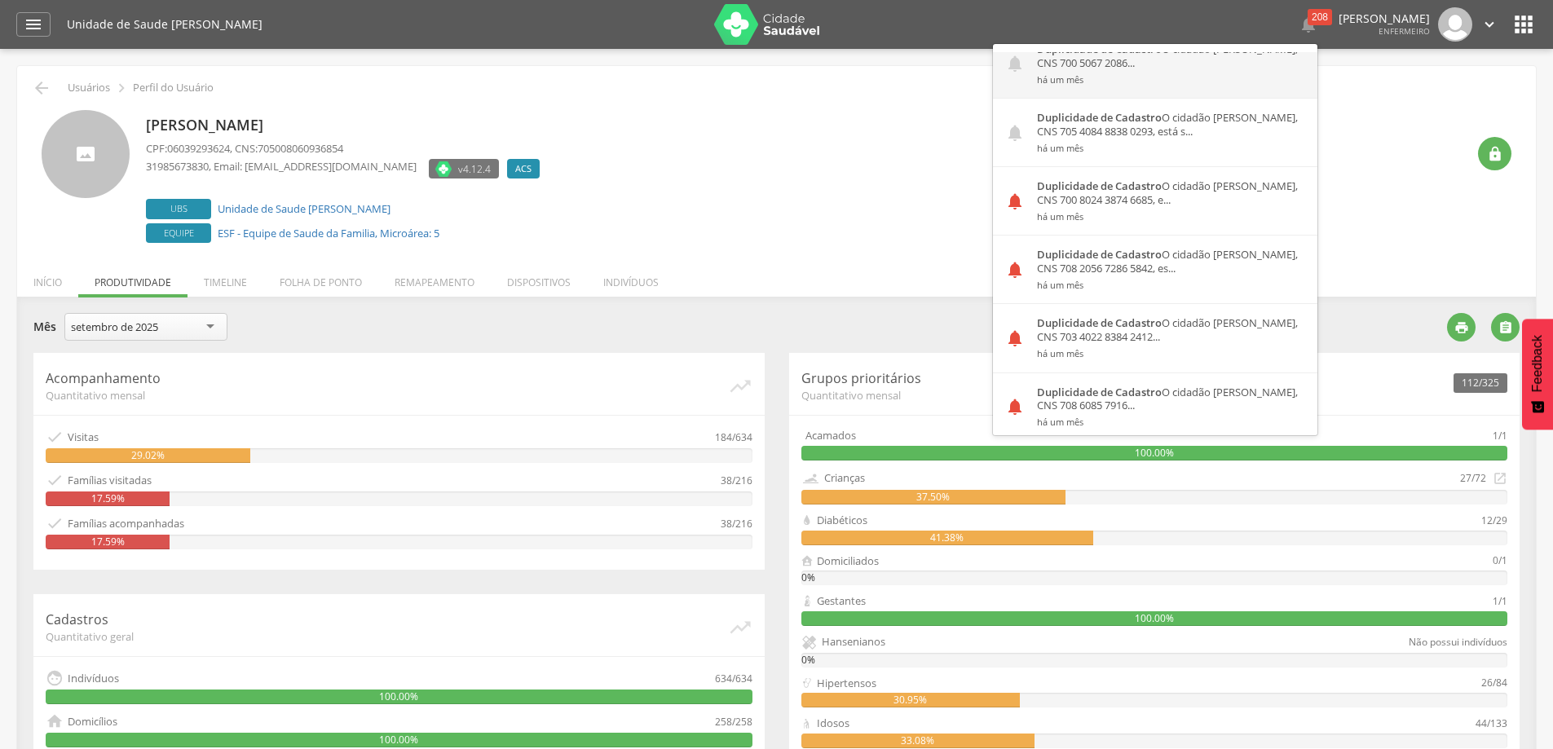
scroll to position [1875, 0]
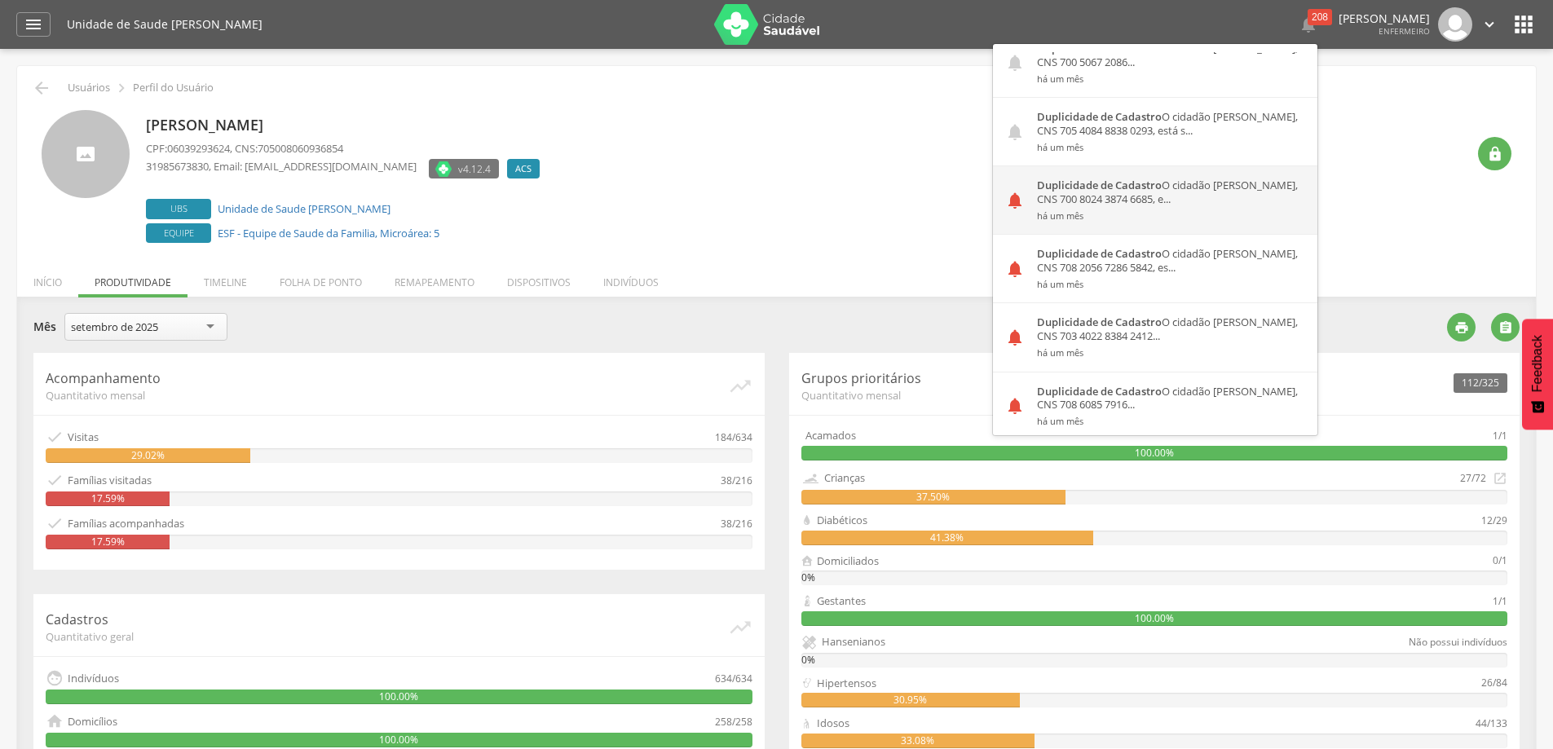
click at [1080, 196] on div "Duplicidade de Cadastro O cidadão [PERSON_NAME], CNS 700 8024 3874 6685, e... h…" at bounding box center [1171, 200] width 293 height 68
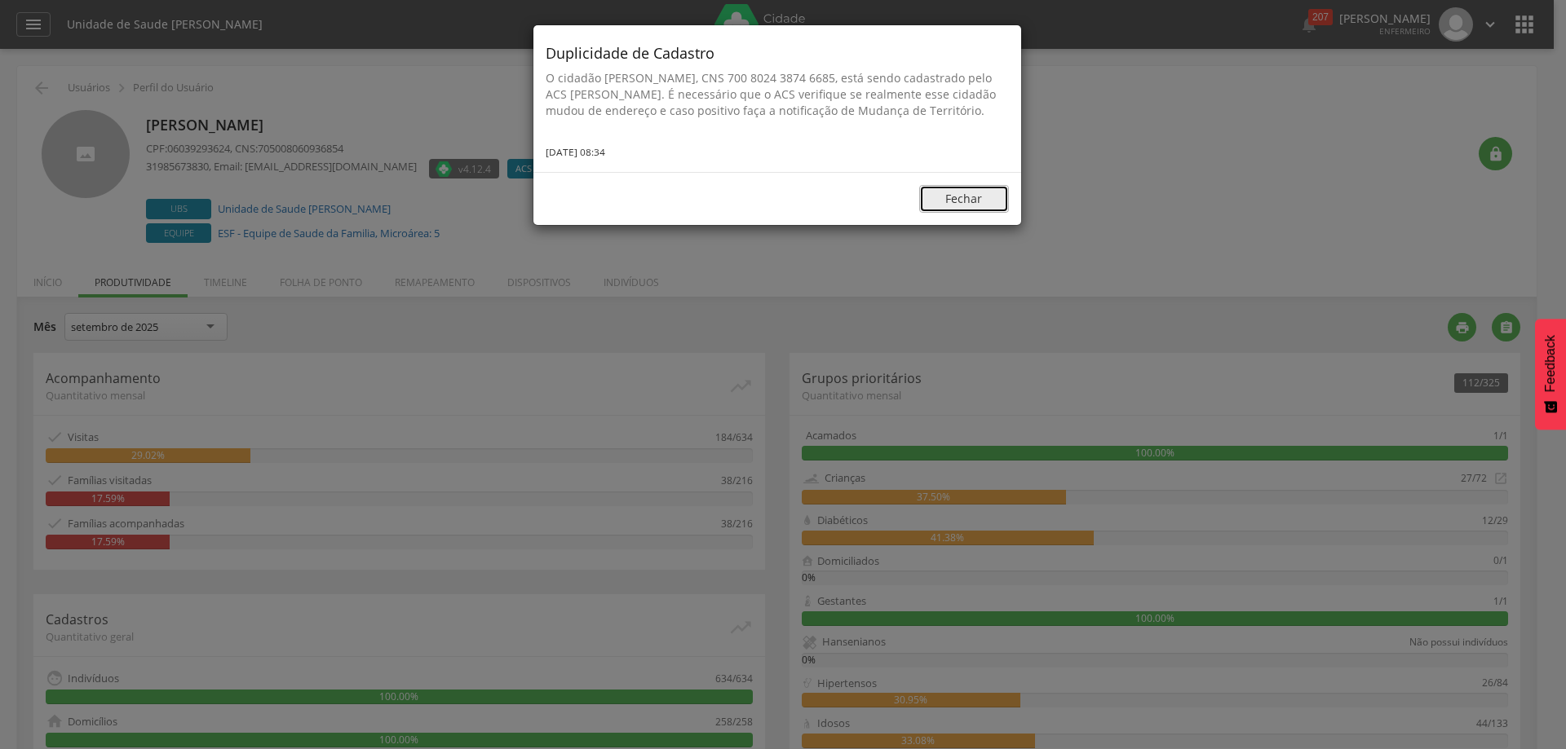
click at [977, 209] on button "Fechar" at bounding box center [964, 199] width 90 height 28
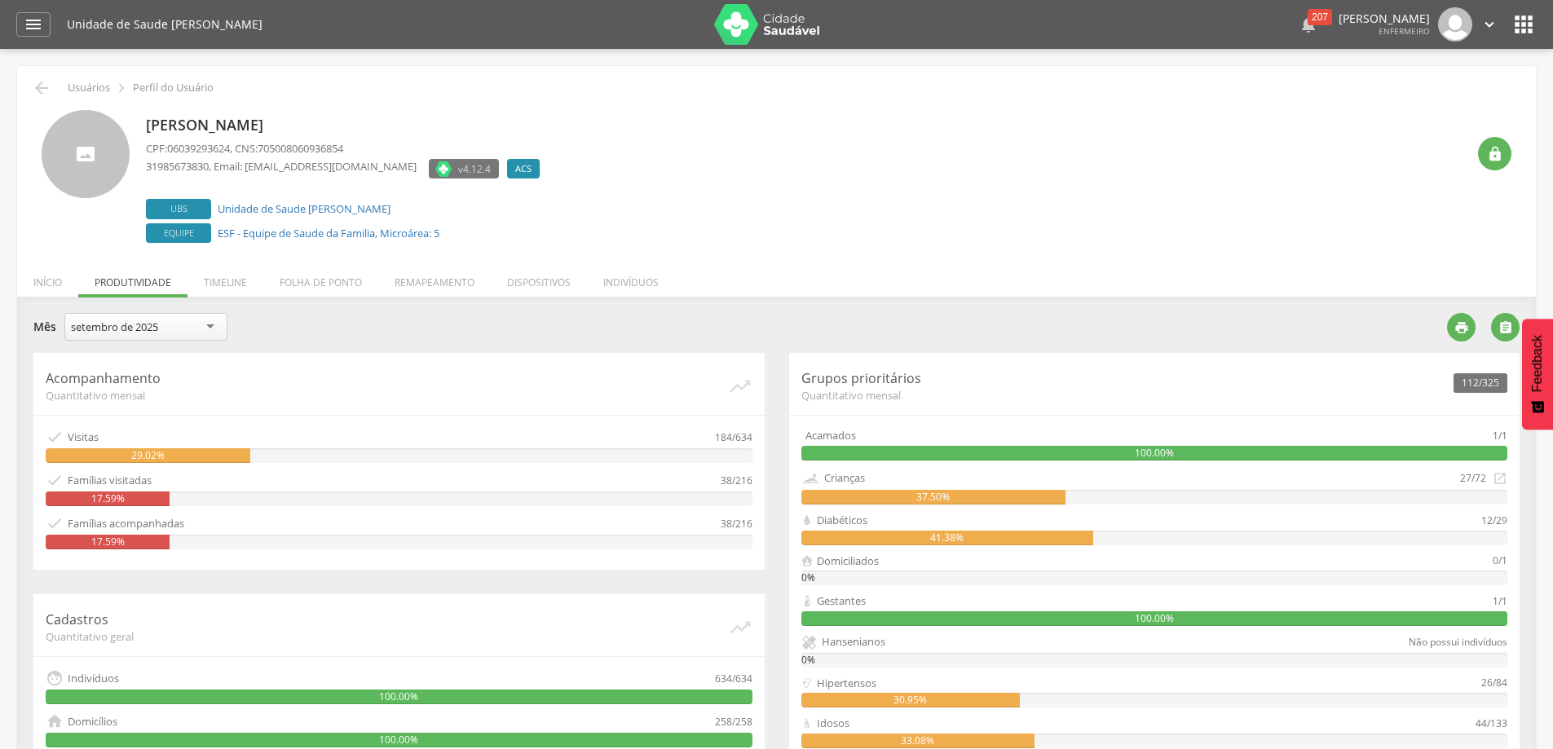
click at [1308, 12] on div "207" at bounding box center [1320, 17] width 24 height 16
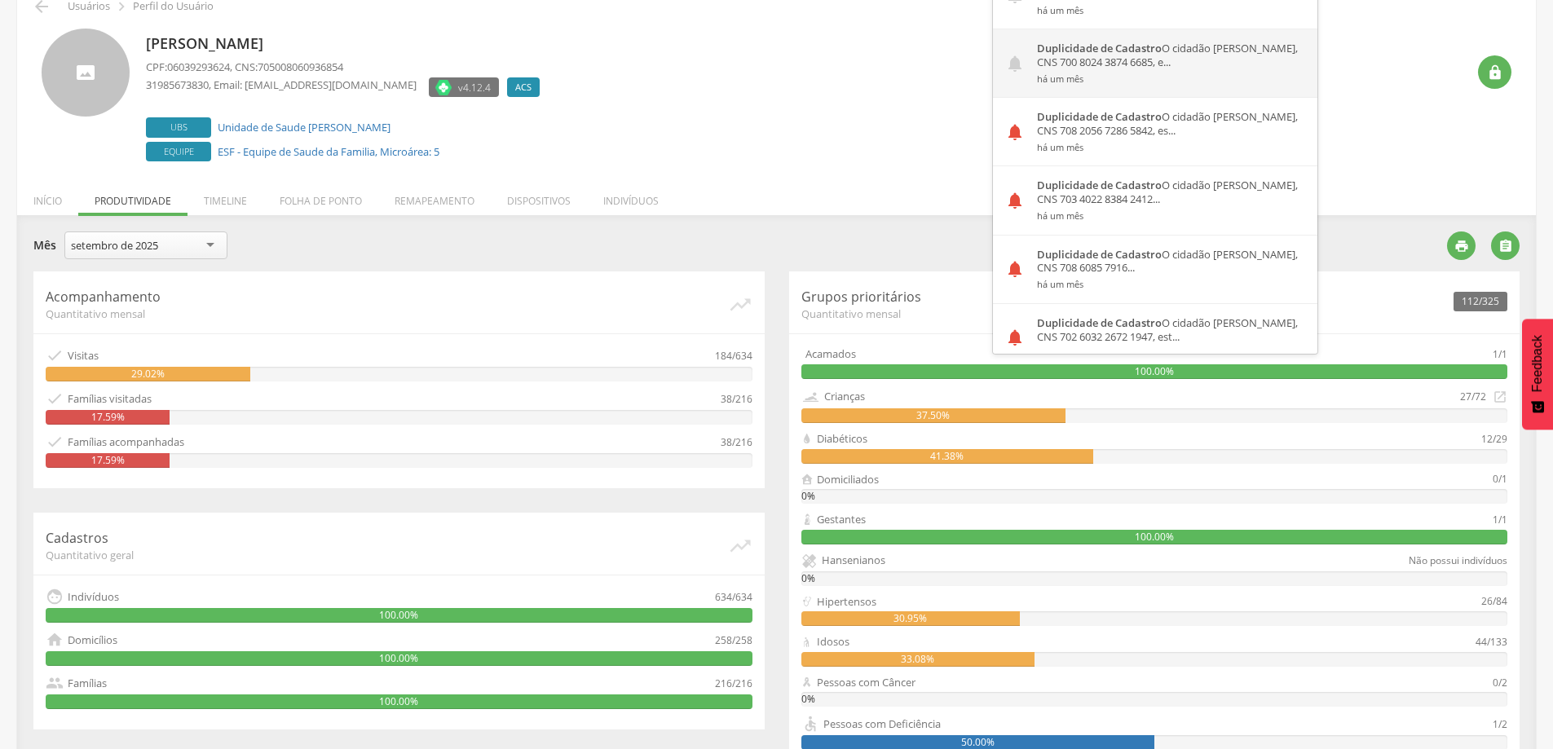
scroll to position [1957, 0]
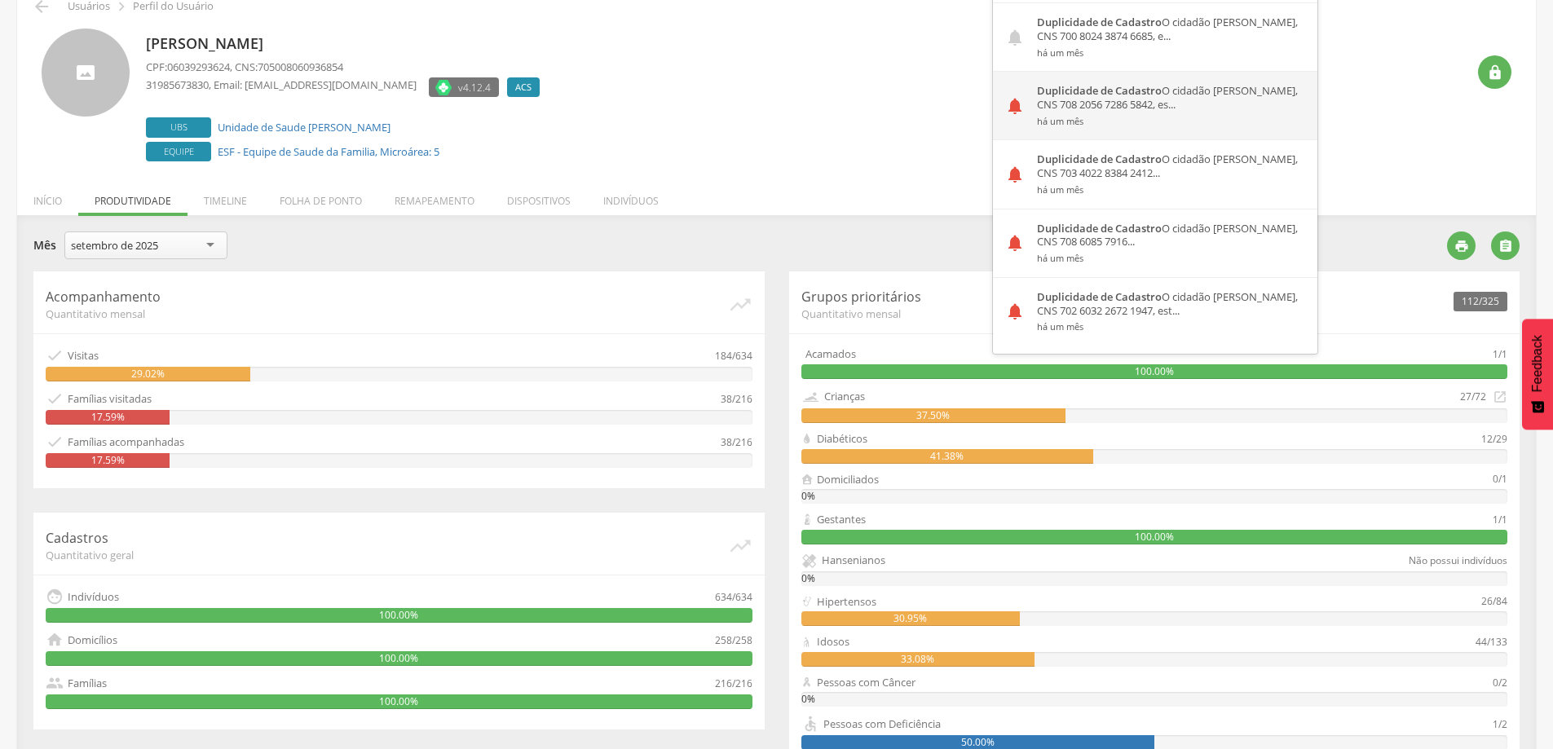
click at [1106, 95] on strong "Duplicidade de Cadastro" at bounding box center [1099, 90] width 125 height 15
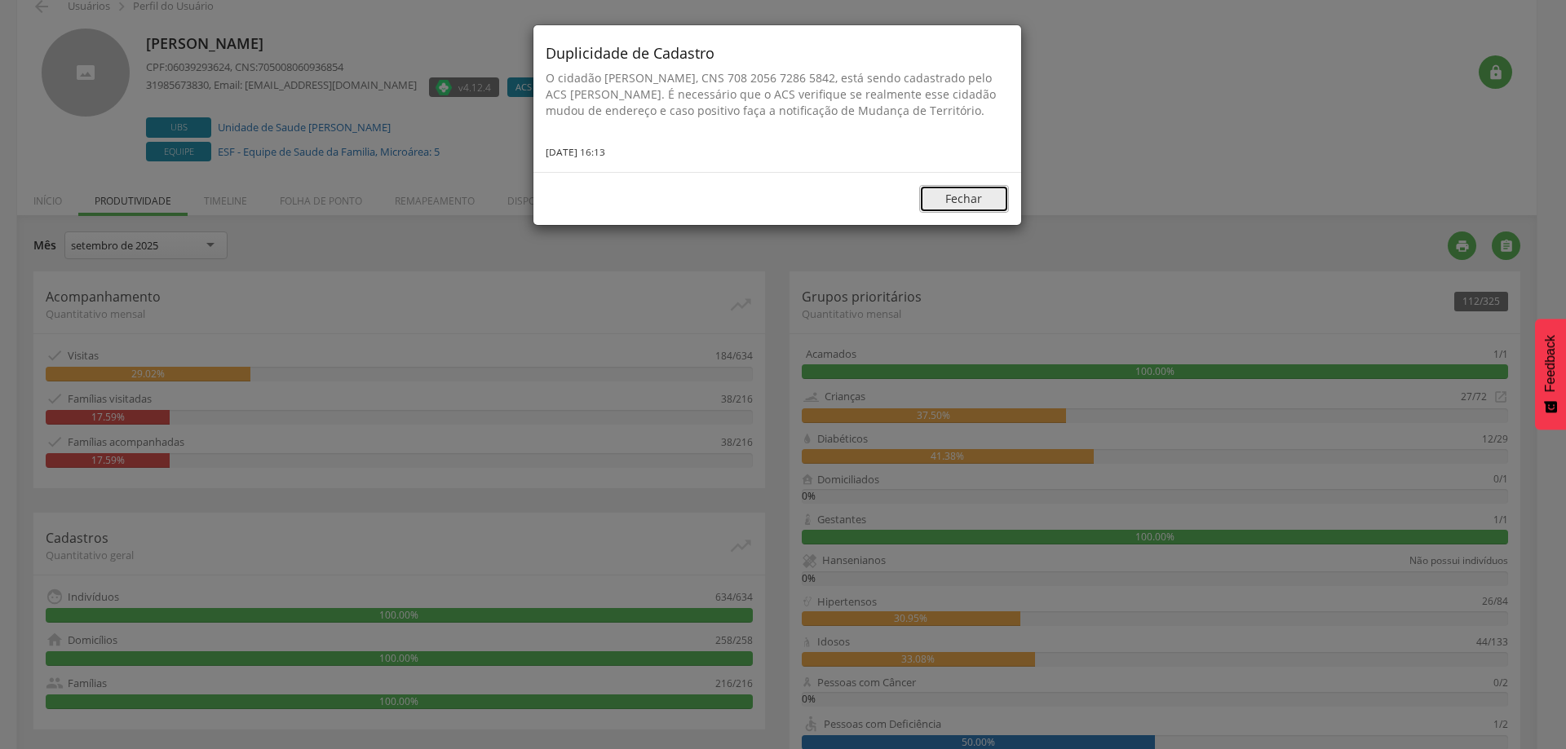
click at [948, 210] on button "Fechar" at bounding box center [964, 199] width 90 height 28
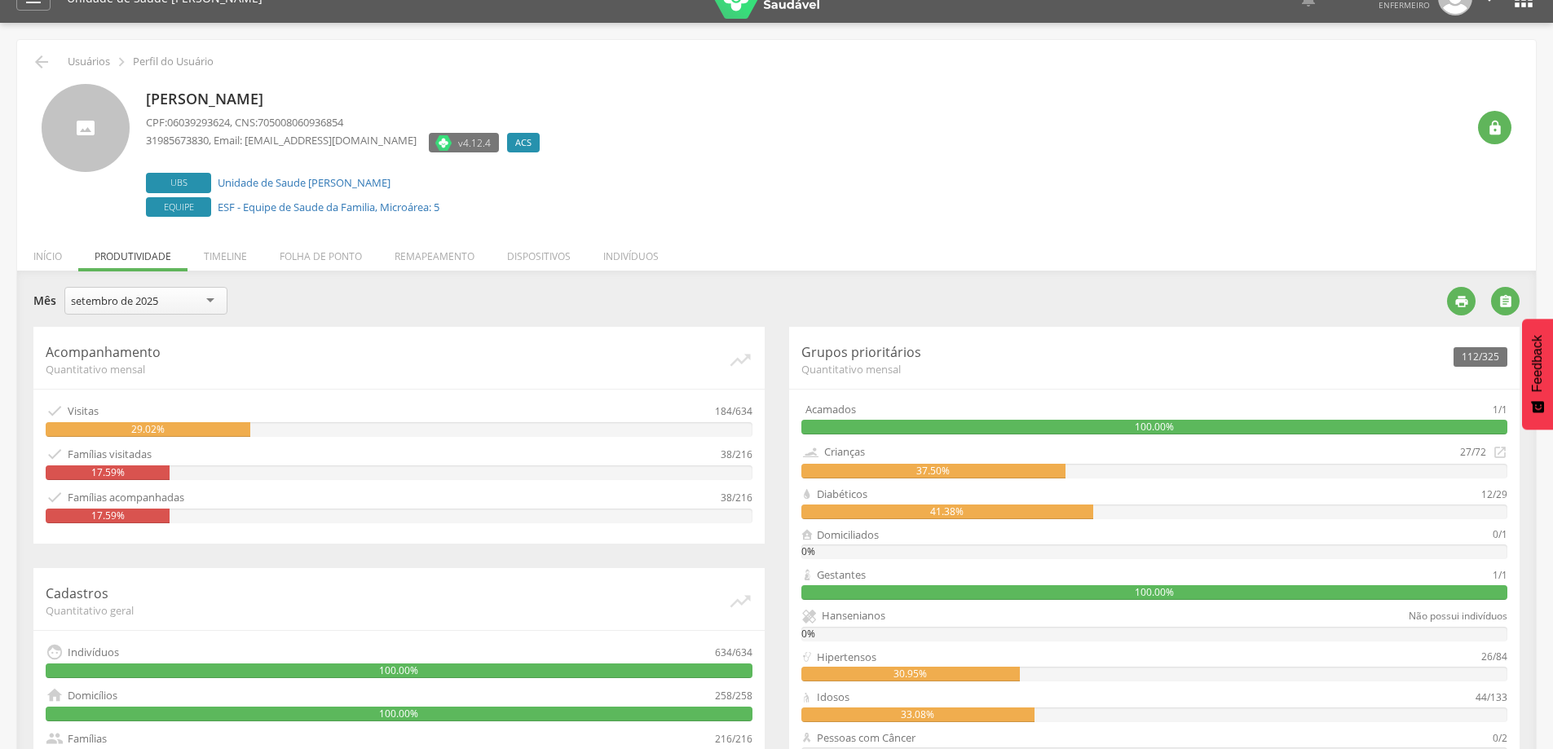
scroll to position [0, 0]
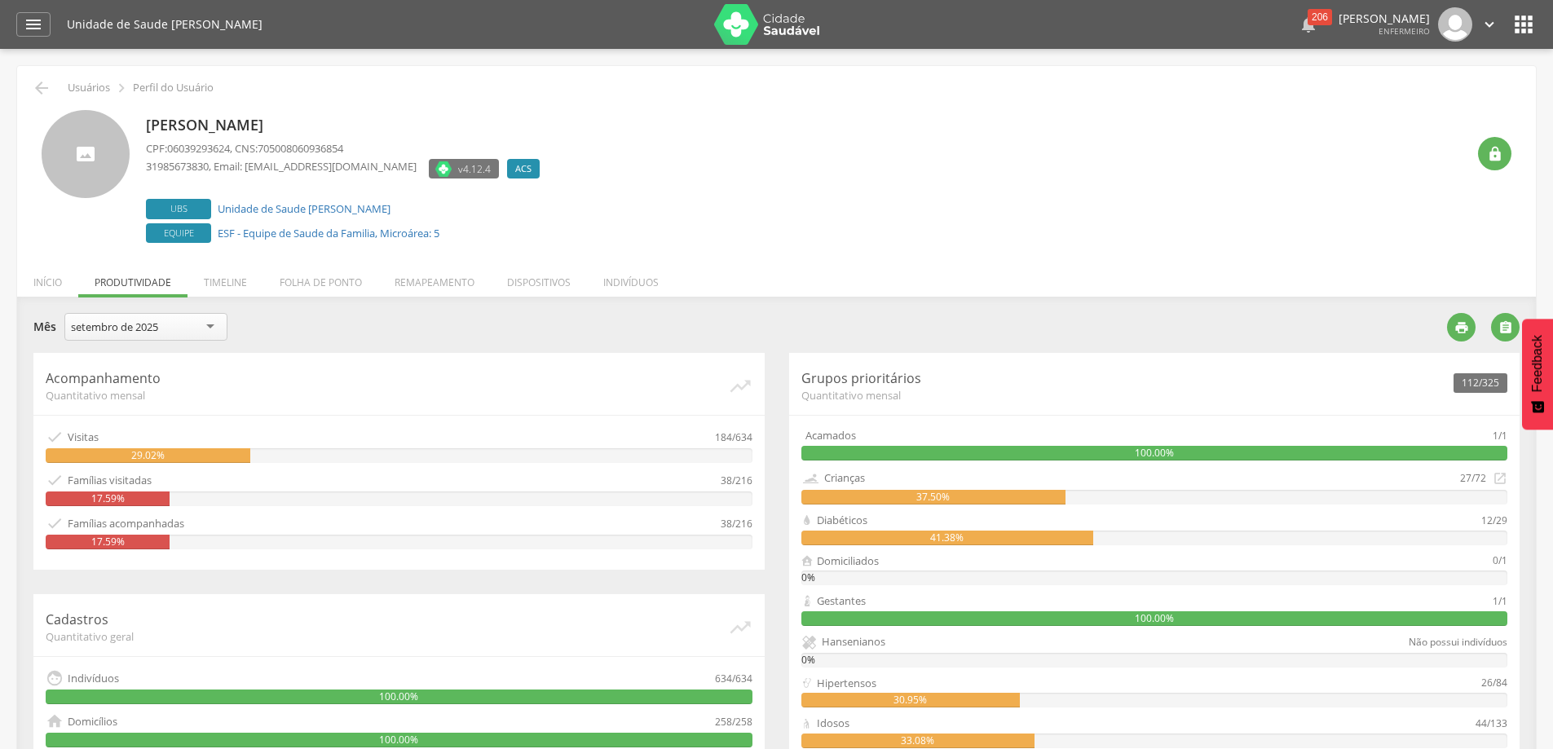
click at [1308, 19] on div "206" at bounding box center [1320, 17] width 24 height 16
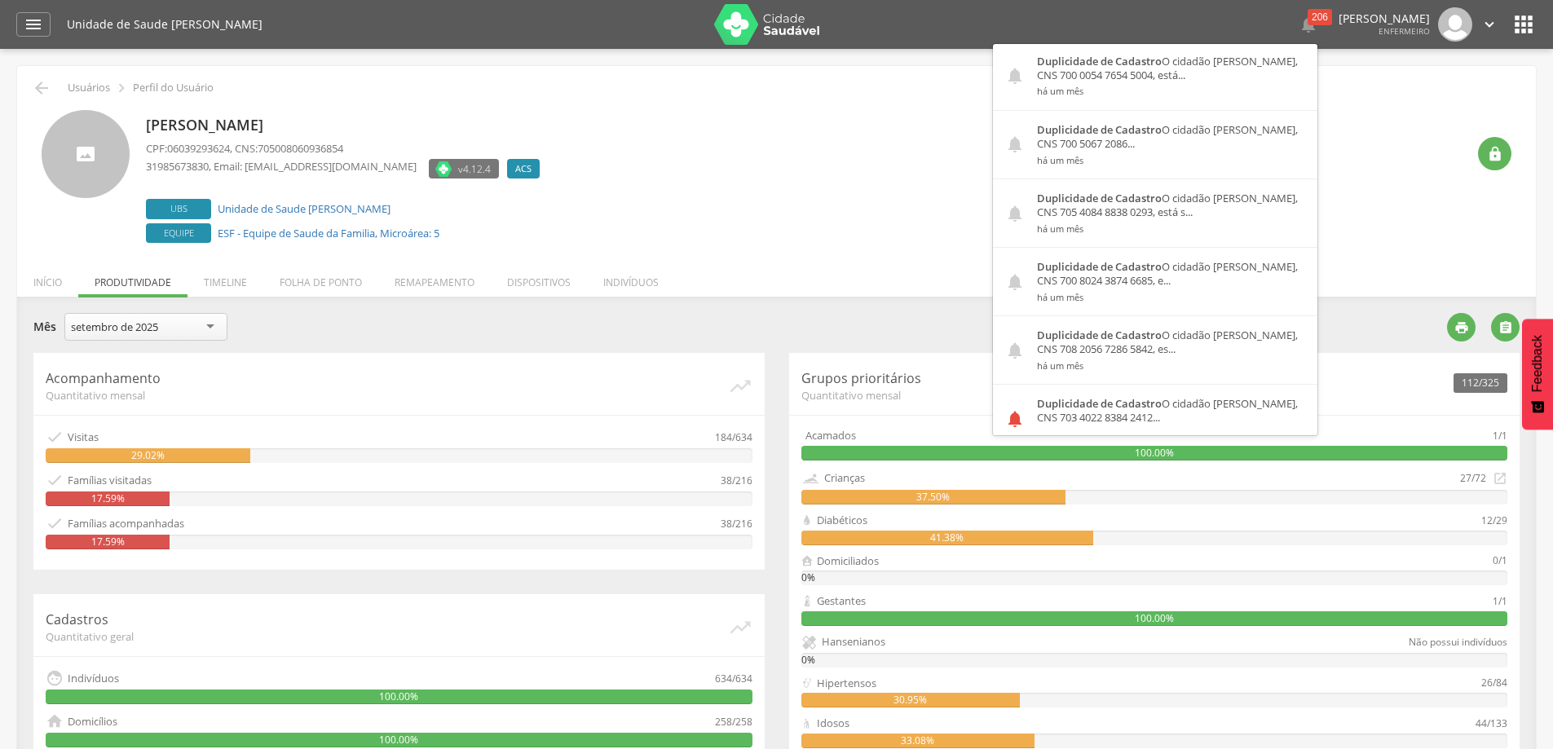
scroll to position [1957, 0]
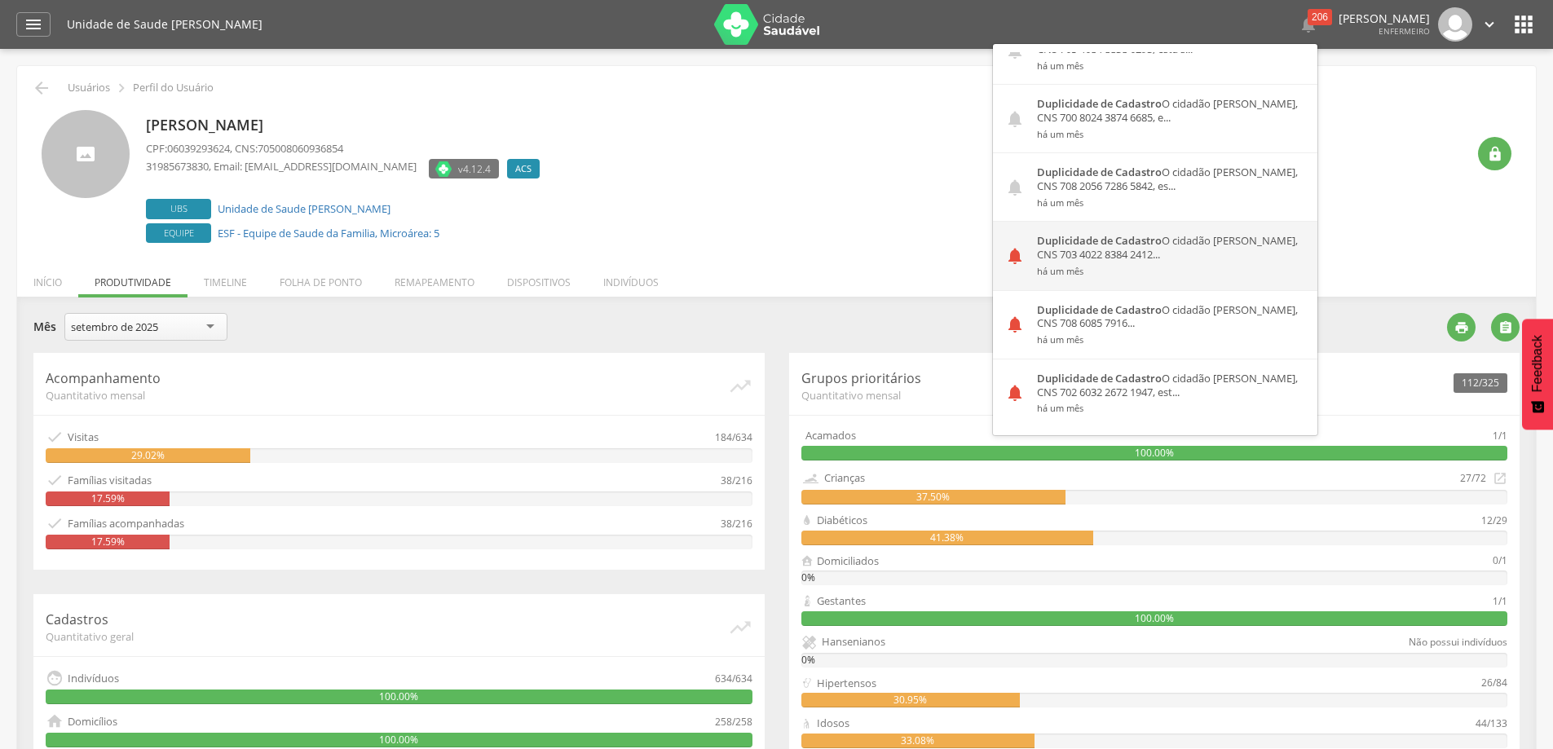
click at [1114, 254] on div "Duplicidade de Cadastro O cidadão [PERSON_NAME], CNS 703 4022 8384 2412... há u…" at bounding box center [1171, 256] width 293 height 68
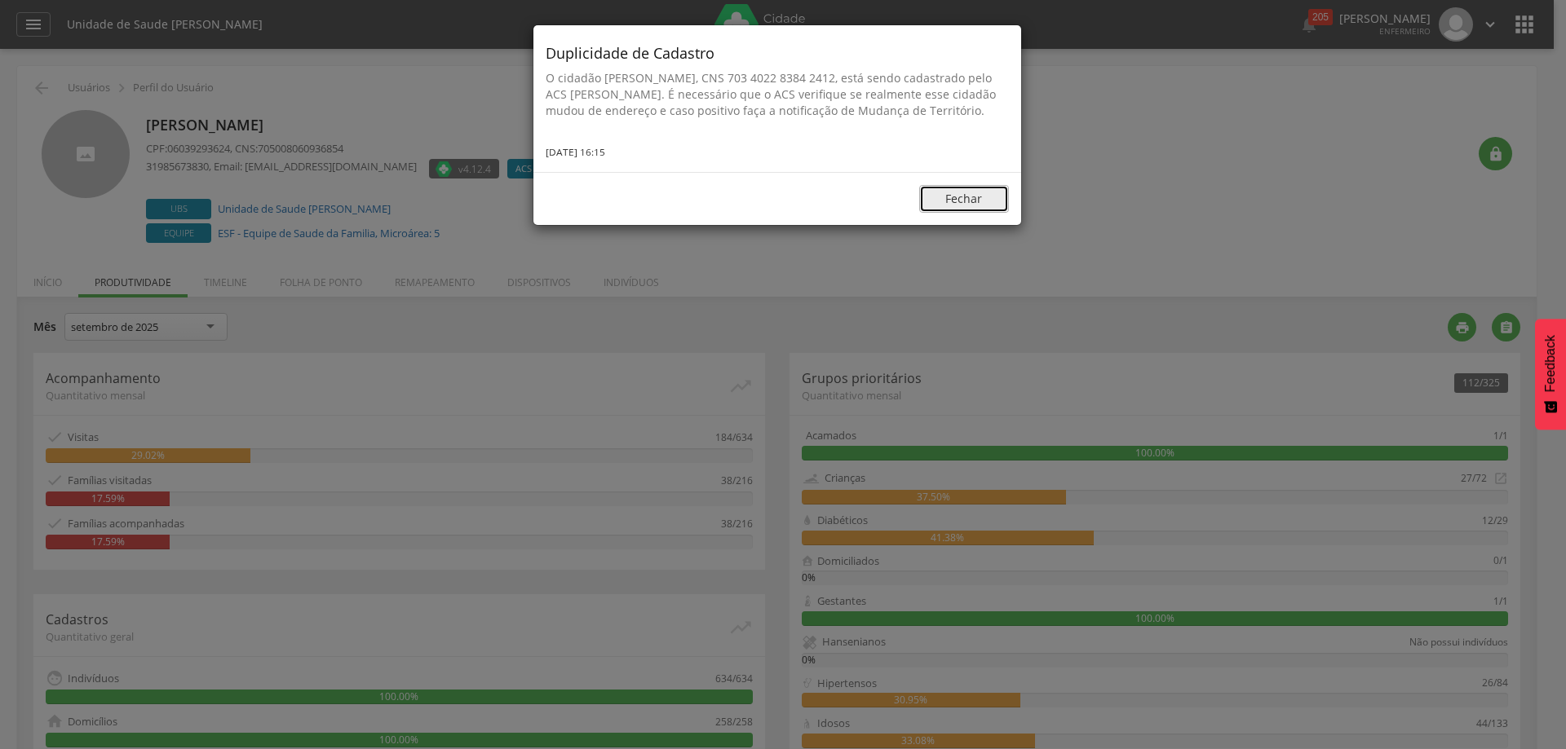
click at [967, 206] on button "Fechar" at bounding box center [964, 199] width 90 height 28
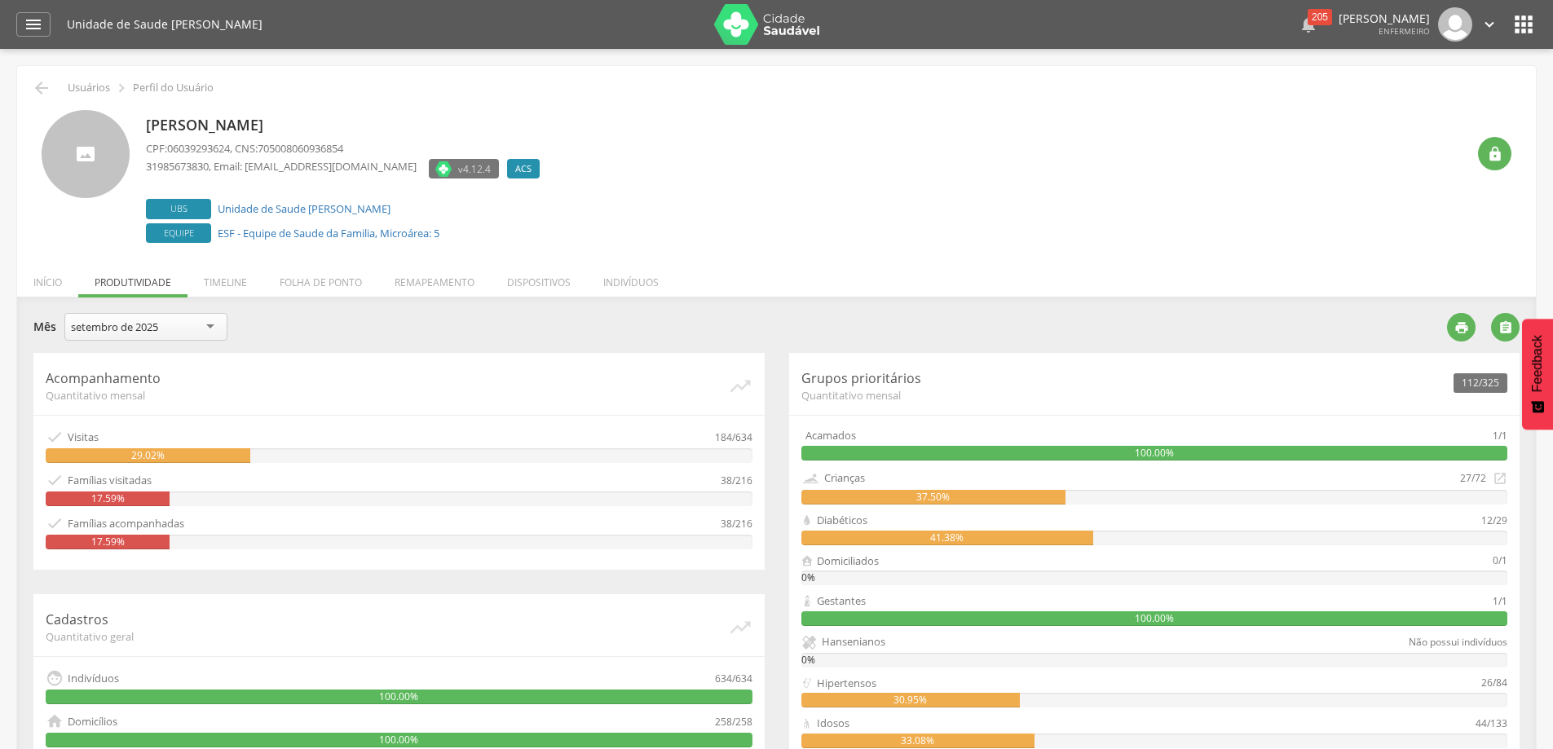
click at [1308, 18] on div "205" at bounding box center [1320, 17] width 24 height 16
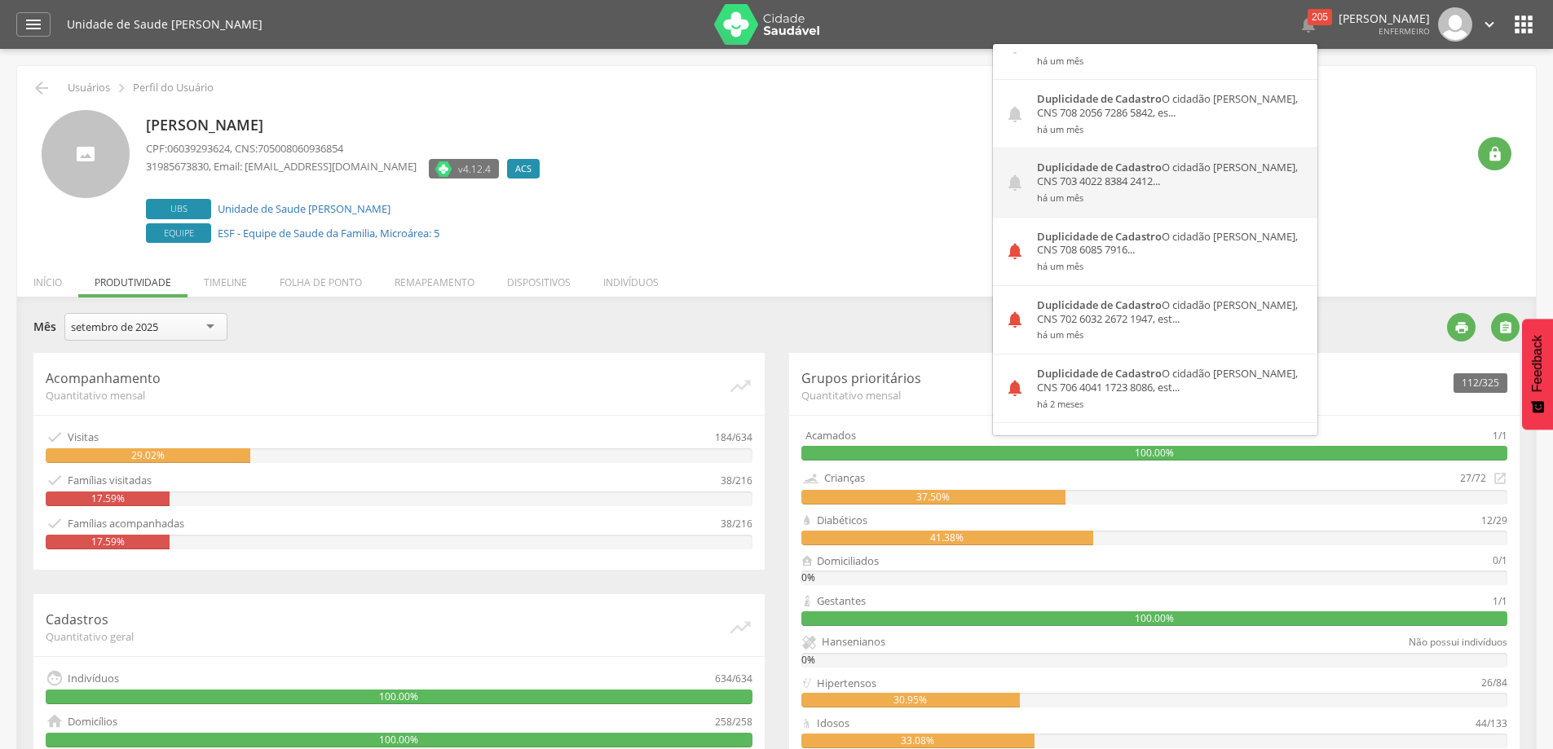
scroll to position [2120, 0]
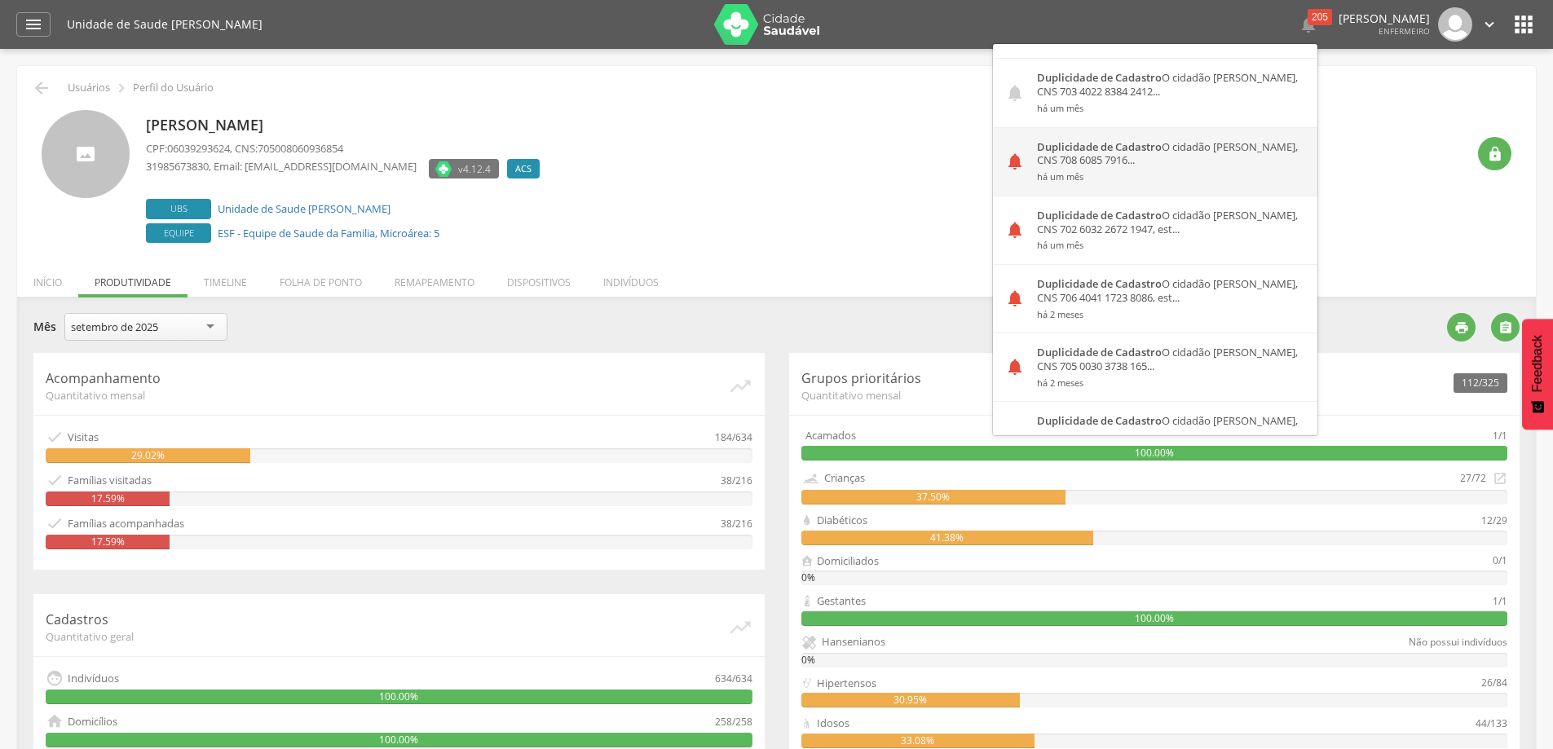
click at [1128, 159] on div "Duplicidade de Cadastro O cidadão [PERSON_NAME], CNS 708 6085 7916... há um mês" at bounding box center [1171, 162] width 293 height 68
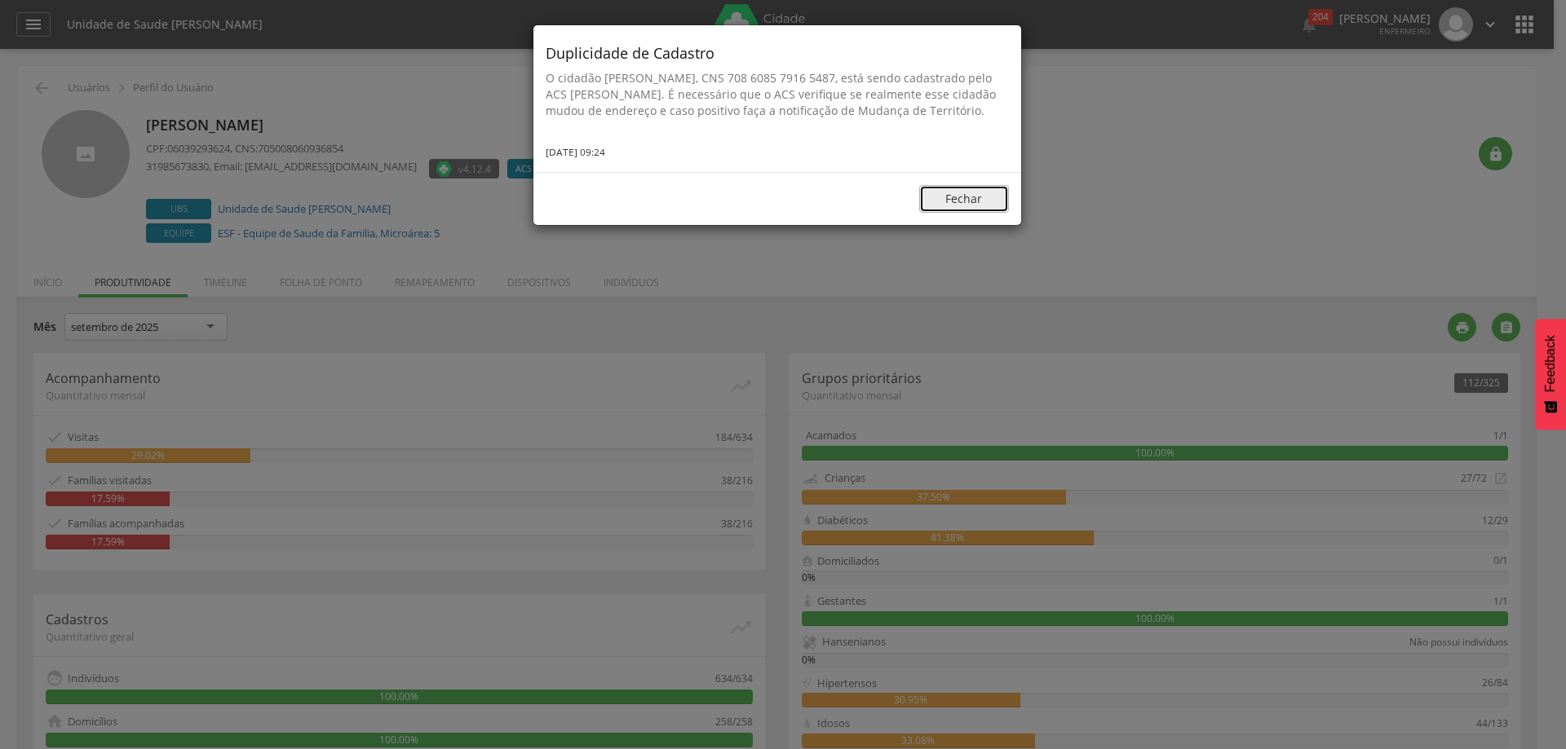
click at [945, 213] on button "Fechar" at bounding box center [964, 199] width 90 height 28
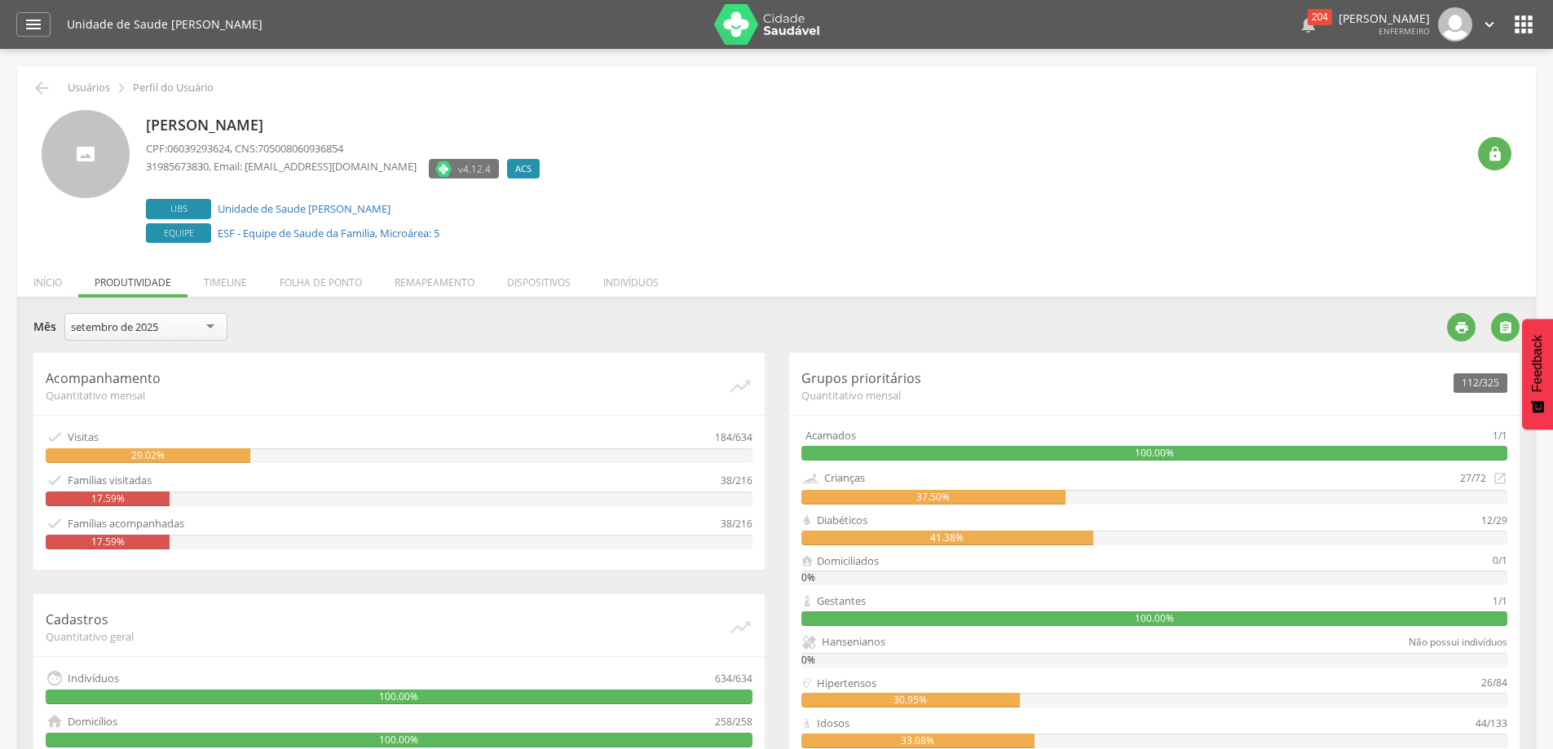
click at [1299, 7] on div " 204" at bounding box center [1309, 24] width 20 height 34
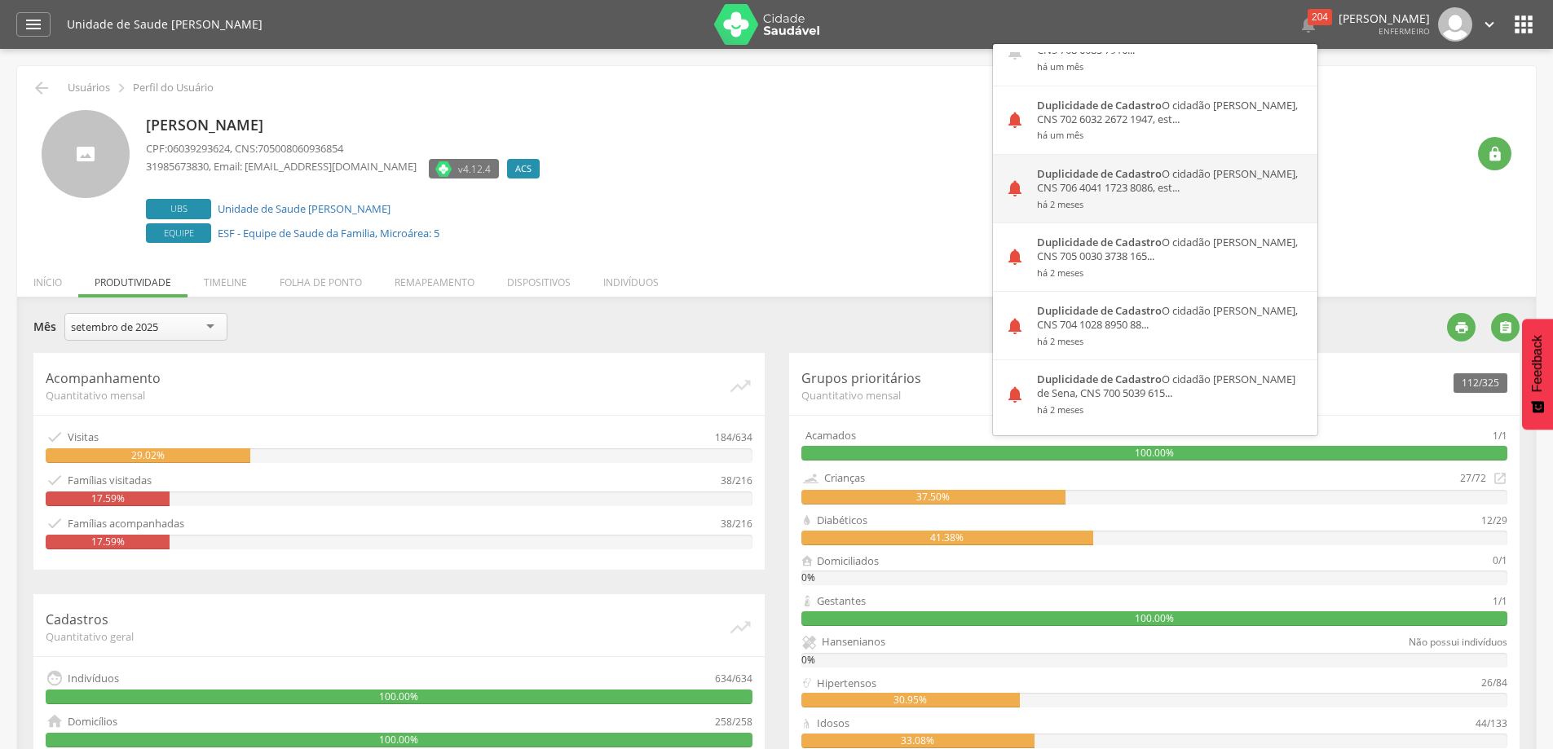
scroll to position [2202, 0]
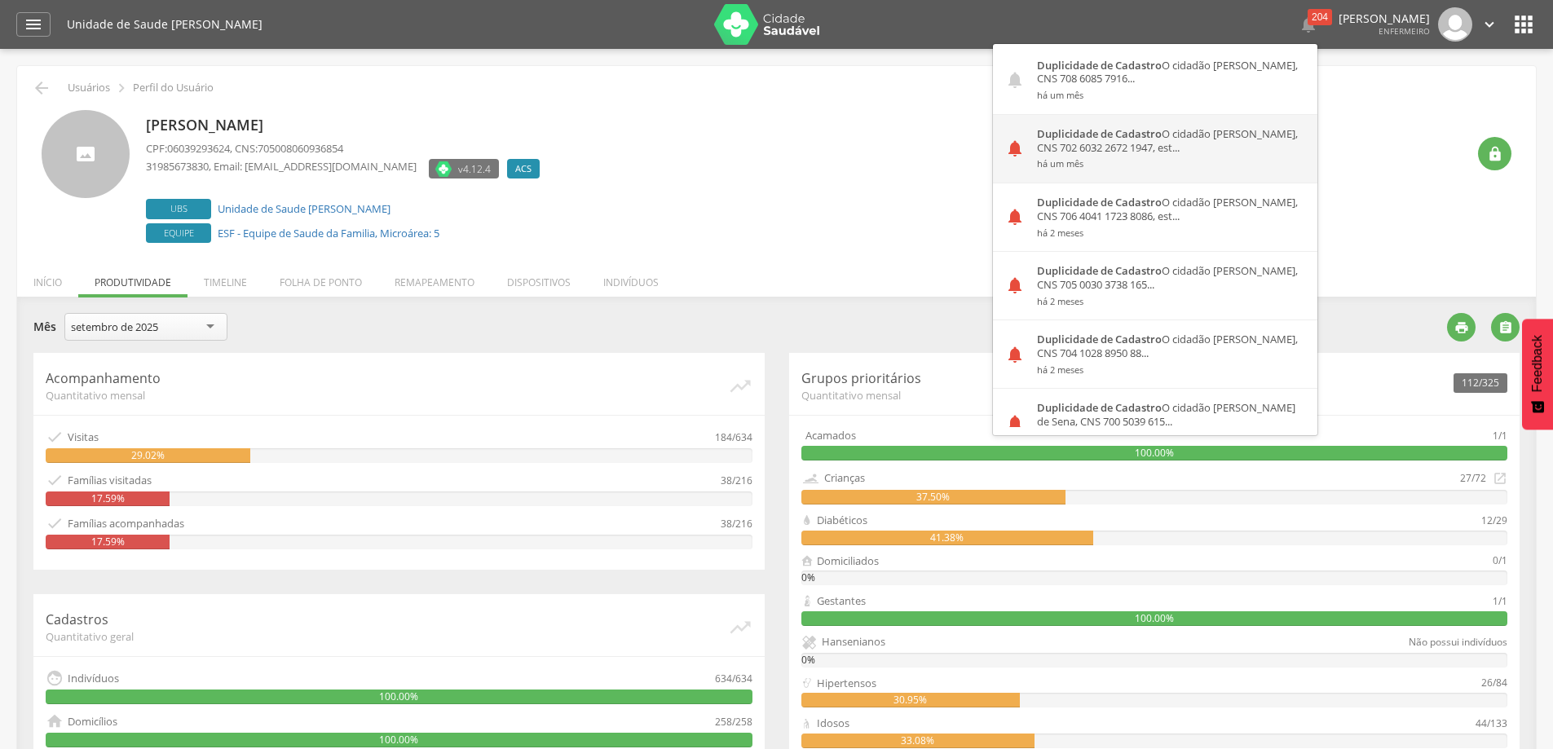
click at [1117, 141] on div "Duplicidade de Cadastro O cidadão [PERSON_NAME], CNS 702 6032 2672 1947, est...…" at bounding box center [1171, 149] width 293 height 68
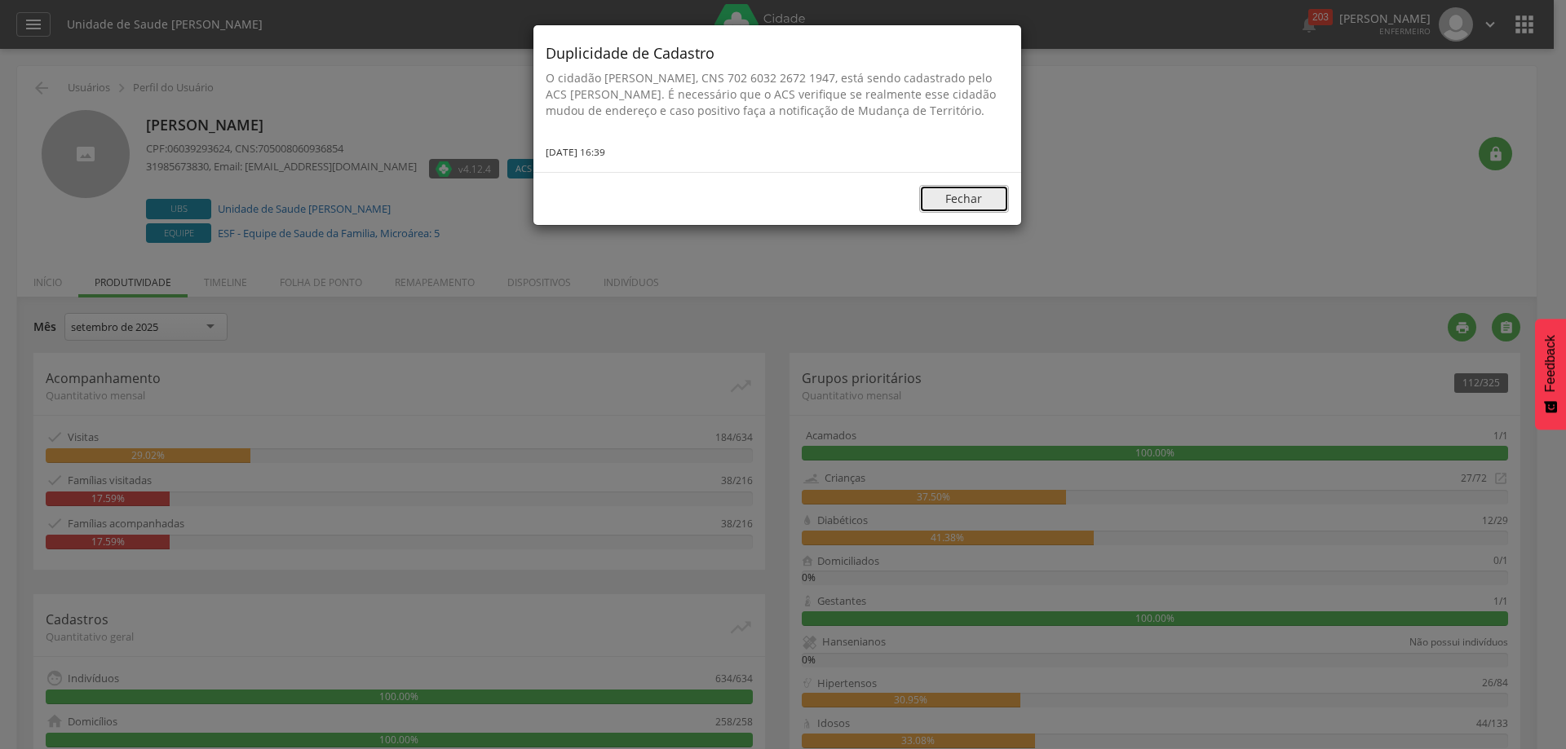
click at [977, 213] on button "Fechar" at bounding box center [964, 199] width 90 height 28
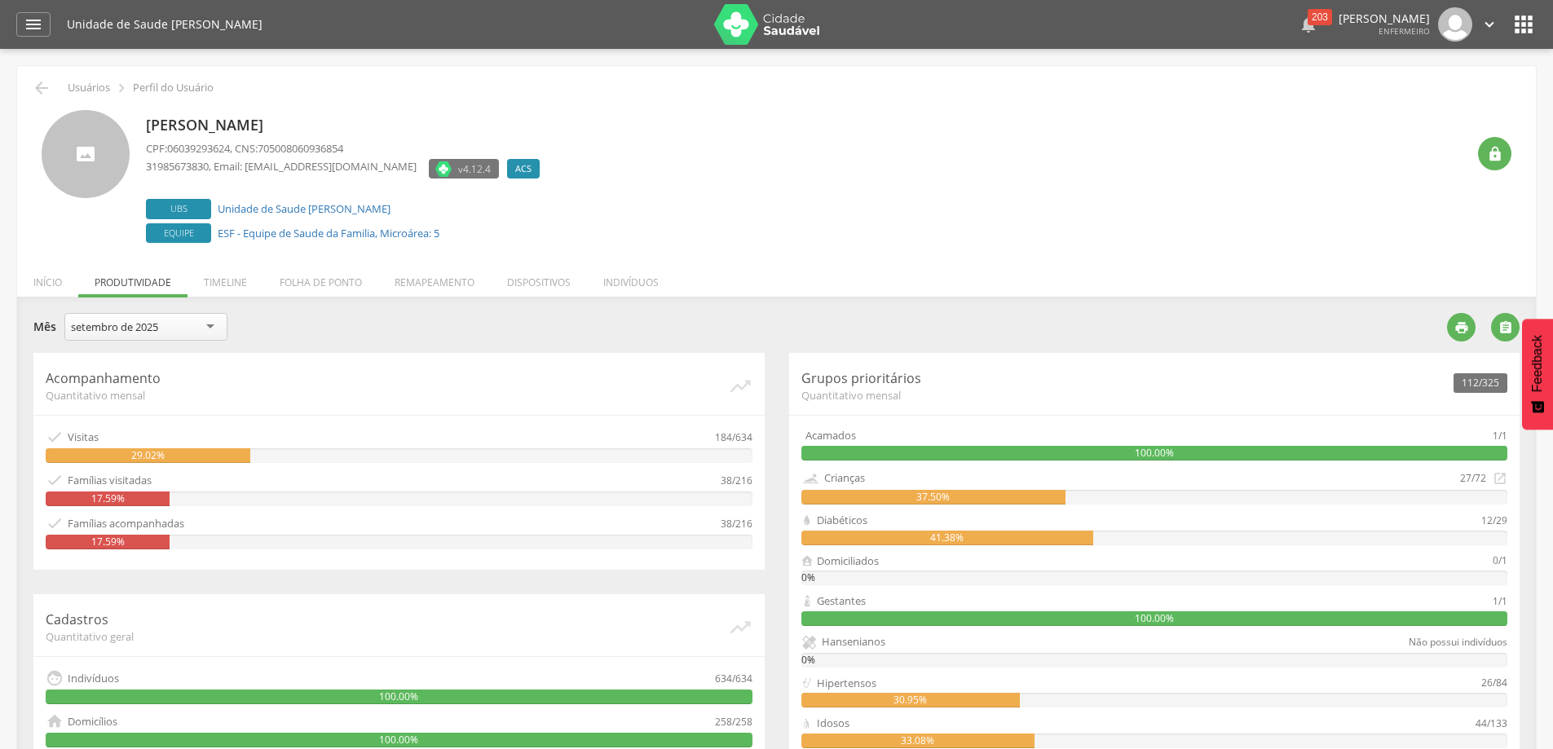
click at [1308, 15] on div "203" at bounding box center [1320, 17] width 24 height 16
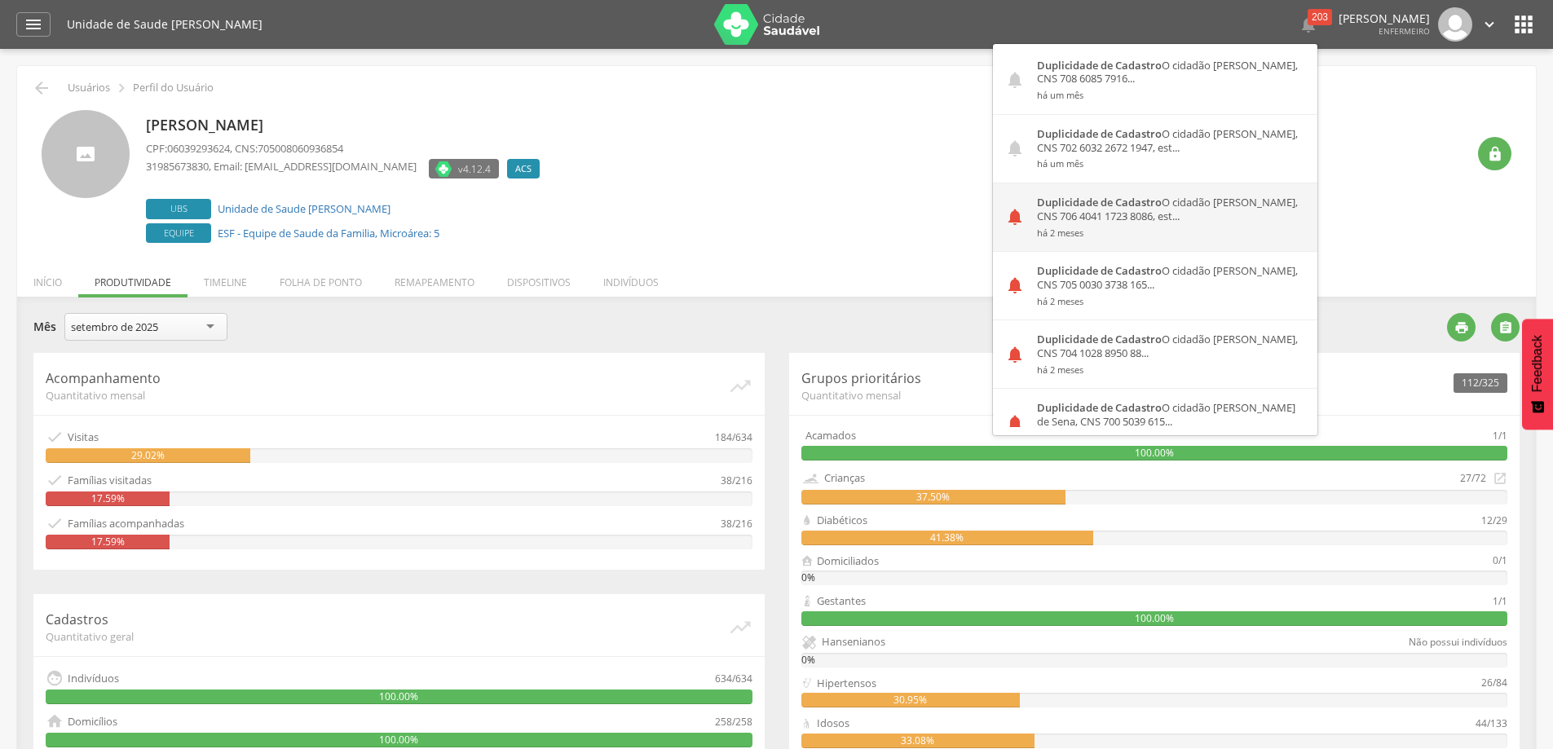
click at [1084, 216] on div "Duplicidade de Cadastro O cidadão [PERSON_NAME], CNS 706 4041 1723 8086, est...…" at bounding box center [1171, 217] width 293 height 68
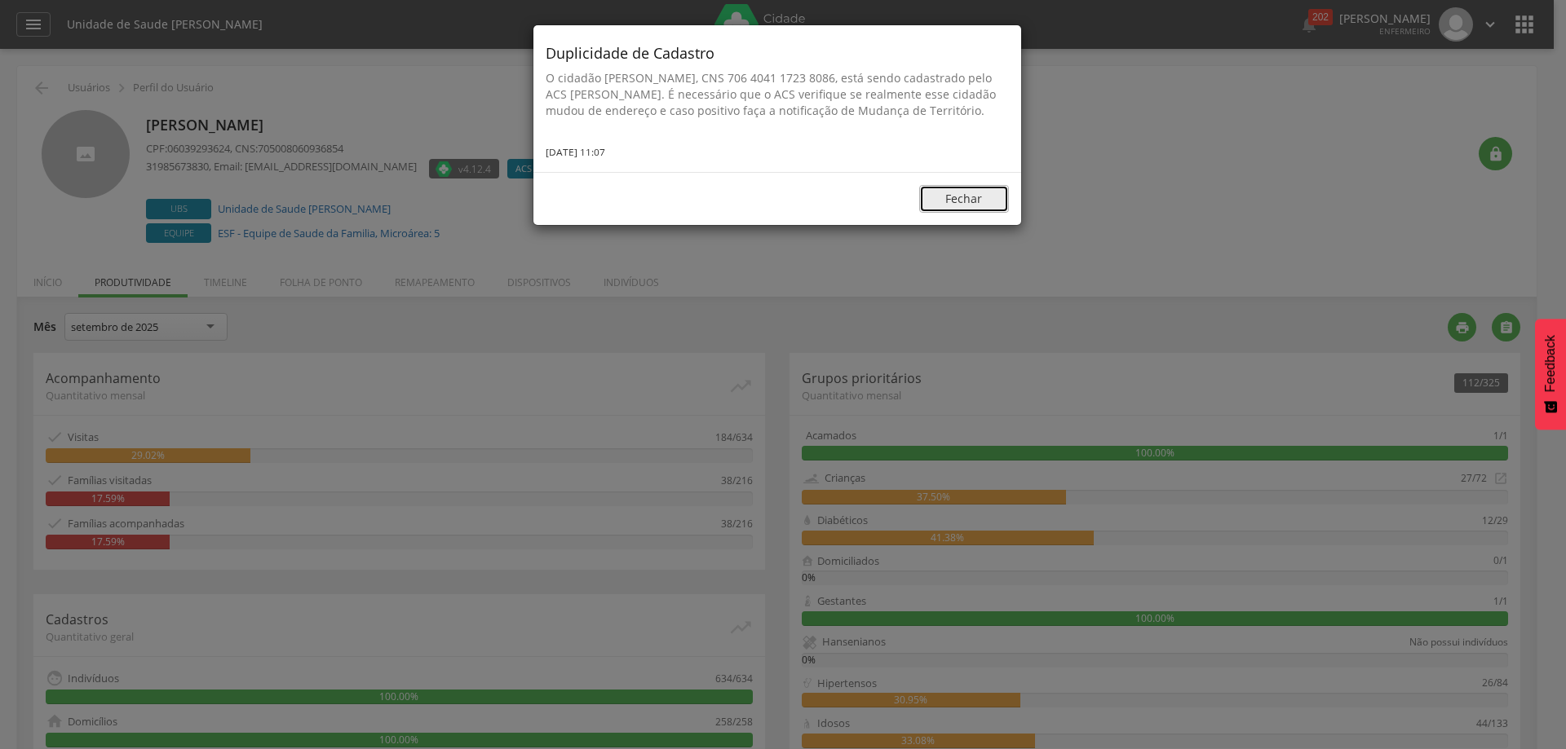
click at [984, 213] on button "Fechar" at bounding box center [964, 199] width 90 height 28
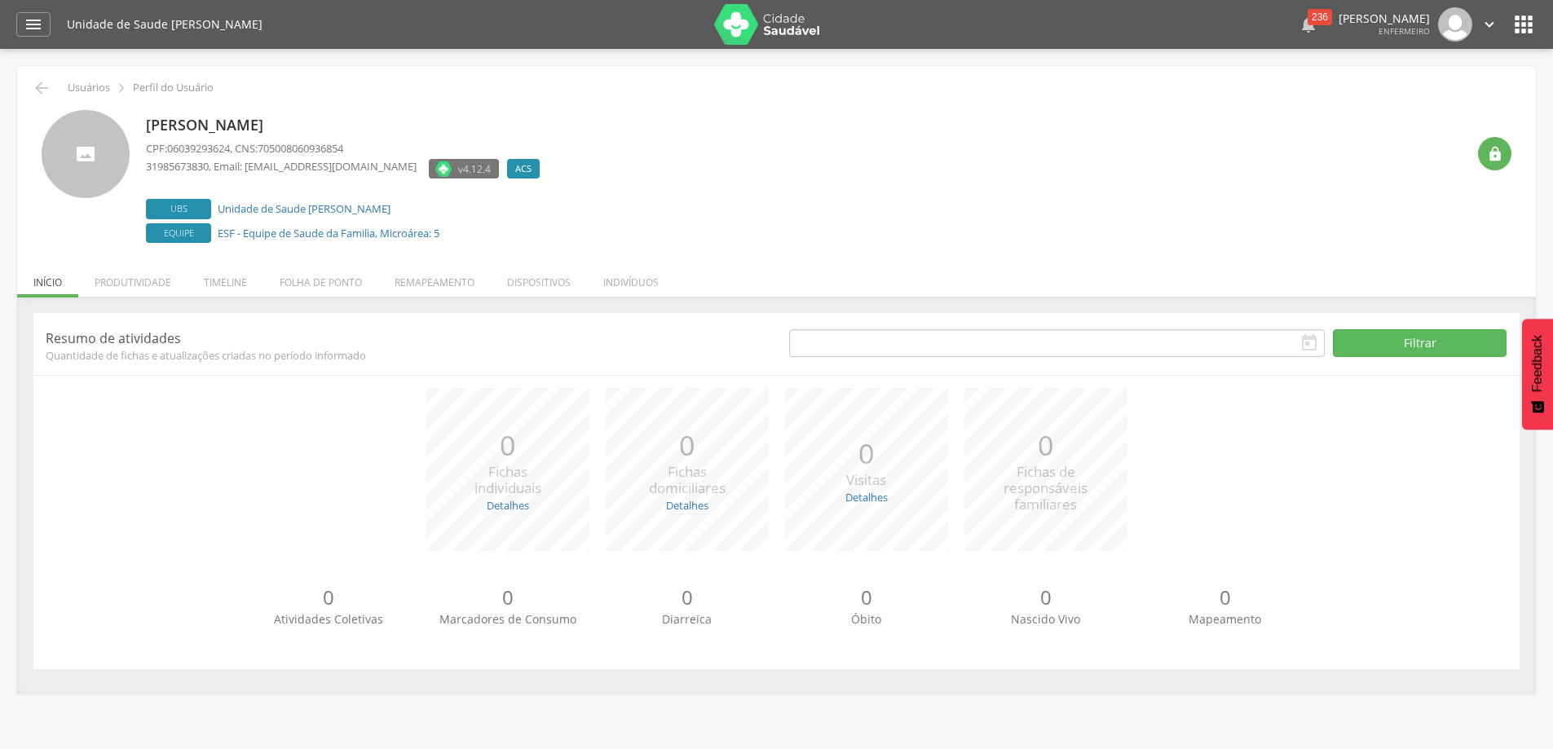
click at [1308, 11] on div "236" at bounding box center [1320, 17] width 24 height 16
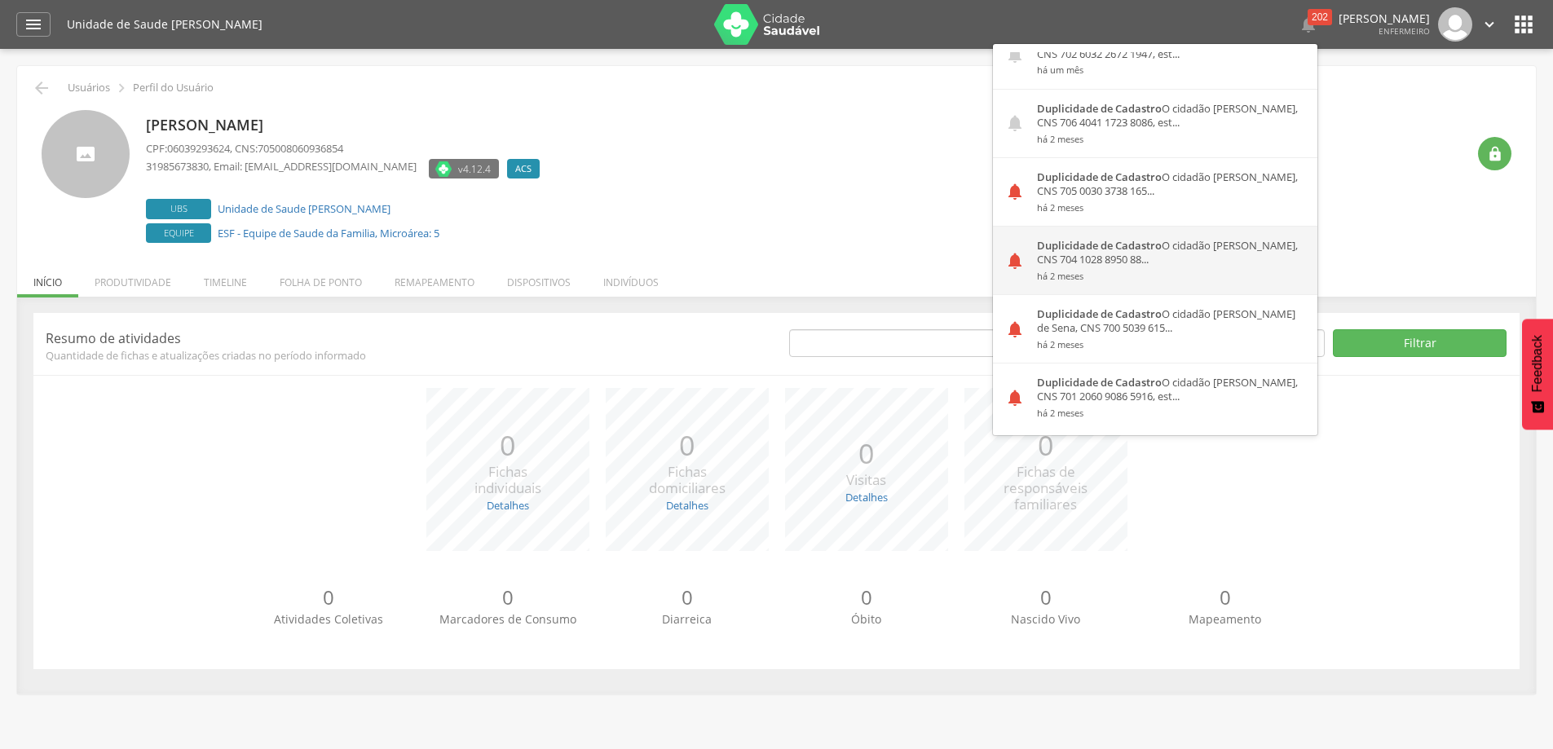
scroll to position [2283, 0]
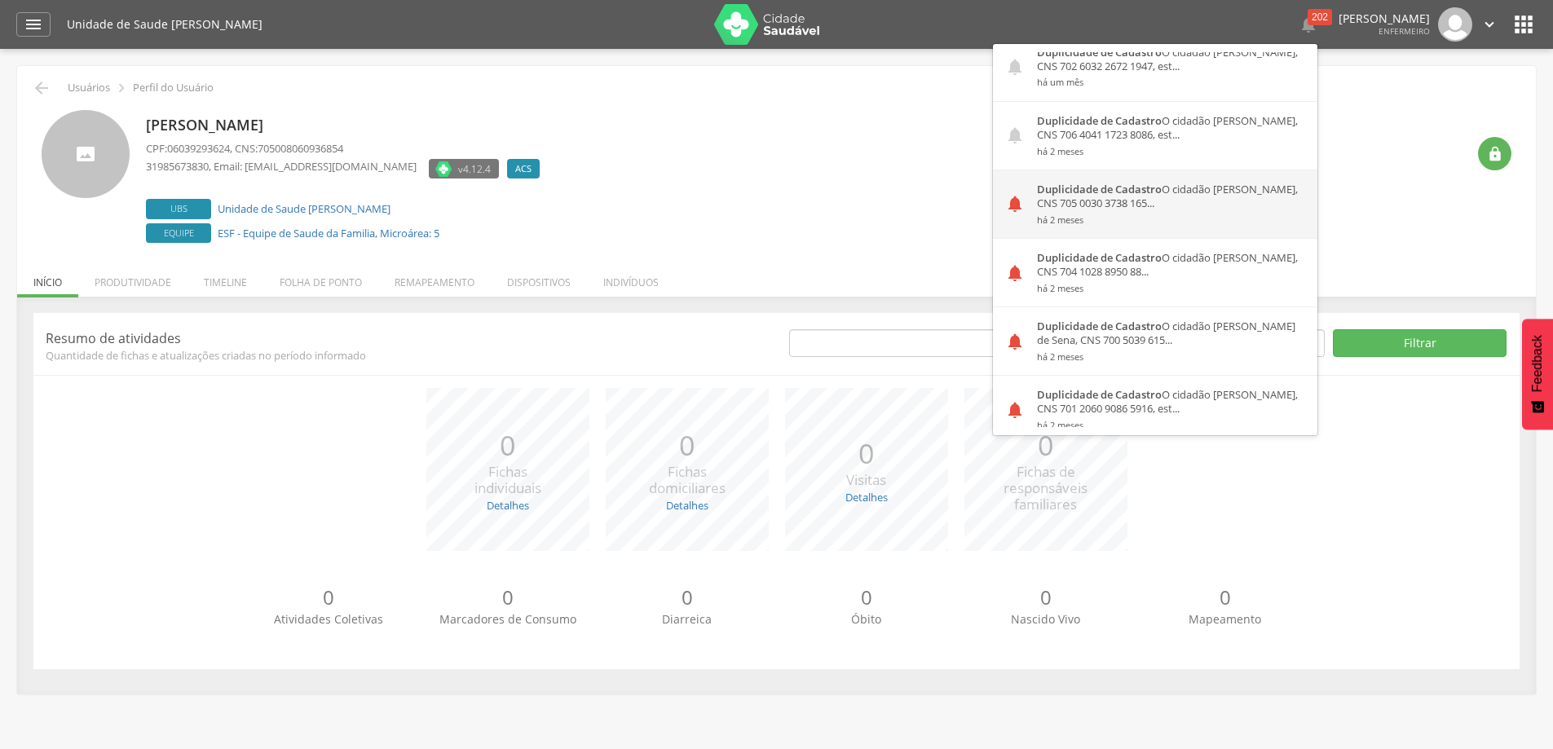
click at [1127, 200] on div "Duplicidade de Cadastro O cidadão Gabriel Felipe Rocha da Silva, CNS 705 0030 3…" at bounding box center [1171, 204] width 293 height 68
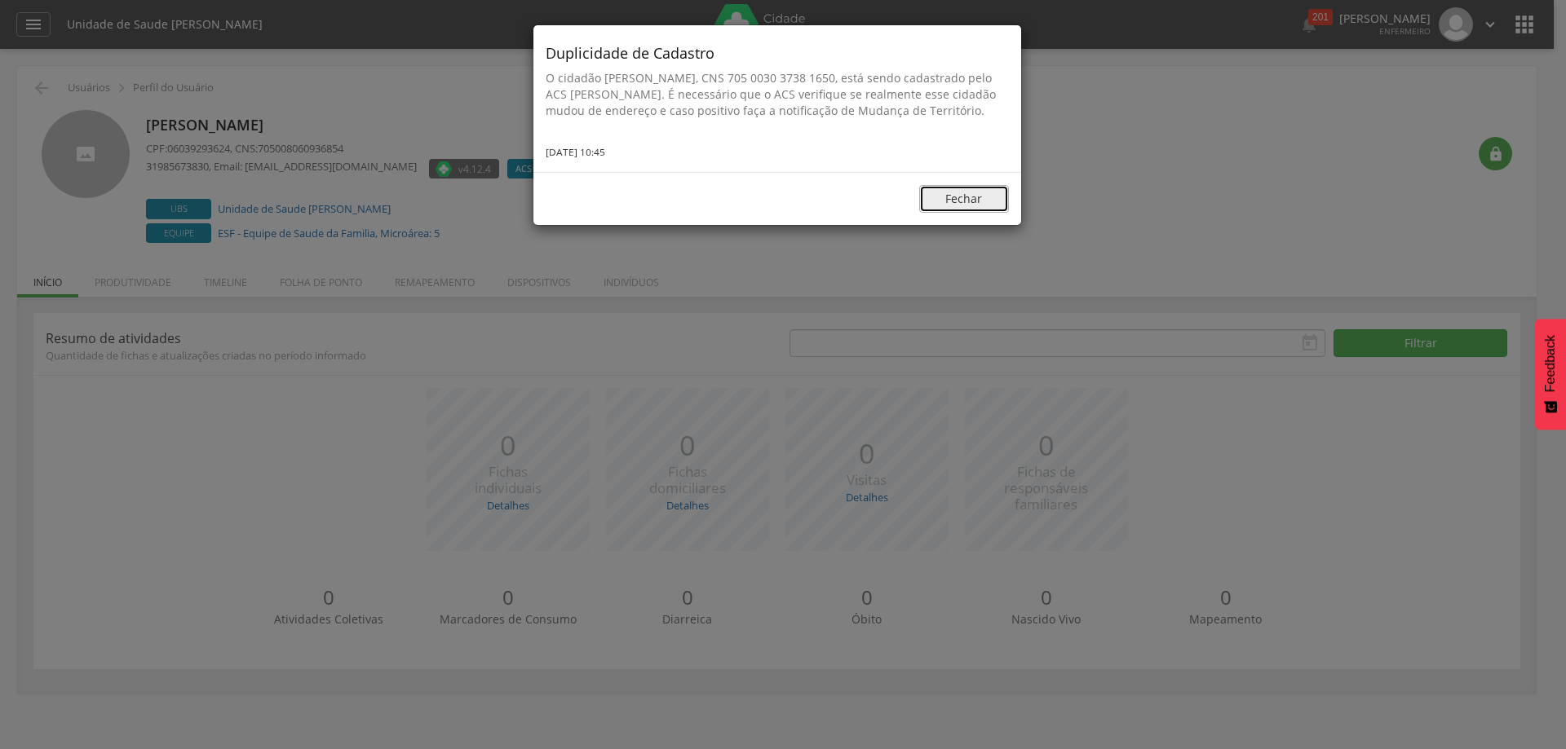
click at [977, 213] on button "Fechar" at bounding box center [964, 199] width 90 height 28
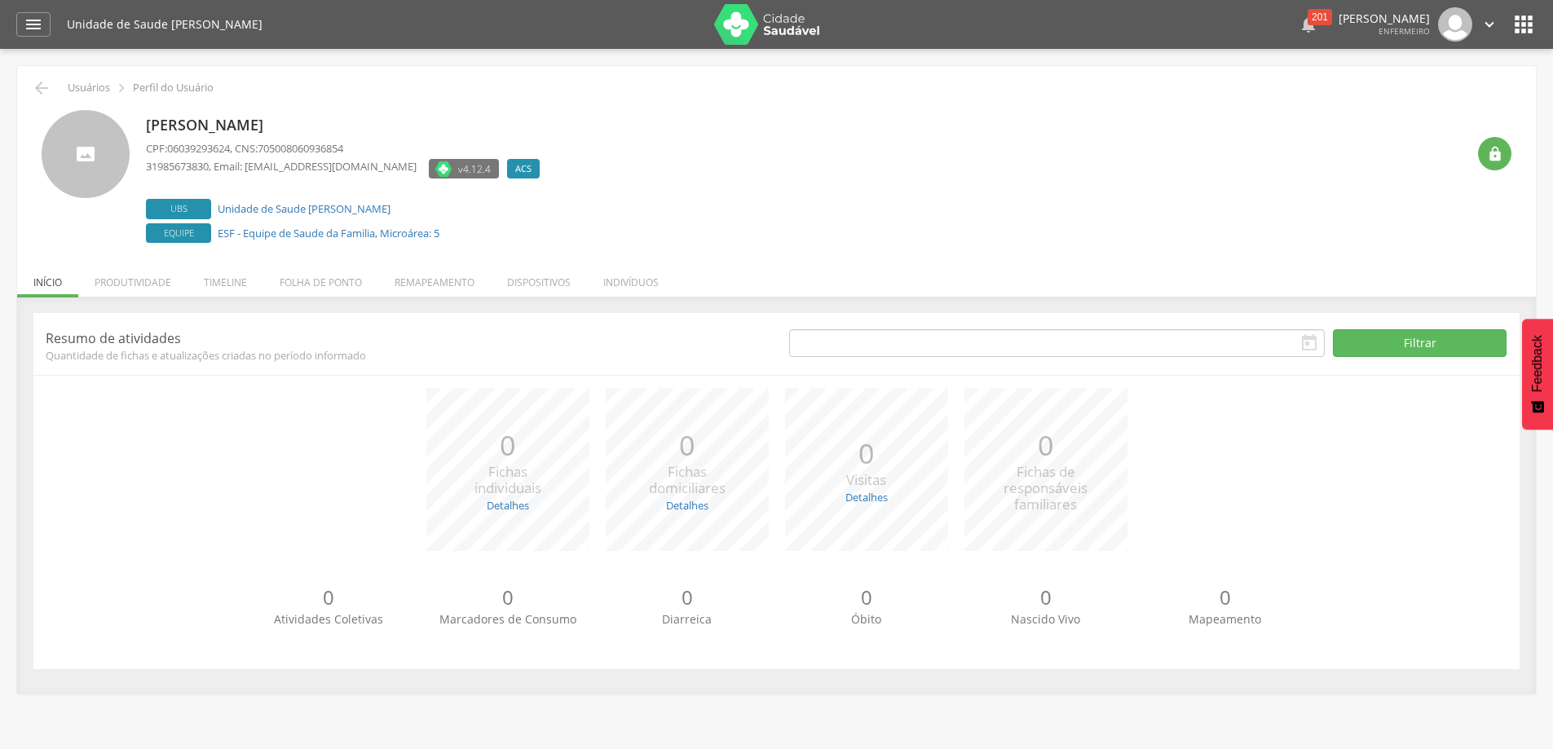
click at [1308, 16] on div "201" at bounding box center [1320, 17] width 24 height 16
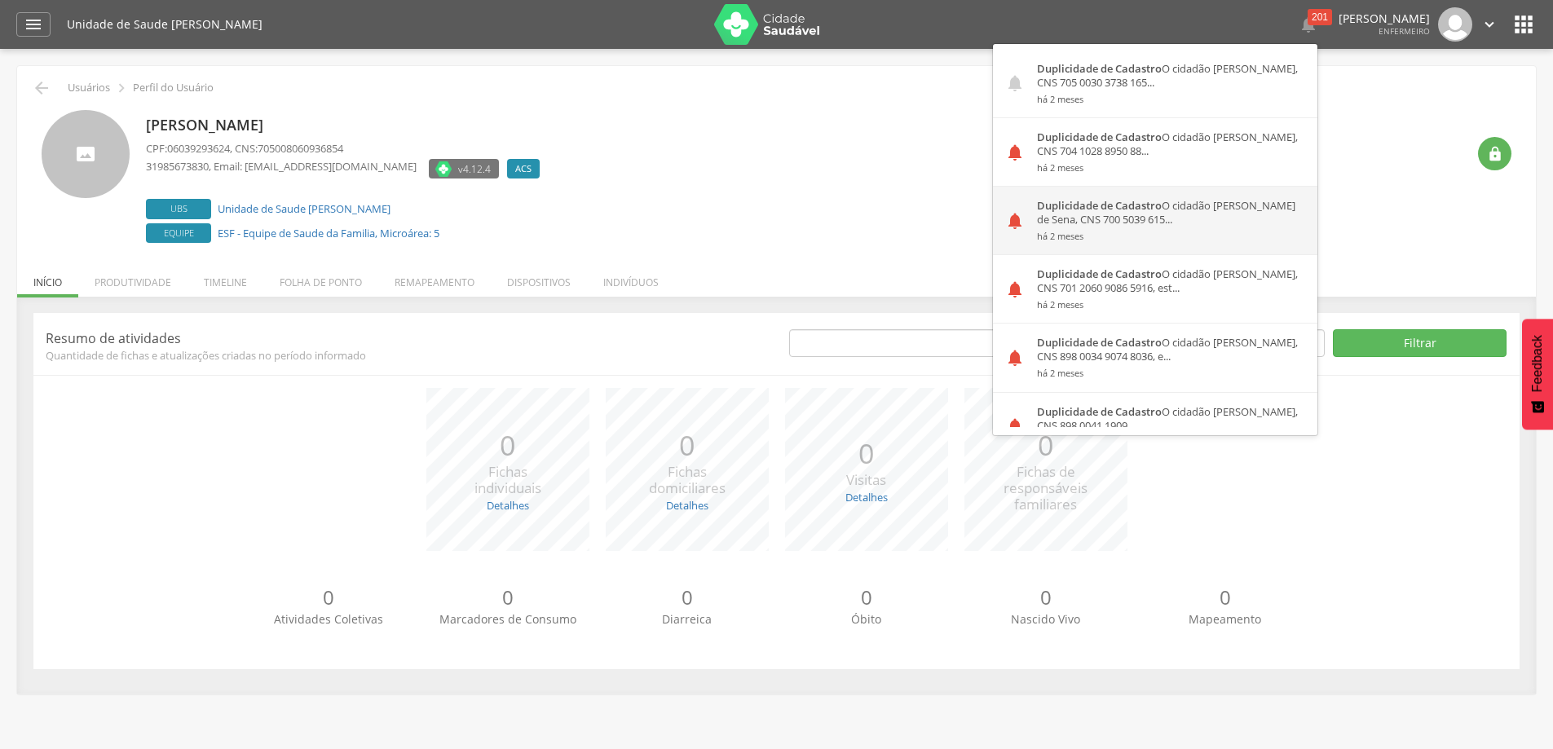
scroll to position [2365, 0]
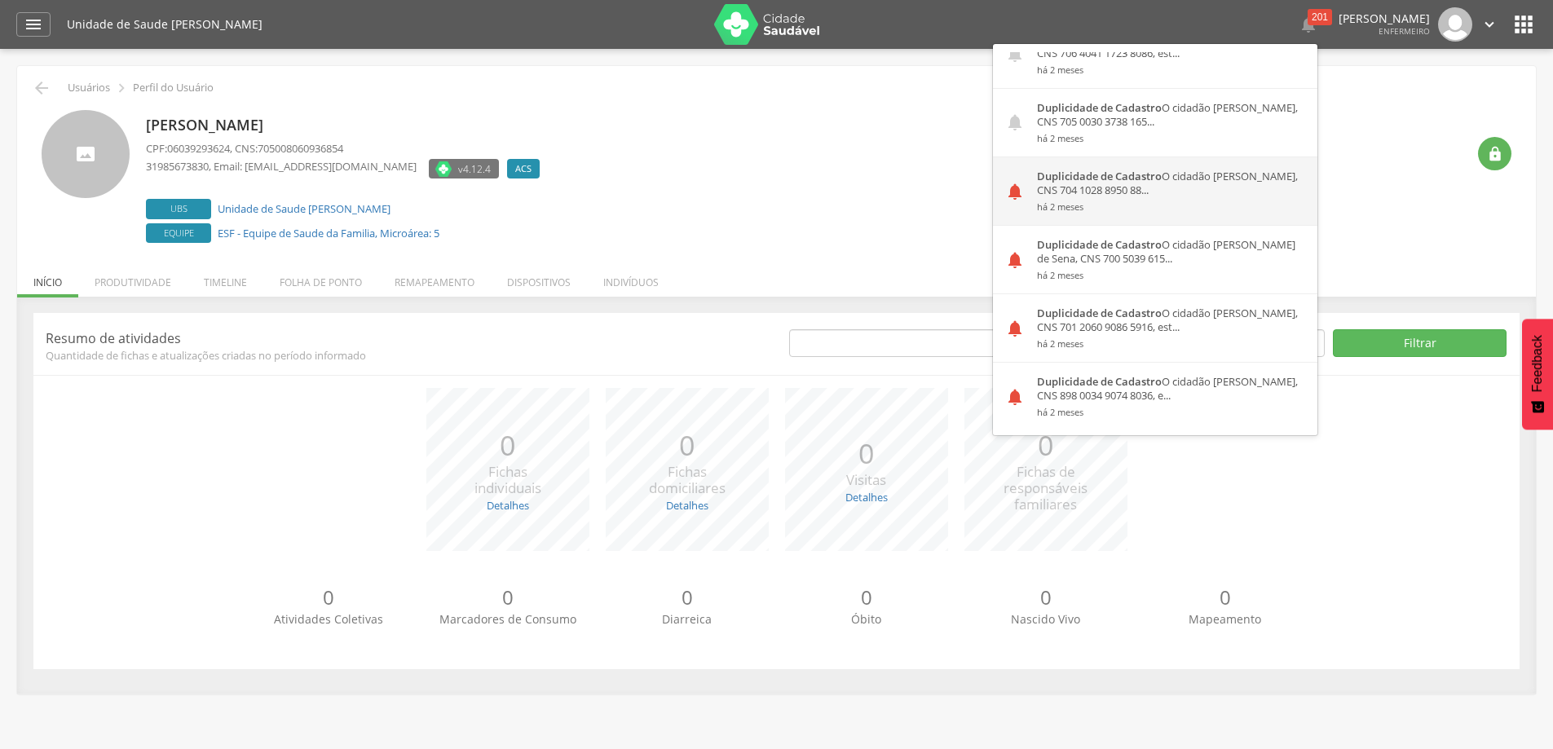
click at [1119, 189] on div "Duplicidade de Cadastro O cidadão Allyson Bruno da Silva e Souza, CNS 704 1028 …" at bounding box center [1171, 191] width 293 height 68
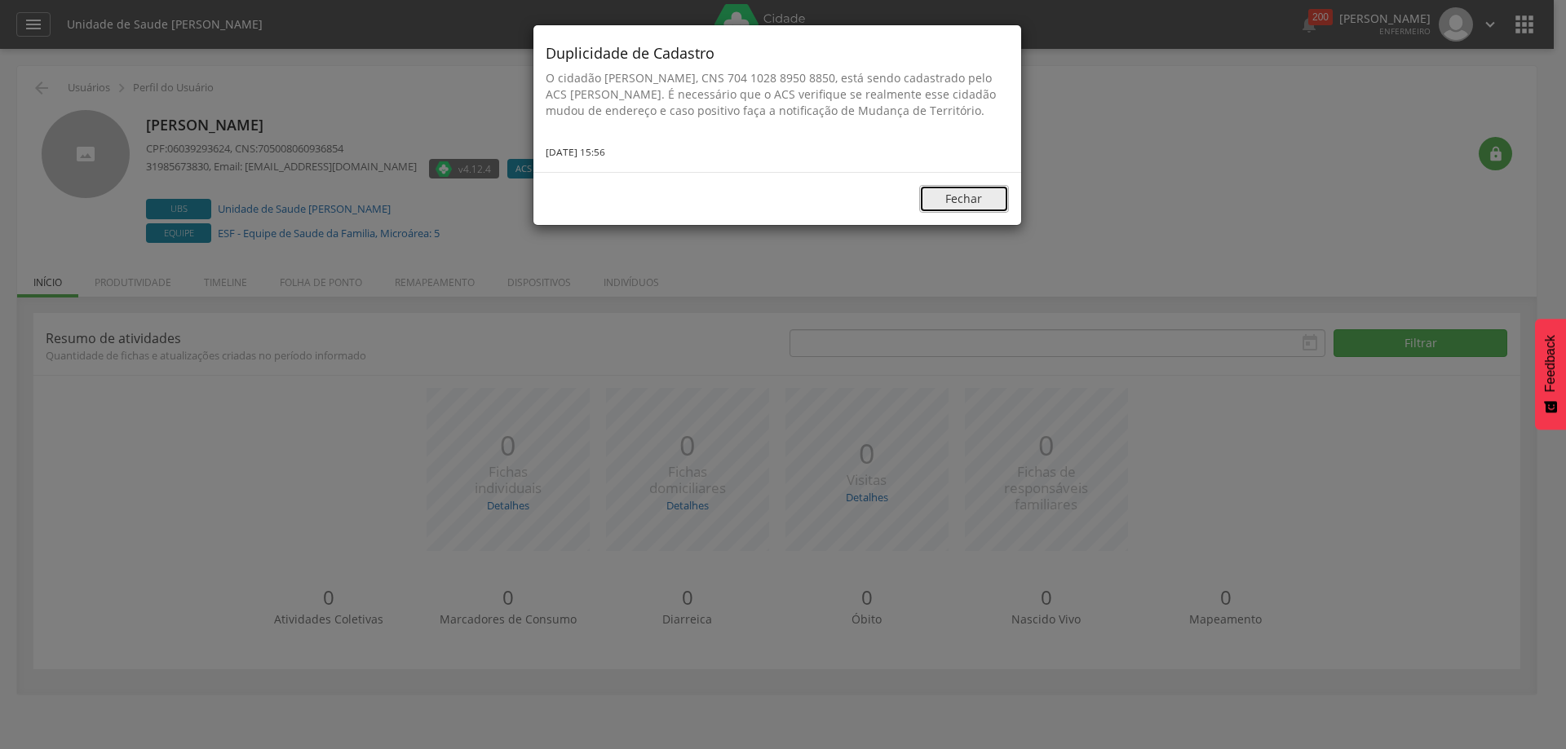
click at [949, 213] on button "Fechar" at bounding box center [964, 199] width 90 height 28
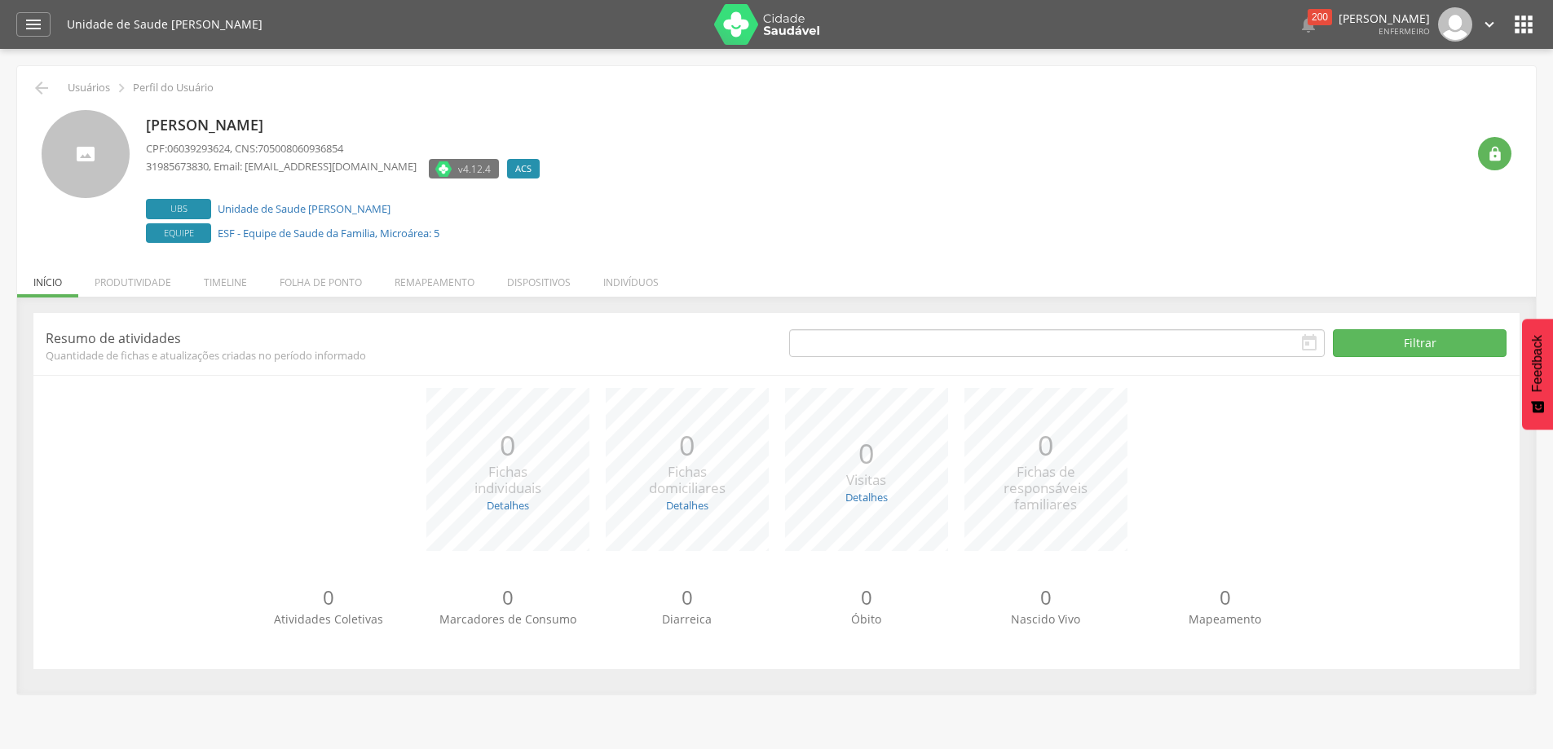
click at [1288, 8] on div " 200  Duplicidade de Cadastro O cidadão Steven Gerrard Santos Inácio, CNS 703…" at bounding box center [1180, 24] width 635 height 34
click at [1308, 15] on div "200" at bounding box center [1320, 17] width 24 height 16
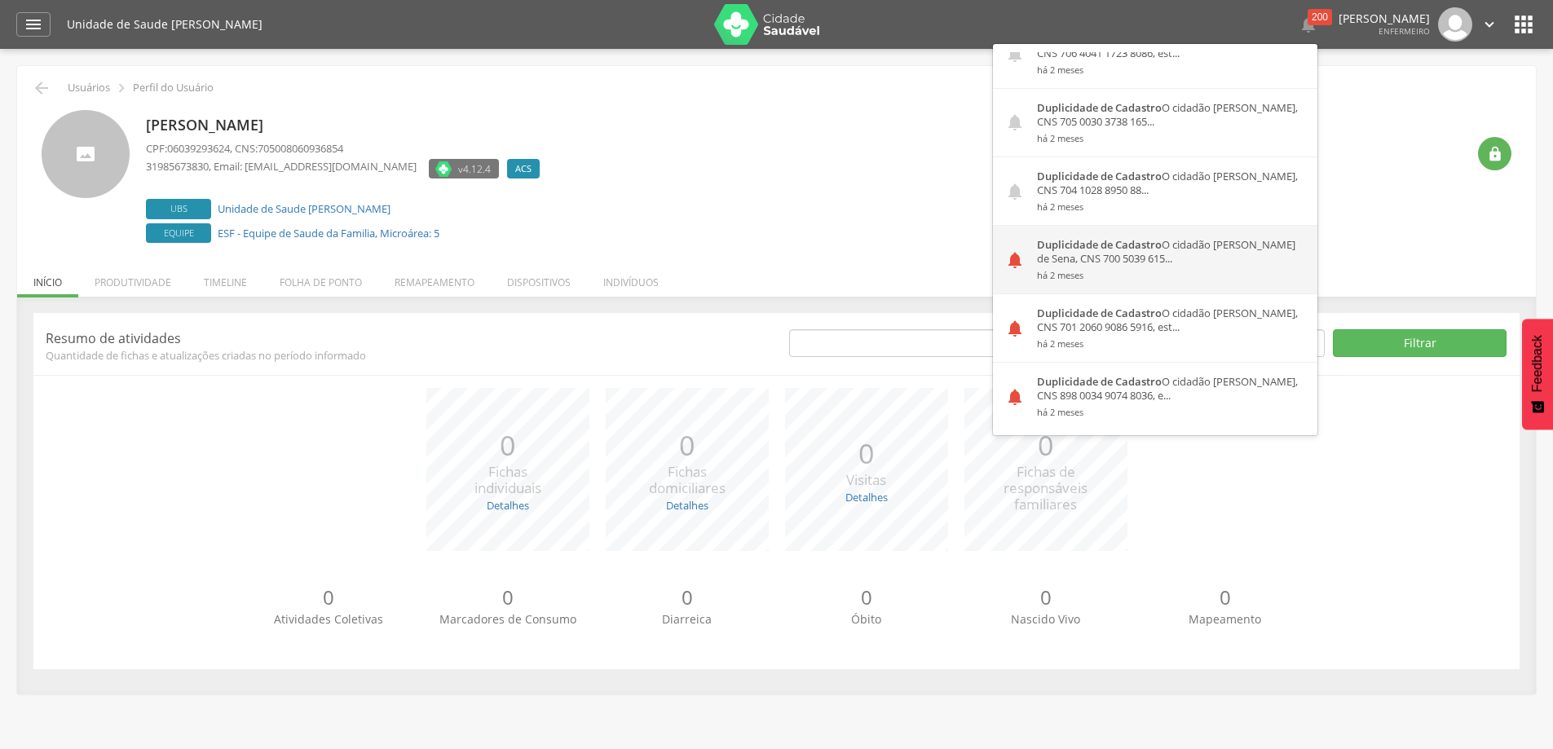
click at [1127, 243] on strong "Duplicidade de Cadastro" at bounding box center [1099, 244] width 125 height 15
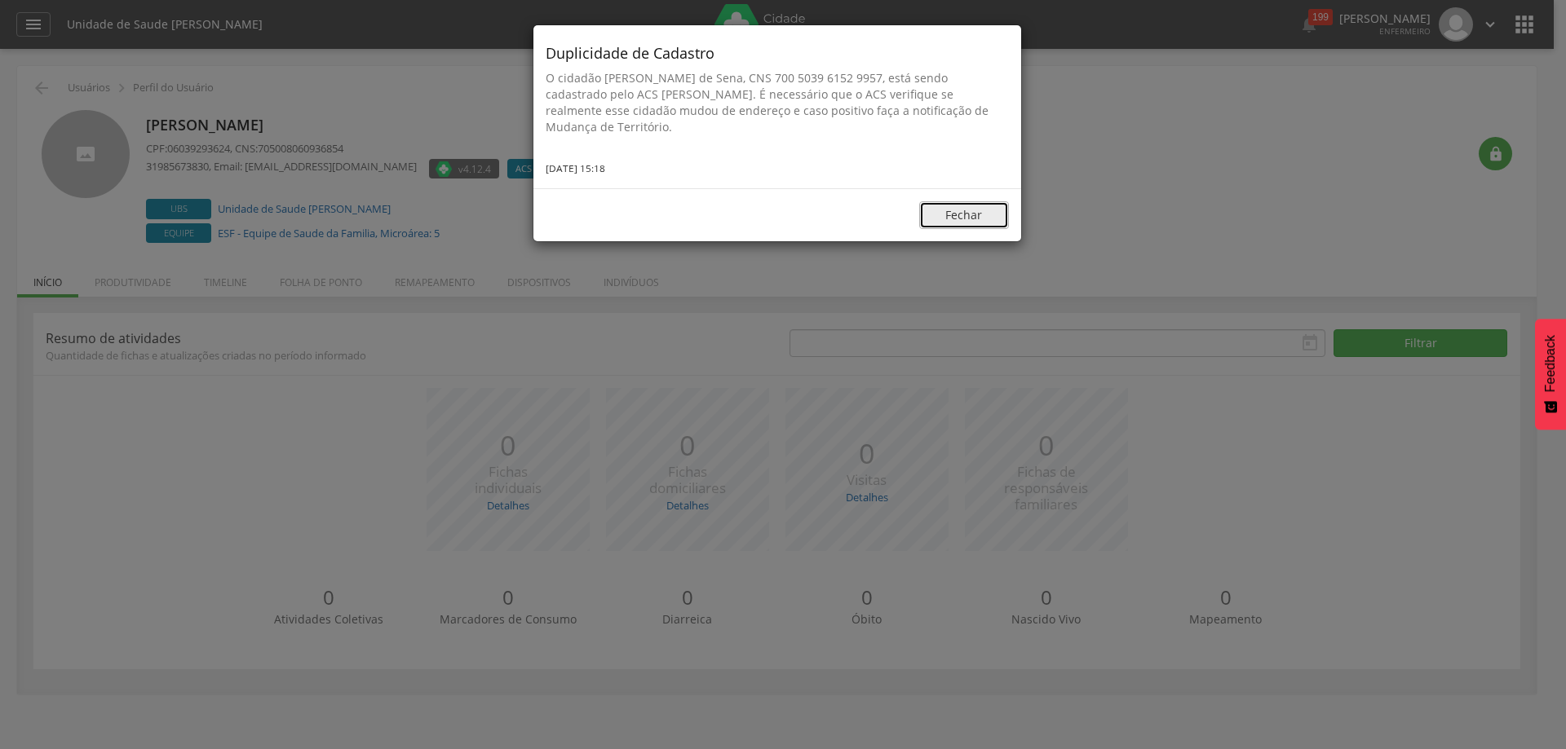
click at [953, 213] on button "Fechar" at bounding box center [964, 215] width 90 height 28
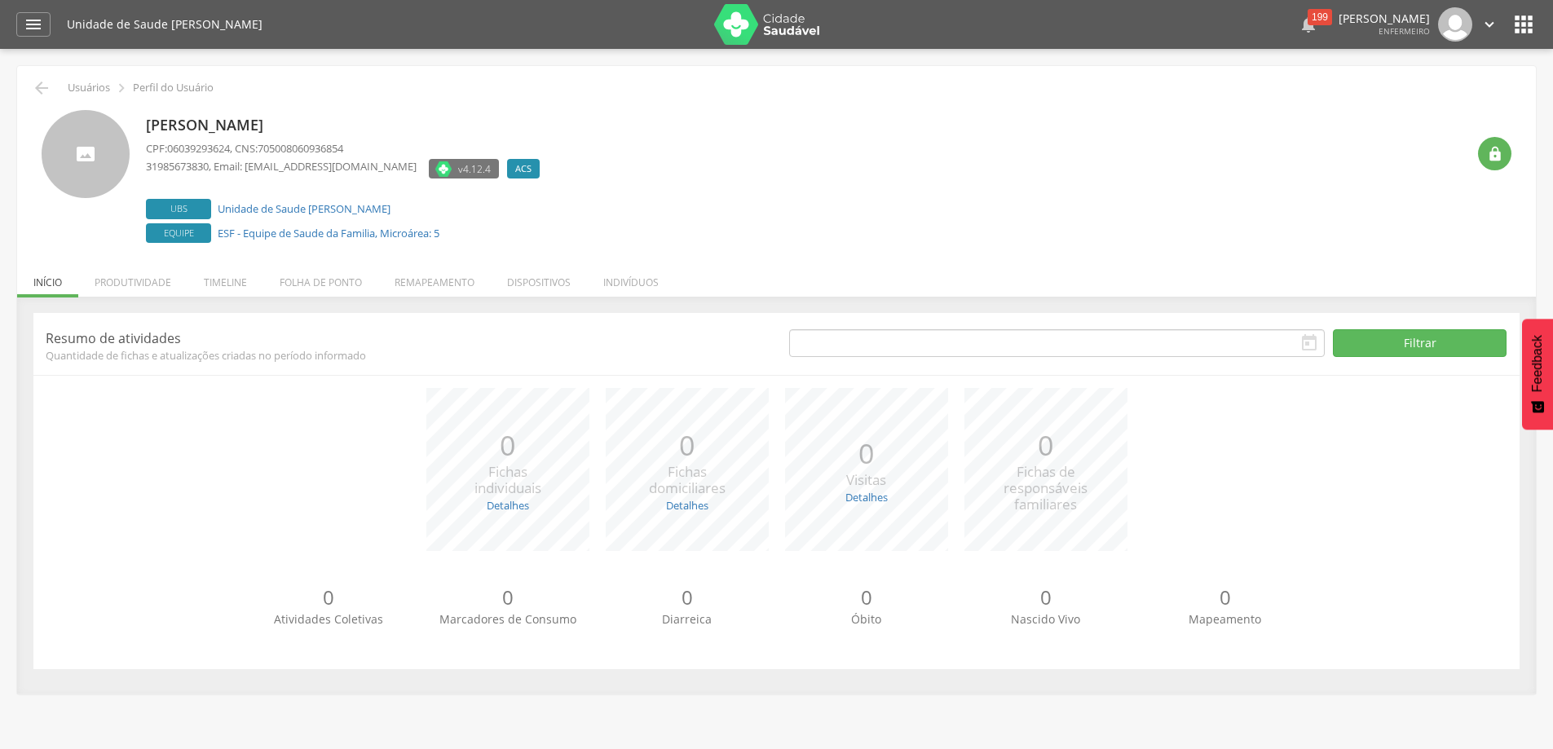
click at [1308, 14] on div "199" at bounding box center [1320, 17] width 24 height 16
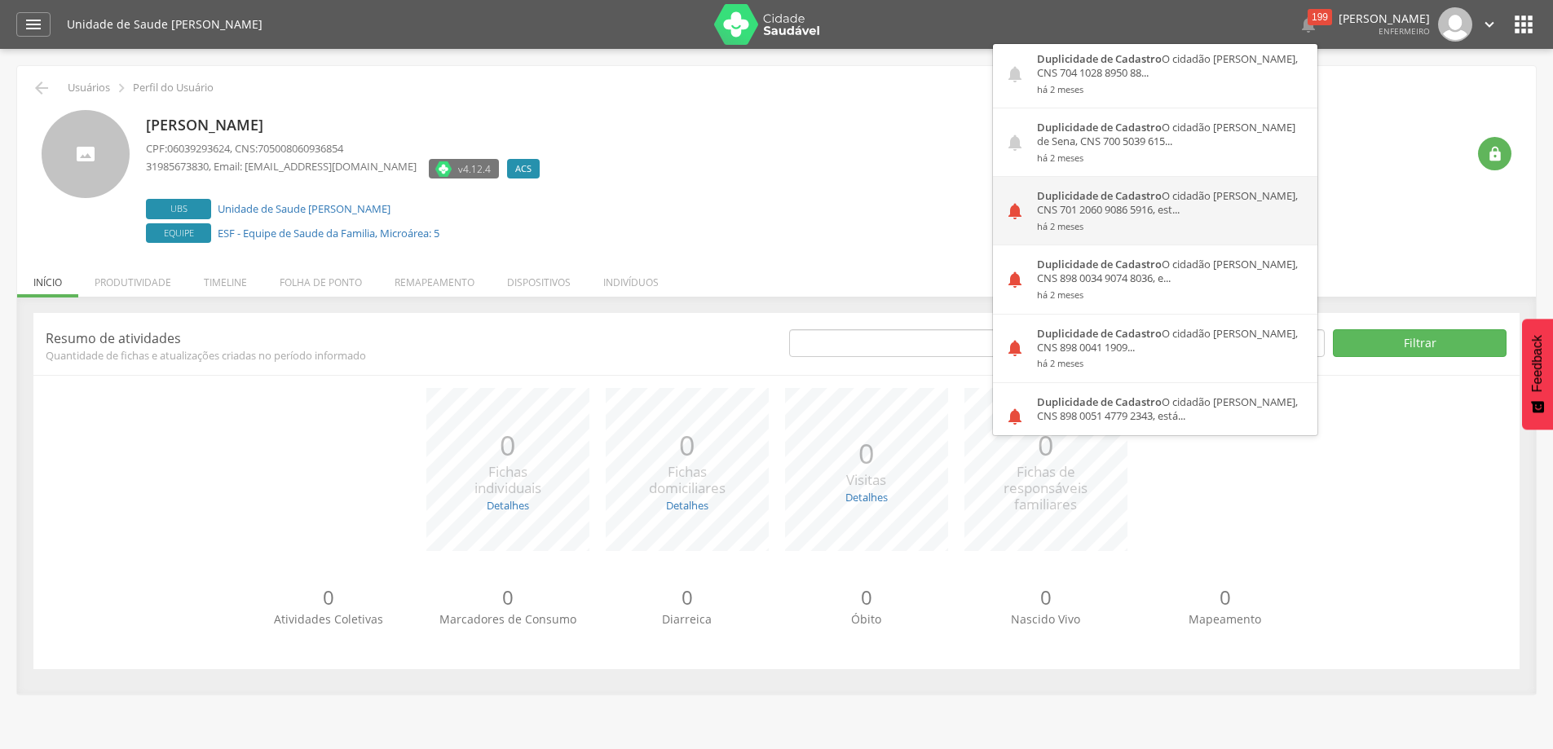
scroll to position [2446, 0]
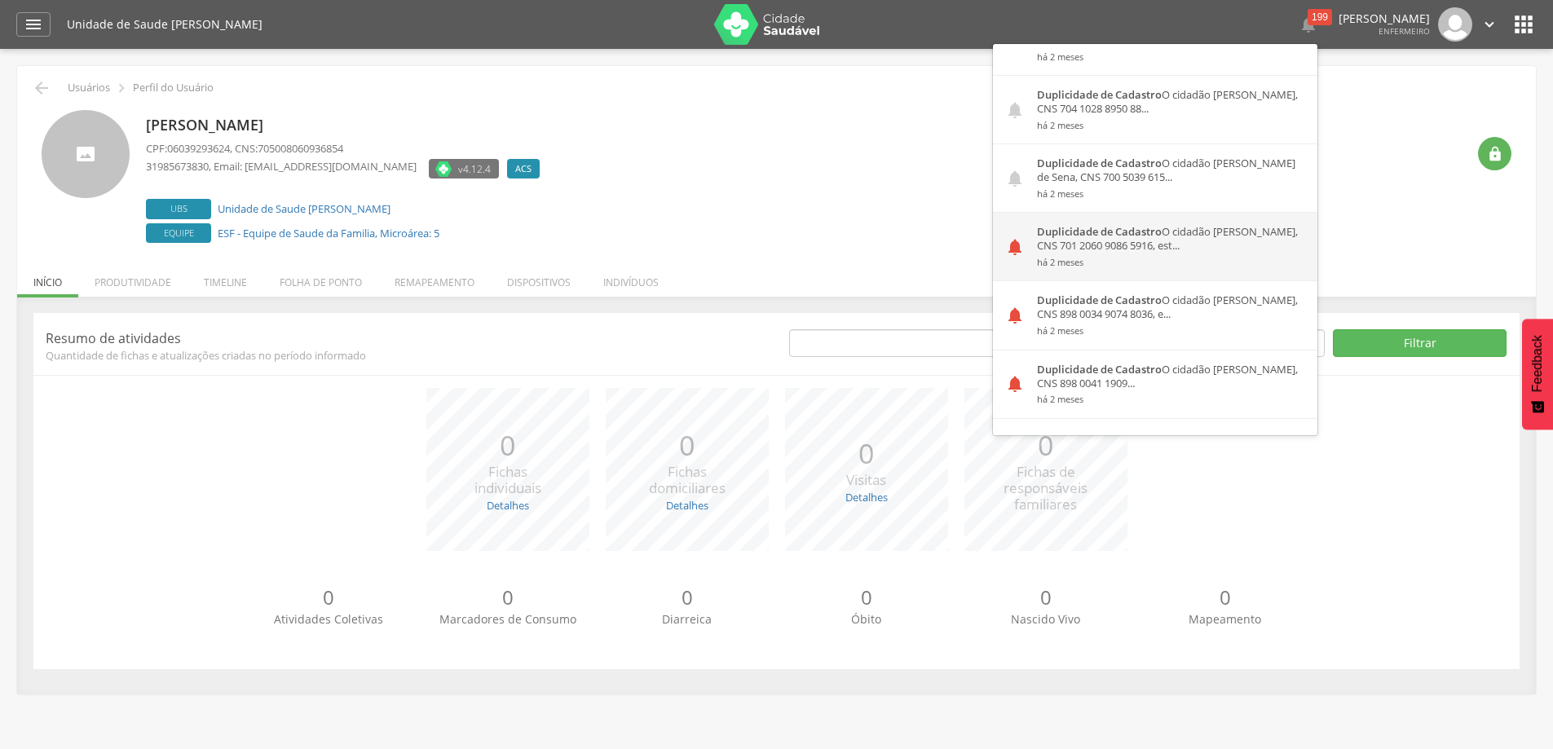
click at [1068, 233] on strong "Duplicidade de Cadastro" at bounding box center [1099, 231] width 125 height 15
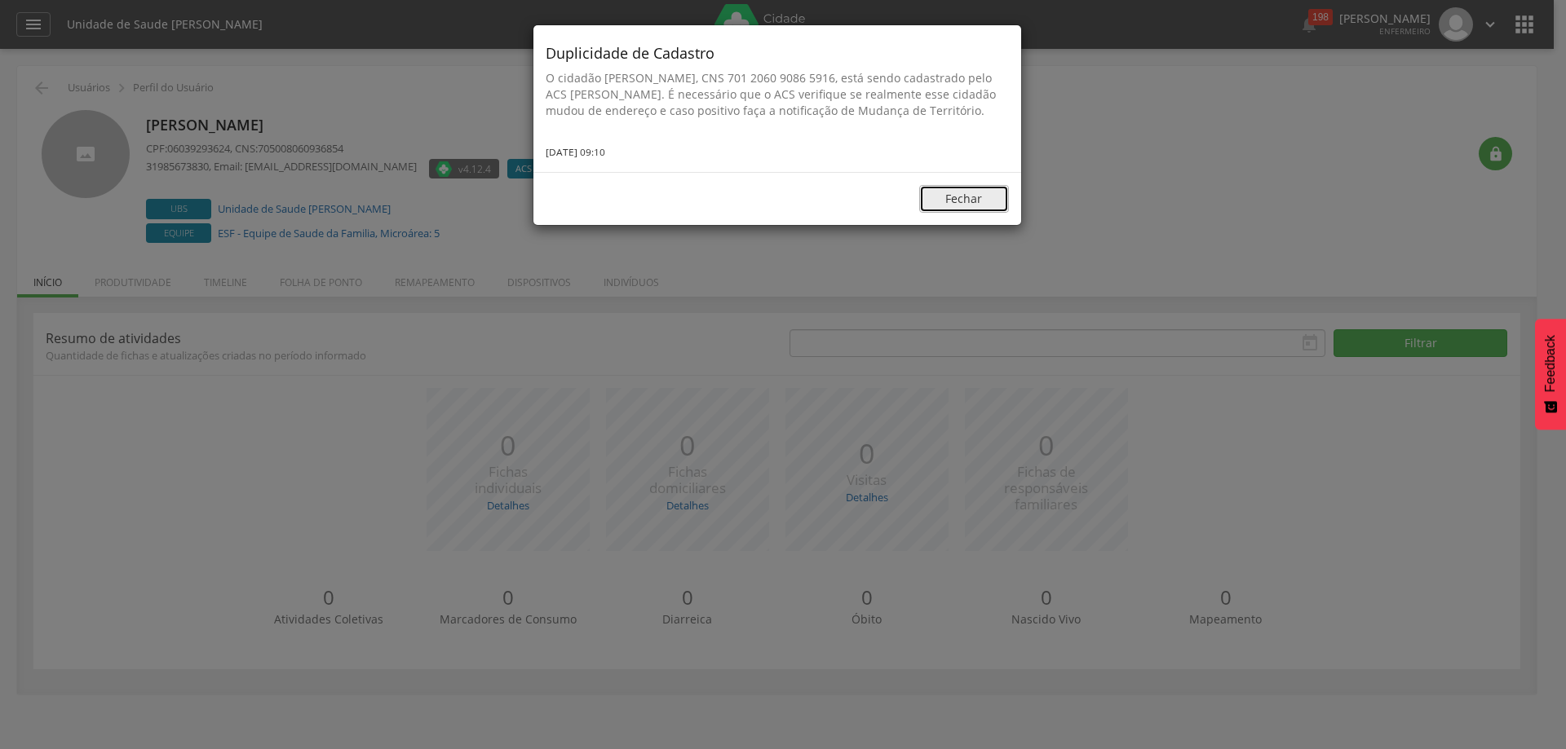
click at [951, 213] on button "Fechar" at bounding box center [964, 199] width 90 height 28
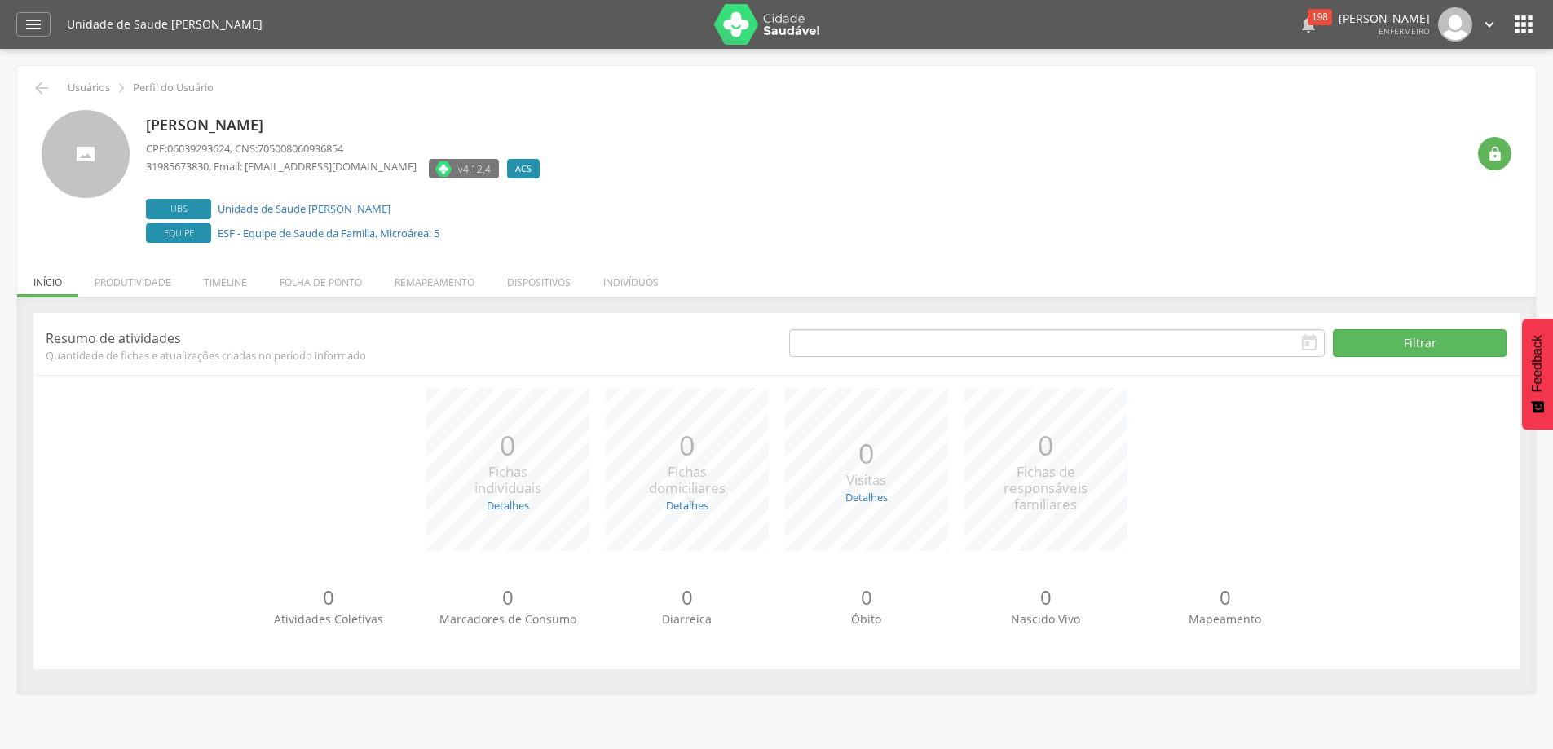
click at [1308, 19] on div "198" at bounding box center [1320, 17] width 24 height 16
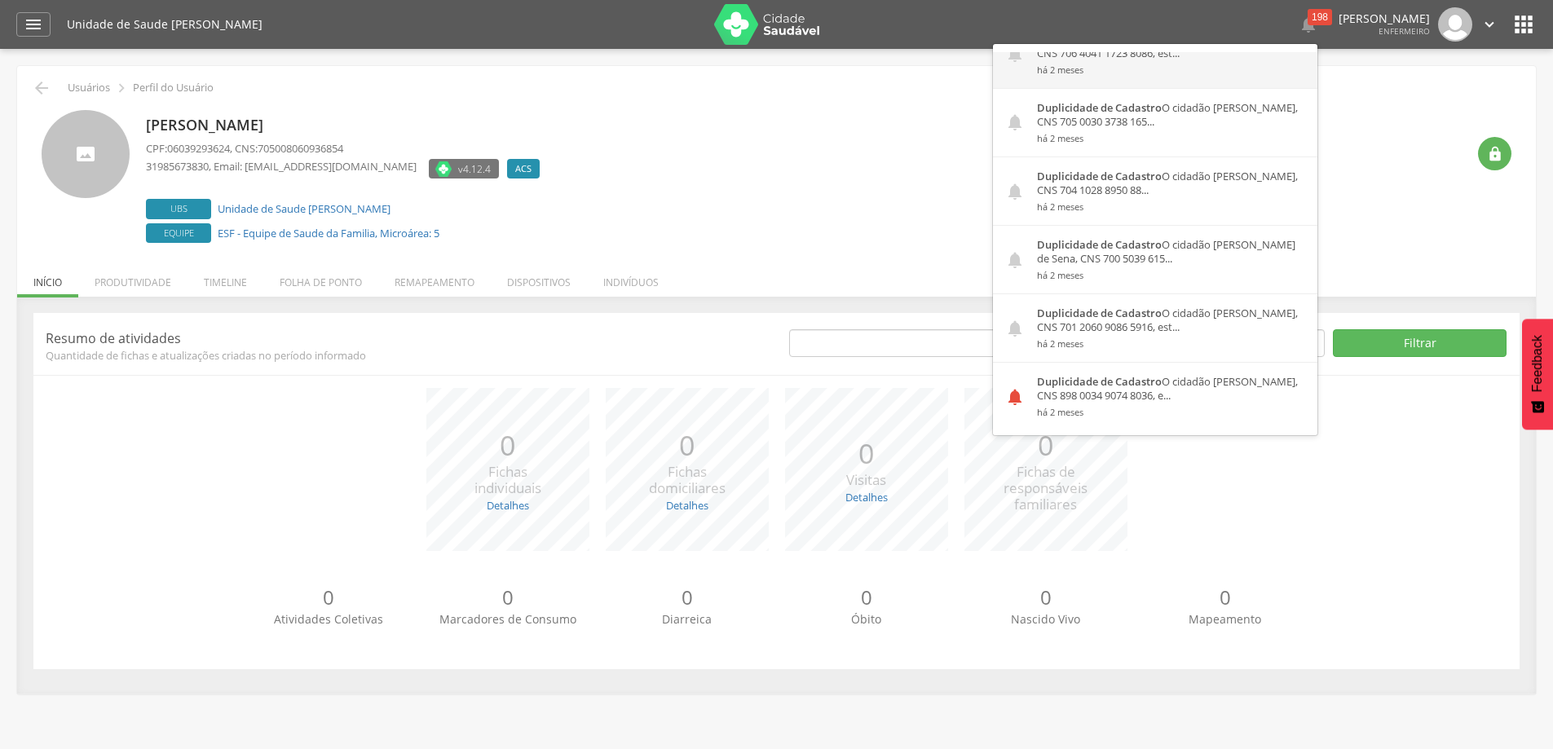
scroll to position [2609, 0]
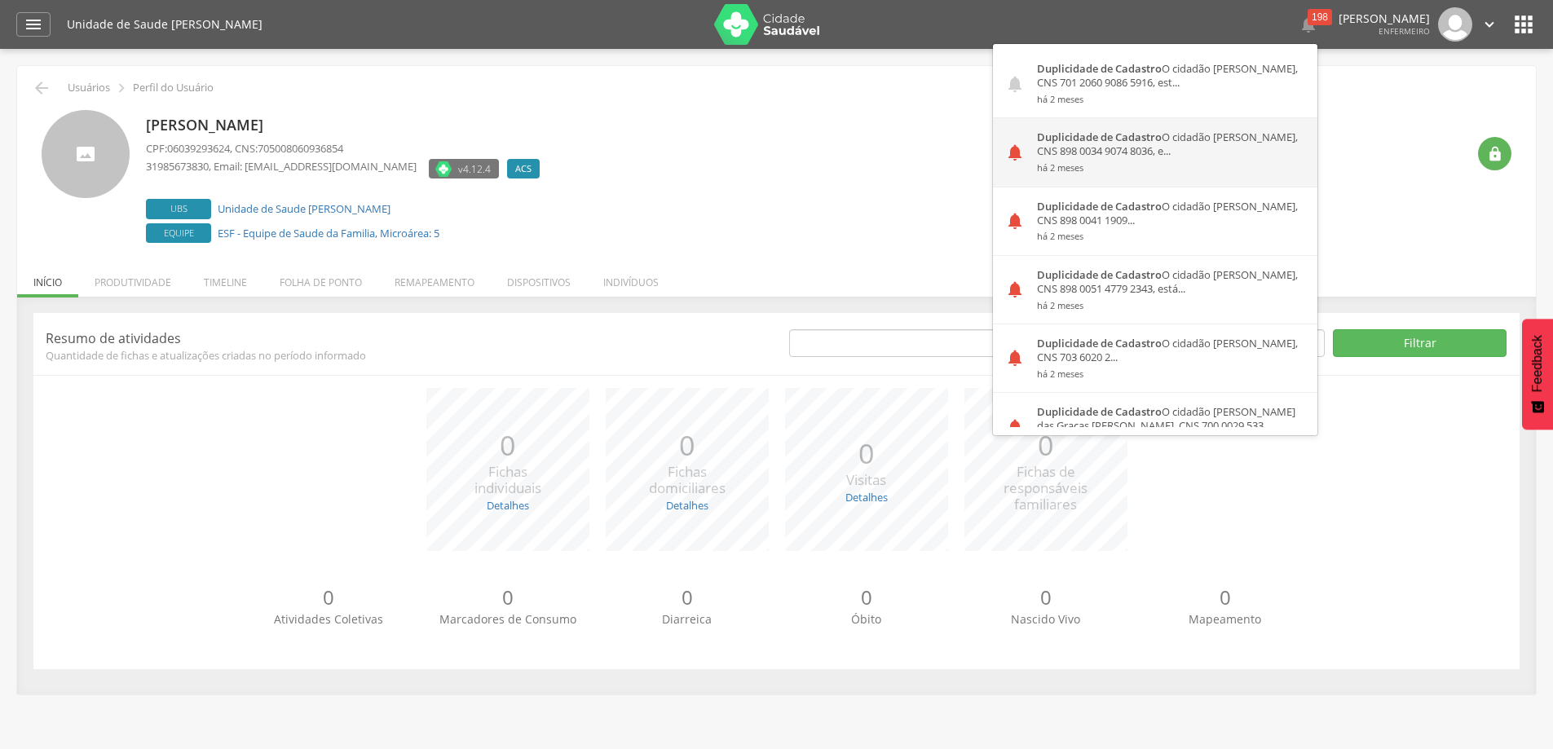
click at [1108, 152] on div "Duplicidade de Cadastro O cidadão Manuel Pereira dos Santos, CNS 898 0034 9074 …" at bounding box center [1171, 152] width 293 height 68
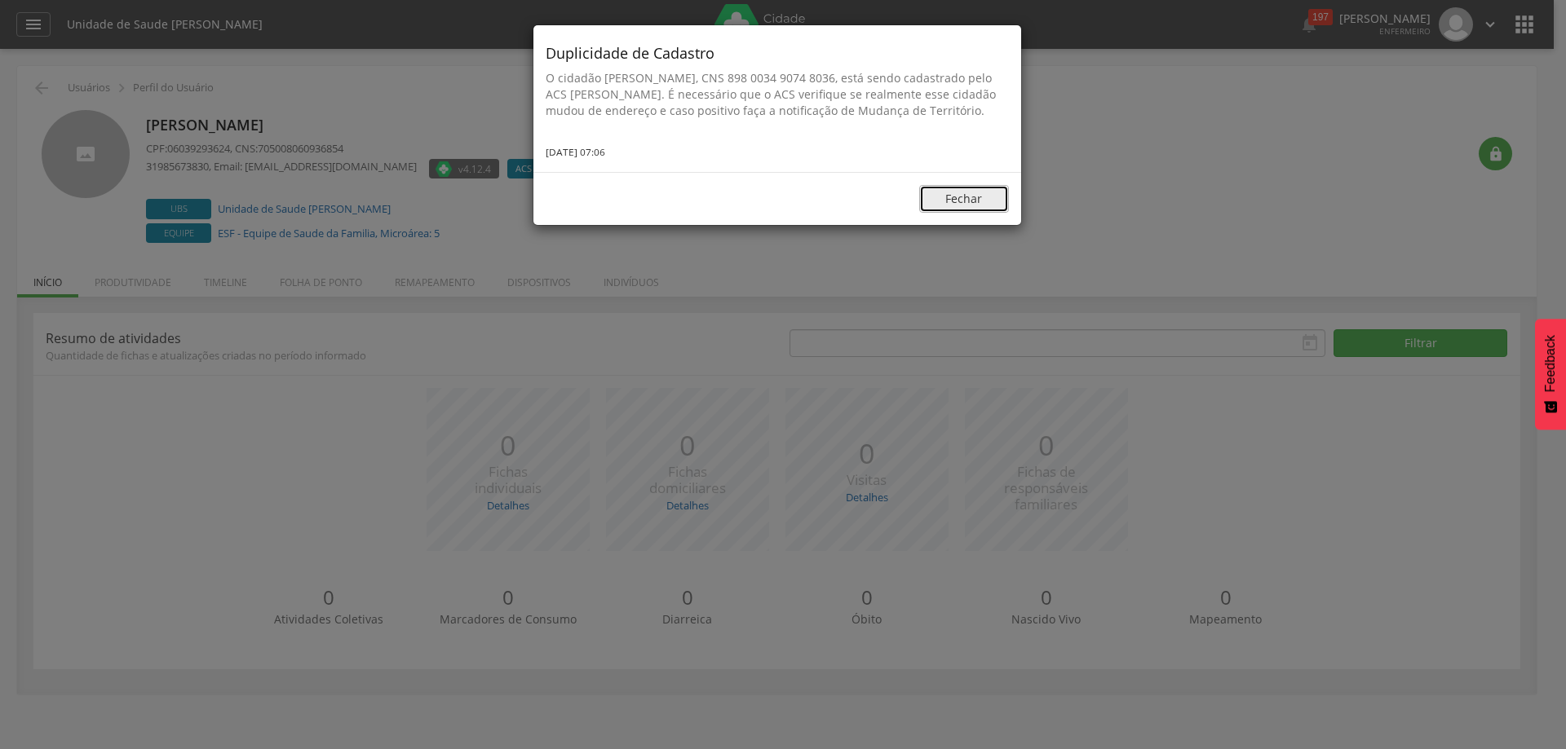
click at [952, 205] on button "Fechar" at bounding box center [964, 199] width 90 height 28
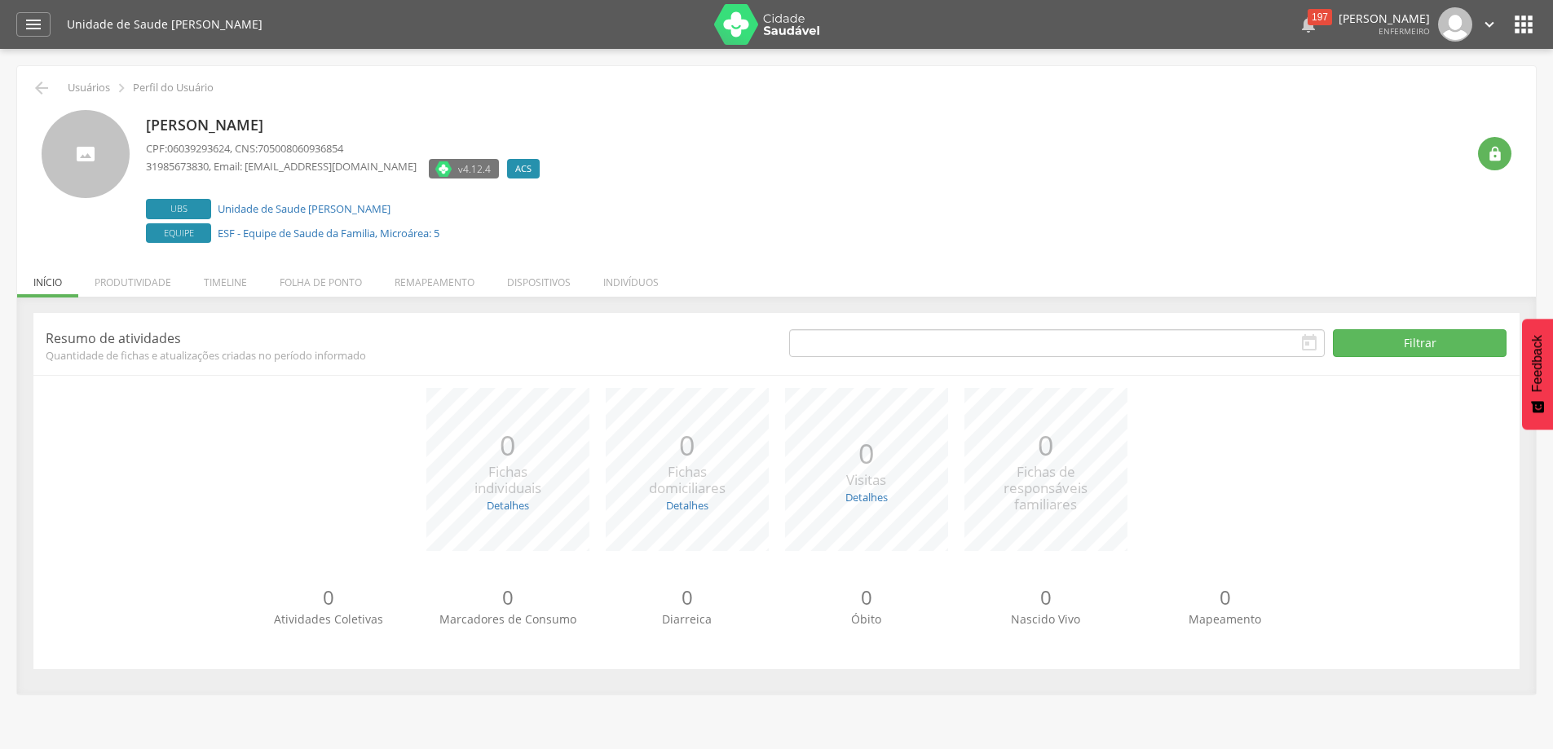
click at [1308, 18] on div "197" at bounding box center [1320, 17] width 24 height 16
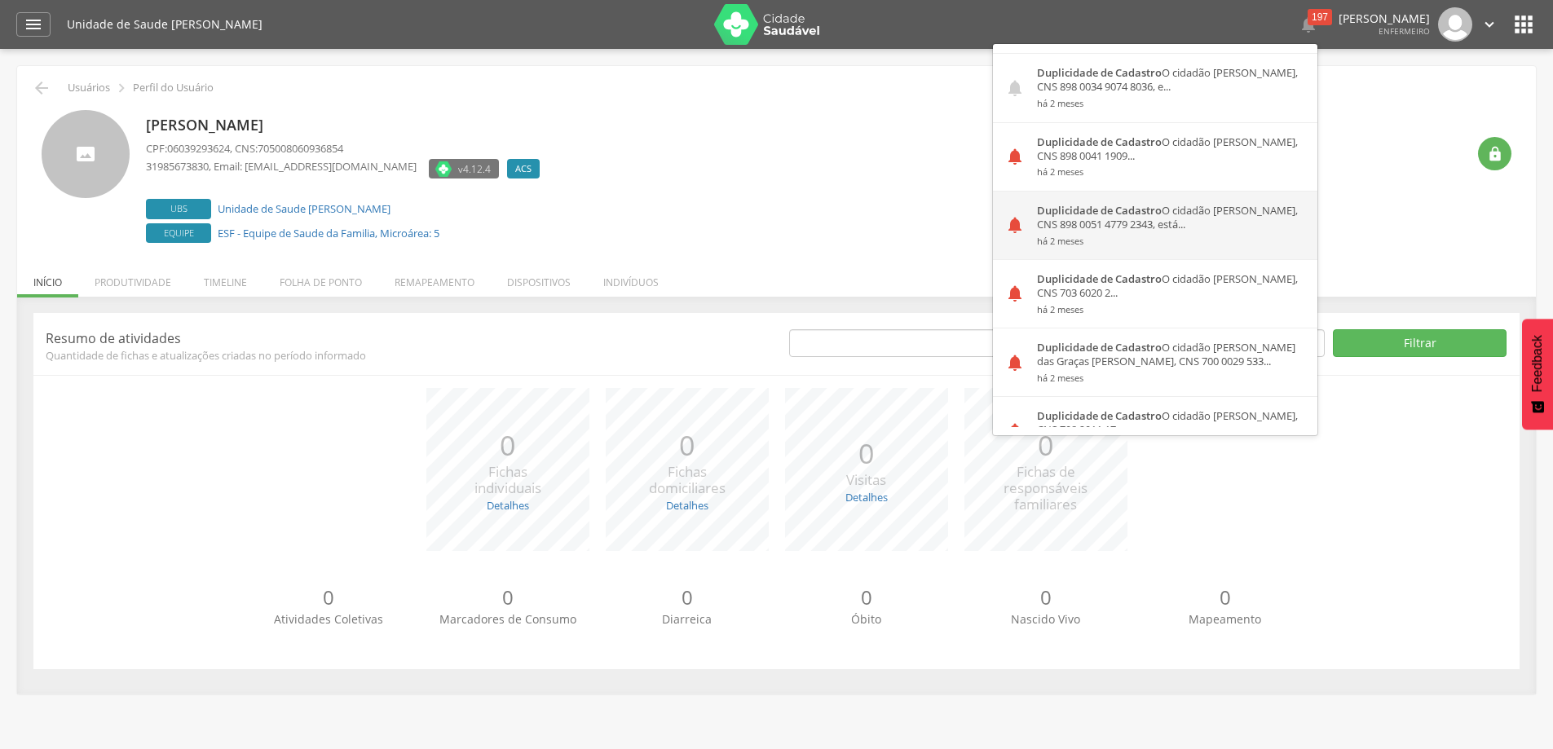
scroll to position [2691, 0]
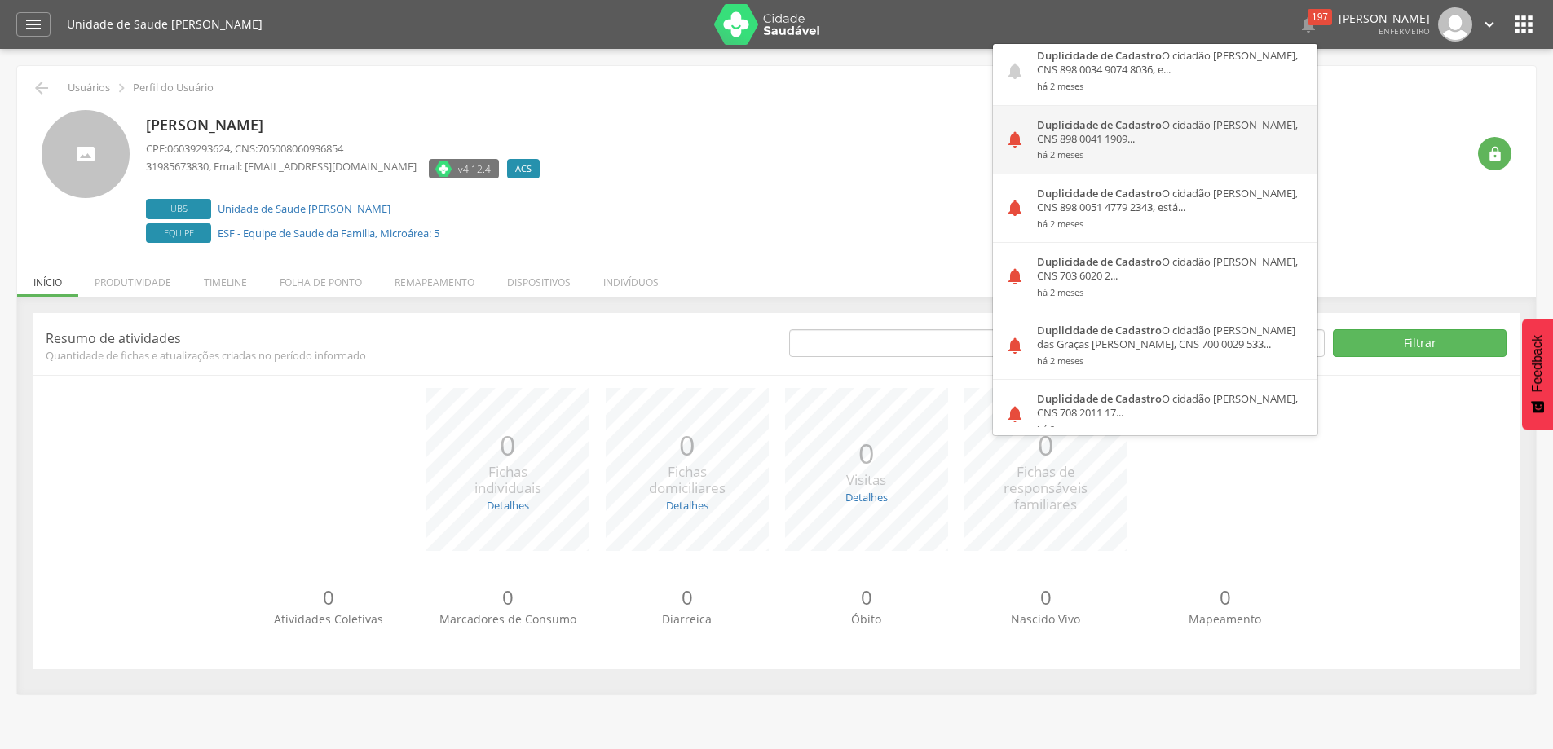
click at [1128, 129] on strong "Duplicidade de Cadastro" at bounding box center [1099, 124] width 125 height 15
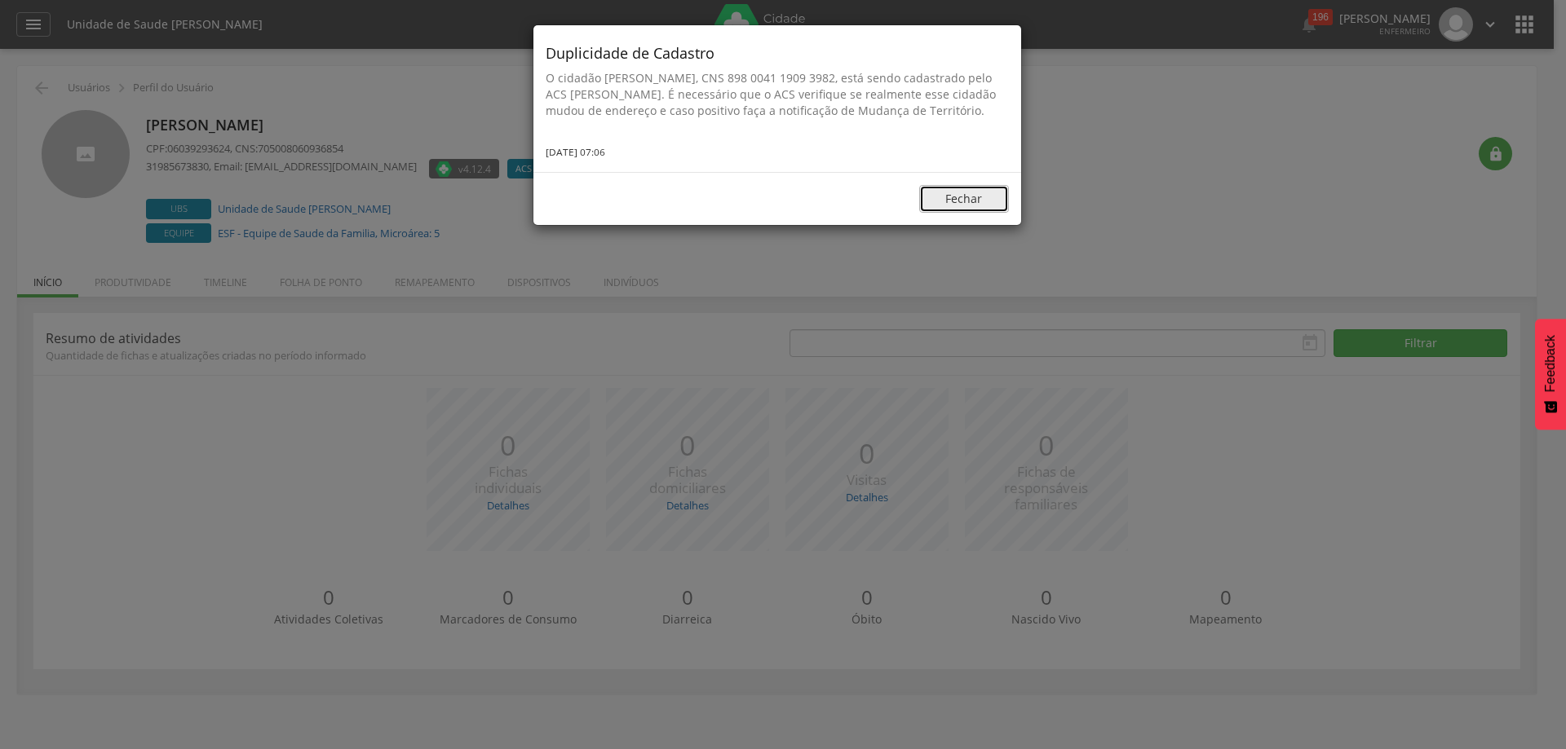
click at [978, 213] on button "Fechar" at bounding box center [964, 199] width 90 height 28
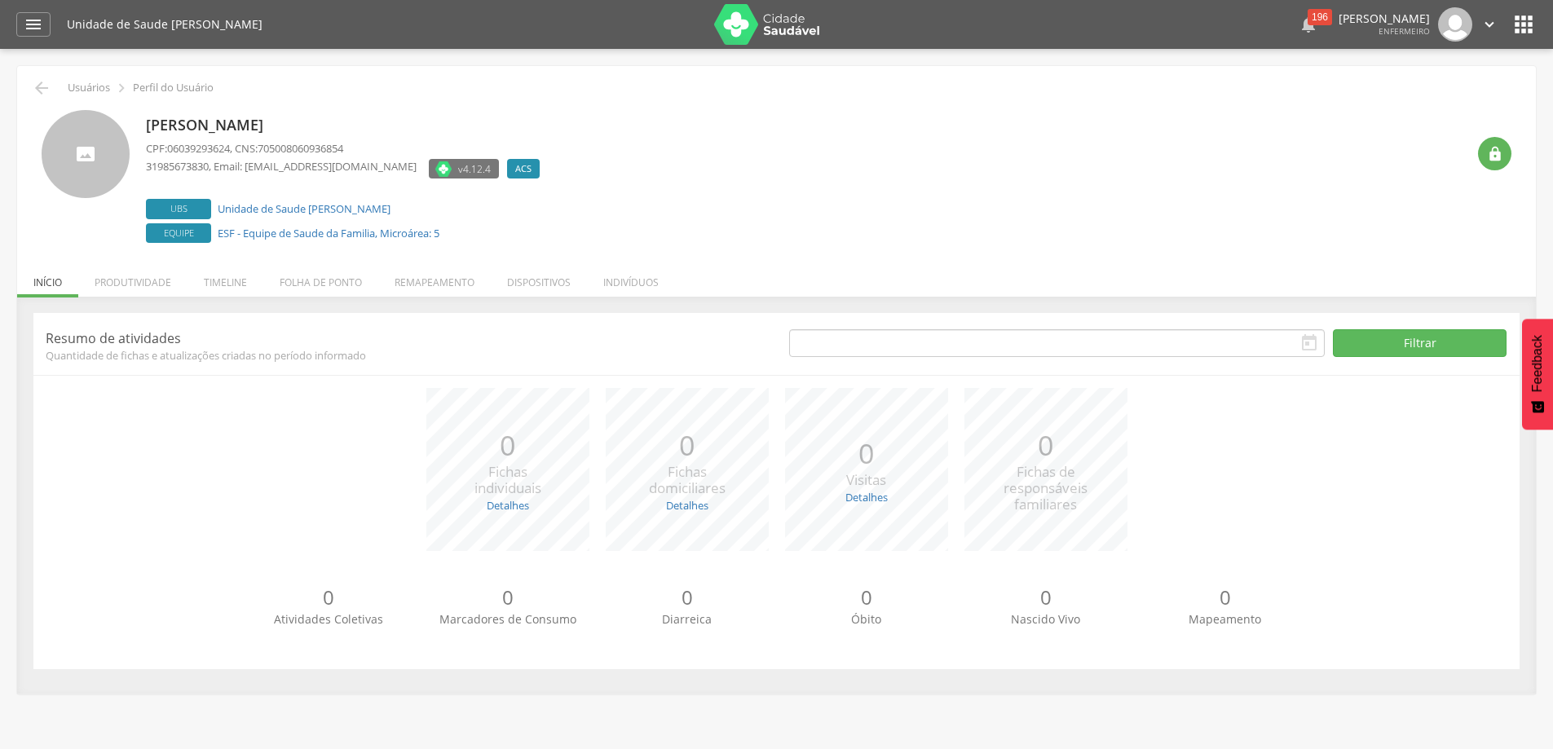
click at [1308, 18] on div "196" at bounding box center [1320, 17] width 24 height 16
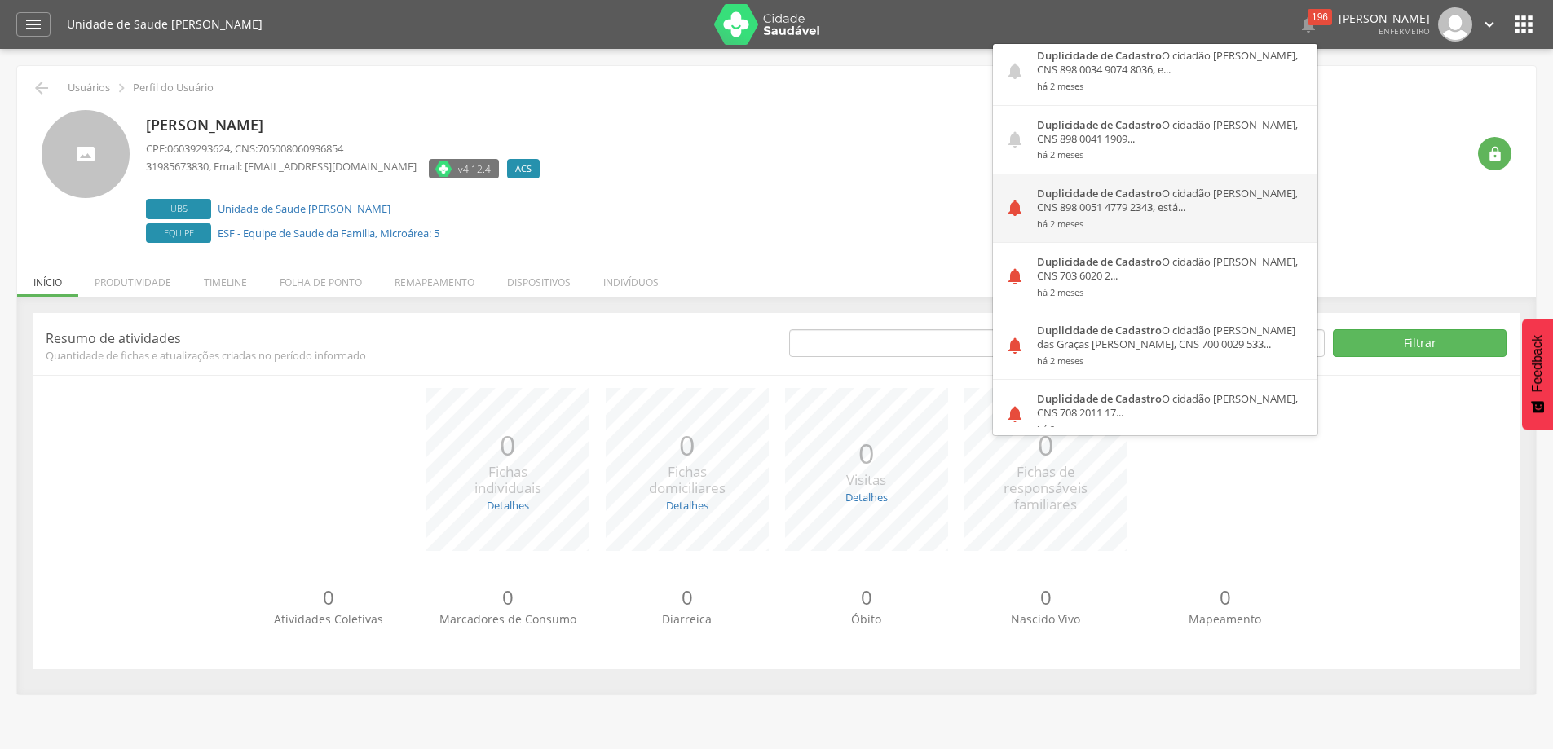
click at [1104, 207] on div "Duplicidade de Cadastro O cidadão Edson Ferreira Moreira, CNS 898 0051 4779 234…" at bounding box center [1171, 208] width 293 height 68
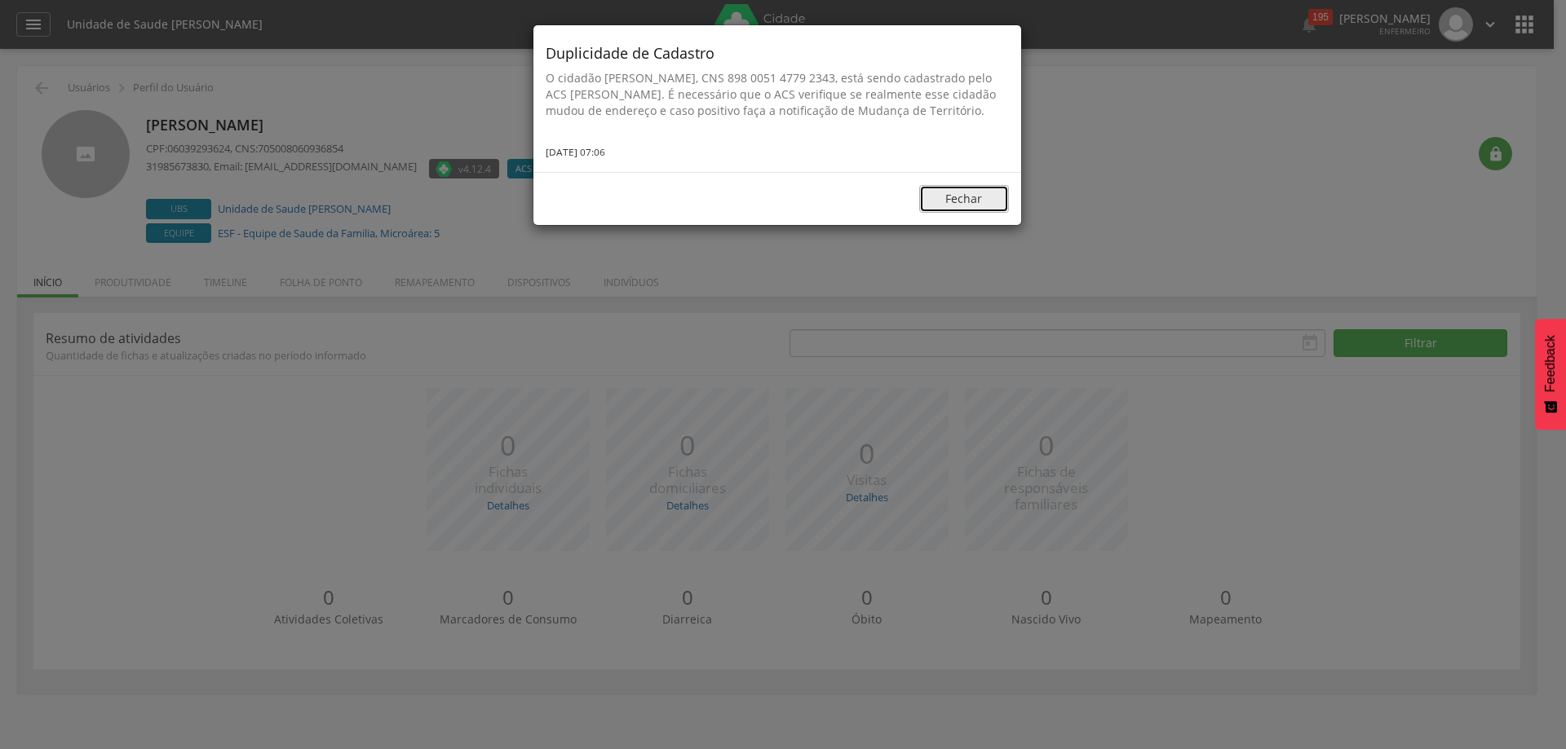
click at [952, 210] on button "Fechar" at bounding box center [964, 199] width 90 height 28
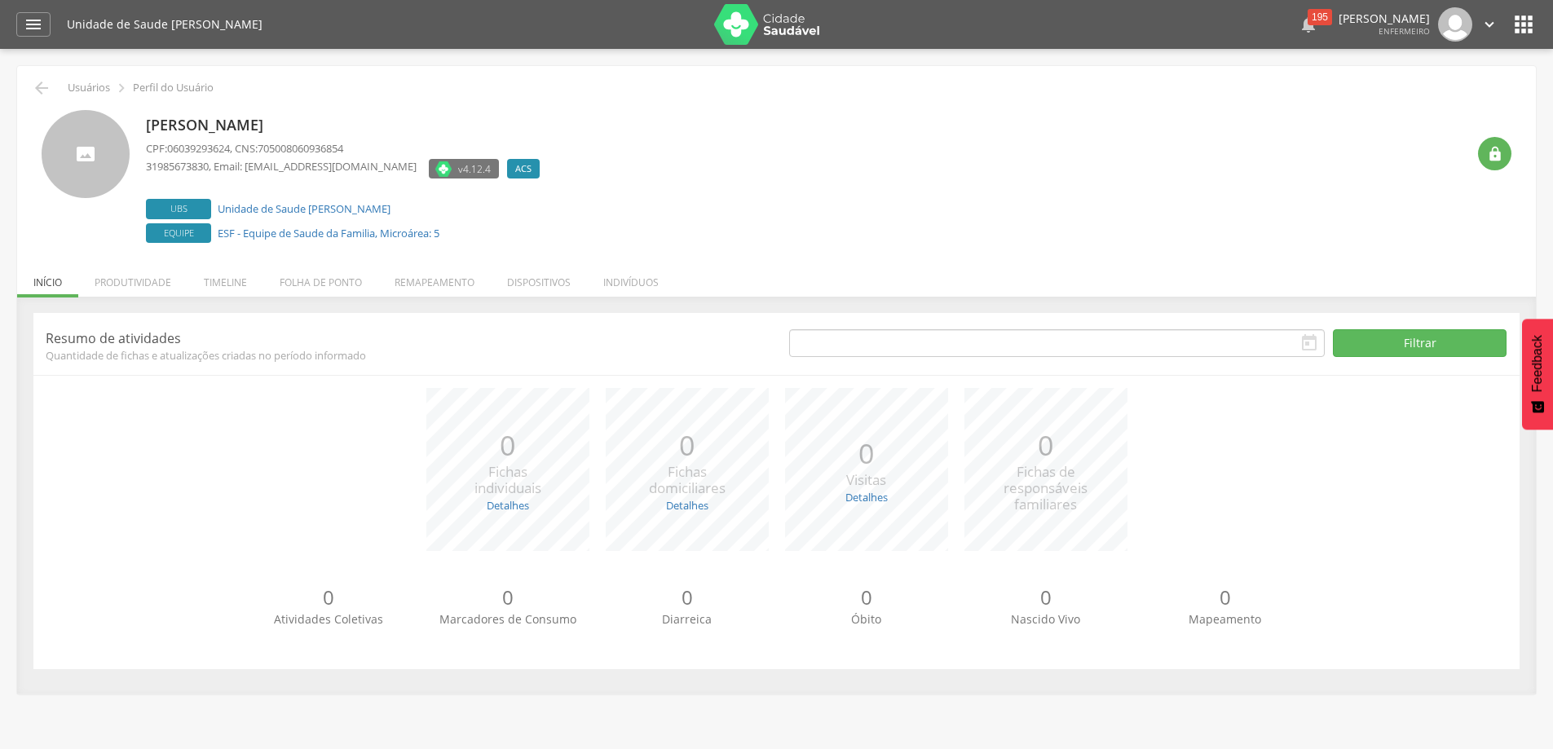
click at [1308, 9] on div "195" at bounding box center [1320, 17] width 24 height 16
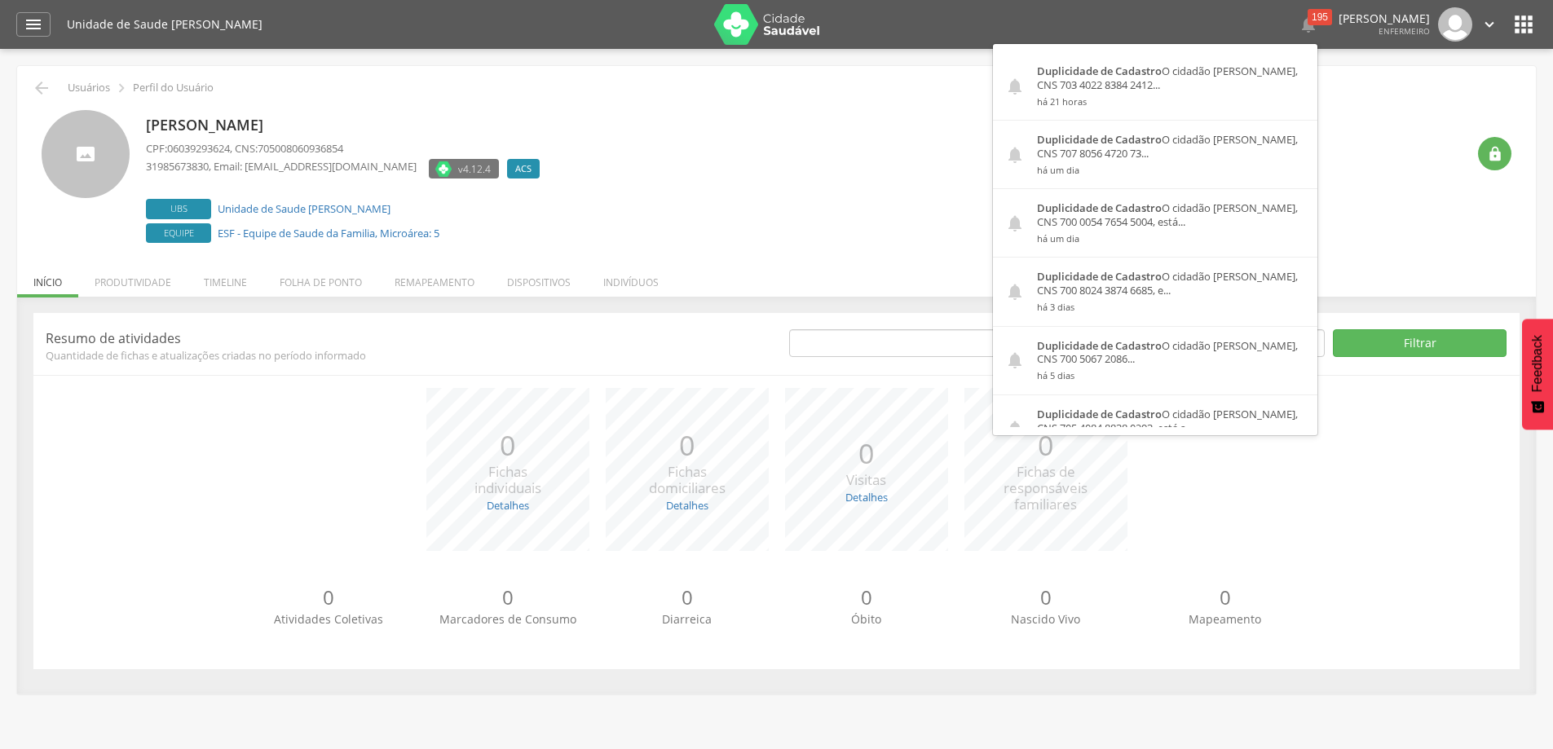
click at [711, 192] on div "Warley Esteves Viana CPF: 06039293624 , CNS: 705008060936854 31985673830 , Emai…" at bounding box center [806, 178] width 1320 height 137
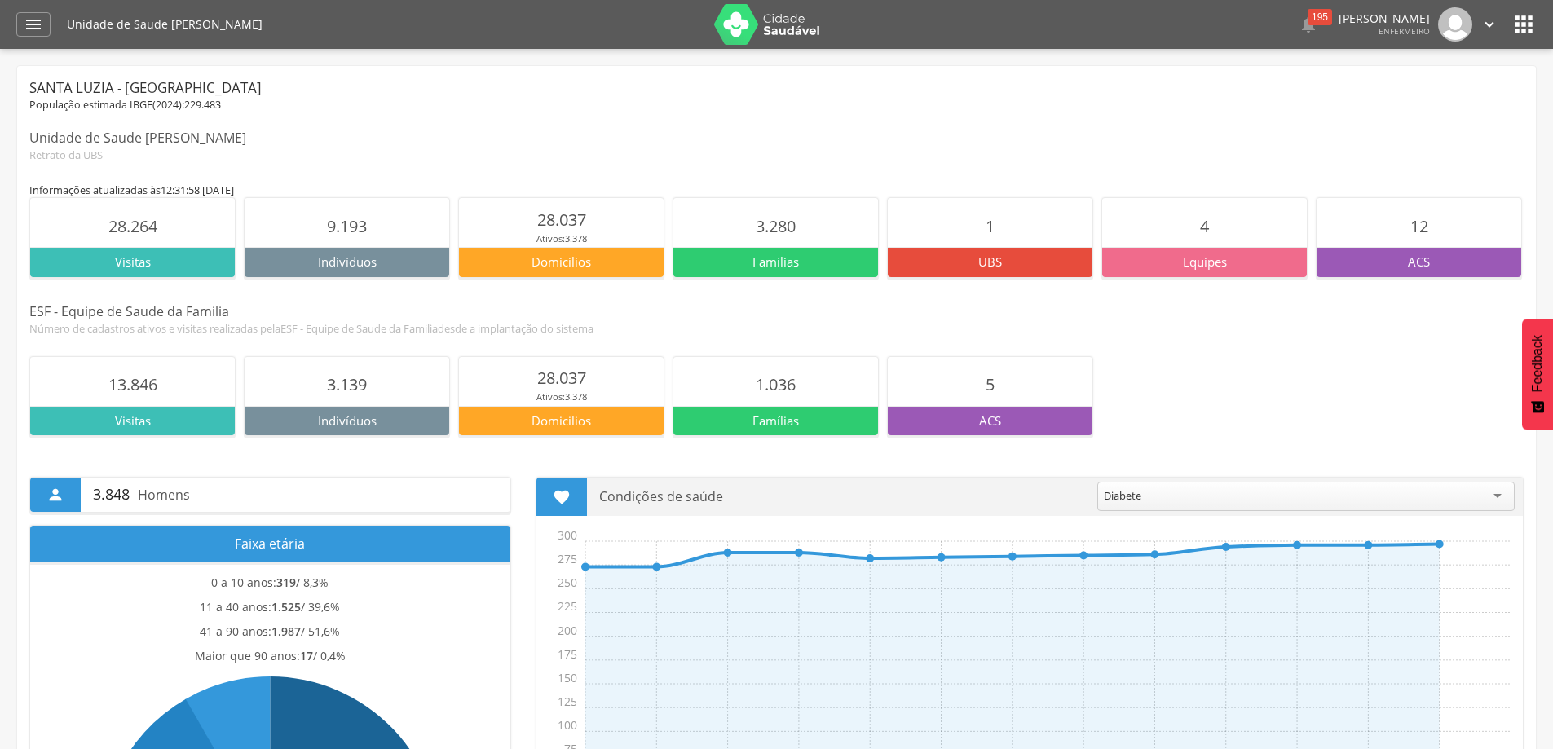
drag, startPoint x: 1283, startPoint y: 17, endPoint x: 1296, endPoint y: 30, distance: 18.4
click at [1308, 18] on div "195" at bounding box center [1320, 17] width 24 height 16
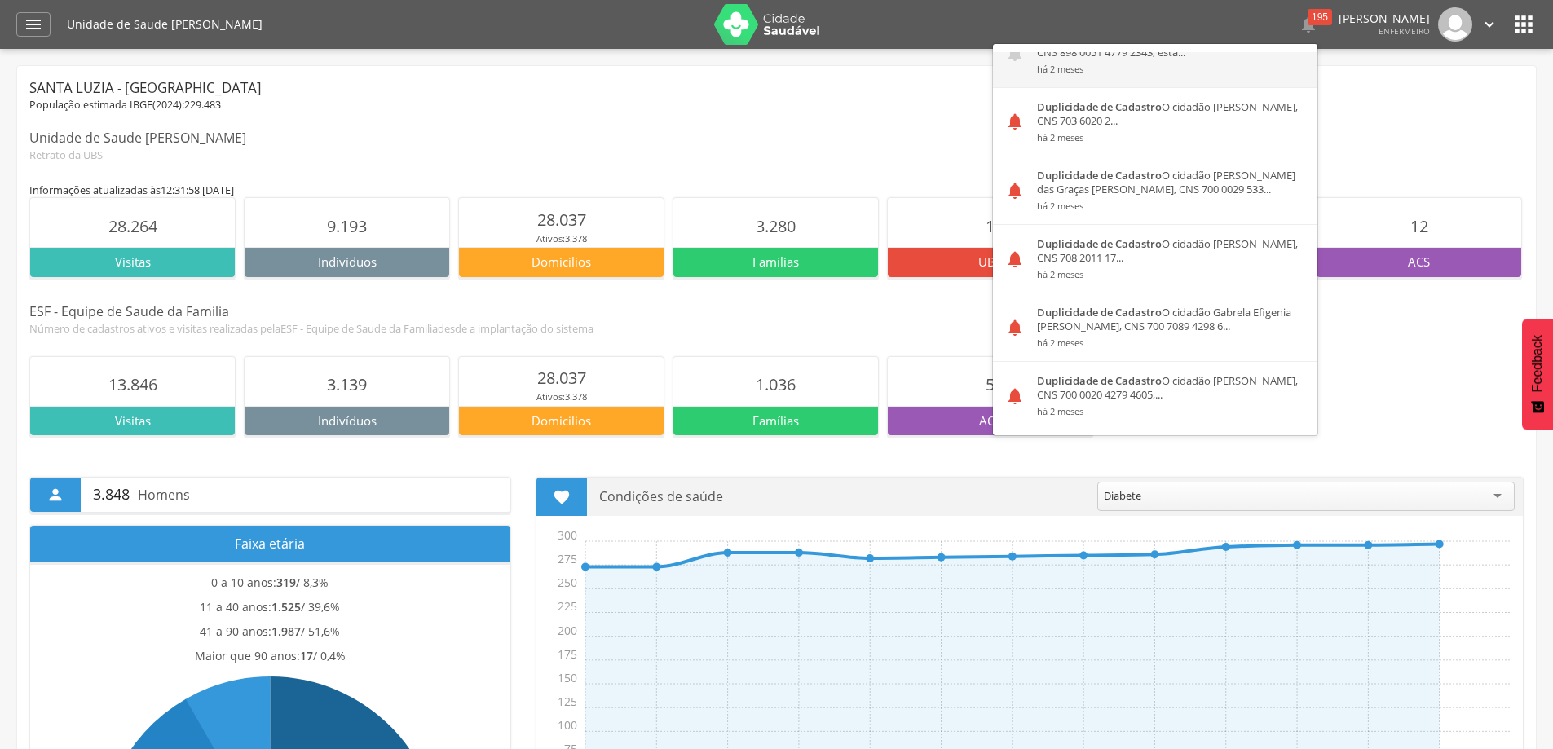
scroll to position [2854, 0]
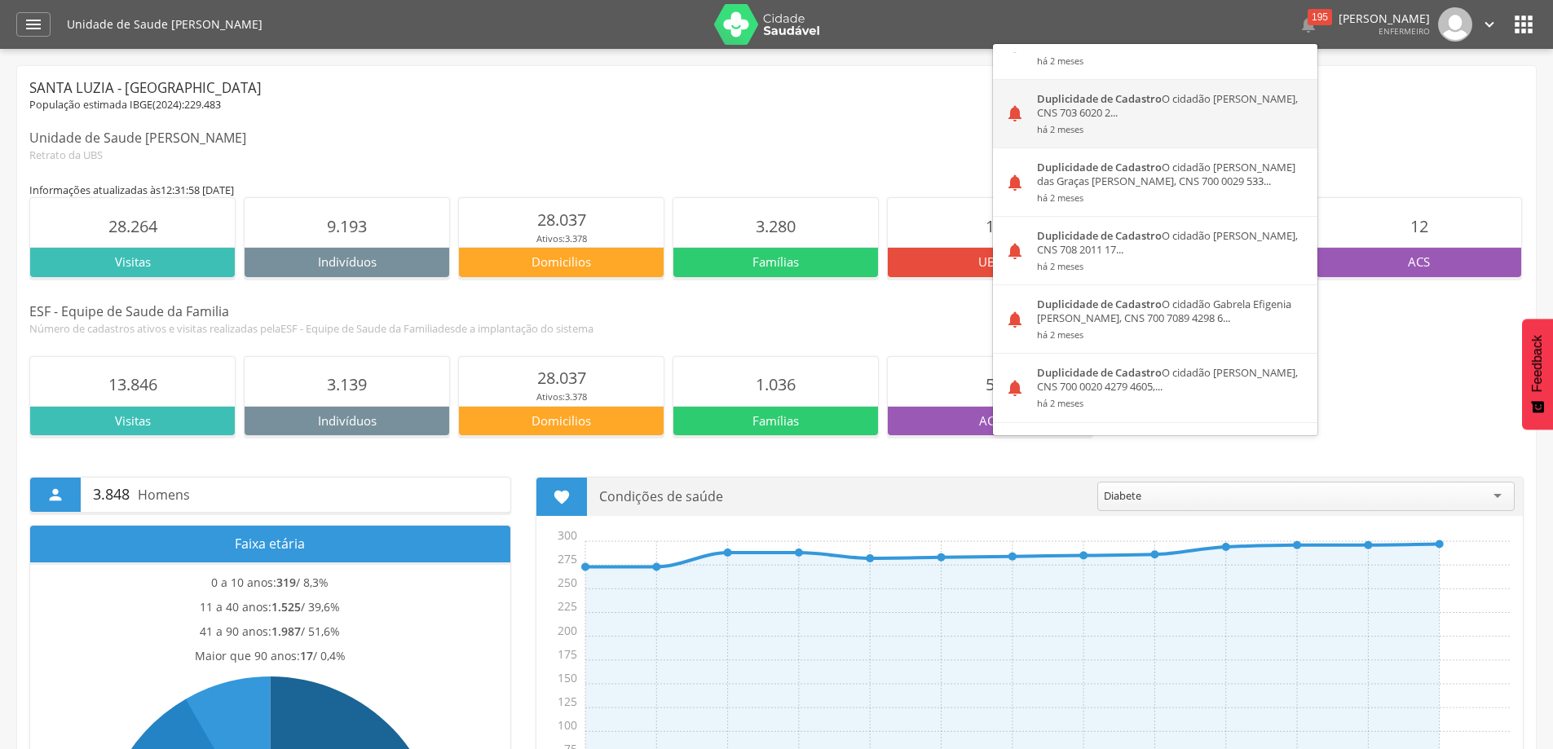
click at [1081, 116] on div "Duplicidade de Cadastro O cidadão Helesandra Aparecida Dias dos Santos, CNS 703…" at bounding box center [1171, 114] width 293 height 68
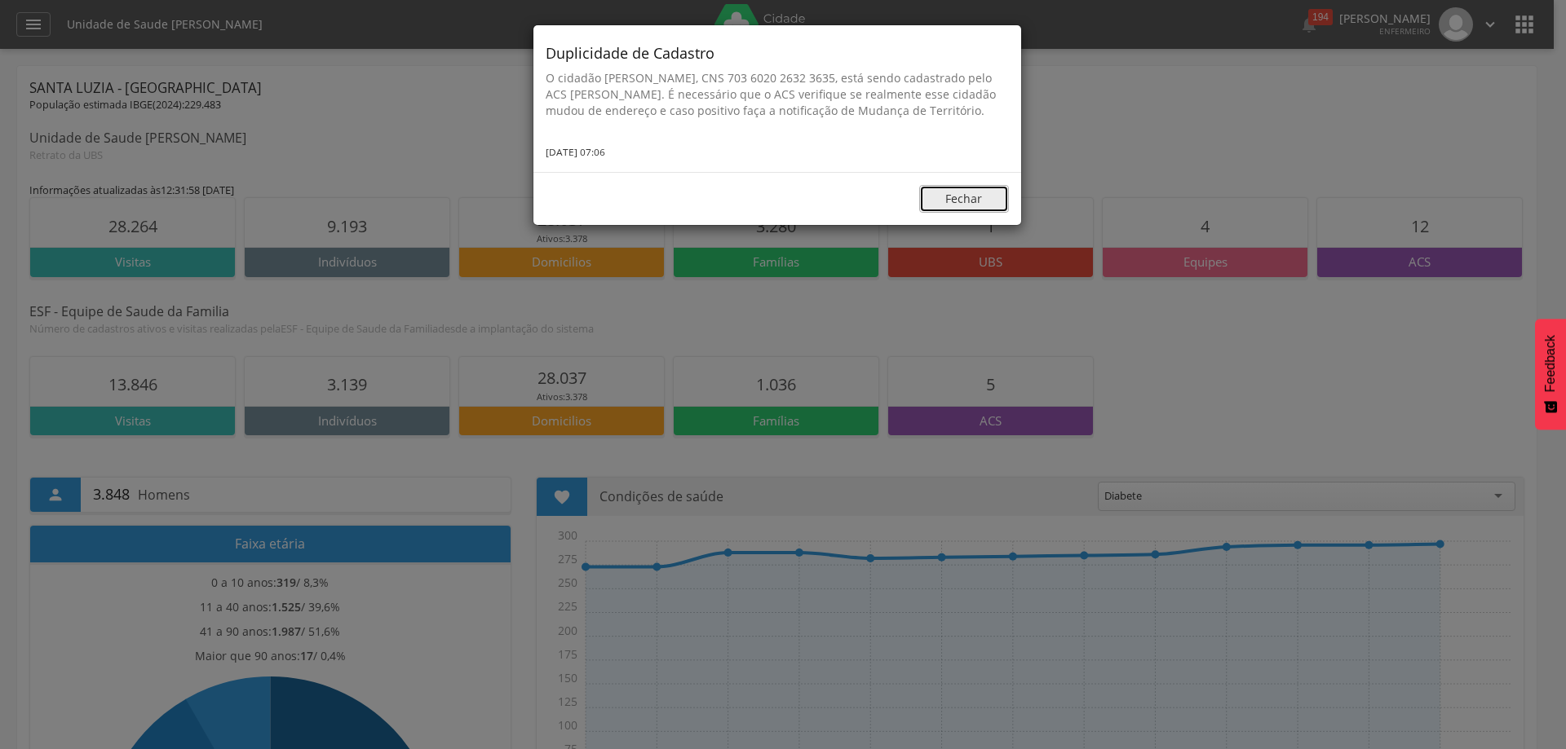
click at [988, 213] on button "Fechar" at bounding box center [964, 199] width 90 height 28
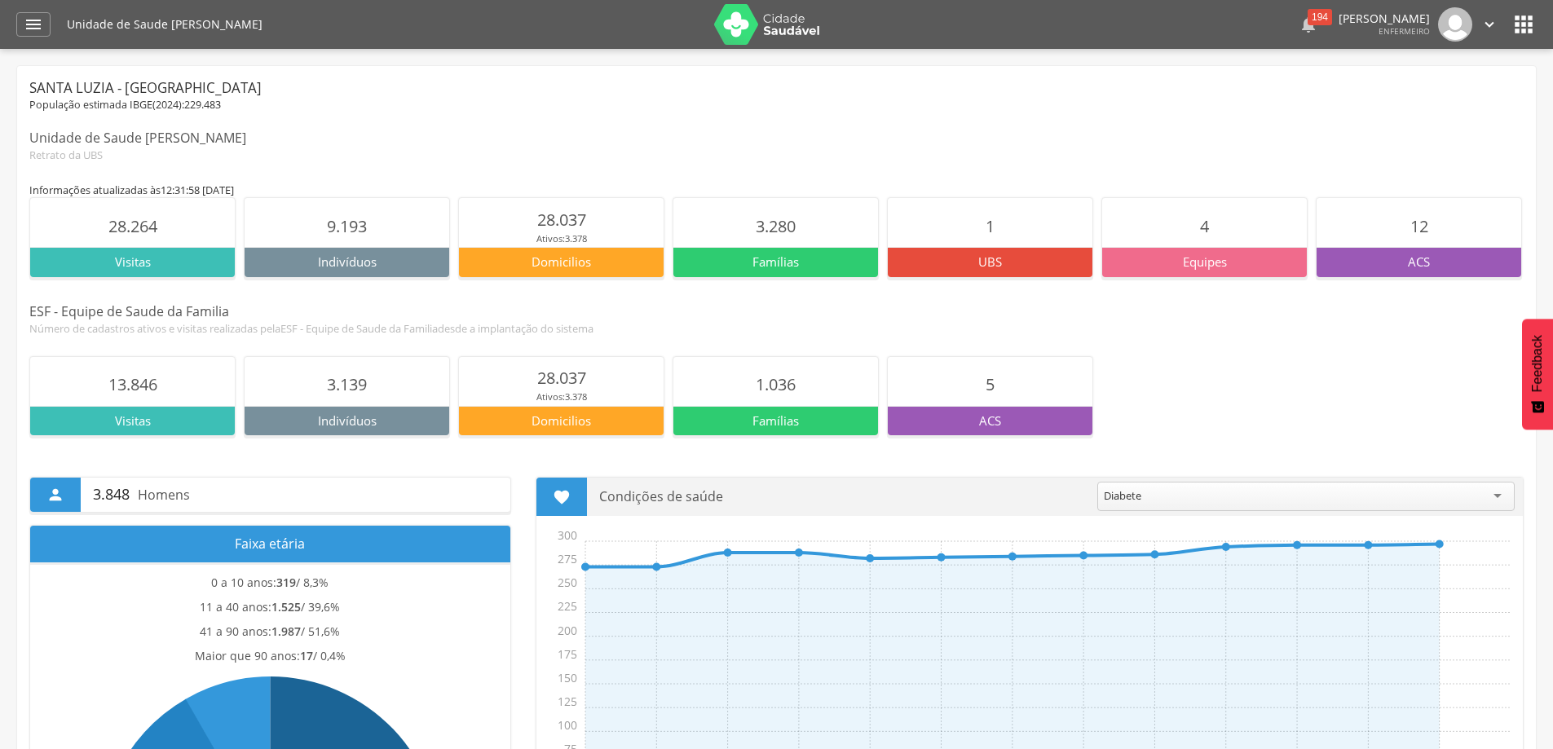
click at [1308, 15] on div "194" at bounding box center [1320, 17] width 24 height 16
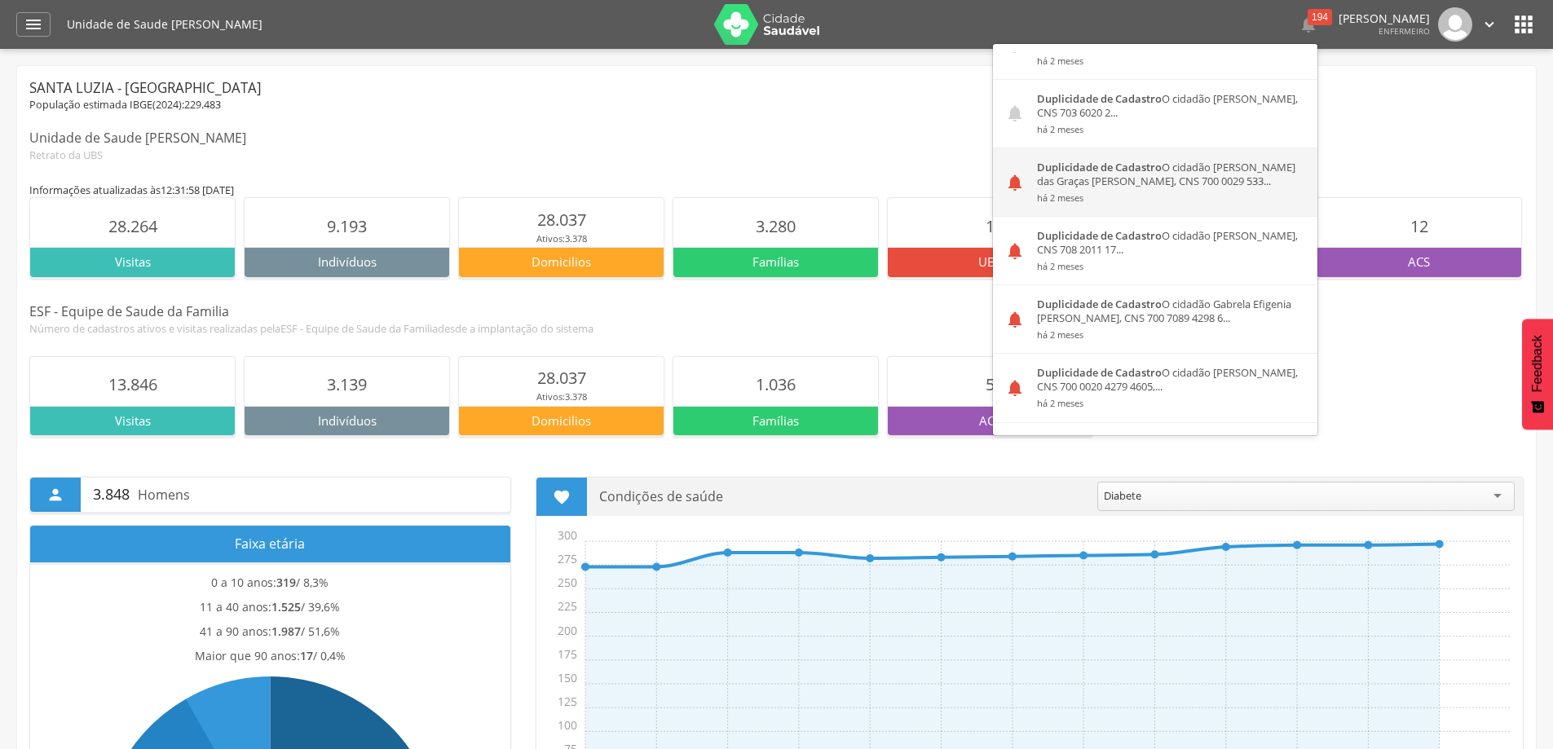
click at [1121, 174] on div "Duplicidade de Cadastro O cidadão Maria das Graças Ferreira de Sousa, CNS 700 0…" at bounding box center [1171, 182] width 293 height 68
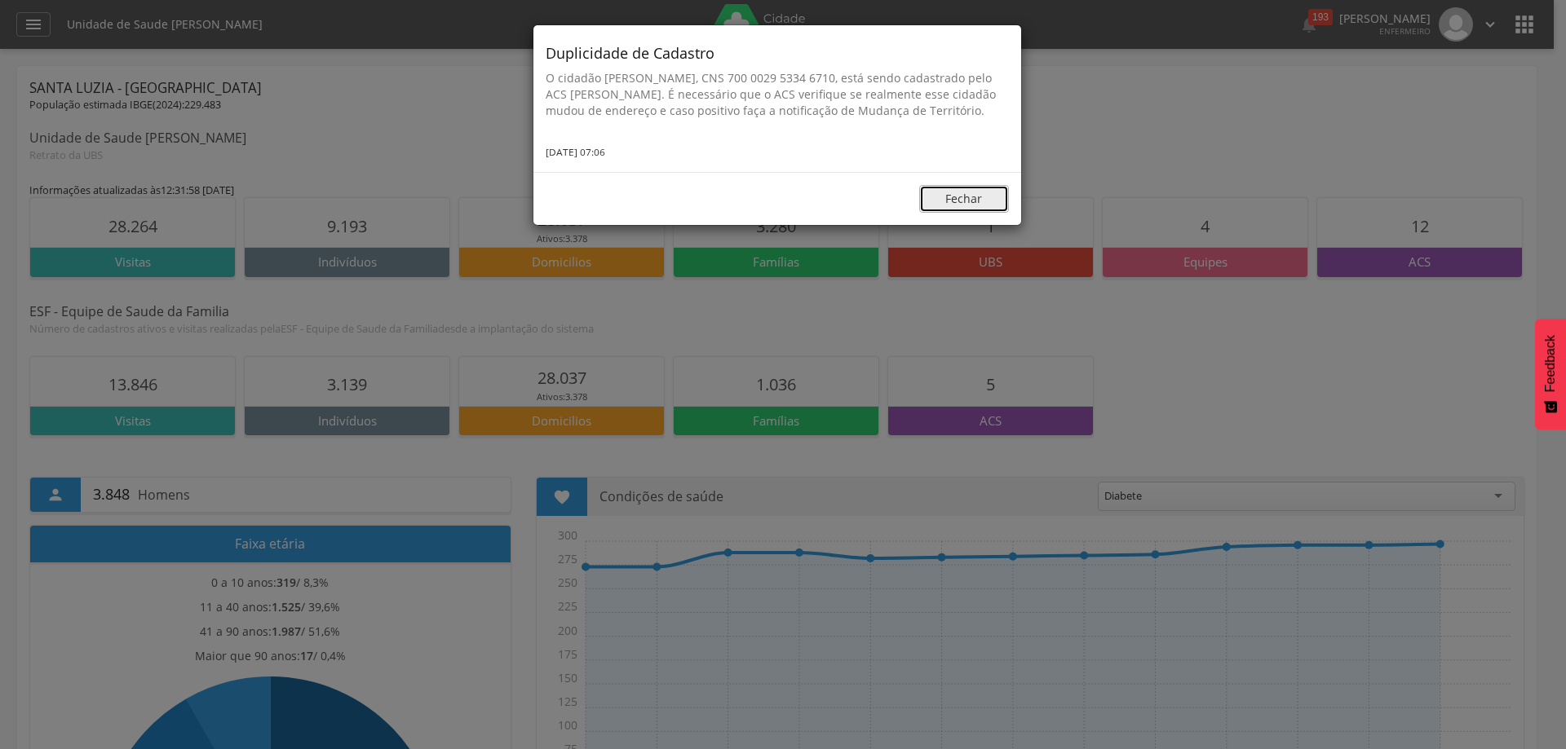
click at [971, 213] on button "Fechar" at bounding box center [964, 199] width 90 height 28
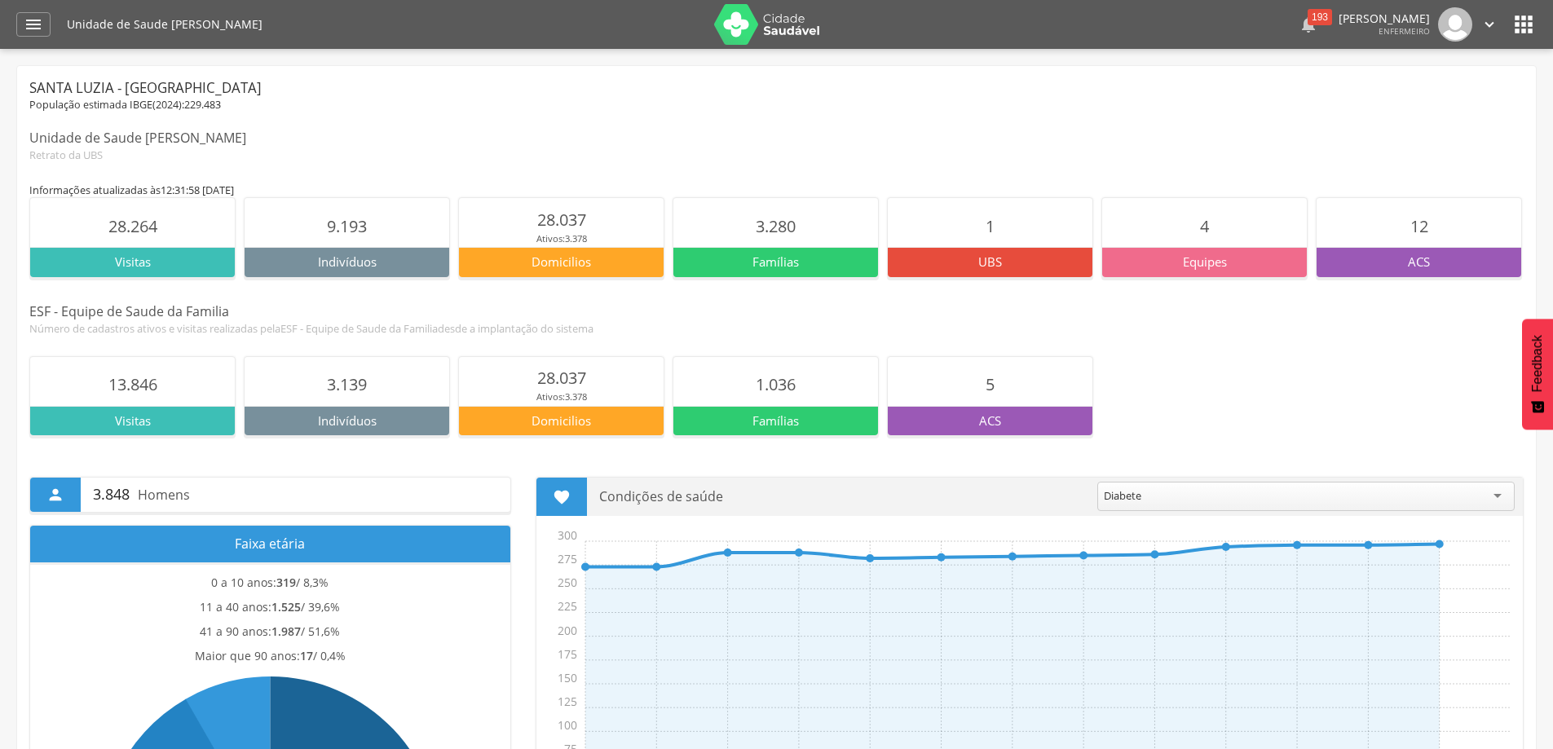
click at [1308, 15] on div "193" at bounding box center [1320, 17] width 24 height 16
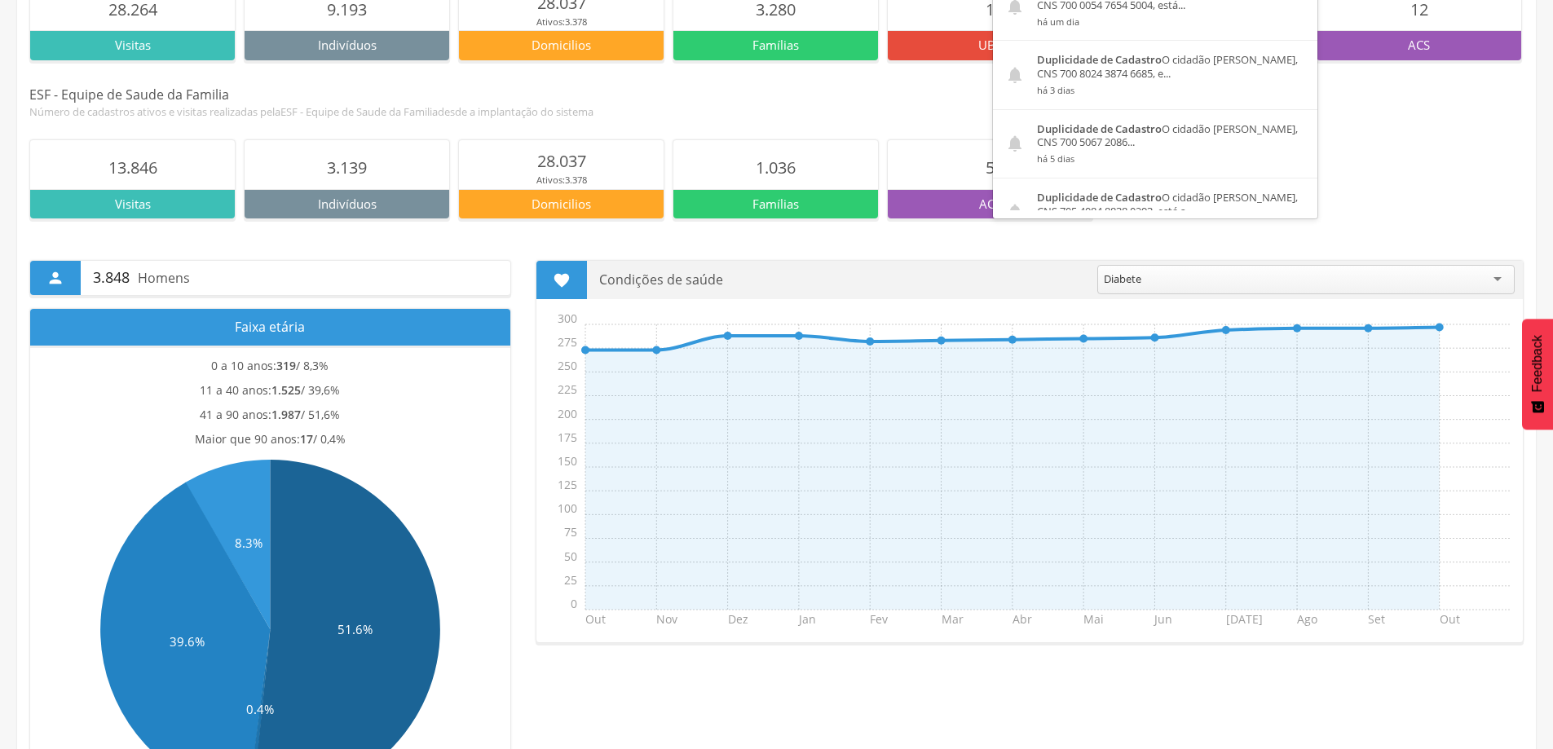
scroll to position [0, 0]
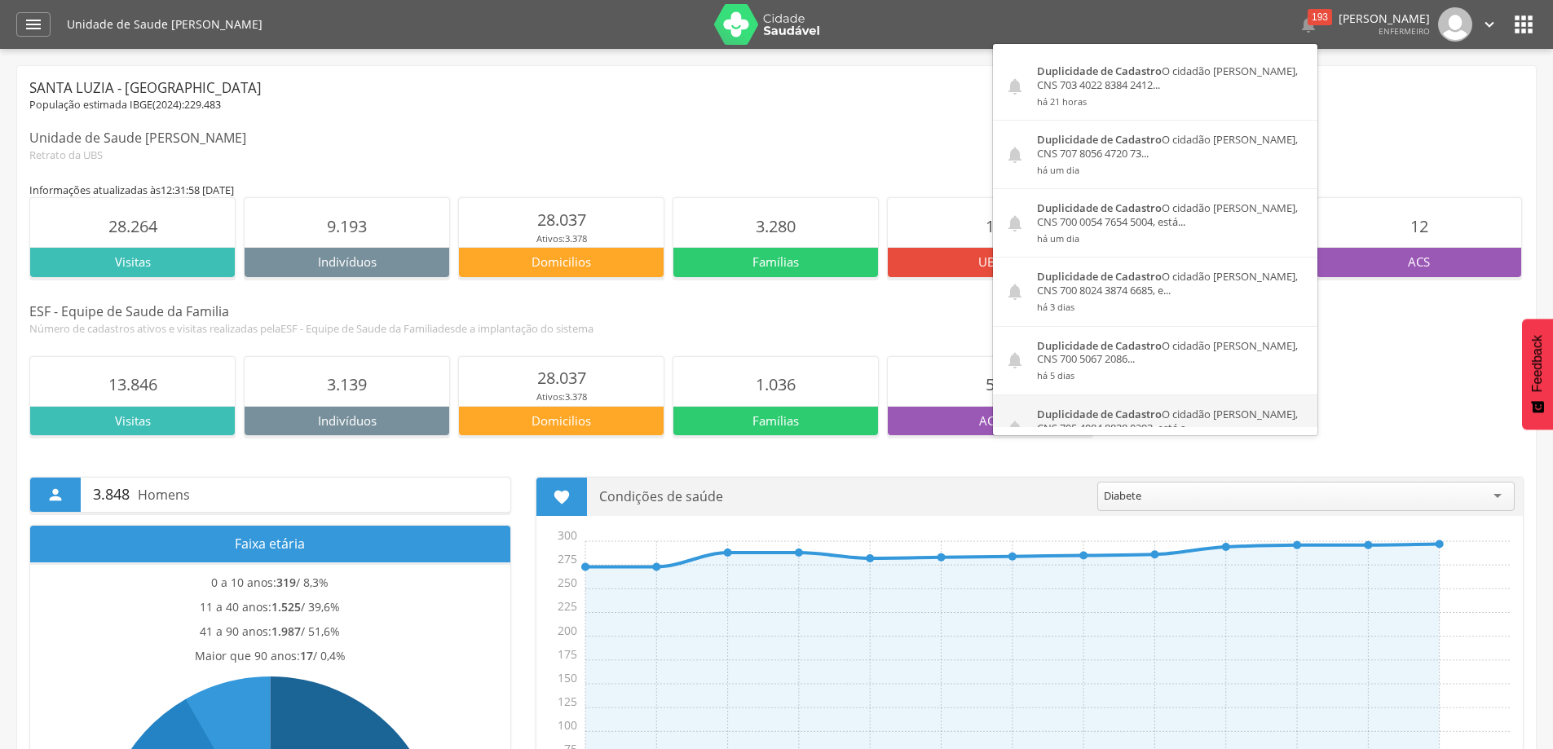
click at [1272, 416] on div "Duplicidade de Cadastro O cidadão [PERSON_NAME], CNS 705 4084 8838 0293, está s…" at bounding box center [1171, 429] width 293 height 68
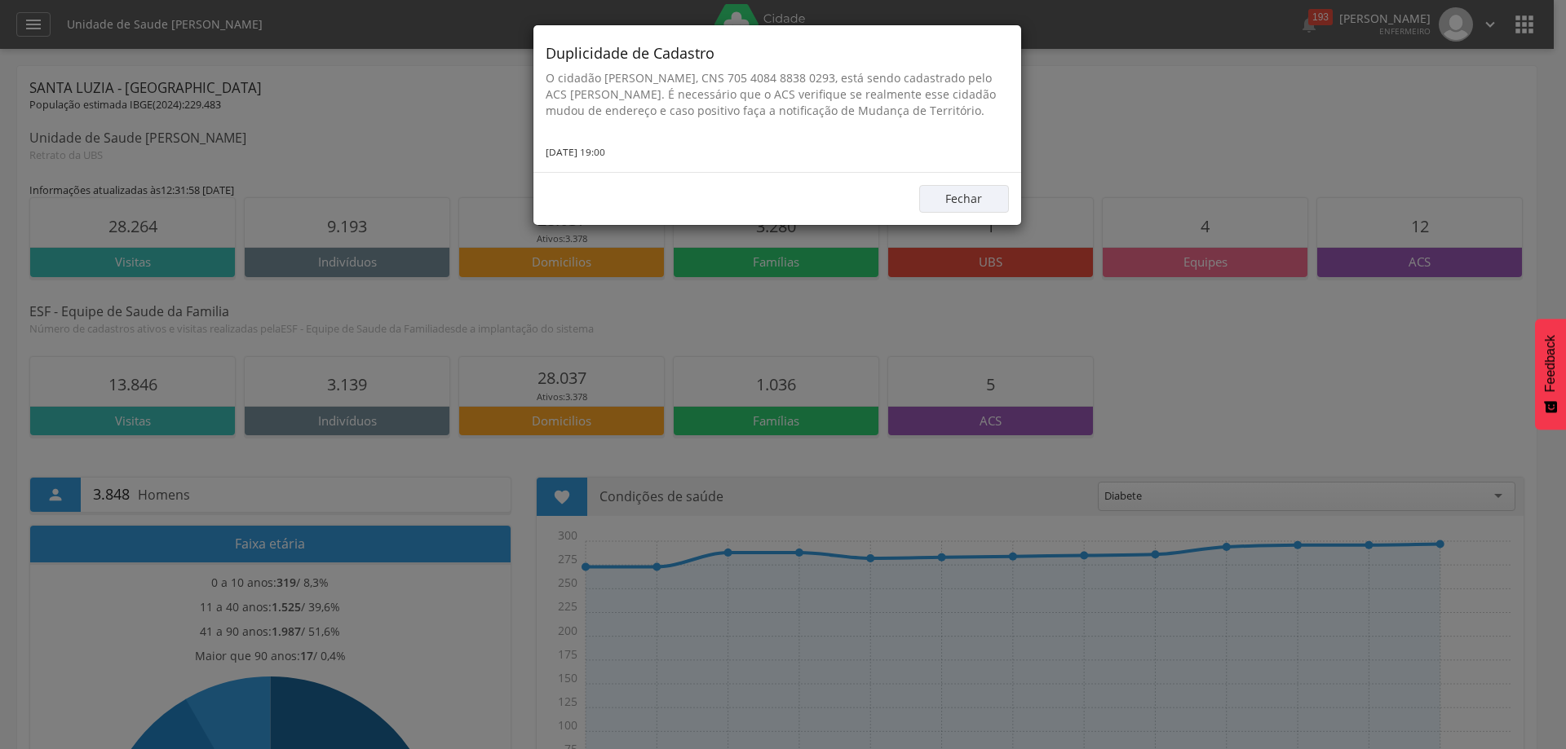
drag, startPoint x: 984, startPoint y: 107, endPoint x: 544, endPoint y: 75, distance: 441.5
click at [544, 75] on div "Duplicidade de Cadastro O cidadão Rayane Lopes Pereira, CNS 705 4084 8838 0293,…" at bounding box center [777, 98] width 488 height 147
copy p "O cidadão [PERSON_NAME], CNS 705 4084 8838 0293, está sendo cadastrado pelo ACS…"
click at [952, 193] on button "Fechar" at bounding box center [964, 199] width 90 height 28
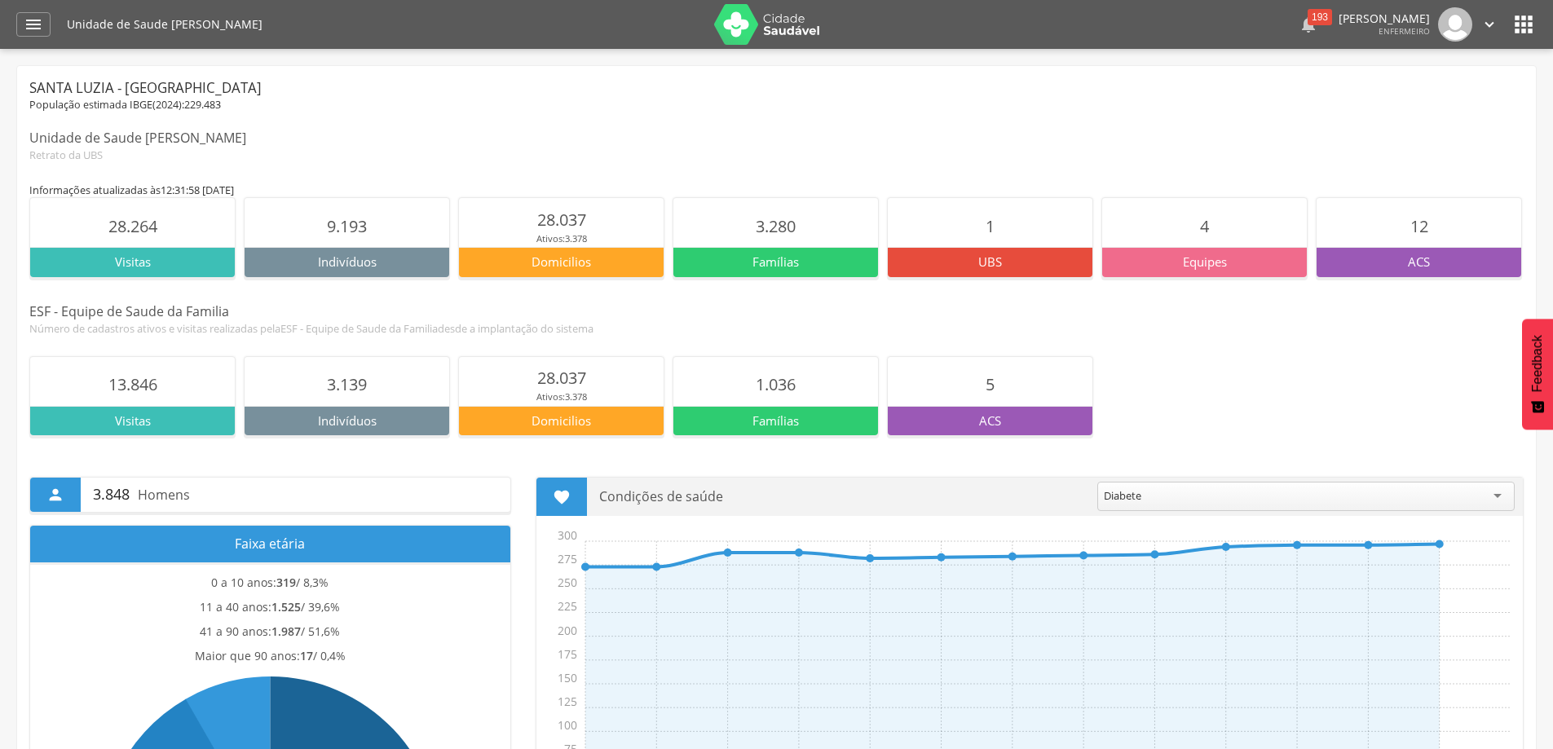
click at [1308, 16] on div "193" at bounding box center [1320, 17] width 24 height 16
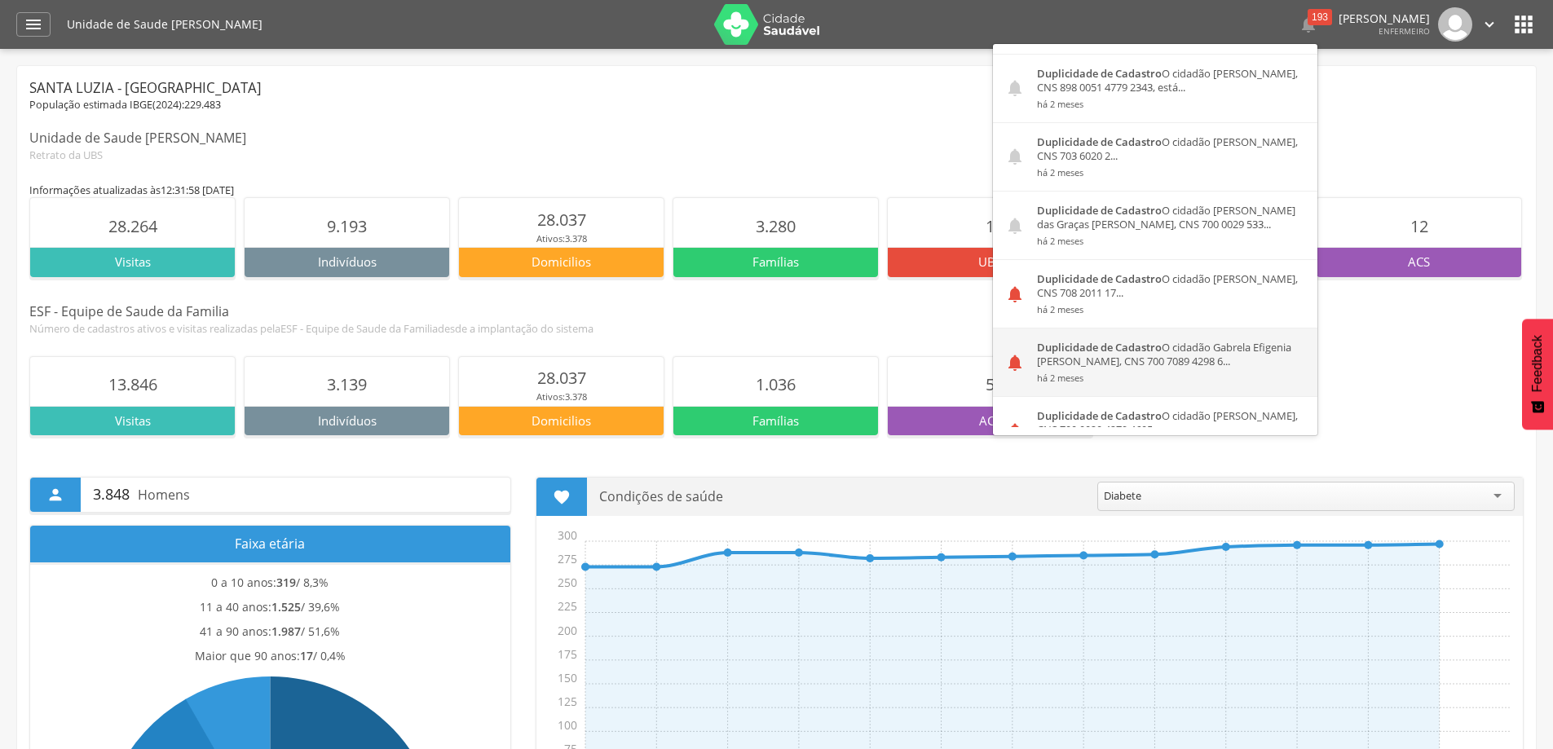
scroll to position [2810, 0]
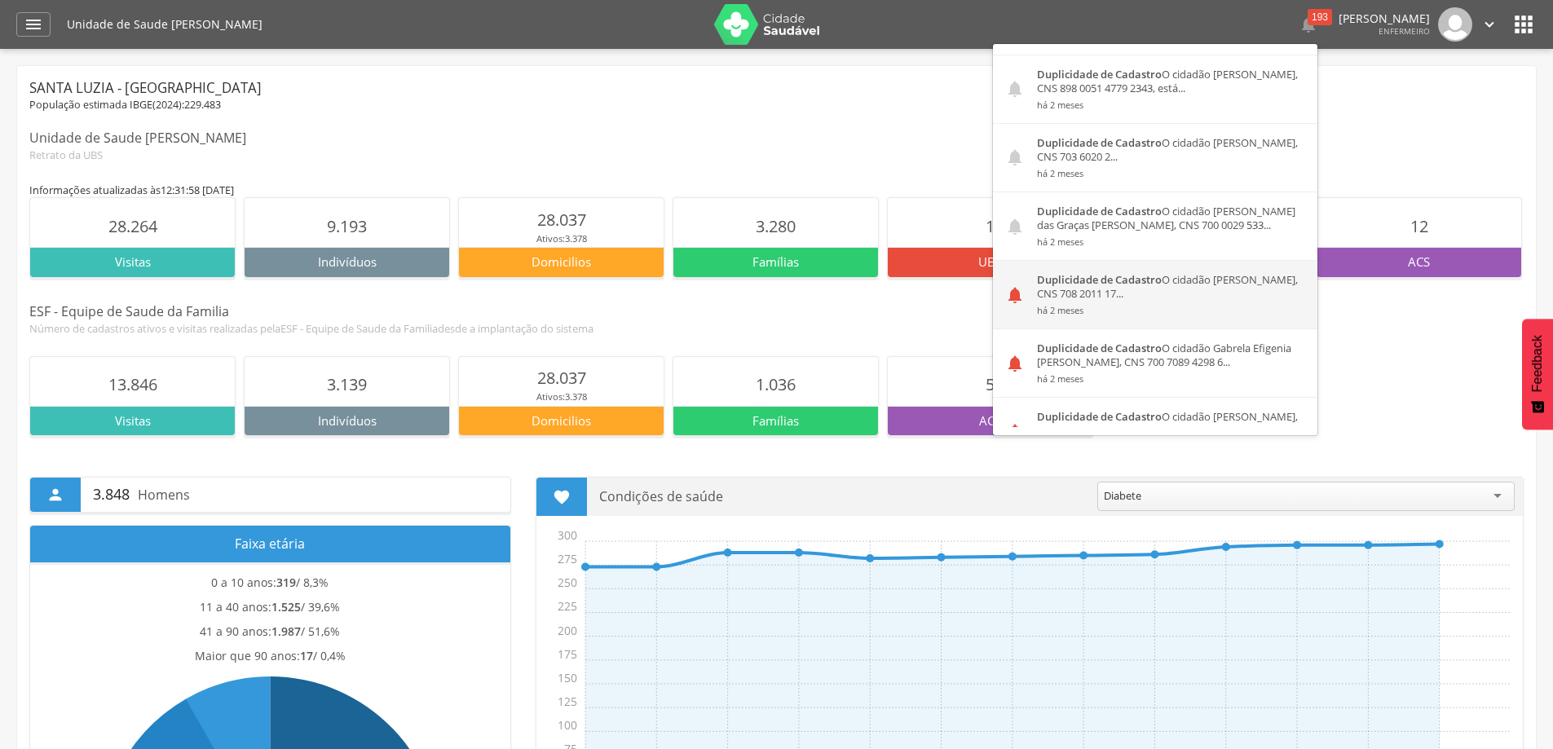
click at [1109, 298] on div "Duplicidade de Cadastro O cidadão Alexandre Roberto Ferreira de Sousa, CNS 708 …" at bounding box center [1171, 295] width 293 height 68
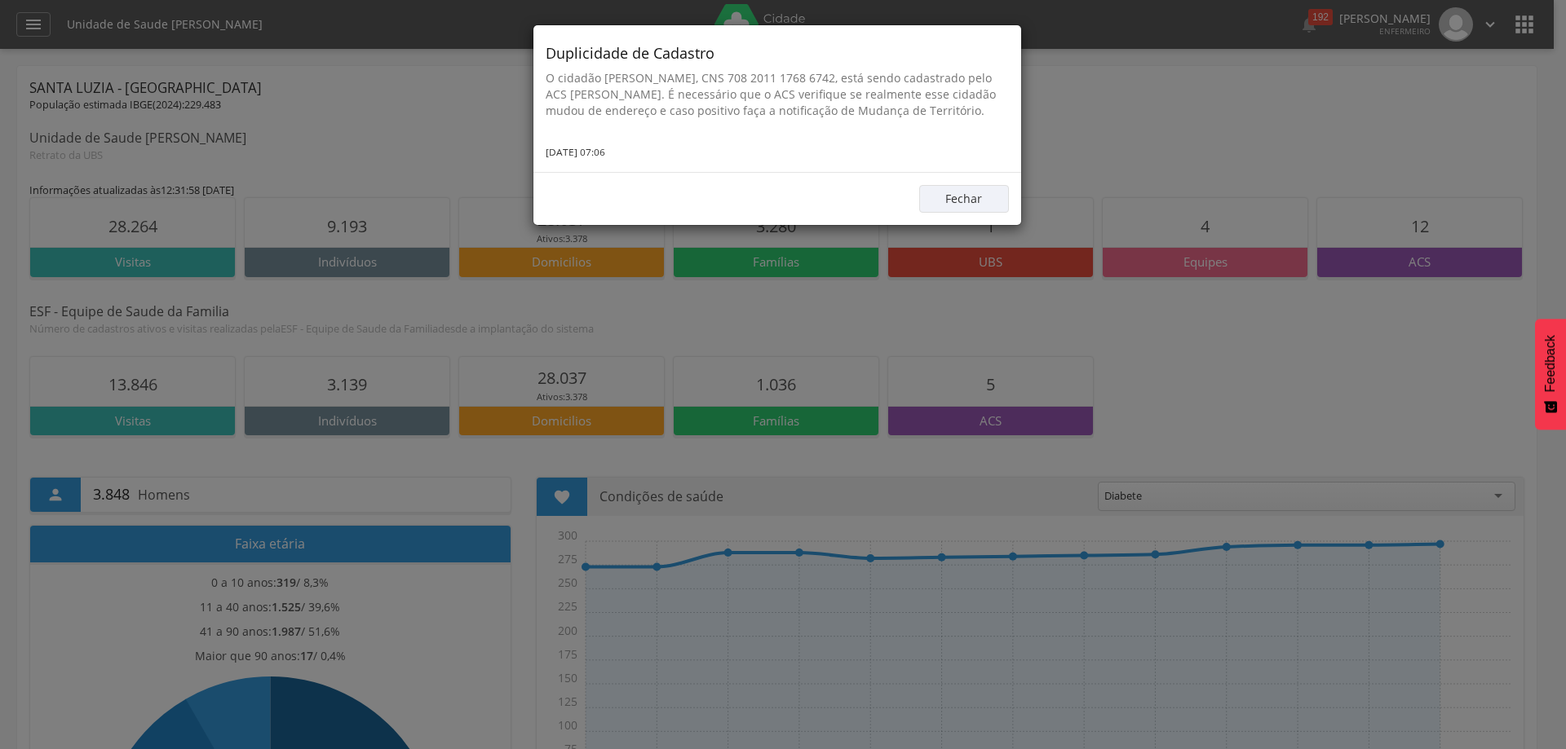
drag, startPoint x: 683, startPoint y: 128, endPoint x: 541, endPoint y: 74, distance: 151.7
click at [541, 74] on div "Duplicidade de Cadastro O cidadão Alexandre Roberto Ferreira de Sousa, CNS 708 …" at bounding box center [777, 98] width 488 height 147
copy p "O cidadão [PERSON_NAME], CNS 708 2011 1768 6742, está sendo cadastrado pelo ACS…"
click at [982, 213] on button "Fechar" at bounding box center [964, 199] width 90 height 28
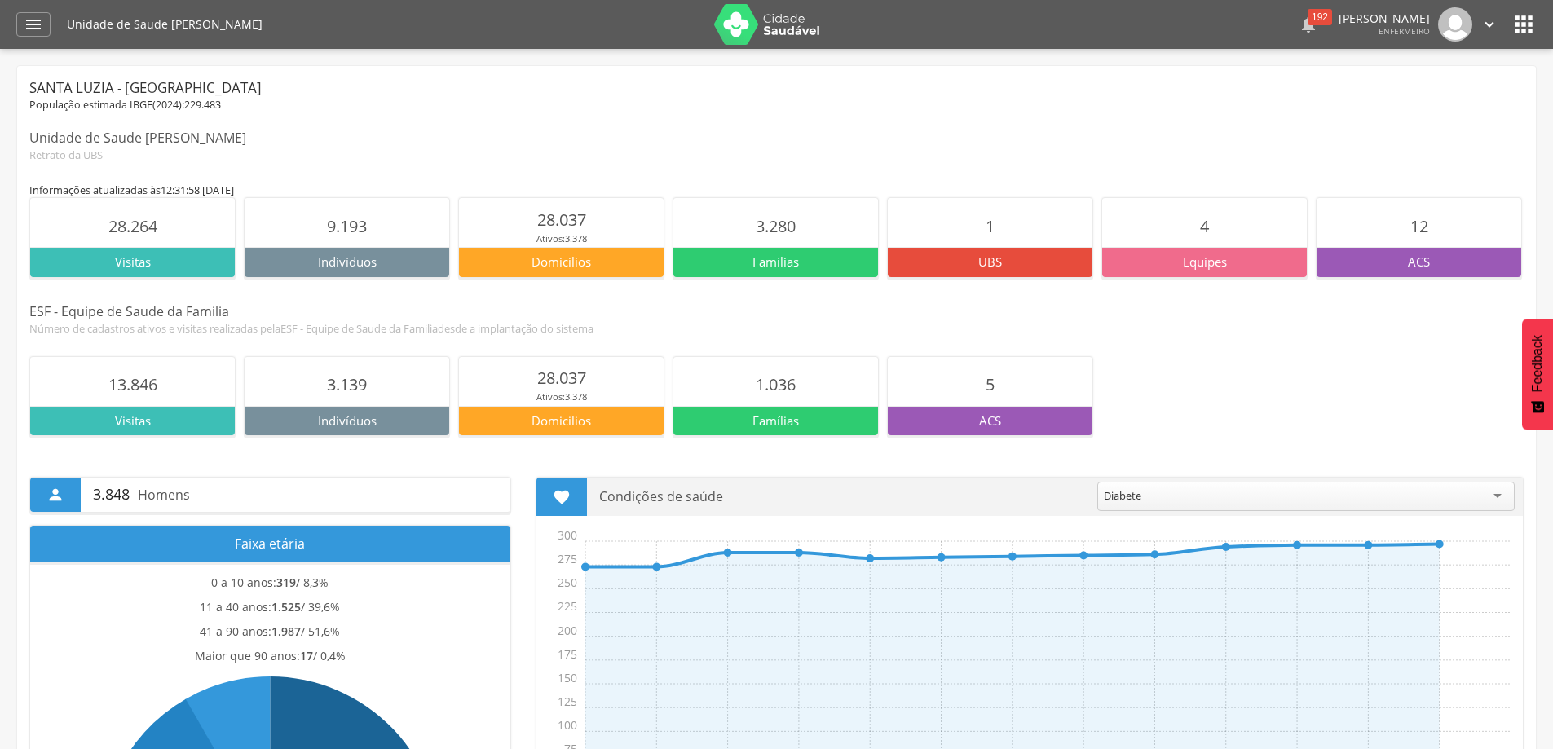
click at [1308, 19] on div "192" at bounding box center [1320, 17] width 24 height 16
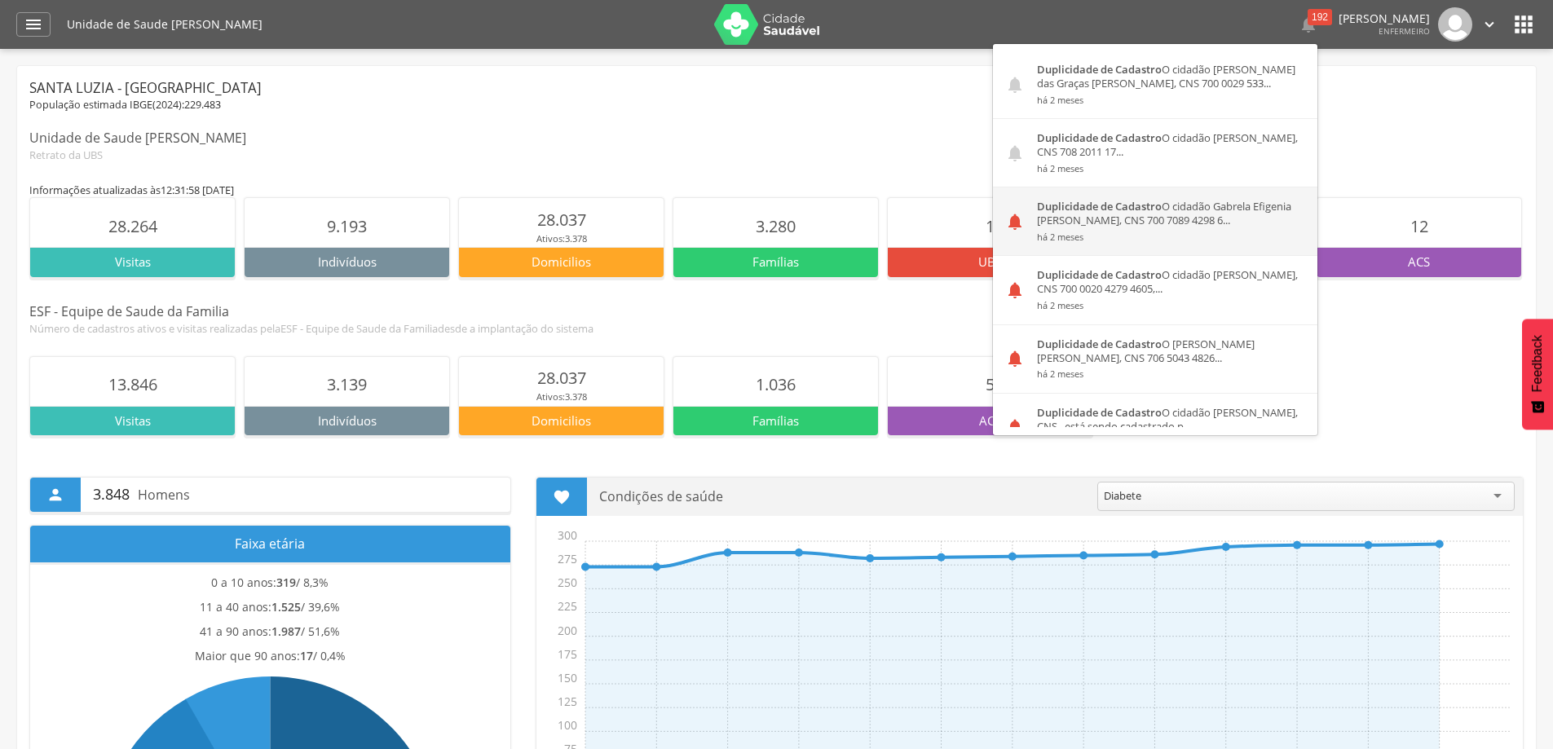
scroll to position [3054, 0]
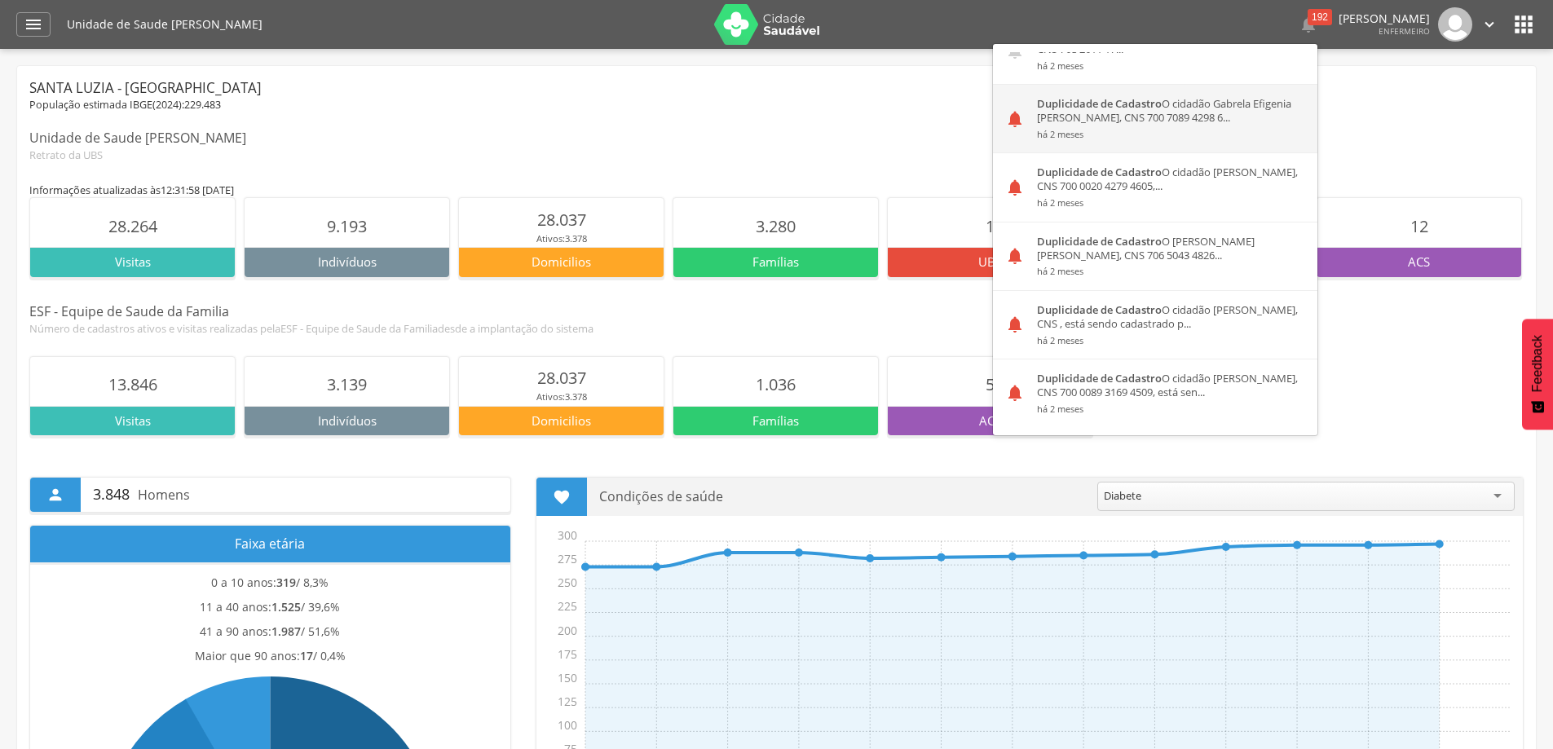
click at [1085, 129] on small "há 2 meses" at bounding box center [1171, 134] width 268 height 11
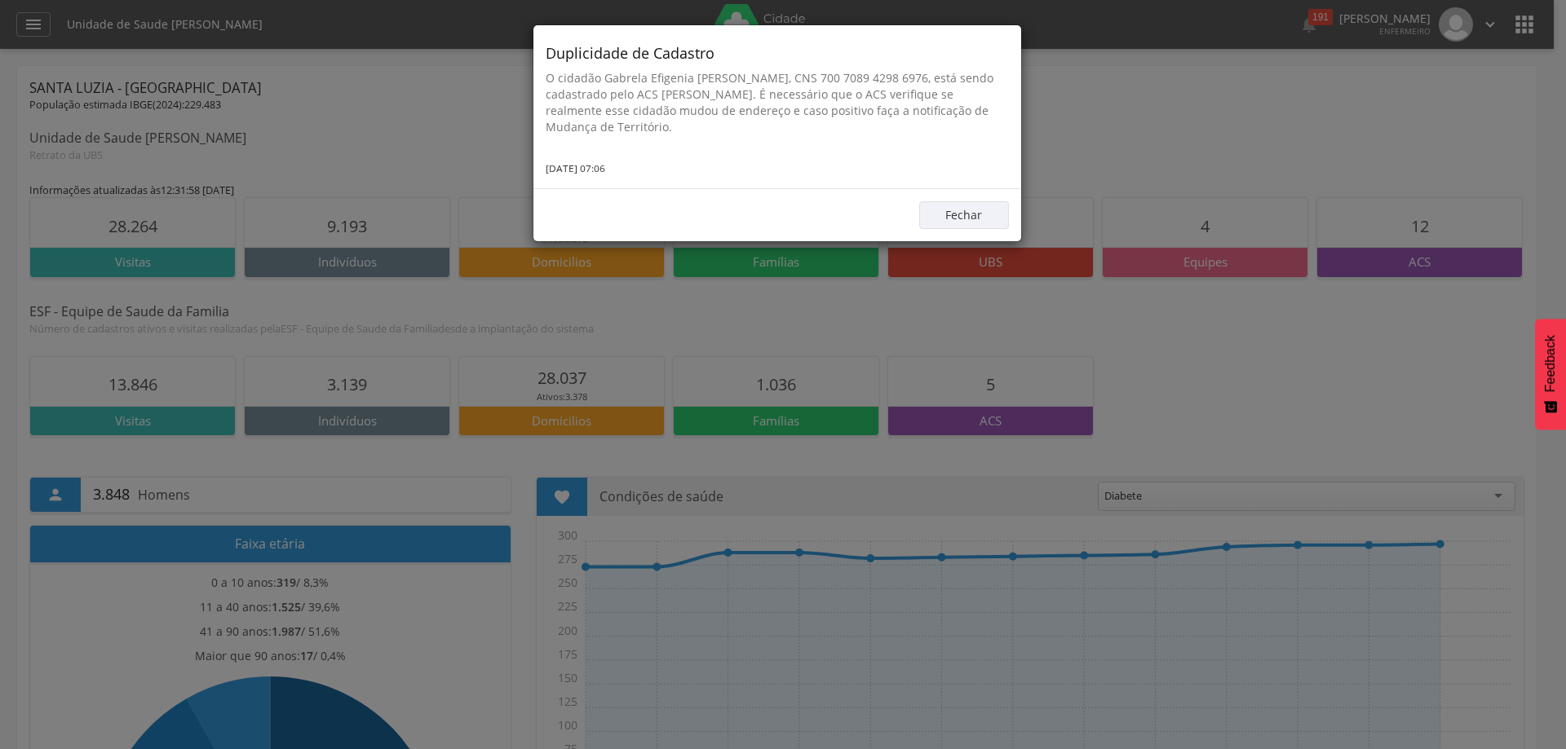
drag, startPoint x: 669, startPoint y: 128, endPoint x: 545, endPoint y: 72, distance: 136.9
click at [545, 72] on p "O cidadão Gabrela Efigenia [PERSON_NAME], CNS 700 7089 4298 6976, está sendo ca…" at bounding box center [776, 102] width 463 height 65
copy p "O cidadão Gabrela Efigenia [PERSON_NAME], CNS 700 7089 4298 6976, está sendo ca…"
click at [820, 168] on div "Duplicidade de Cadastro O cidadão Gabrela Efigenia Medeiros Pinto, CNS 700 7089…" at bounding box center [777, 106] width 488 height 163
click at [1287, 18] on div "Duplicidade de Cadastro O cidadão Gabrela Efigenia Medeiros Pinto, CNS 700 7089…" at bounding box center [783, 374] width 1566 height 749
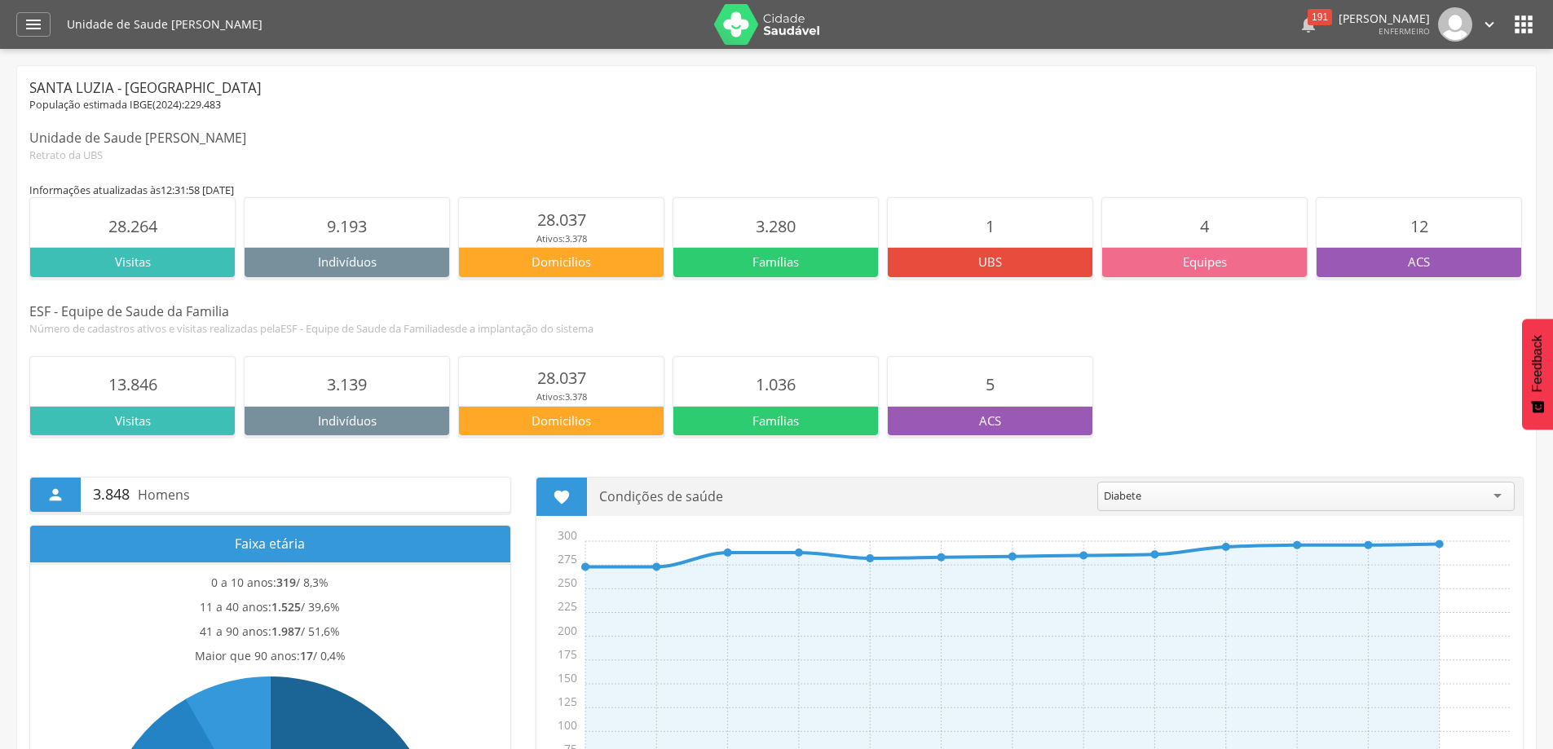
click at [1308, 18] on div "191" at bounding box center [1320, 17] width 24 height 16
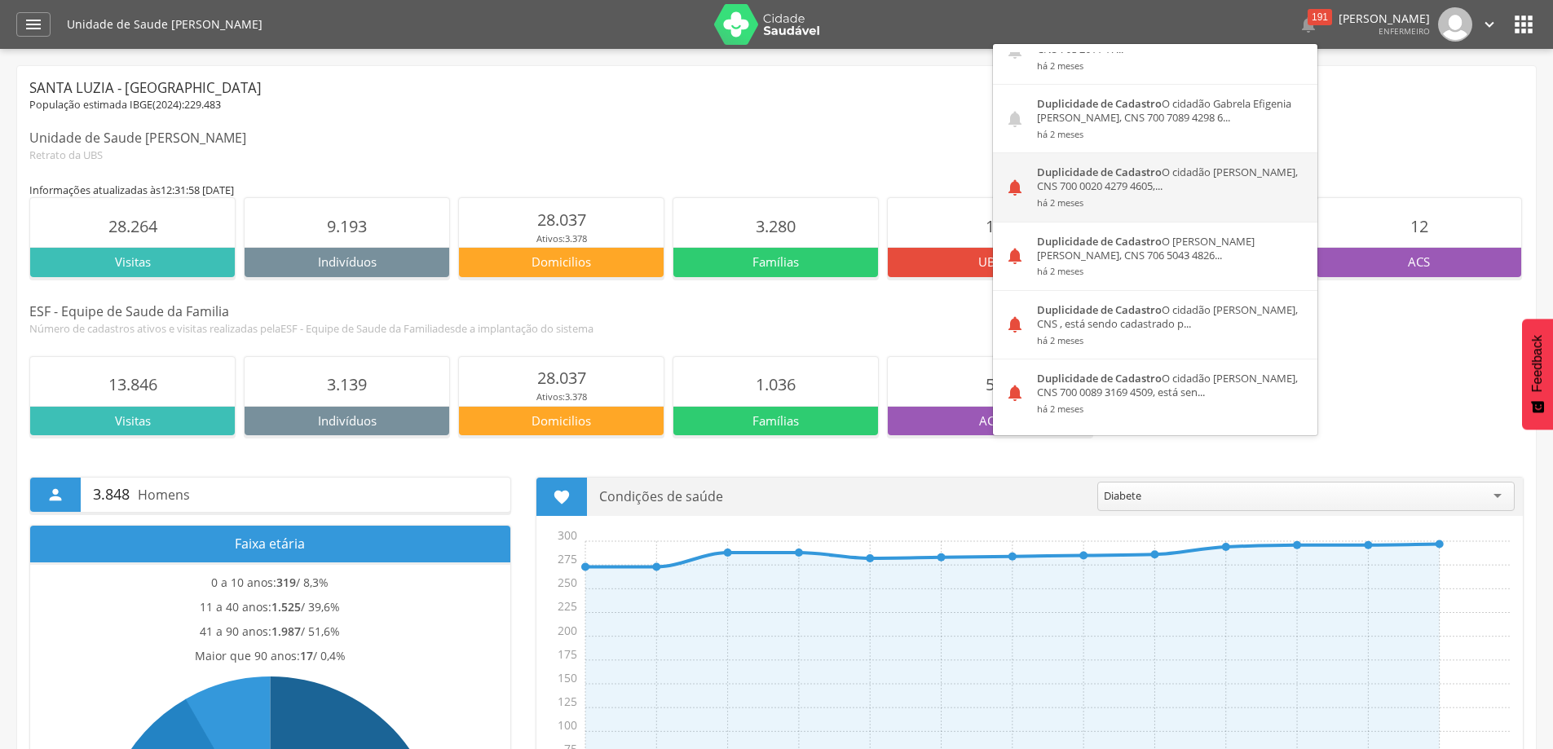
click at [1124, 182] on div "Duplicidade de Cadastro O cidadão Ana Heloisa Cruz Rodrigues, CNS 700 0020 4279…" at bounding box center [1171, 187] width 293 height 68
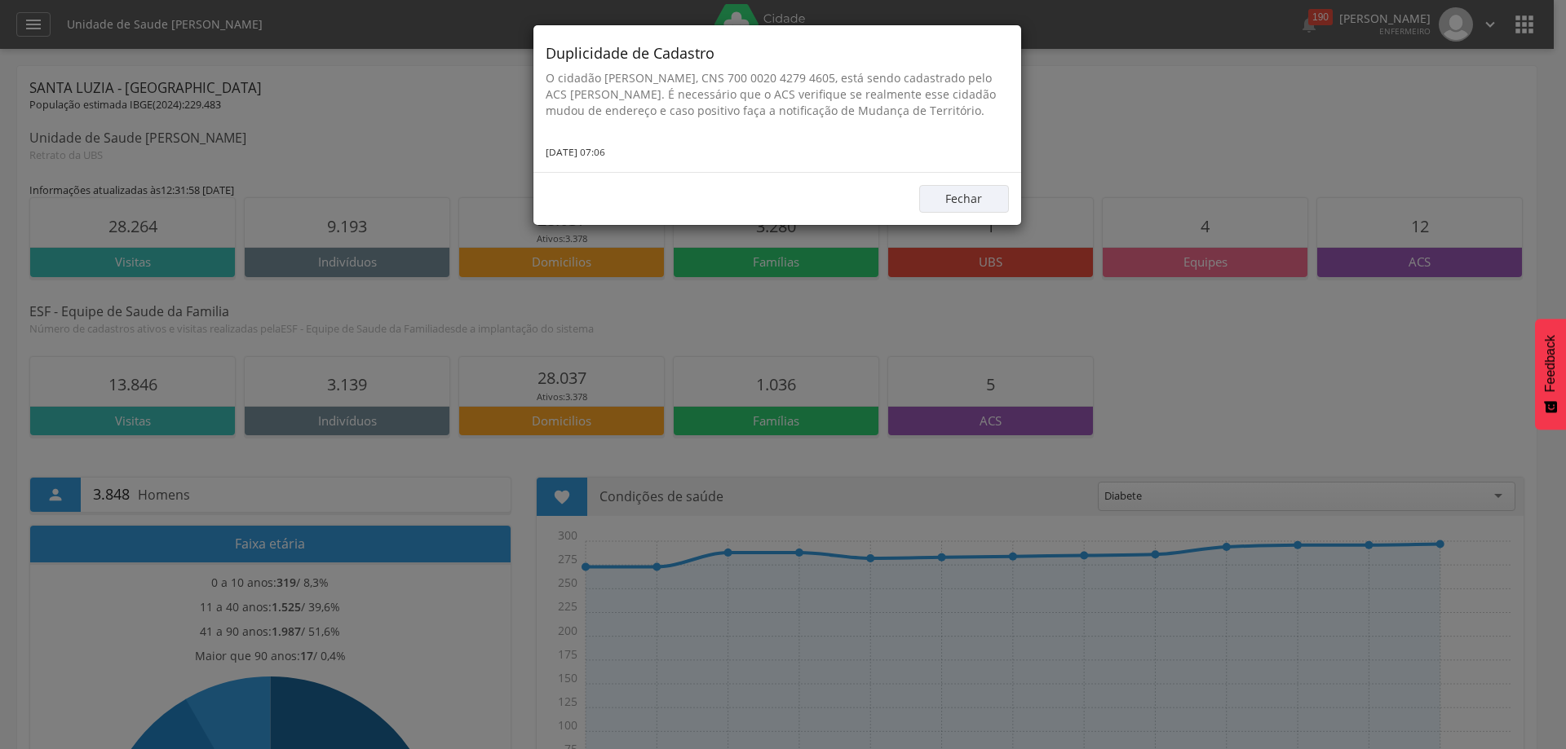
drag, startPoint x: 676, startPoint y: 126, endPoint x: 537, endPoint y: 78, distance: 146.5
click at [537, 78] on div "Duplicidade de Cadastro O cidadão Ana Heloisa Cruz Rodrigues, CNS 700 0020 4279…" at bounding box center [777, 98] width 488 height 147
copy p "O cidadão [PERSON_NAME], CNS 700 0020 4279 4605, está sendo cadastrado pelo ACS…"
click at [1158, 133] on div "Duplicidade de Cadastro O cidadão Ana Heloisa Cruz Rodrigues, CNS 700 0020 4279…" at bounding box center [783, 374] width 1566 height 749
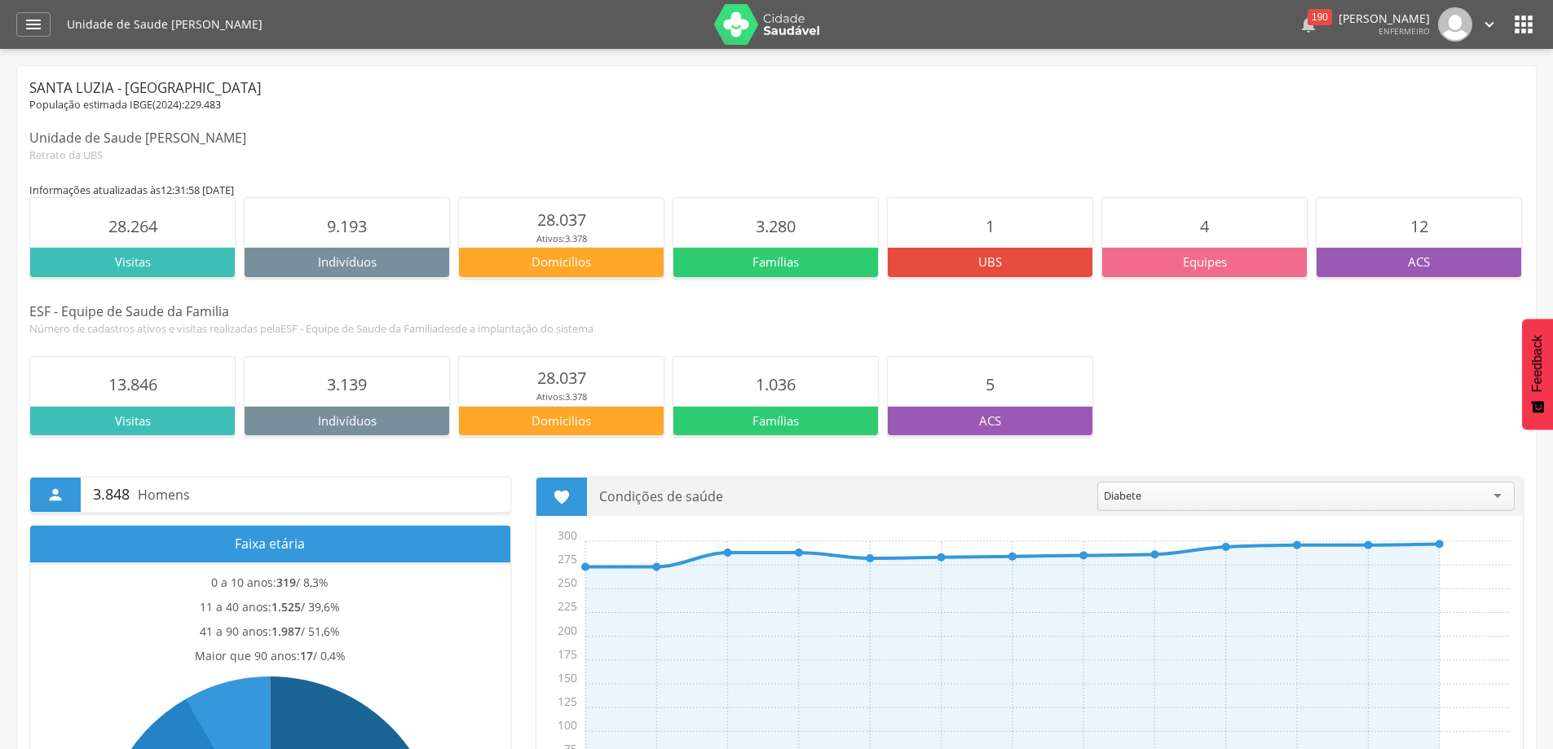
click at [1308, 15] on div "190" at bounding box center [1320, 17] width 24 height 16
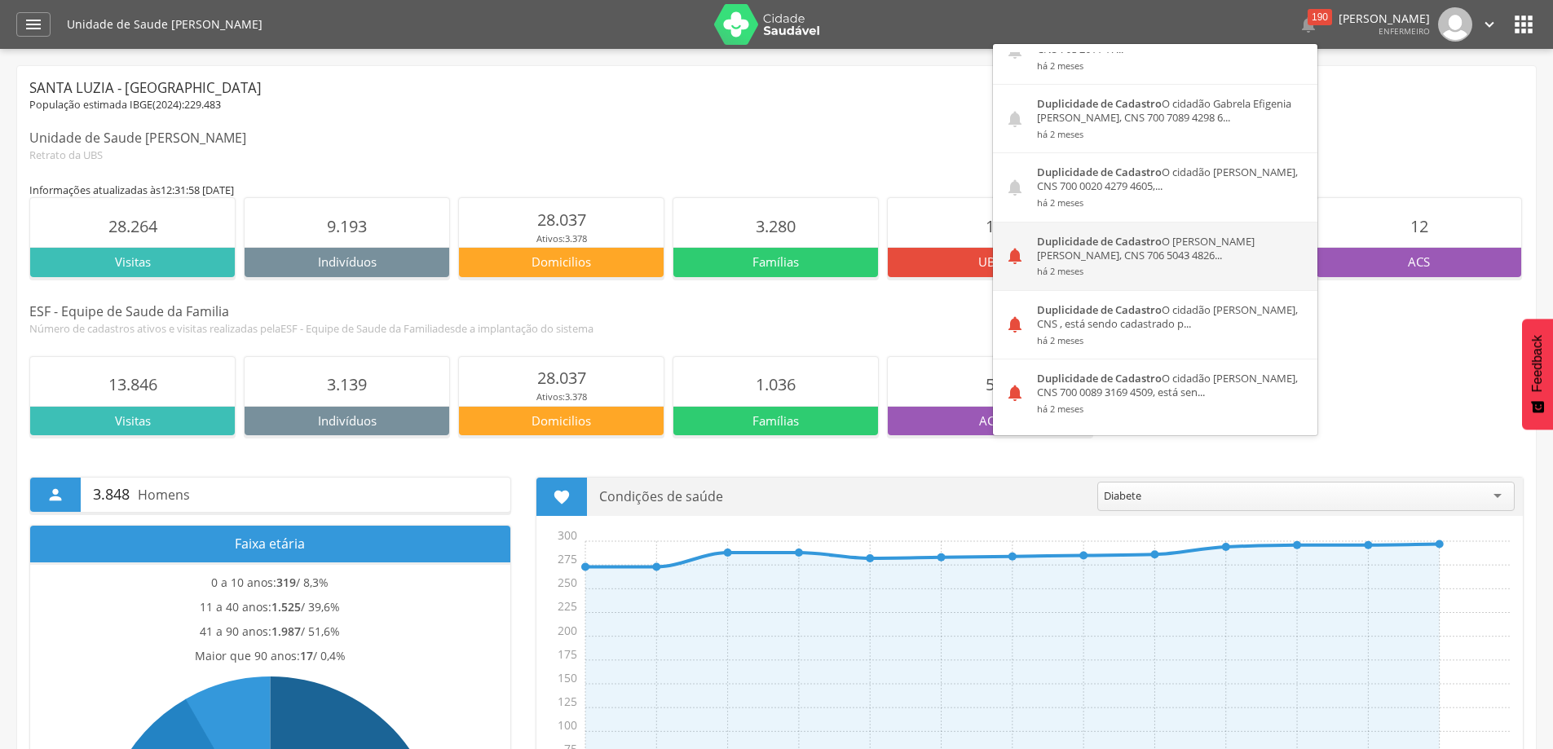
click at [1071, 261] on div "Duplicidade de Cadastro O cidadão Anderson Jose Goncalves da Costa, CNS 706 504…" at bounding box center [1171, 257] width 293 height 68
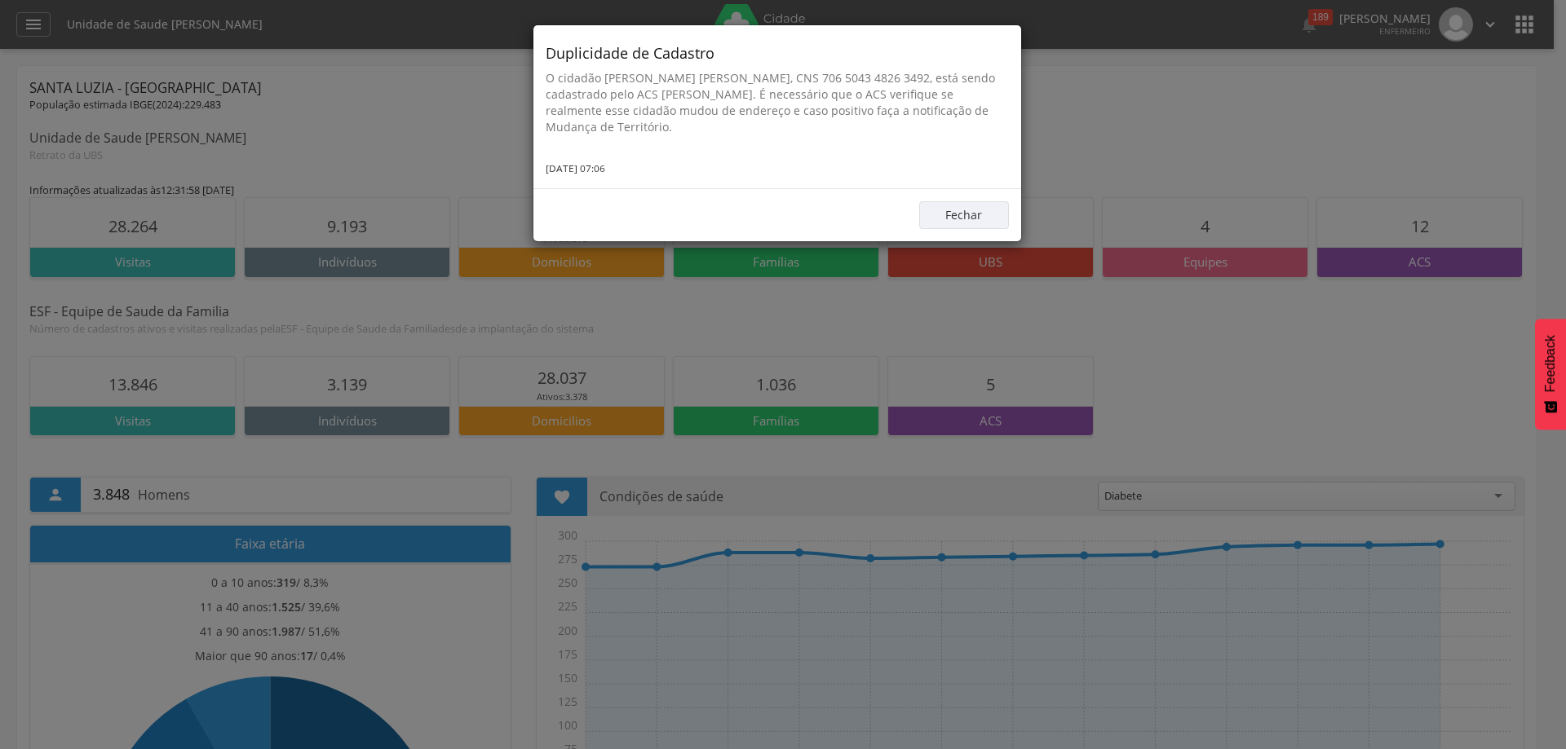
drag, startPoint x: 681, startPoint y: 126, endPoint x: 541, endPoint y: 79, distance: 148.0
click at [541, 79] on div "Duplicidade de Cadastro O cidadão Anderson Jose Goncalves da Costa, CNS 706 504…" at bounding box center [777, 106] width 488 height 163
copy p "O cidadão [PERSON_NAME] [PERSON_NAME], CNS 706 5043 4826 3492, está sendo cadas…"
click at [1171, 152] on div "Duplicidade de Cadastro O cidadão Anderson Jose Goncalves da Costa, CNS 706 504…" at bounding box center [783, 374] width 1566 height 749
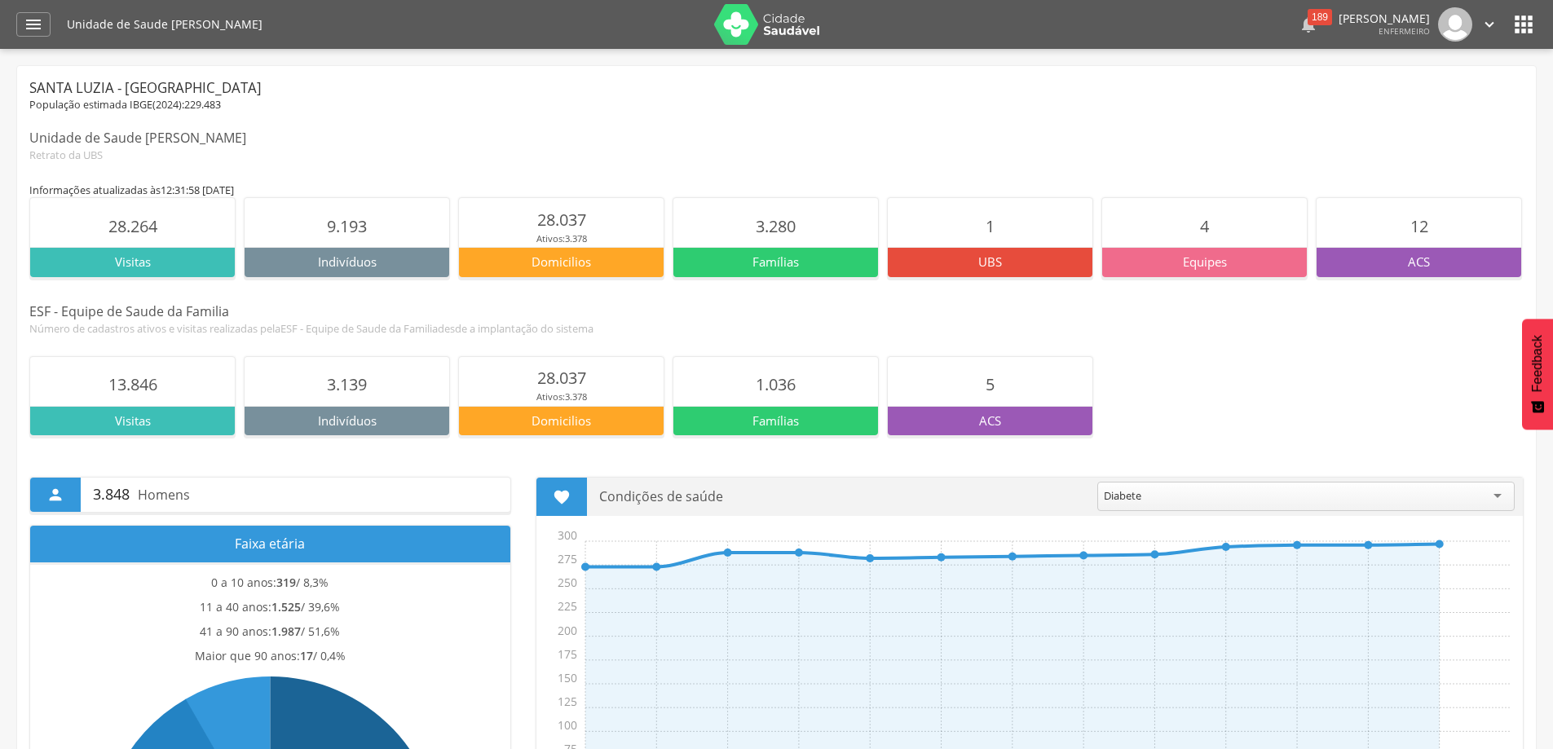
click at [1308, 15] on div "189" at bounding box center [1320, 17] width 24 height 16
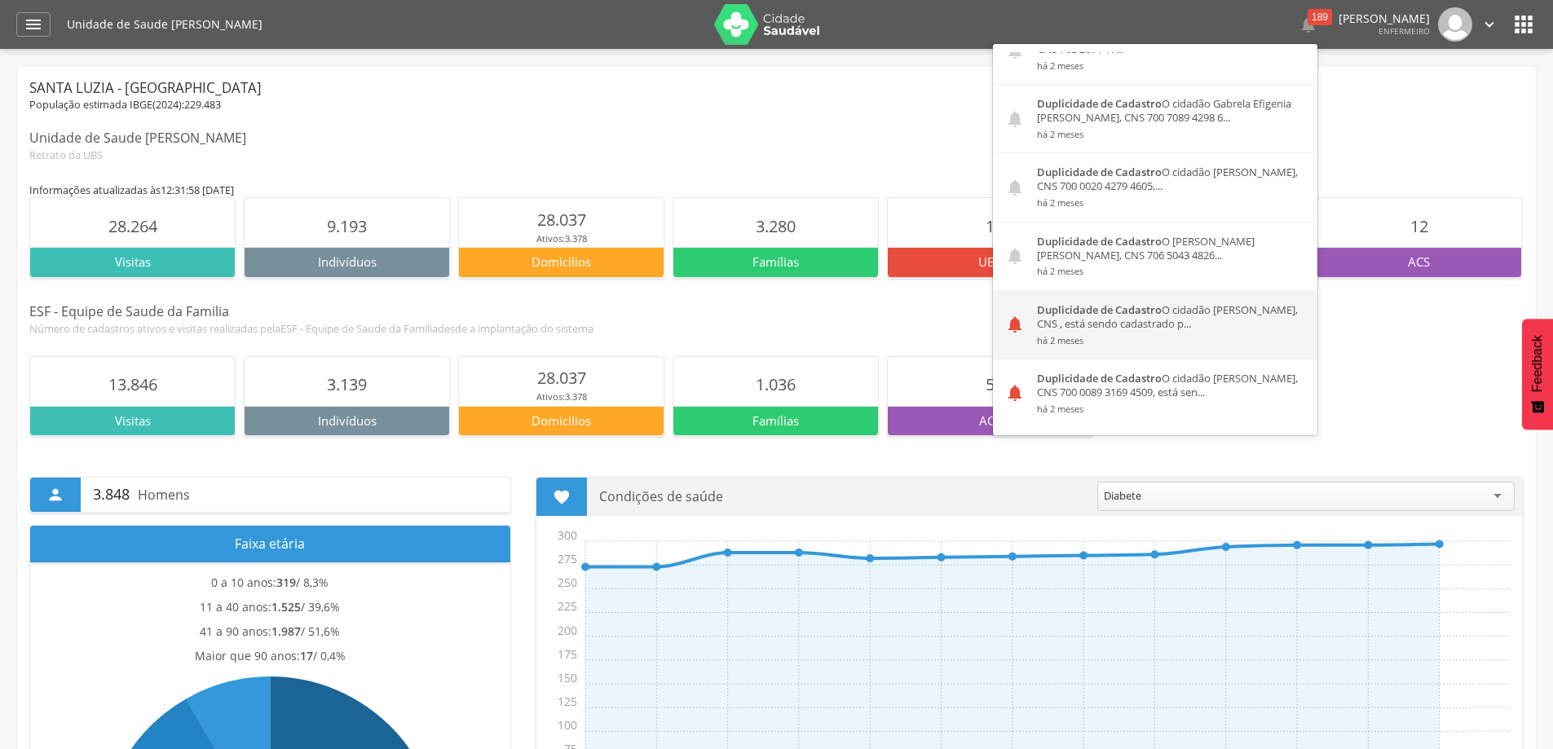
click at [1136, 319] on div "Duplicidade de Cadastro O cidadão Carmen de Paula Viana, CNS , está sendo cadas…" at bounding box center [1171, 325] width 293 height 68
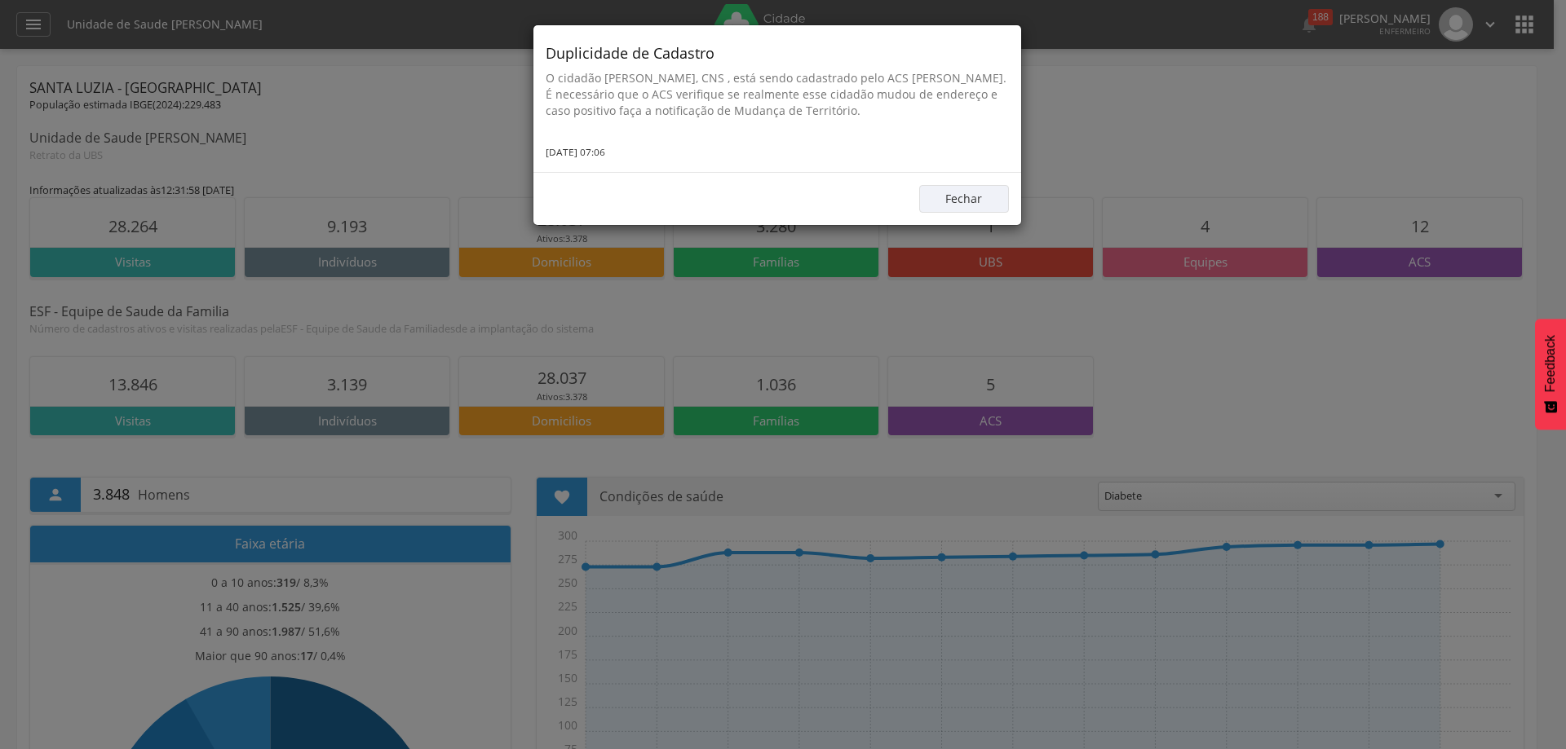
drag, startPoint x: 920, startPoint y: 107, endPoint x: 548, endPoint y: 83, distance: 372.6
click at [548, 83] on p "O cidadão Carmen de Paula Viana, CNS , está sendo cadastrado pelo ACS Kamila Ca…" at bounding box center [776, 94] width 463 height 49
copy p "O cidadão Carmen de Paula Viana, CNS , está sendo cadastrado pelo ACS Kamila Ca…"
drag, startPoint x: 1149, startPoint y: 141, endPoint x: 1203, endPoint y: 73, distance: 86.5
click at [1150, 139] on div "Duplicidade de Cadastro O cidadão Carmen de Paula Viana, CNS , está sendo cadas…" at bounding box center [783, 374] width 1566 height 749
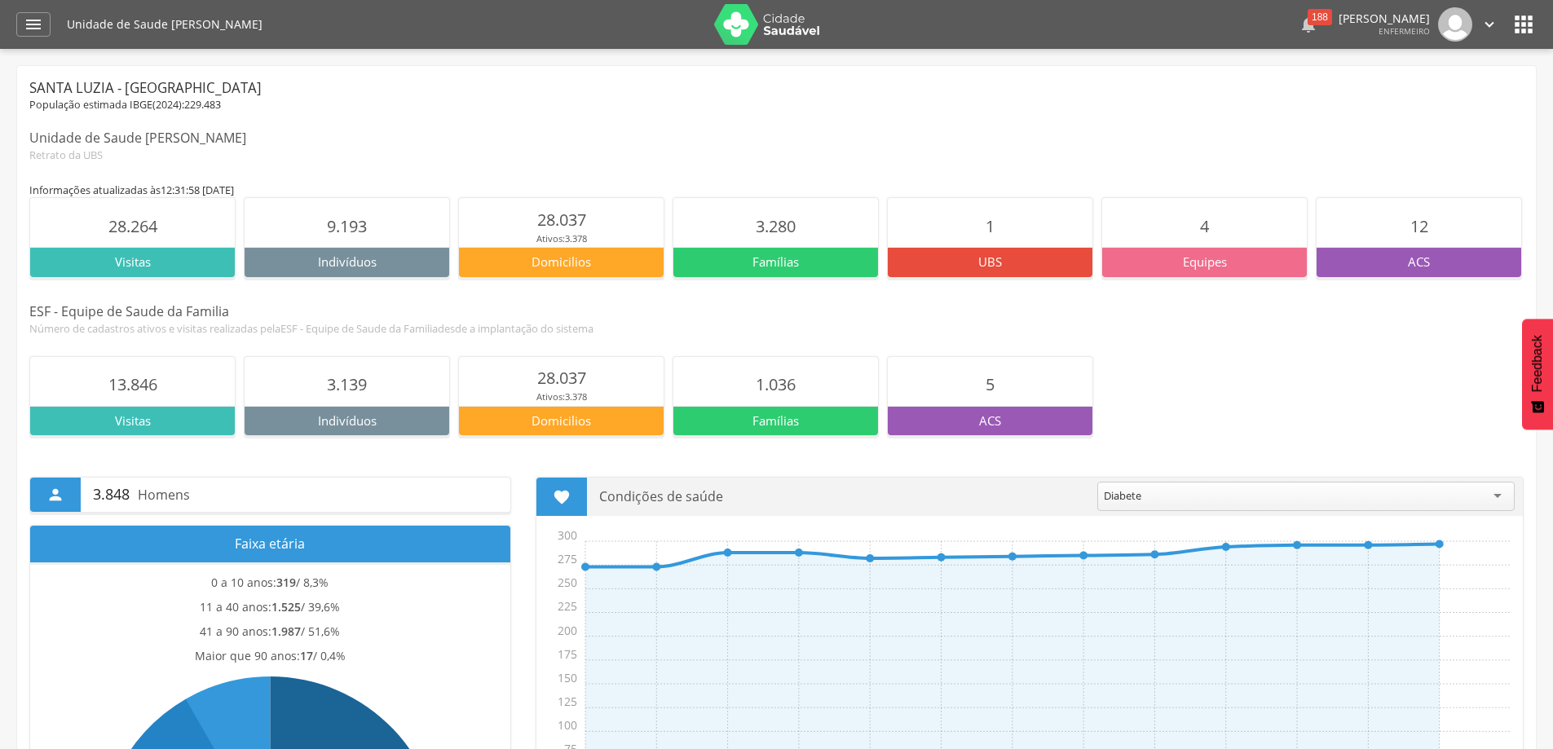
click at [1308, 10] on div "188" at bounding box center [1320, 17] width 24 height 16
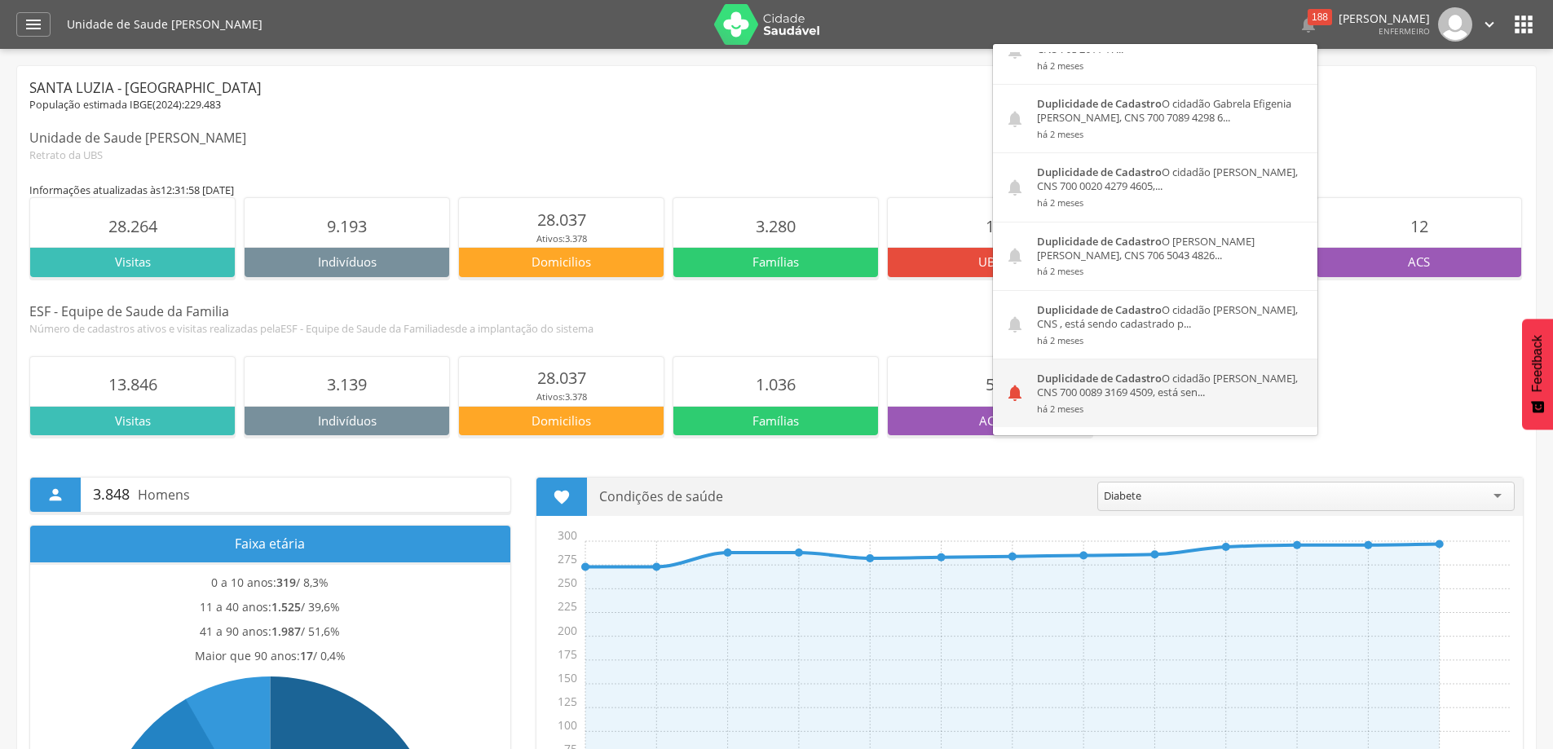
click at [1110, 390] on div "Duplicidade de Cadastro O cidadão Eva Maria de Souza, CNS 700 0089 3169 4509, e…" at bounding box center [1171, 394] width 293 height 68
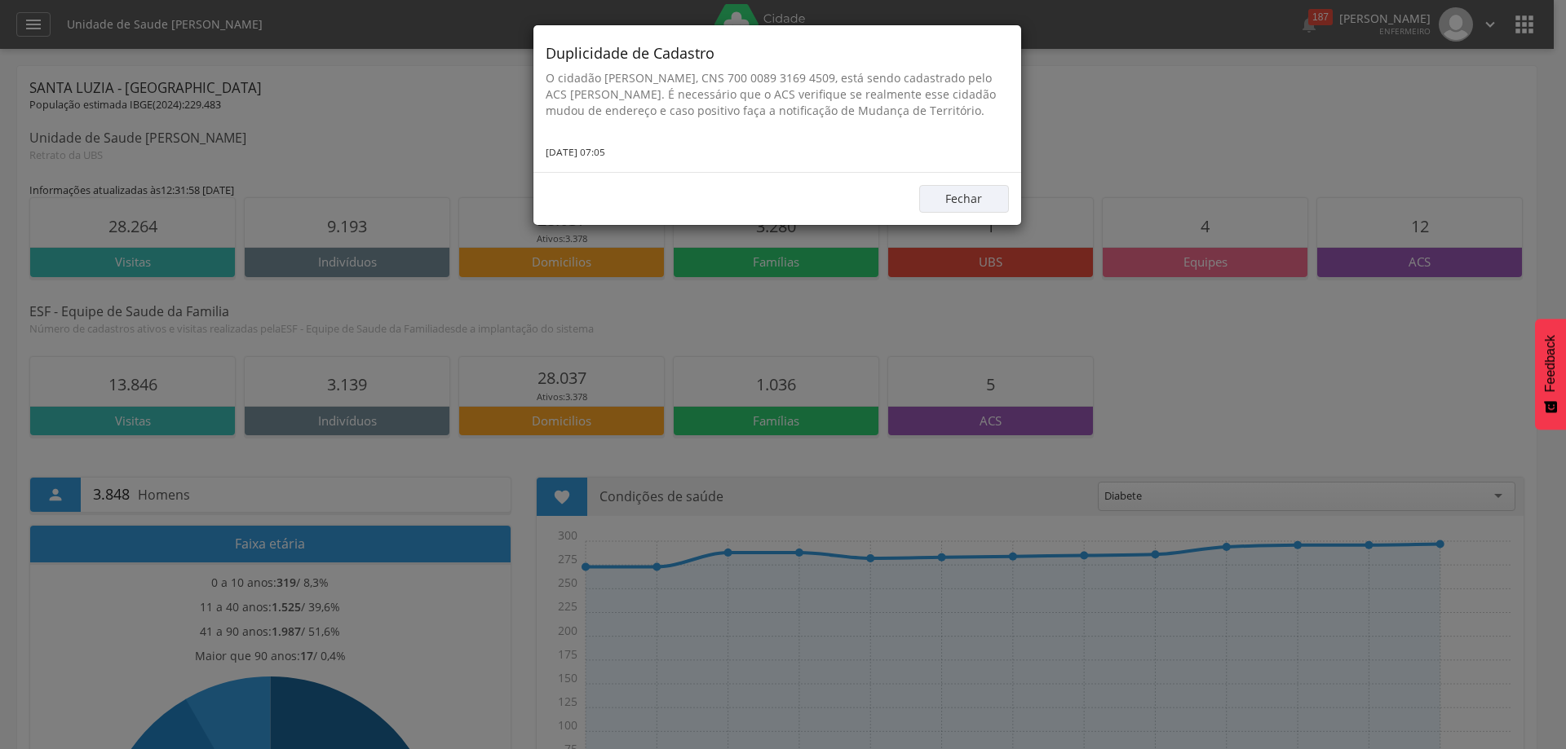
drag, startPoint x: 610, startPoint y: 124, endPoint x: 549, endPoint y: 79, distance: 75.8
click at [549, 79] on p "O cidadão [PERSON_NAME], CNS 700 0089 3169 4509, está sendo cadastrado pelo ACS…" at bounding box center [776, 94] width 463 height 49
copy p "O cidadão [PERSON_NAME], CNS 700 0089 3169 4509, está sendo cadastrado pelo ACS…"
click at [1244, 103] on div "Duplicidade de Cadastro O cidadão Eva Maria de Souza, CNS 700 0089 3169 4509, e…" at bounding box center [783, 374] width 1566 height 749
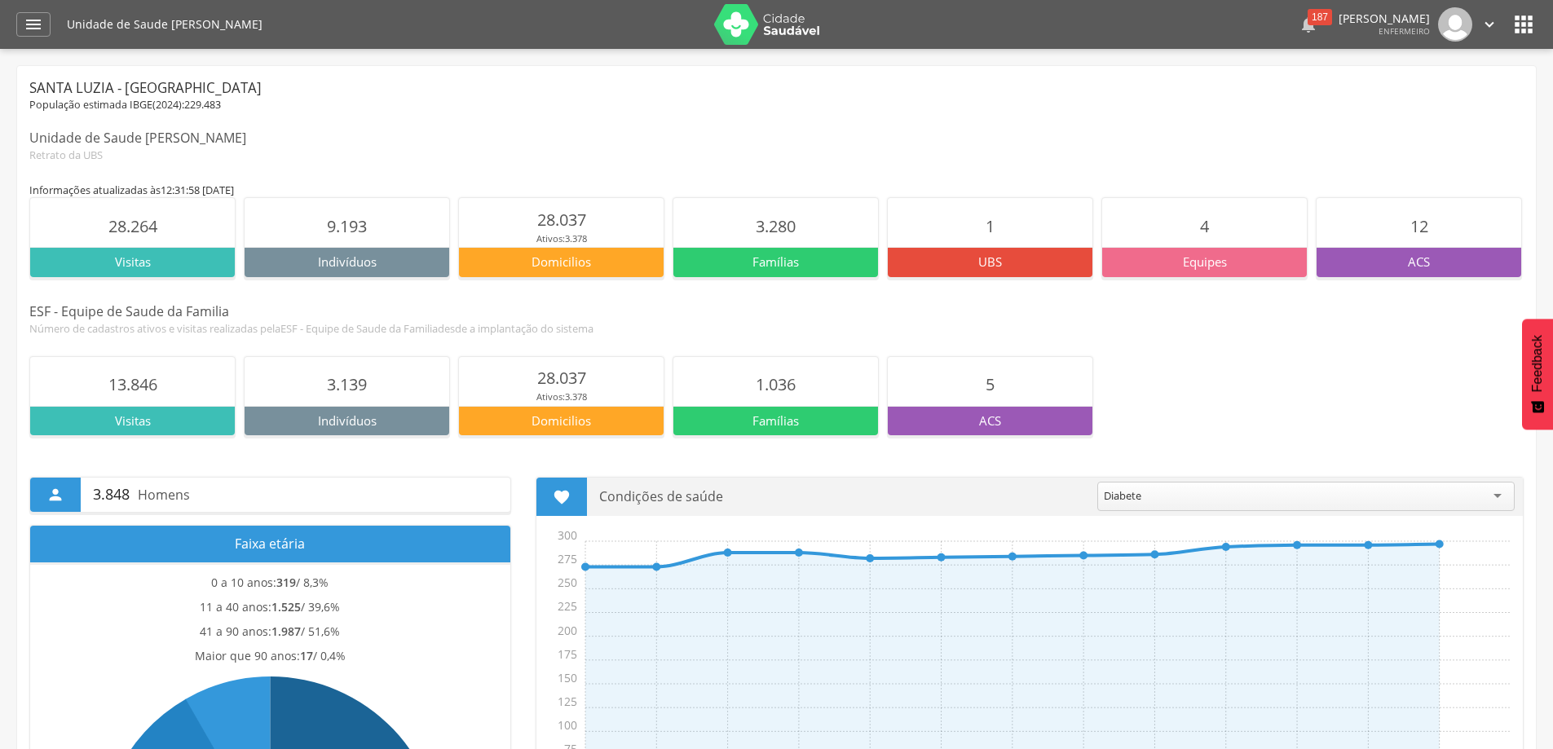
click at [1308, 13] on div "187" at bounding box center [1320, 17] width 24 height 16
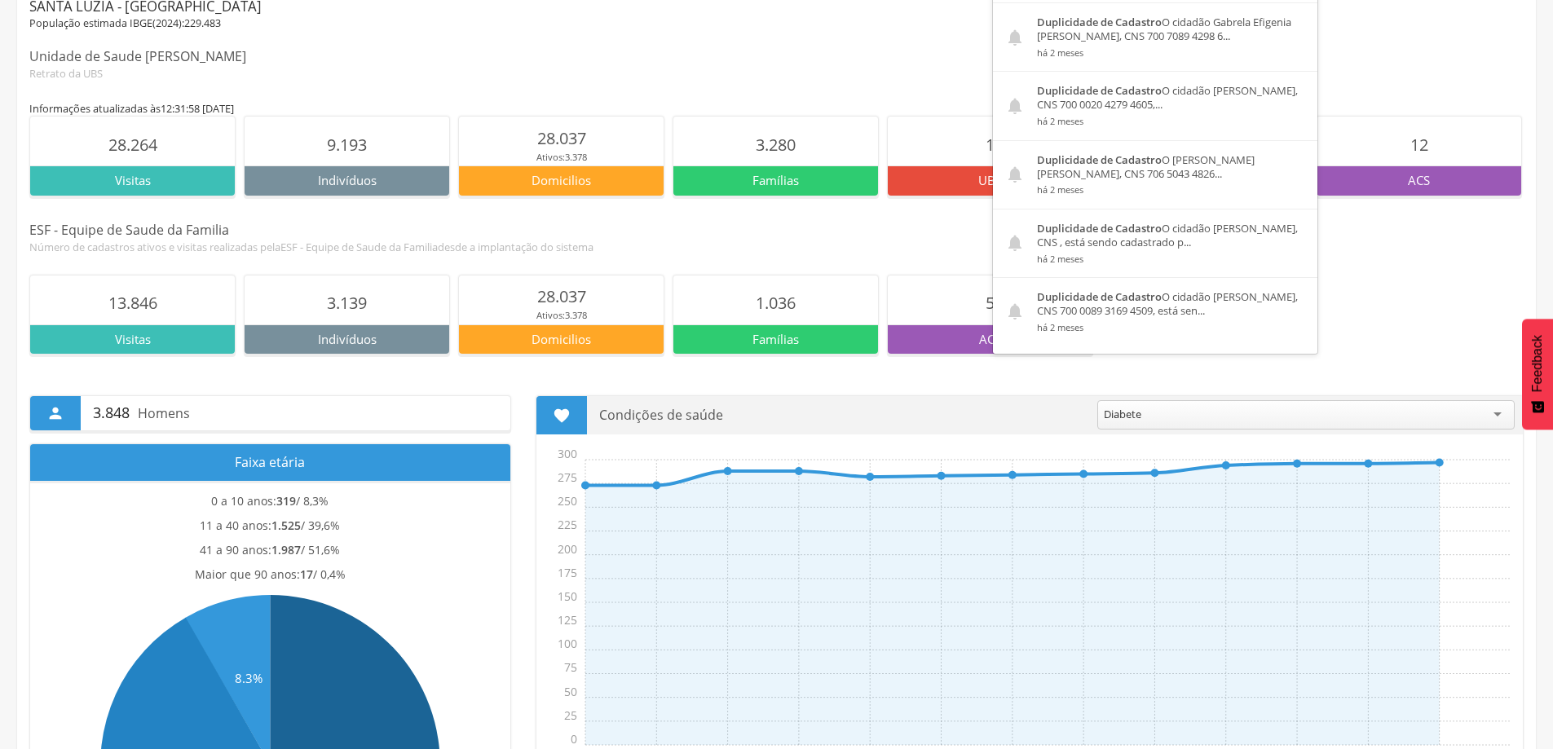
scroll to position [0, 0]
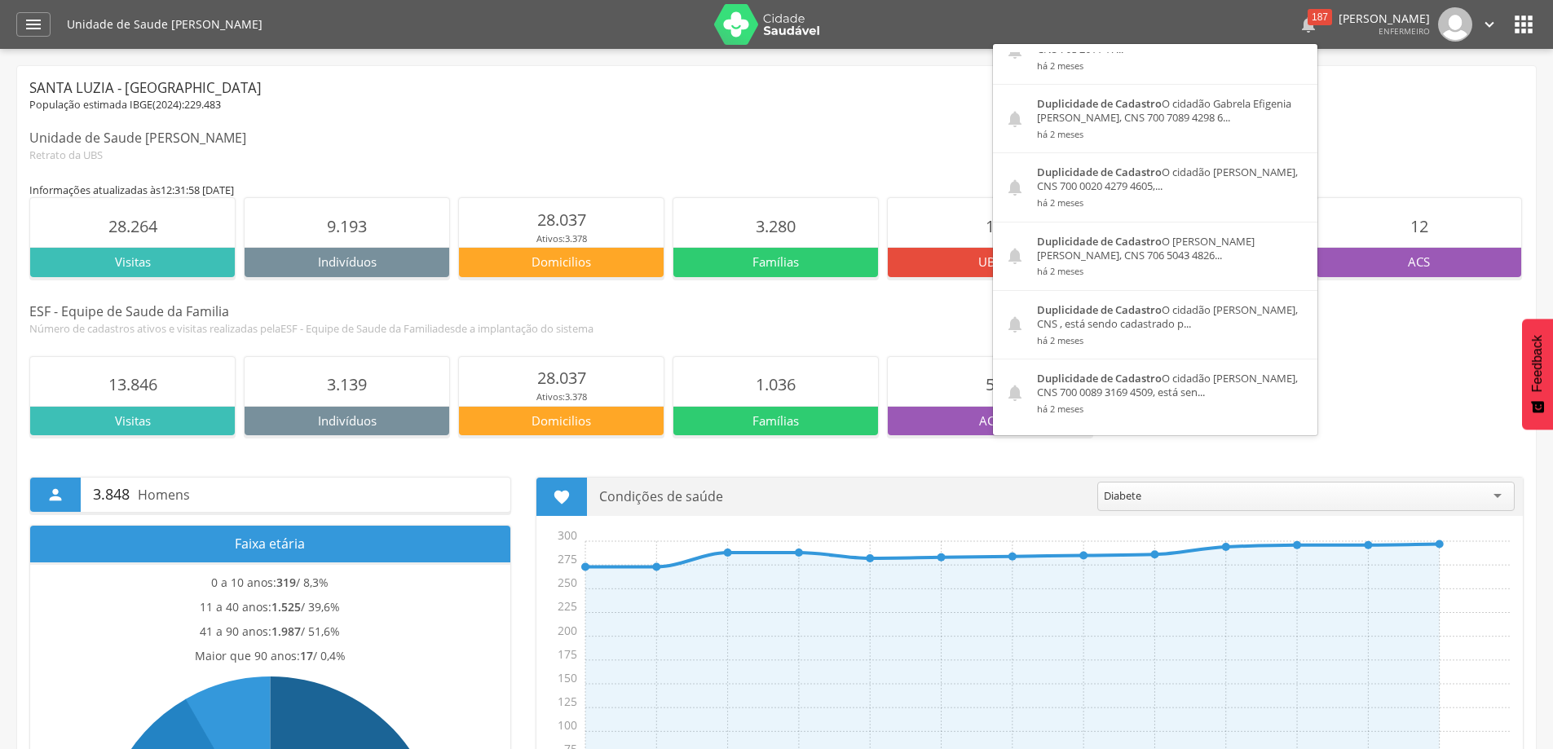
click at [1308, 17] on div "187" at bounding box center [1320, 17] width 24 height 16
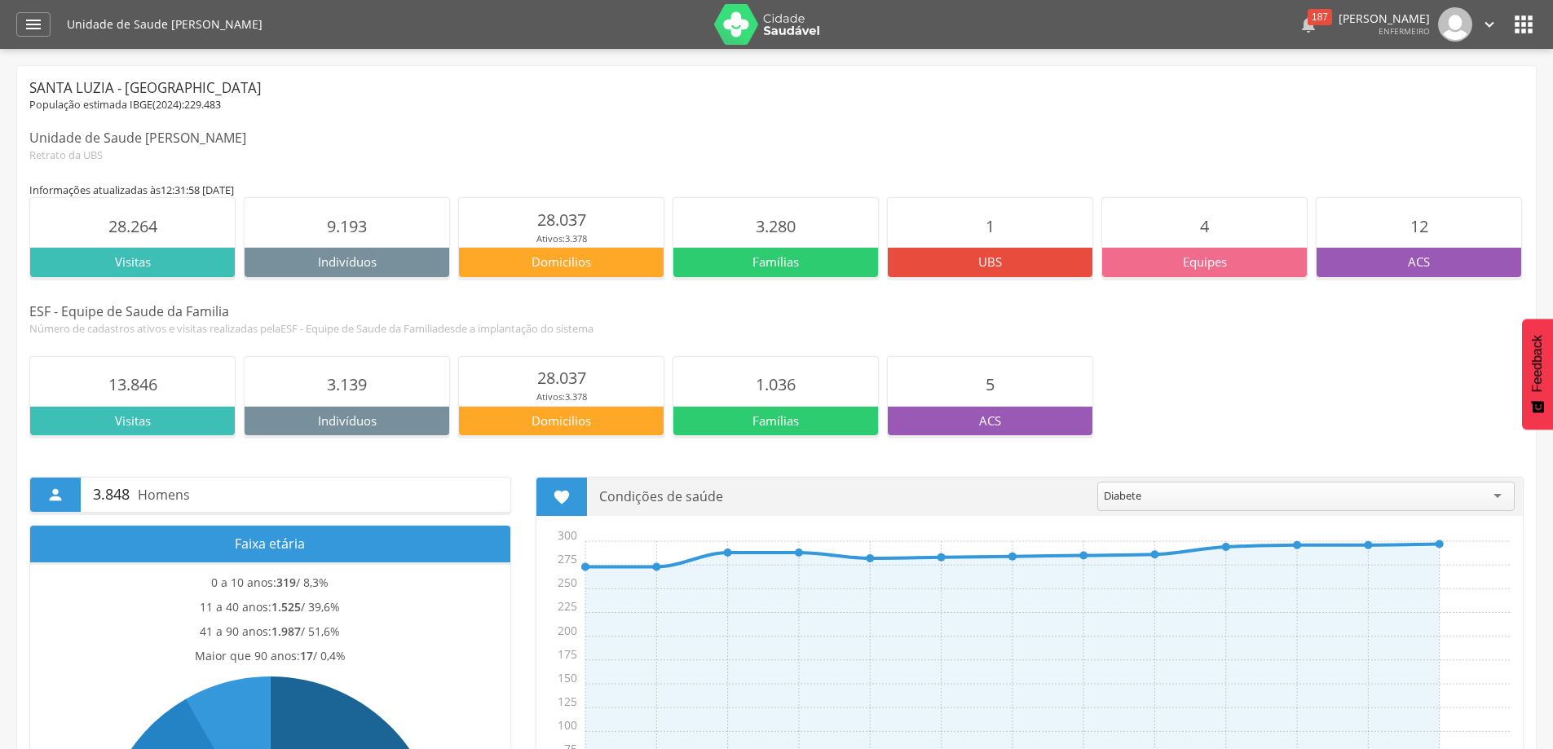
click at [1308, 17] on div "187" at bounding box center [1320, 17] width 24 height 16
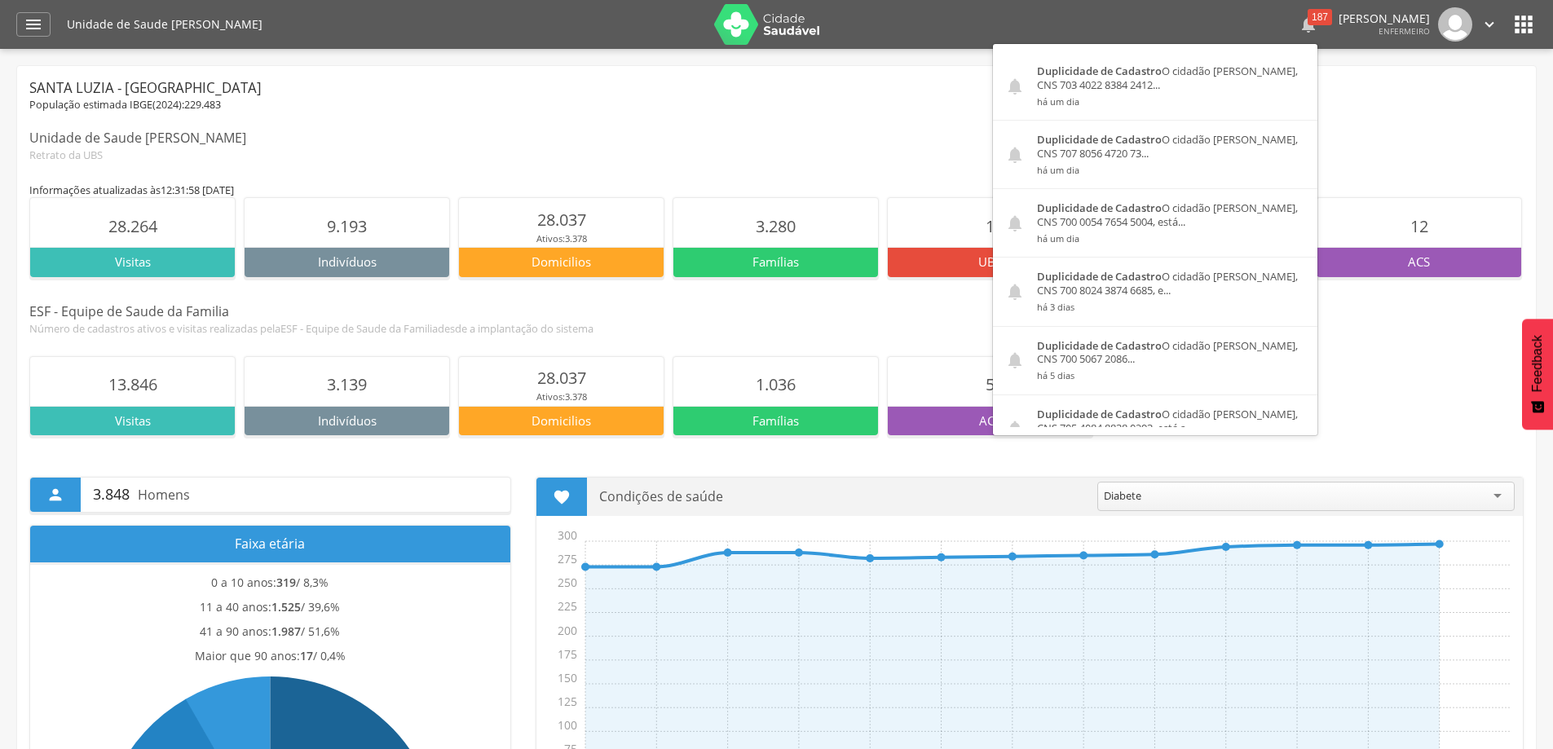
click at [1308, 20] on div "187" at bounding box center [1320, 17] width 24 height 16
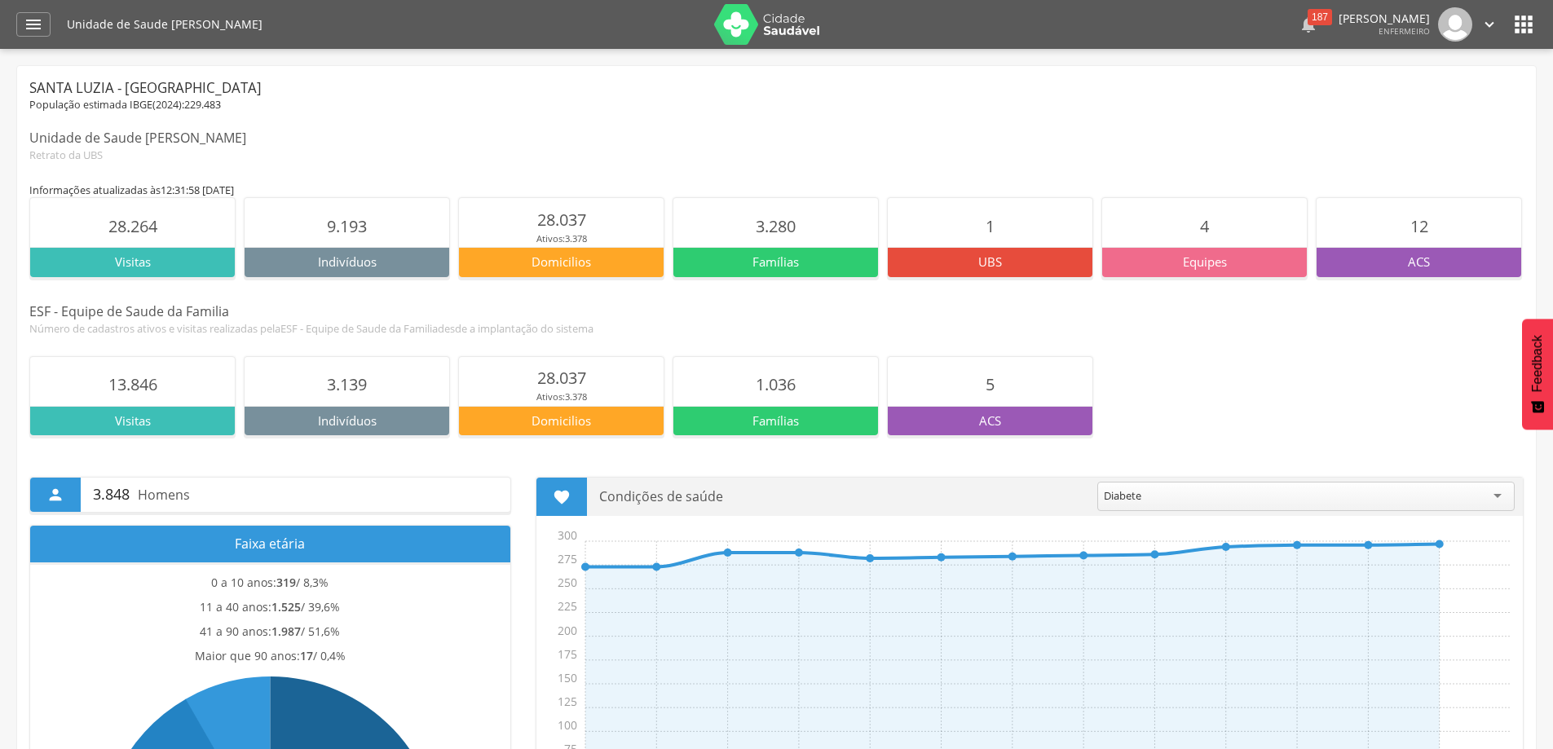
click at [1308, 20] on div "187" at bounding box center [1320, 17] width 24 height 16
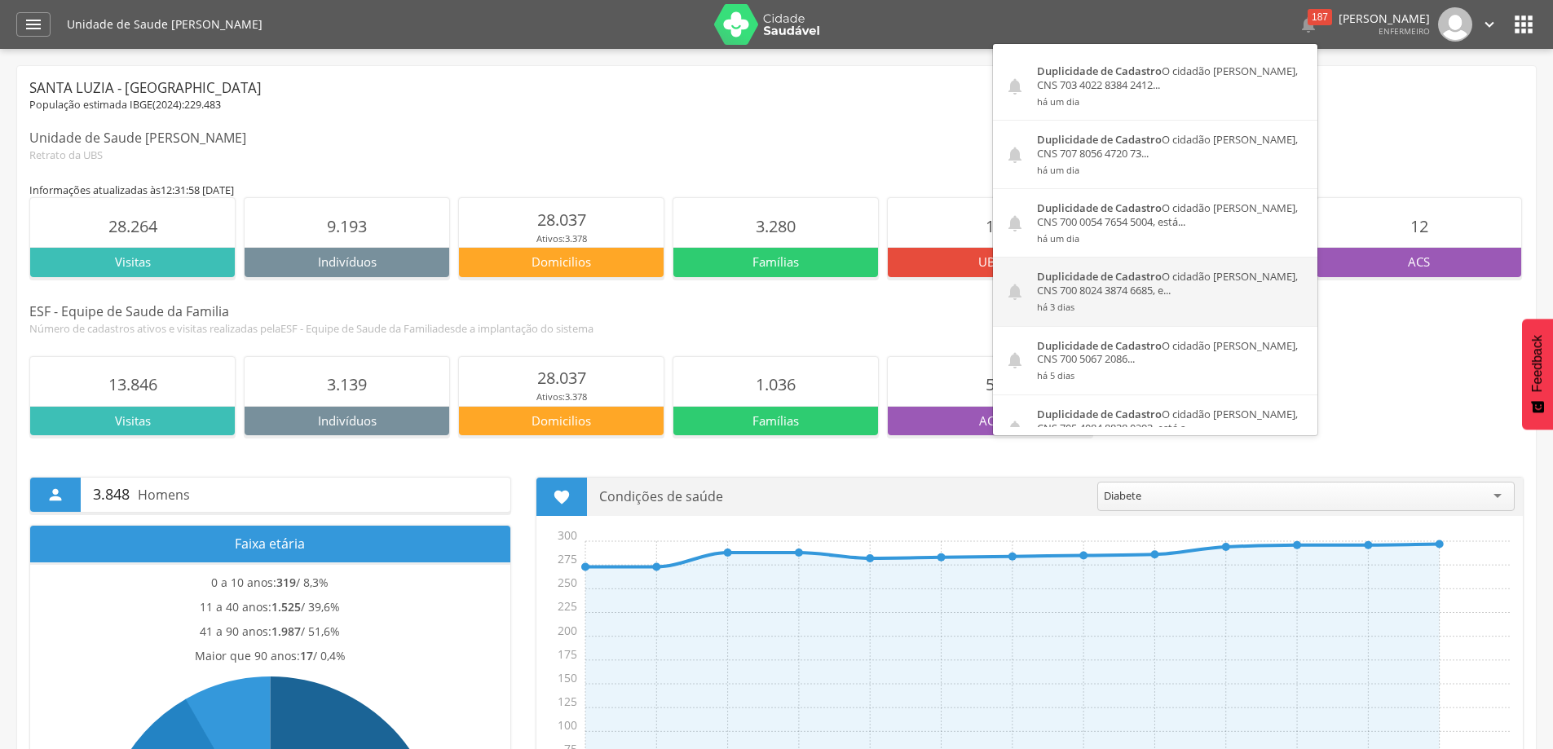
click at [1155, 285] on div "Duplicidade de Cadastro O cidadão [PERSON_NAME], CNS 700 8024 3874 6685, e... h…" at bounding box center [1171, 292] width 293 height 68
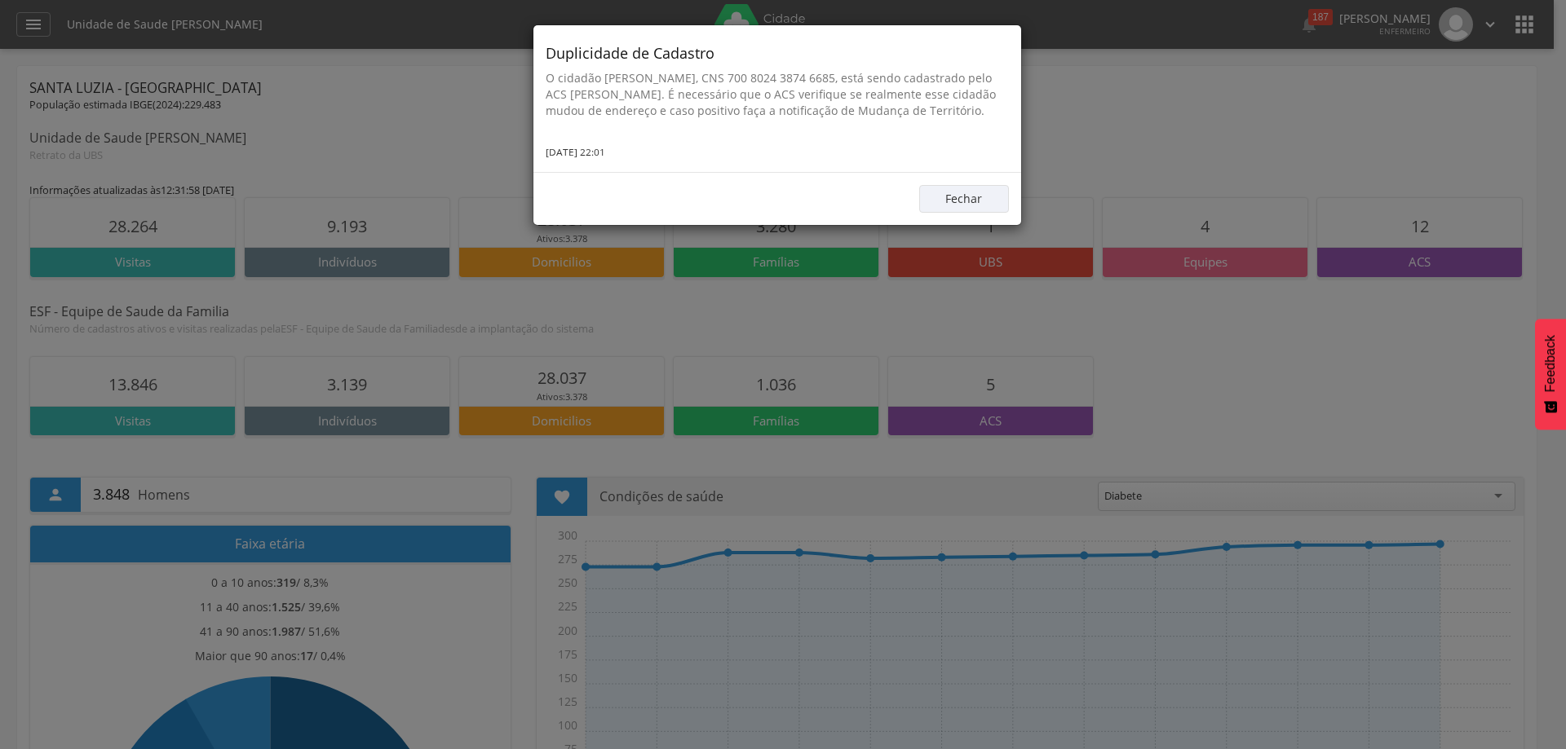
click at [1125, 127] on div "Duplicidade de Cadastro O cidadão Leandro Monteiro da Silva, CNS 700 8024 3874 …" at bounding box center [783, 374] width 1566 height 749
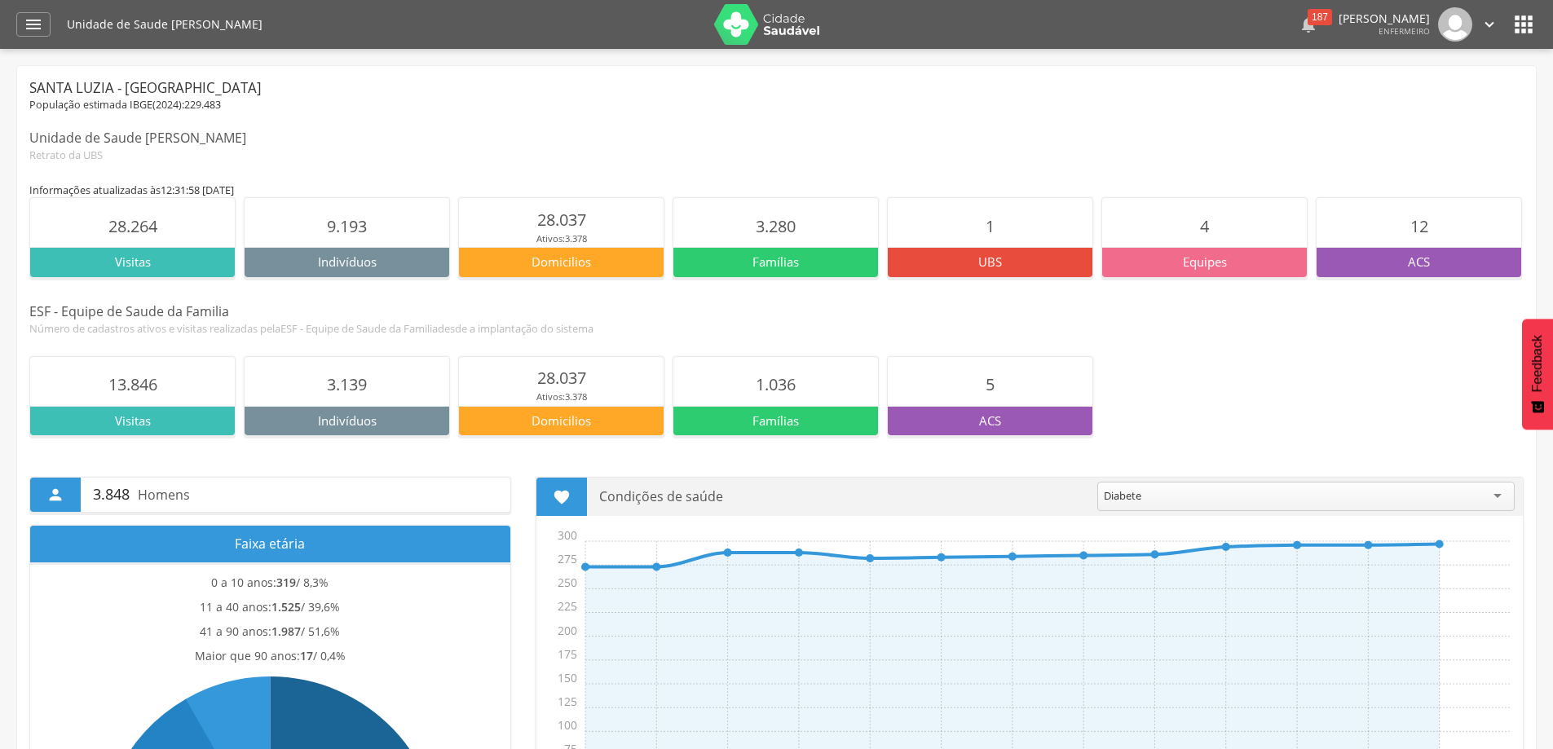
click at [1308, 12] on div "187" at bounding box center [1320, 17] width 24 height 16
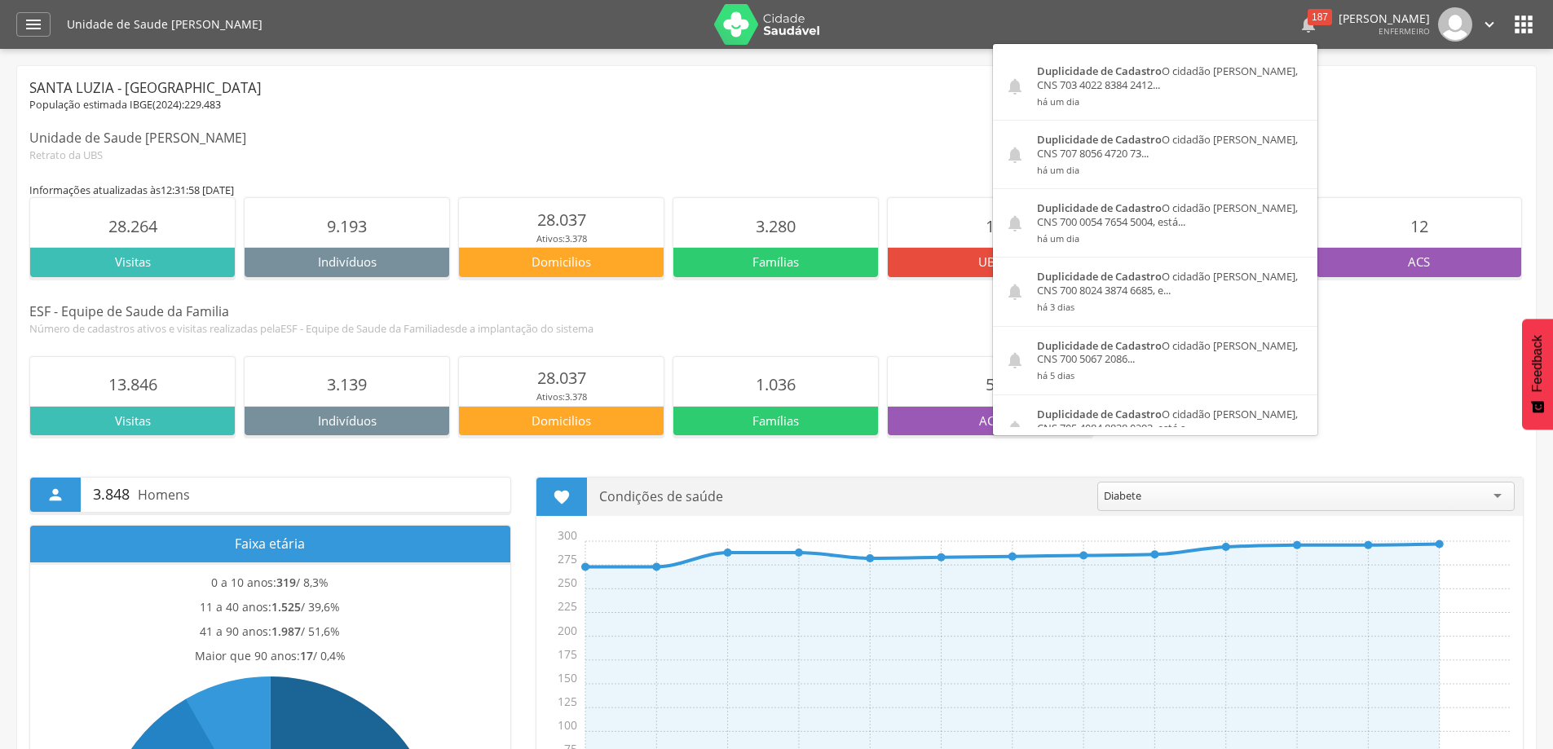
click at [1308, 19] on div "187" at bounding box center [1320, 17] width 24 height 16
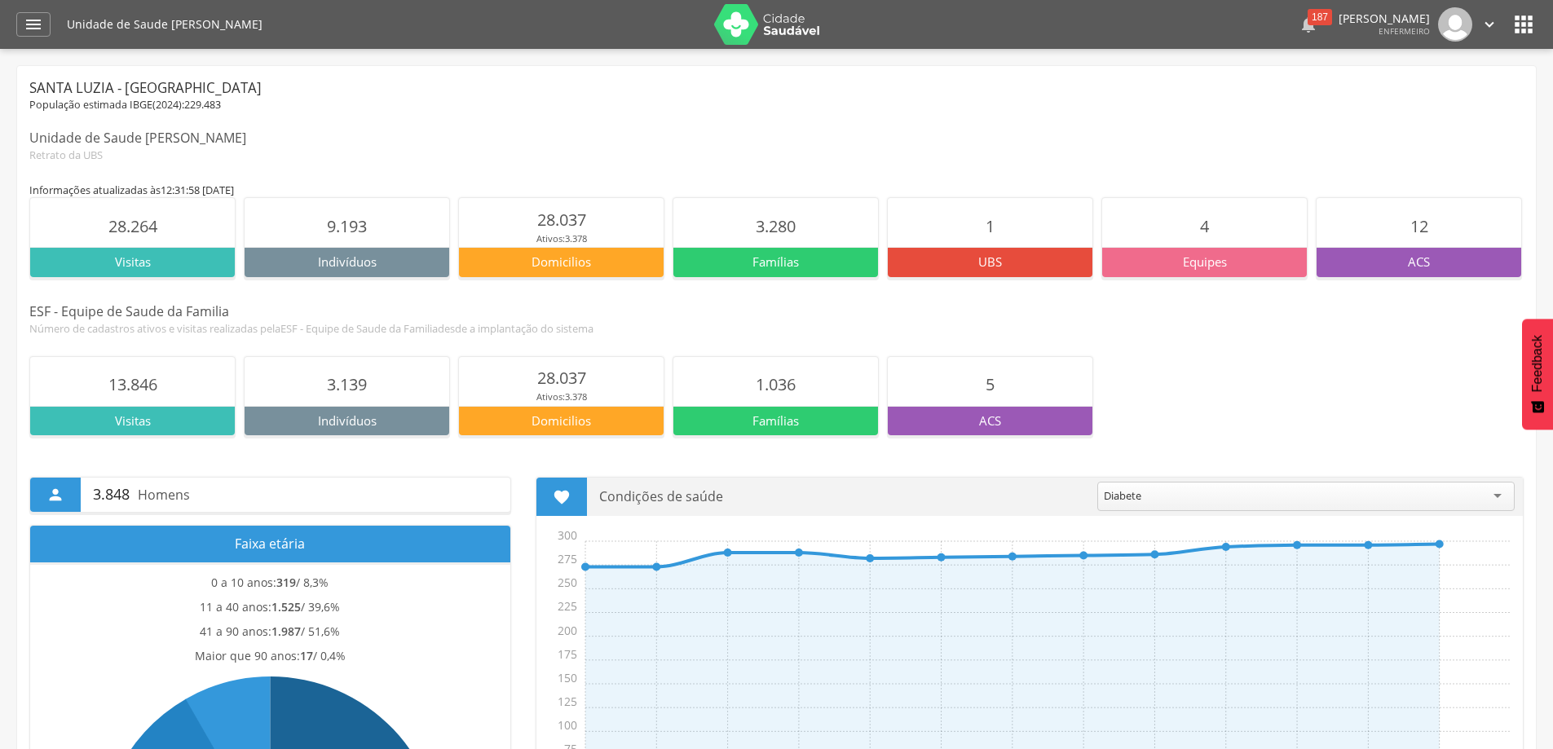
click at [1308, 19] on div "187" at bounding box center [1320, 17] width 24 height 16
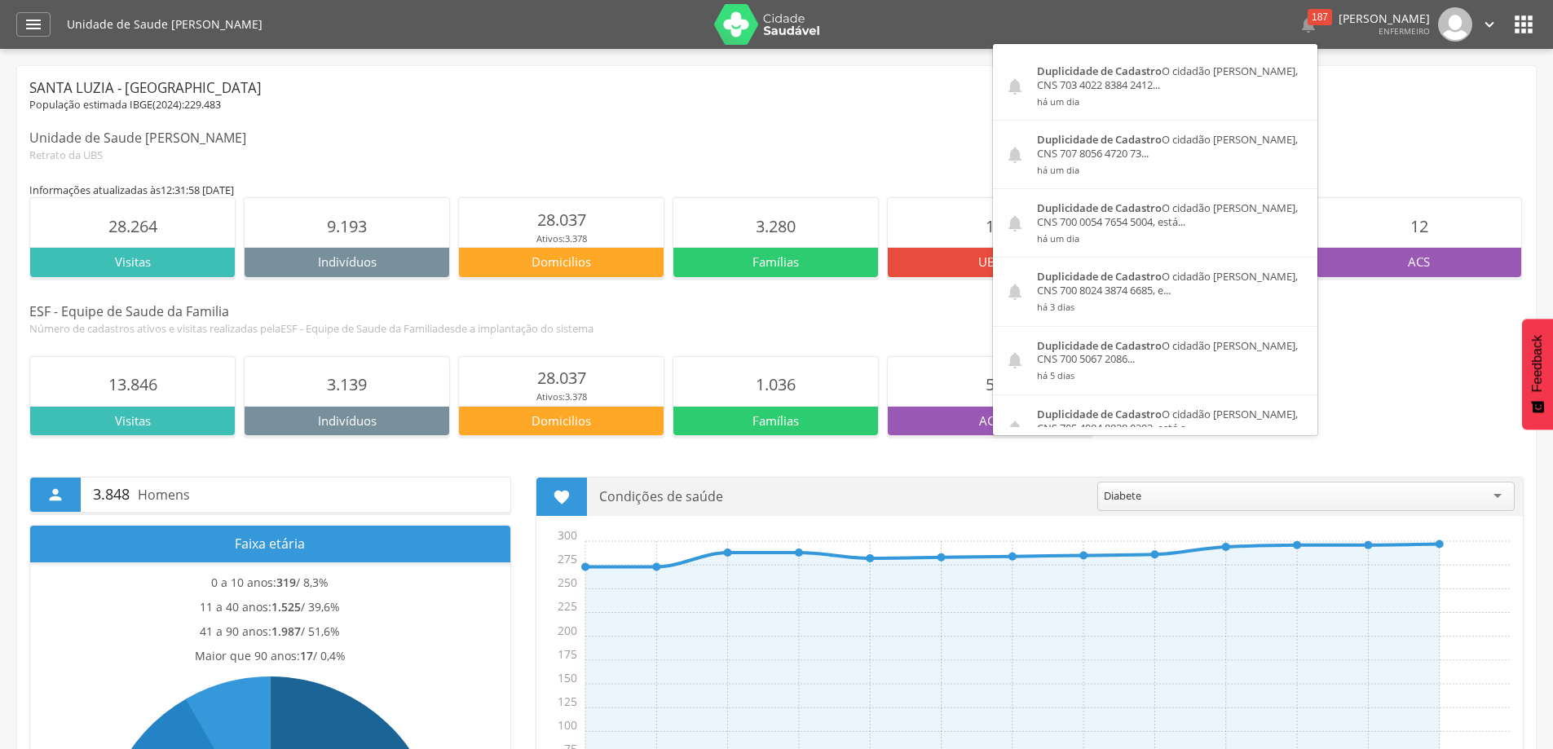
click at [1490, 20] on icon "" at bounding box center [1490, 24] width 18 height 18
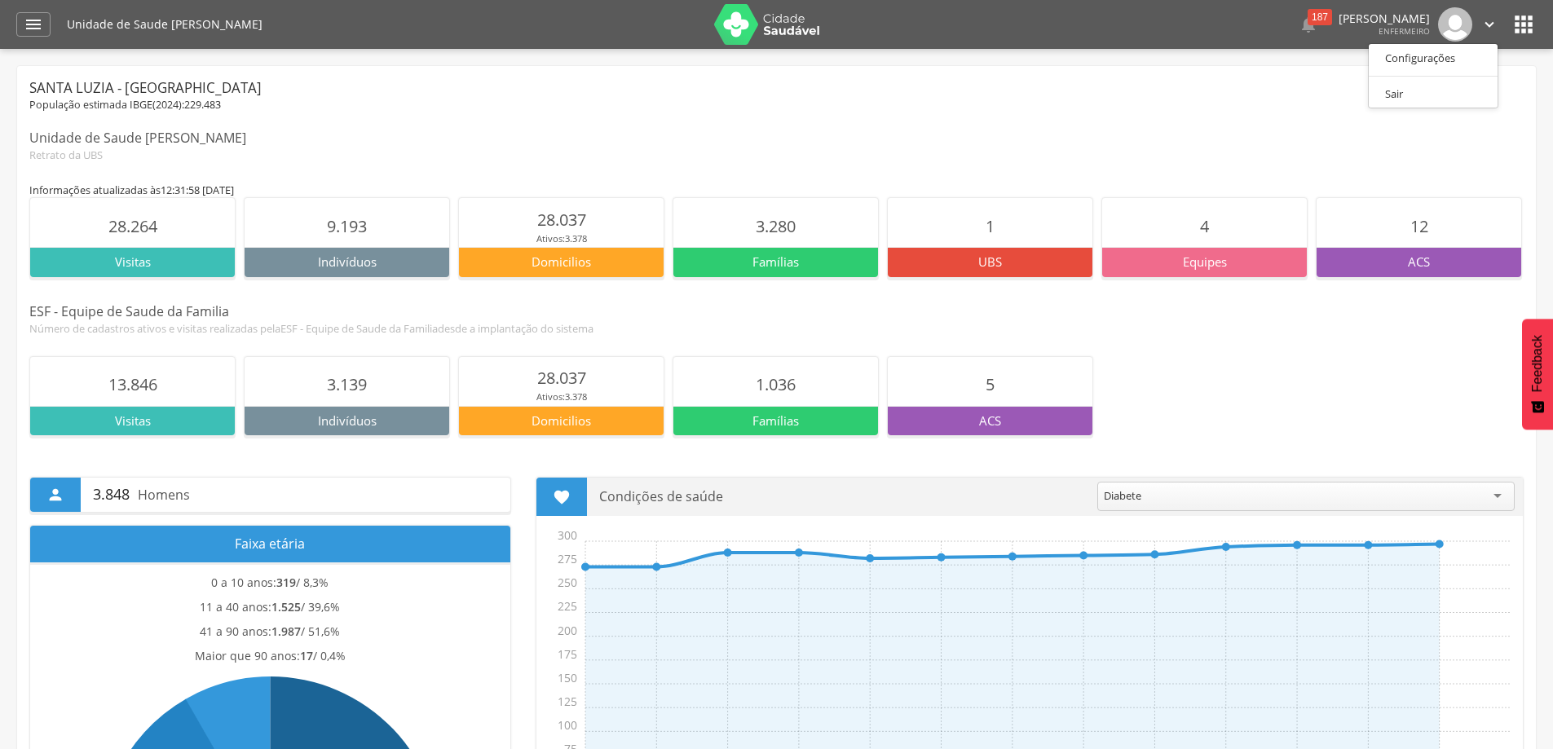
click at [1177, 138] on div "Unidade de Saude [PERSON_NAME]" at bounding box center [776, 138] width 1495 height 19
click at [1522, 17] on icon "" at bounding box center [1524, 24] width 26 height 26
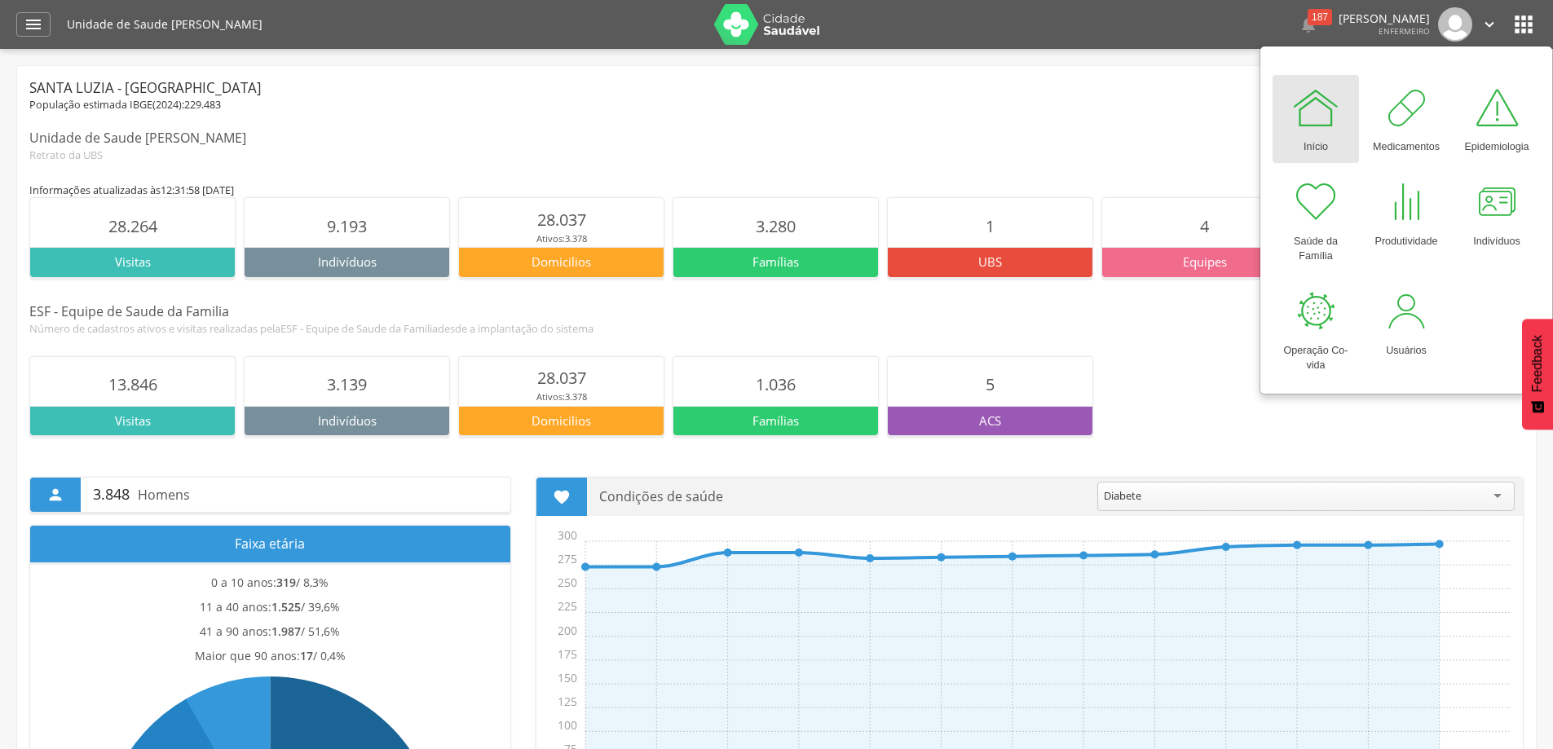
click at [1313, 116] on div at bounding box center [1316, 107] width 49 height 49
click at [1308, 15] on div "187" at bounding box center [1320, 17] width 24 height 16
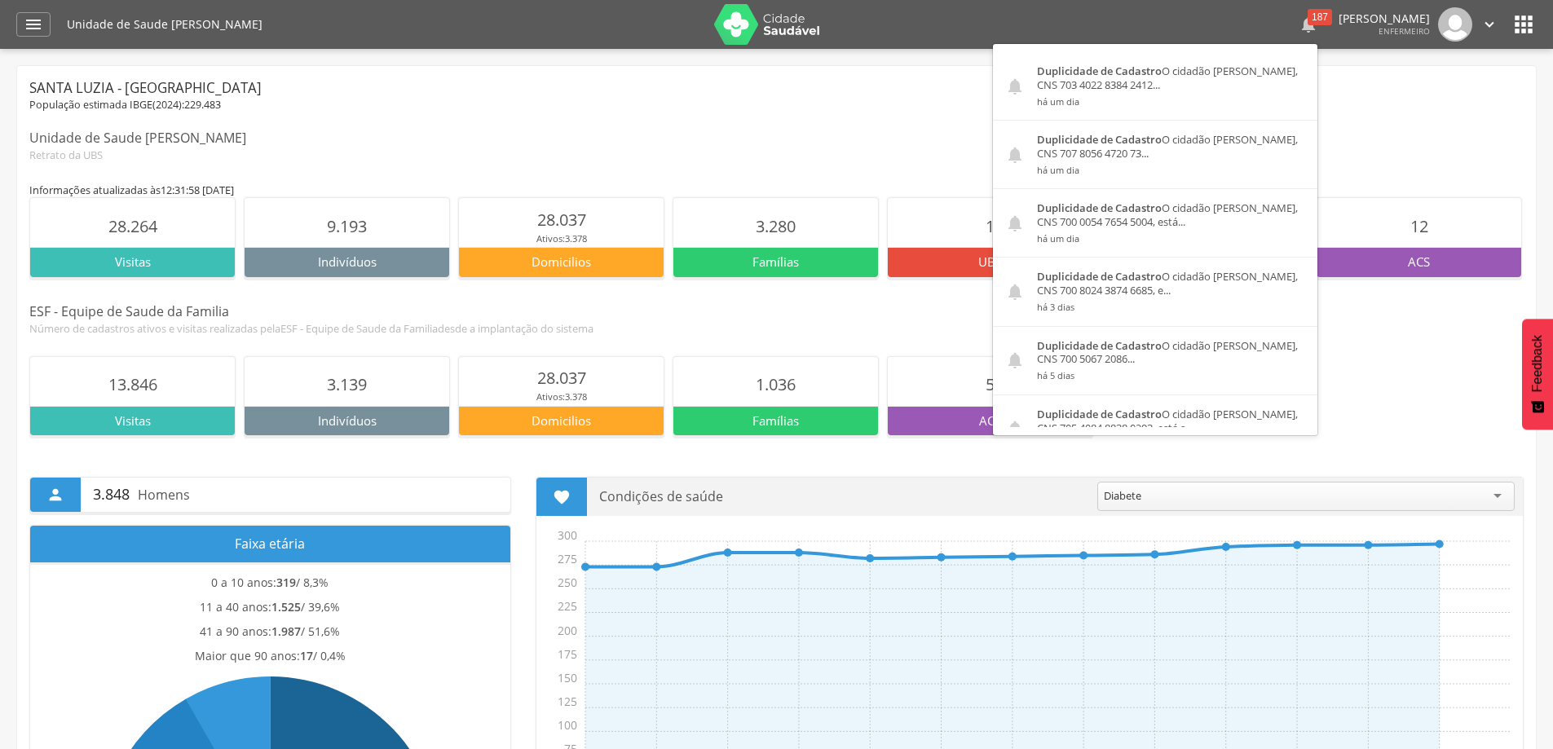
click at [1308, 12] on div "187" at bounding box center [1320, 17] width 24 height 16
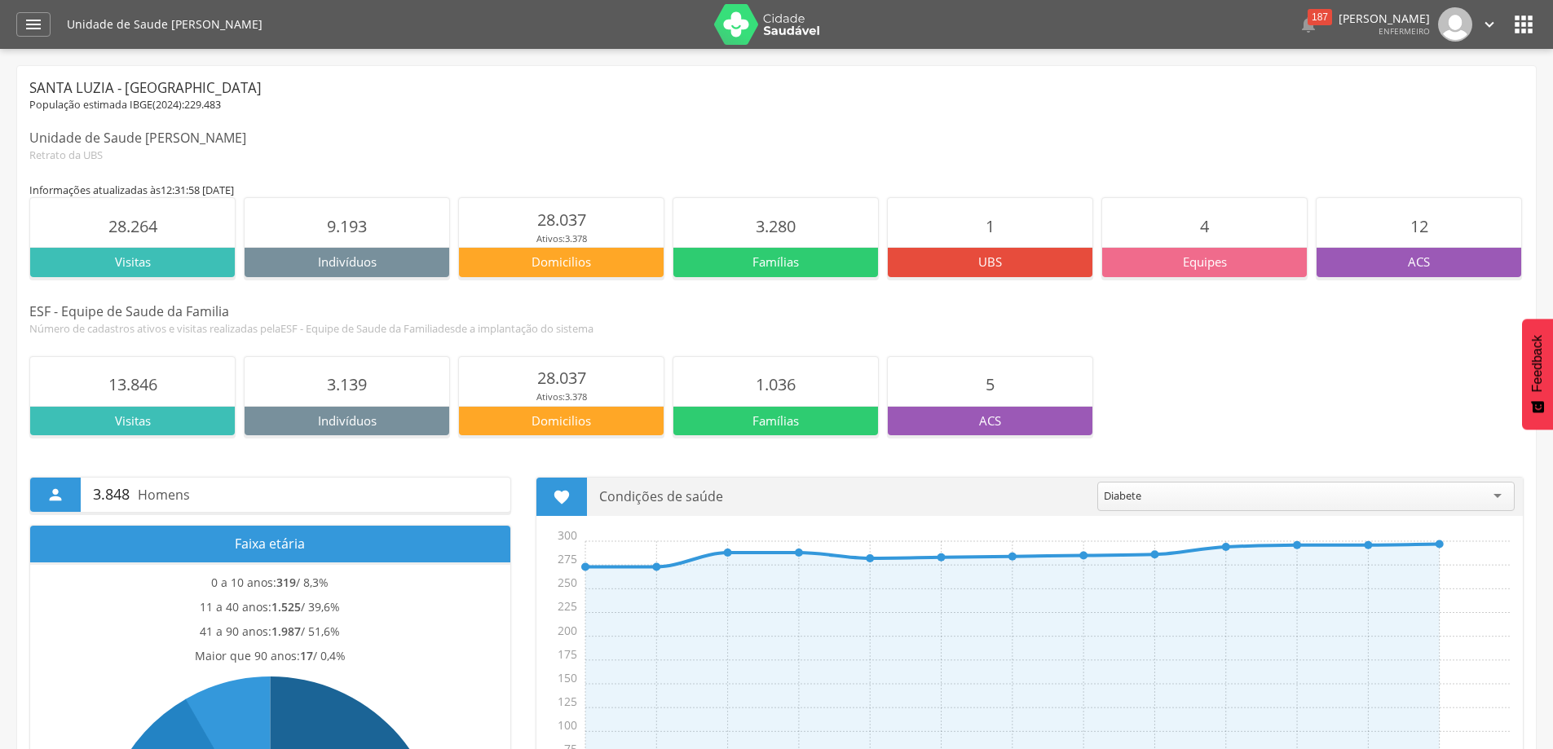
drag, startPoint x: 1284, startPoint y: 13, endPoint x: 1242, endPoint y: 110, distance: 105.9
click at [1230, 120] on div "Santa Luzia - MG População estimada IBGE( 2024 ): 229.483 Unidade de Saude Cris…" at bounding box center [776, 120] width 1495 height 84
click at [1308, 15] on div "187" at bounding box center [1320, 17] width 24 height 16
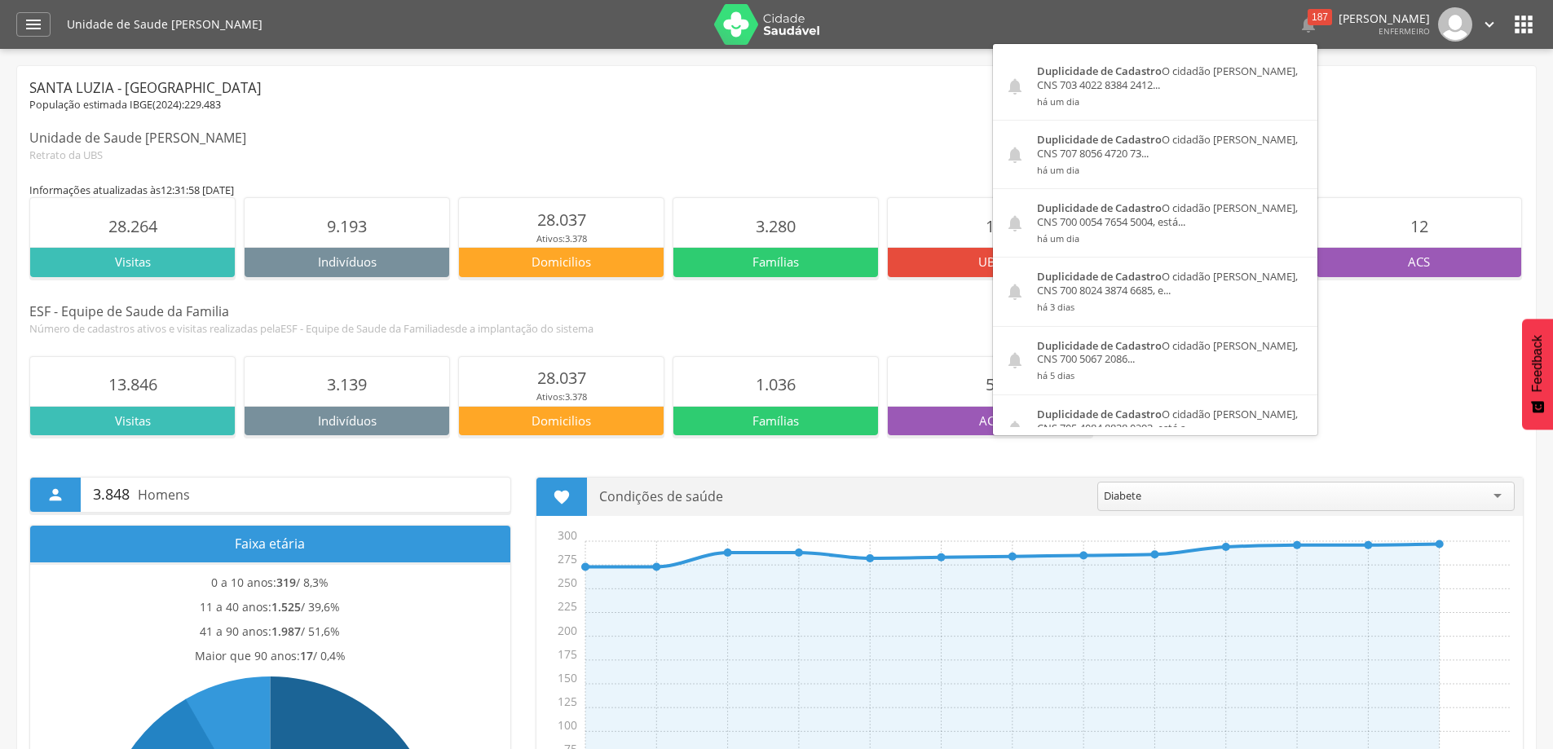
click at [1526, 22] on icon "" at bounding box center [1524, 24] width 26 height 26
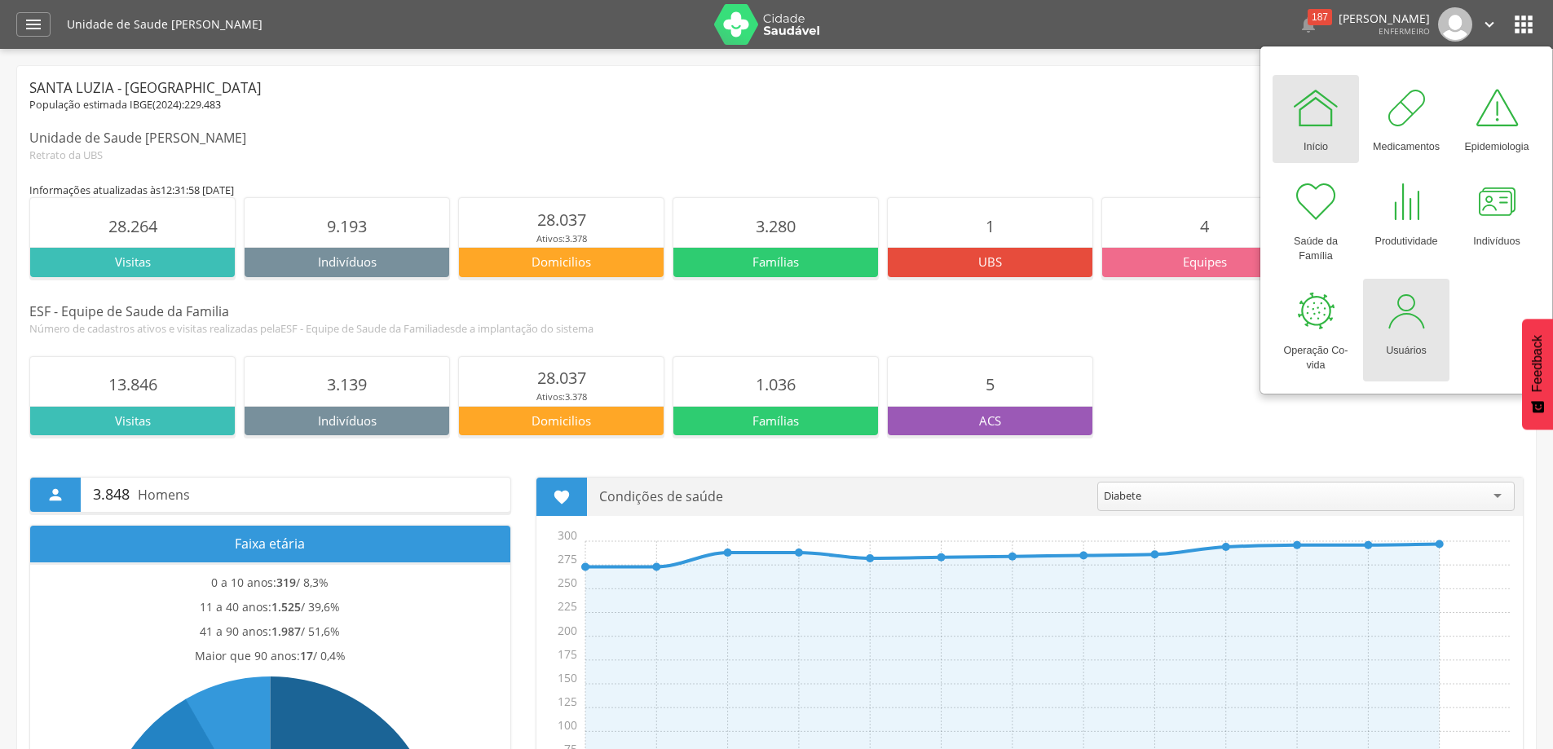
click at [1418, 336] on div "Usuários" at bounding box center [1406, 347] width 41 height 23
